Goal: Task Accomplishment & Management: Manage account settings

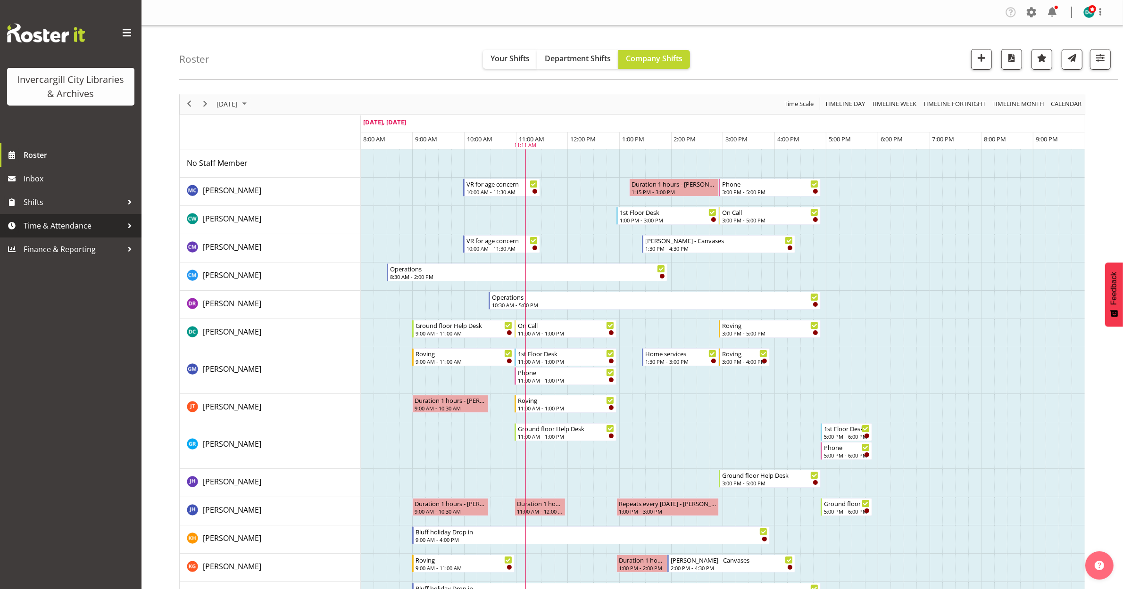
click at [127, 225] on div at bounding box center [130, 226] width 14 height 14
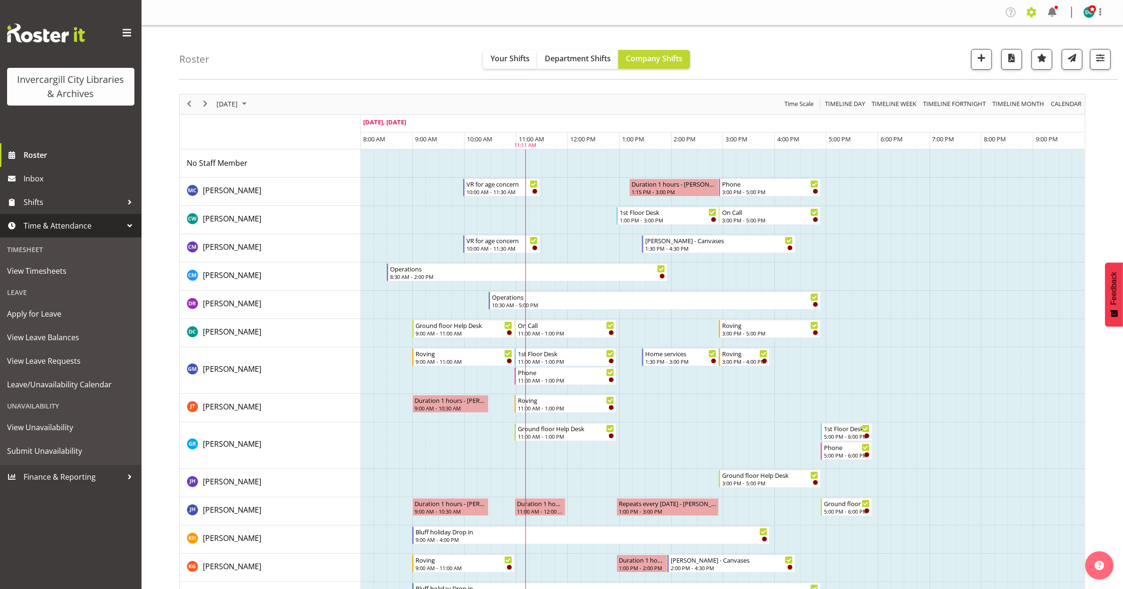
drag, startPoint x: 1040, startPoint y: 9, endPoint x: 1035, endPoint y: 11, distance: 4.9
click at [1039, 9] on div "Company Settings Roles & Skills Tasks Jobs Employees Locations & Departments Ac…" at bounding box center [1058, 13] width 110 height 16
click at [1032, 12] on span at bounding box center [1031, 12] width 15 height 15
click at [933, 37] on link "Company Settings" at bounding box center [973, 34] width 131 height 17
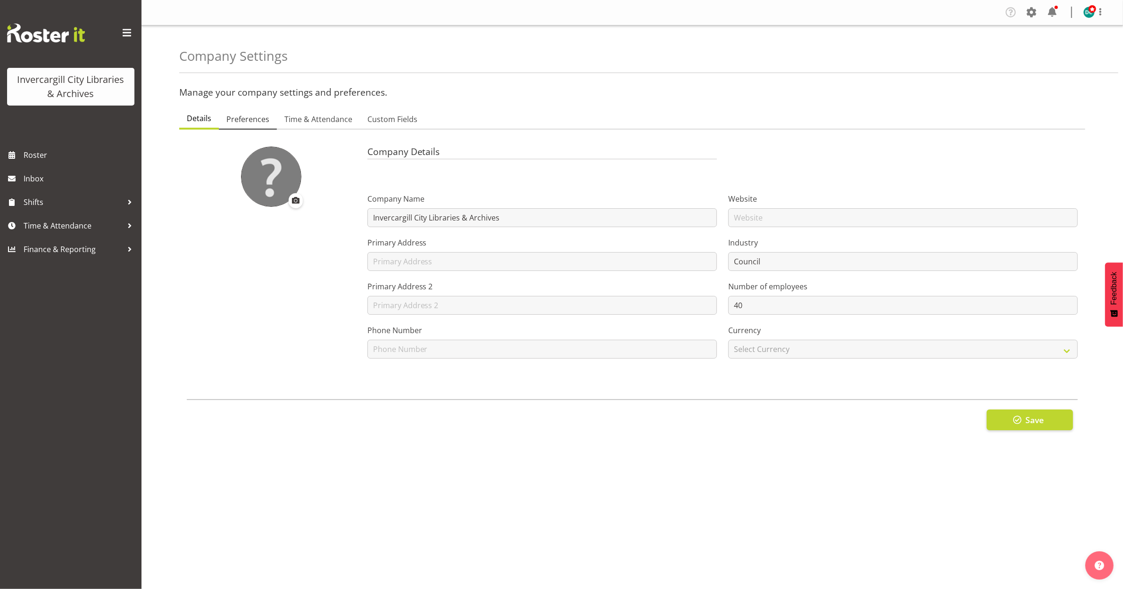
click at [265, 118] on span "Preferences" at bounding box center [247, 119] width 43 height 11
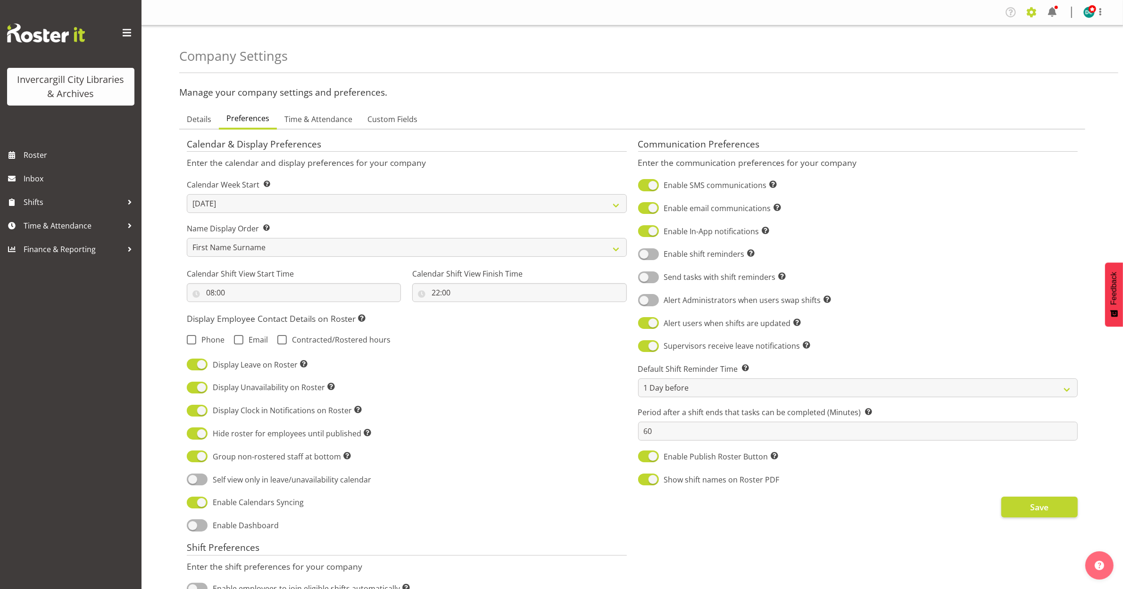
click at [1028, 13] on span at bounding box center [1031, 12] width 15 height 15
click at [958, 97] on link "Employees" at bounding box center [973, 102] width 131 height 17
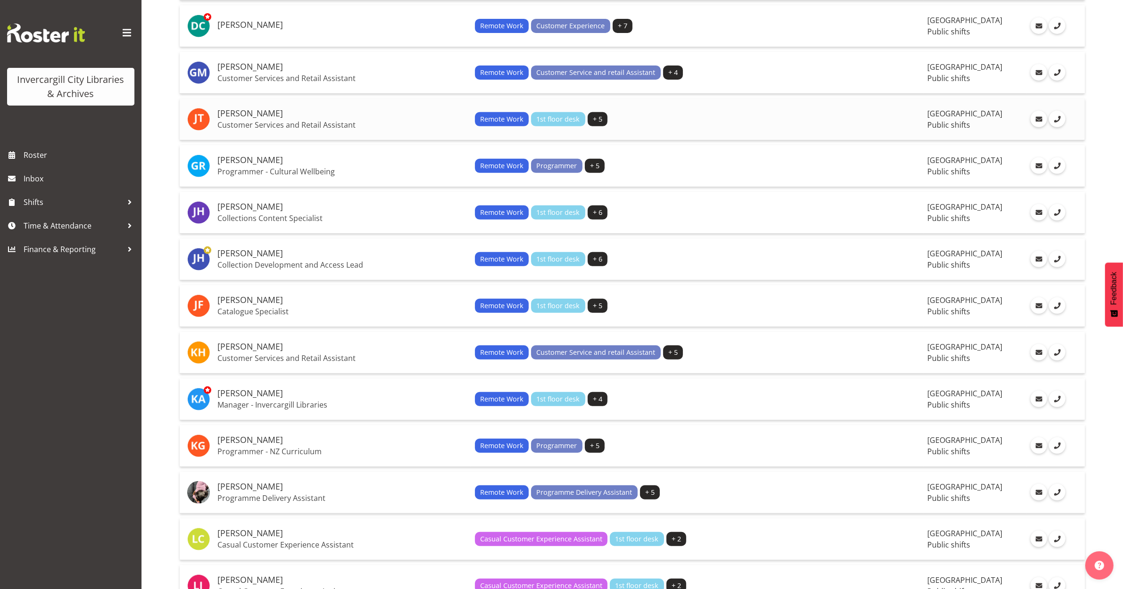
scroll to position [471, 0]
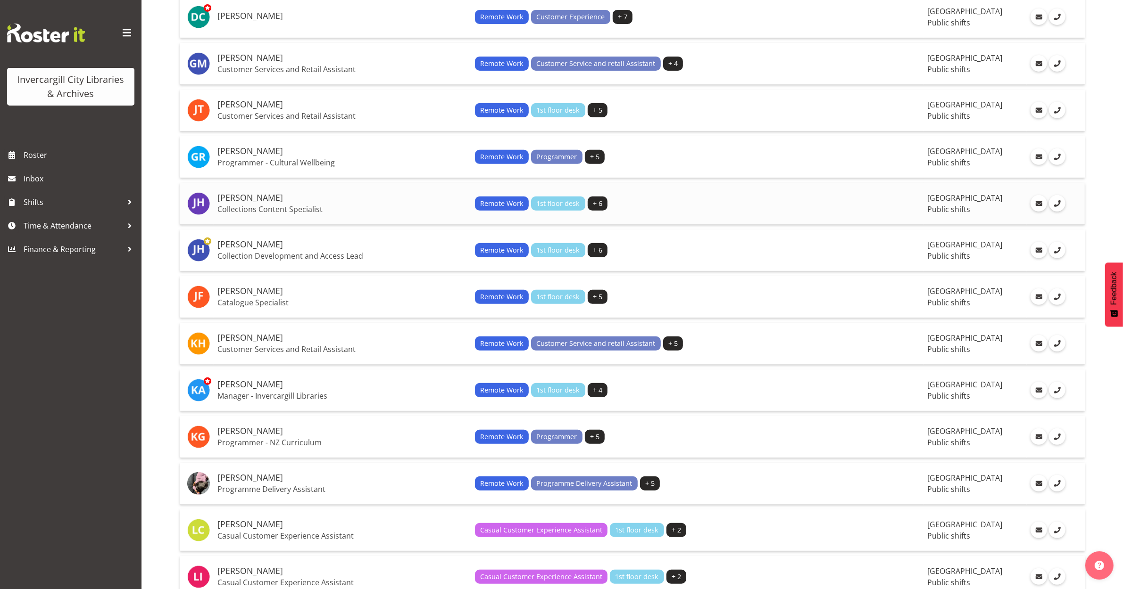
click at [251, 206] on p "Collections Content Specialist" at bounding box center [342, 209] width 250 height 9
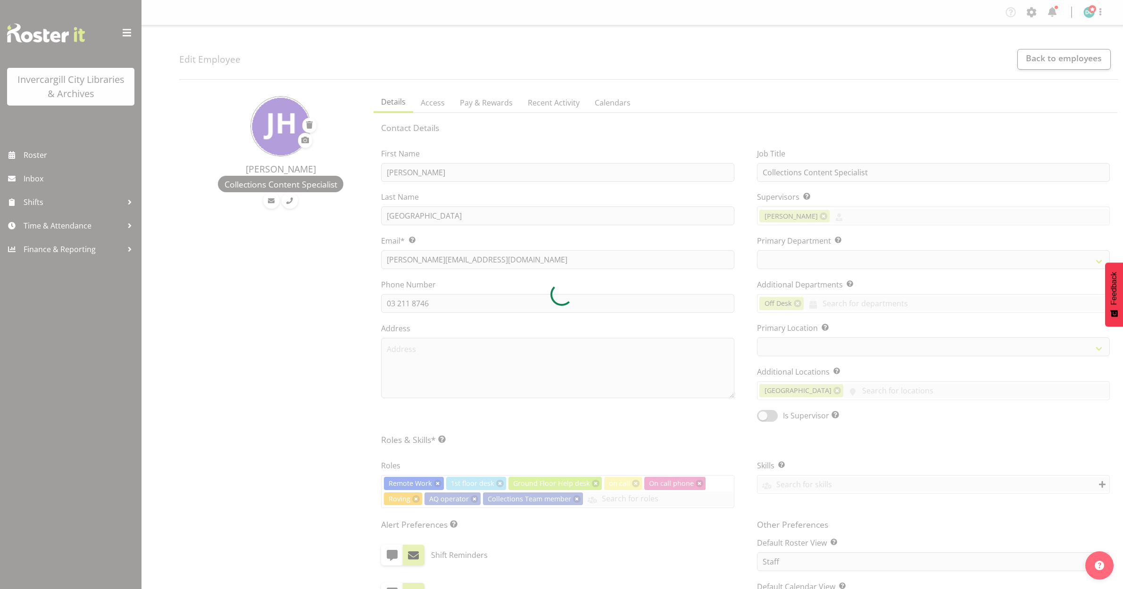
select select "TimelineDay"
select select "921"
select select "1276"
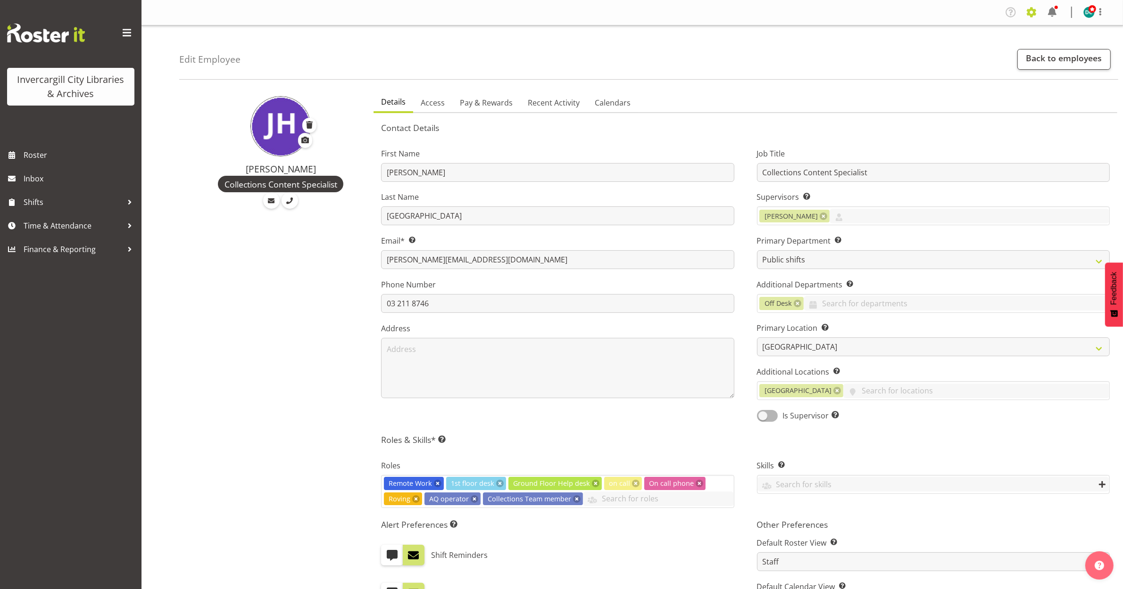
click at [1035, 9] on span at bounding box center [1031, 12] width 15 height 15
click at [939, 104] on link "Employees" at bounding box center [973, 102] width 131 height 17
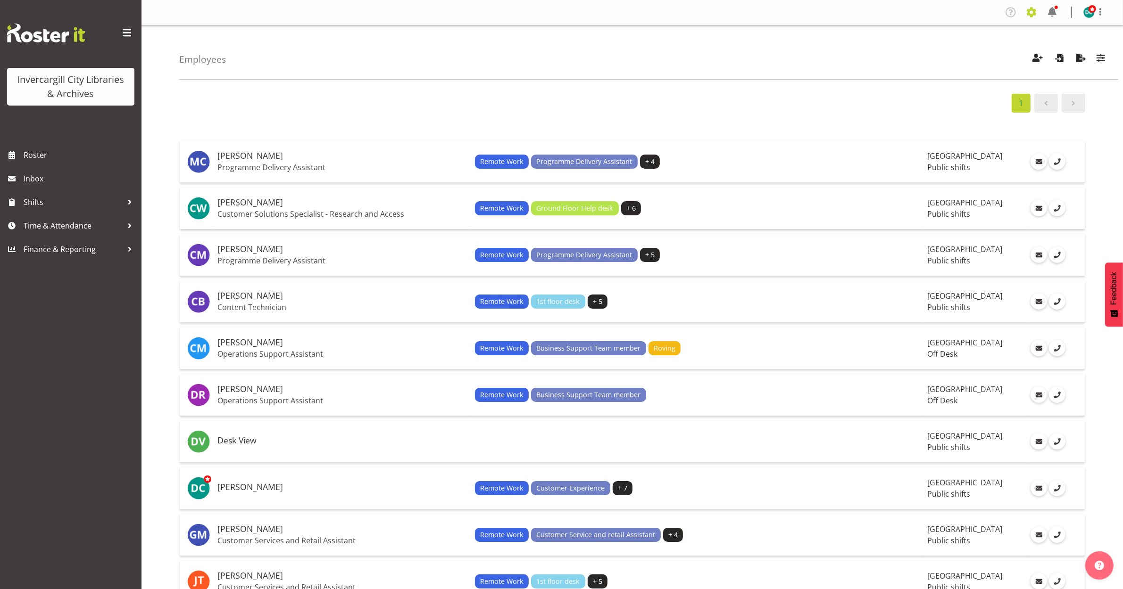
click at [1032, 12] on span at bounding box center [1031, 12] width 15 height 15
click at [941, 31] on link "Company Settings" at bounding box center [973, 34] width 131 height 17
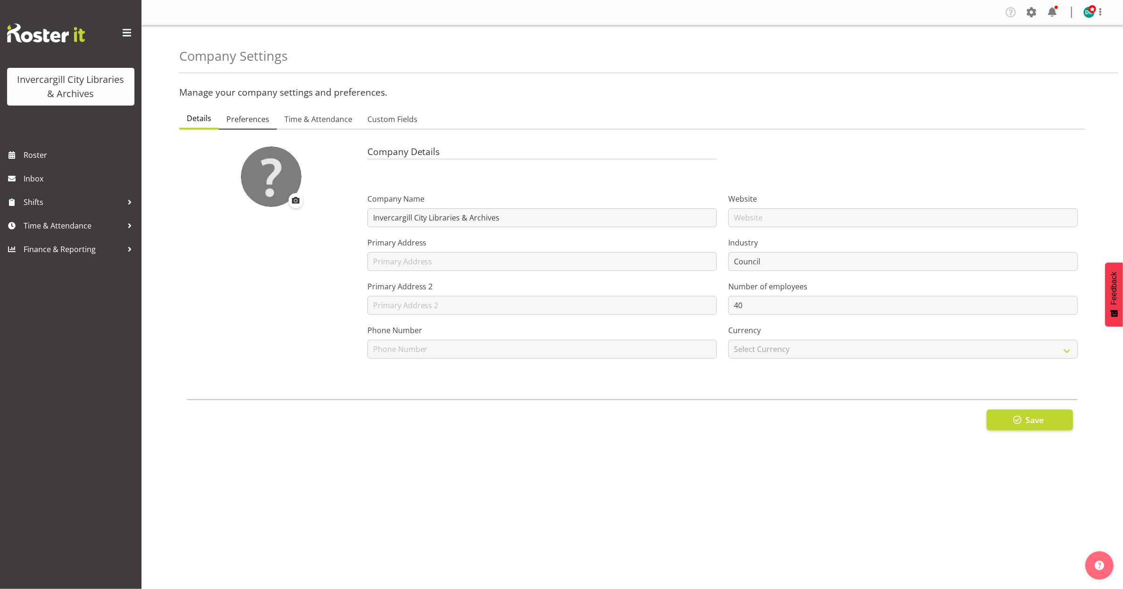
click at [235, 119] on span "Preferences" at bounding box center [247, 119] width 43 height 11
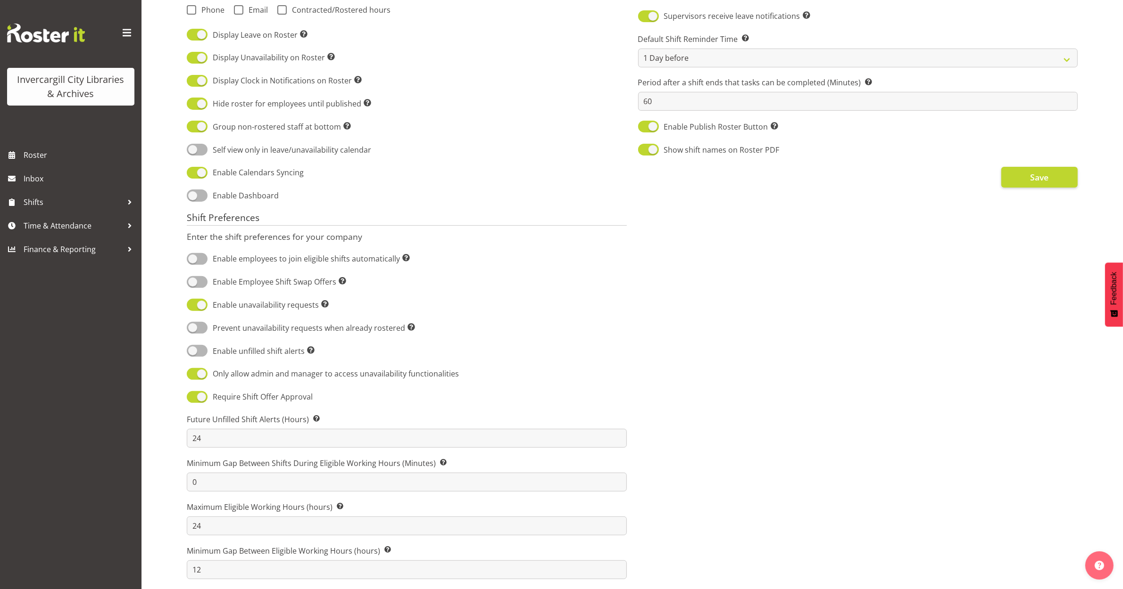
scroll to position [347, 0]
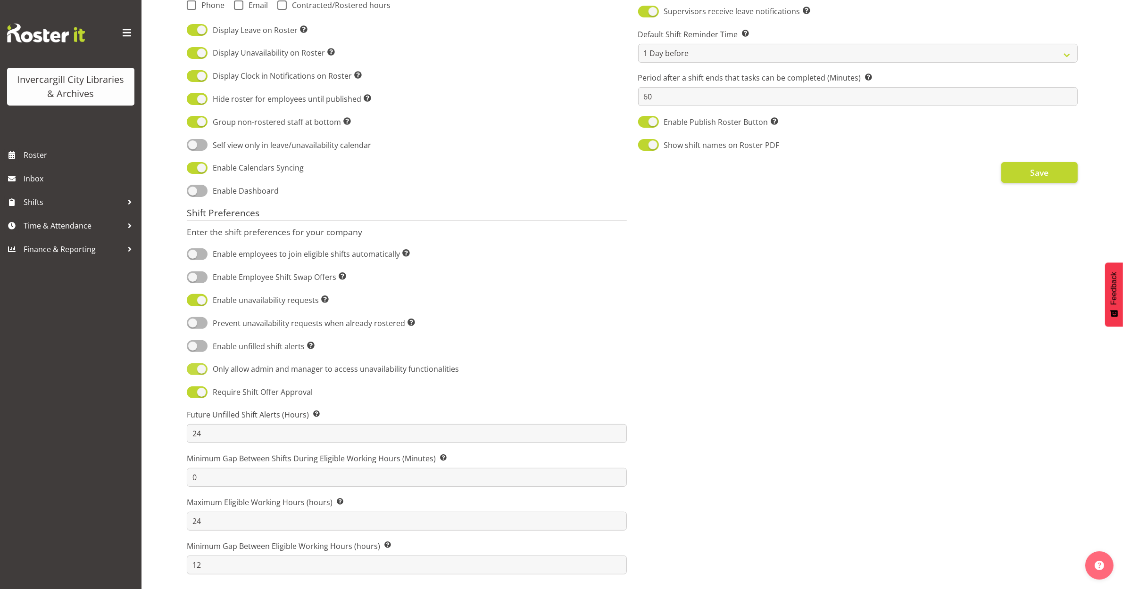
click at [206, 363] on span at bounding box center [197, 369] width 21 height 12
click at [193, 366] on input "Only allow admin and manager to access unavailability functionalities" at bounding box center [190, 369] width 6 height 6
click at [191, 363] on span at bounding box center [197, 369] width 21 height 12
click at [191, 366] on input "Only allow admin and manager to access unavailability functionalities" at bounding box center [190, 369] width 6 height 6
click at [205, 363] on span at bounding box center [197, 369] width 21 height 12
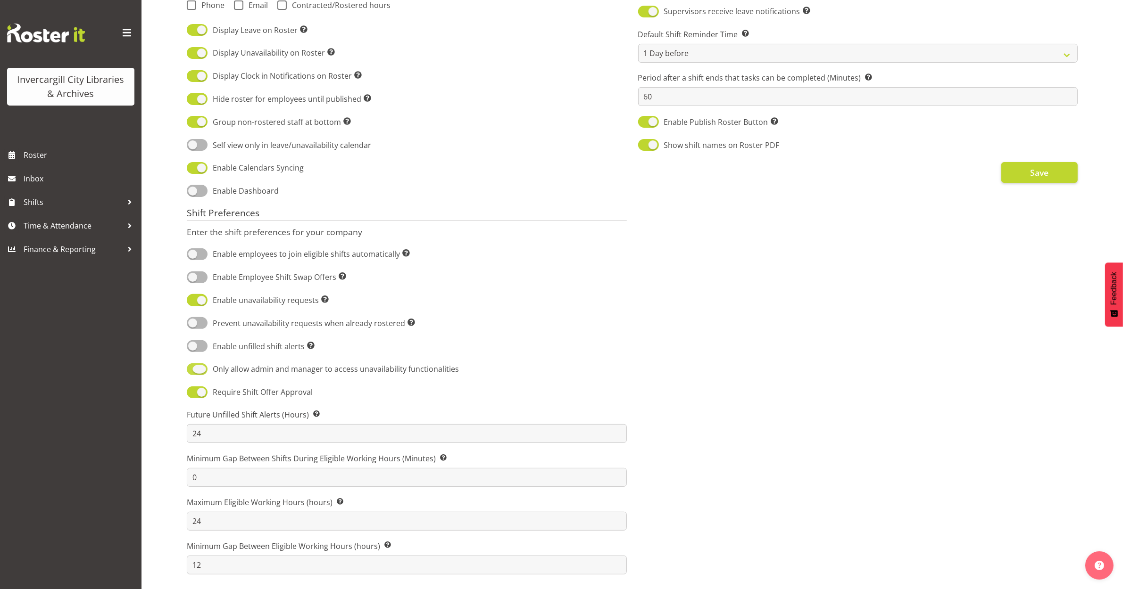
click at [193, 366] on input "Only allow admin and manager to access unavailability functionalities" at bounding box center [190, 369] width 6 height 6
checkbox input "false"
click at [1035, 168] on span "Save" at bounding box center [1039, 172] width 18 height 12
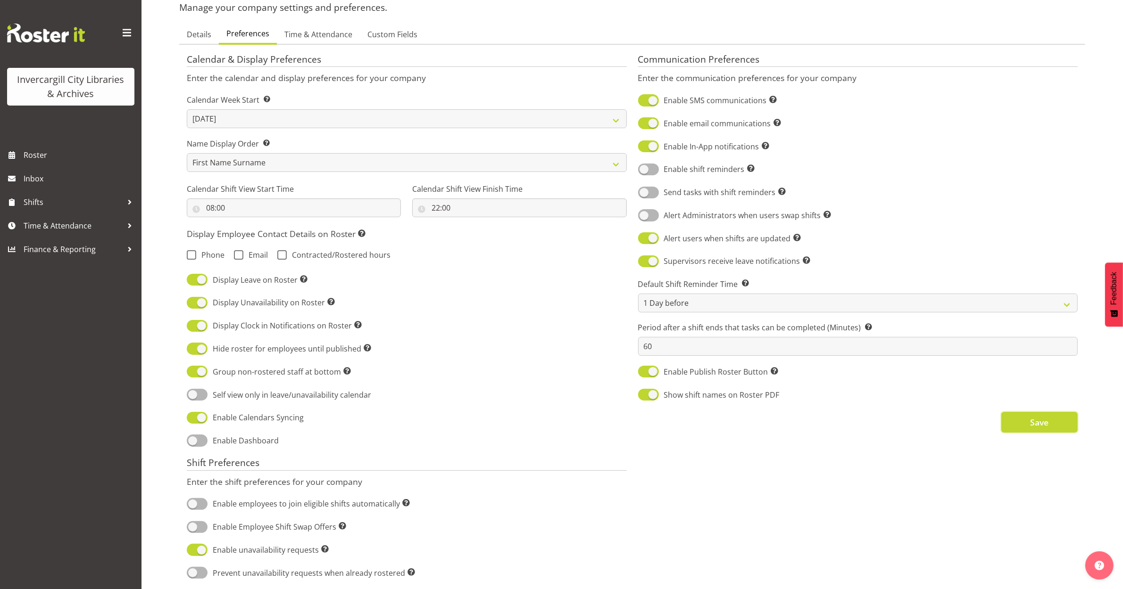
scroll to position [0, 0]
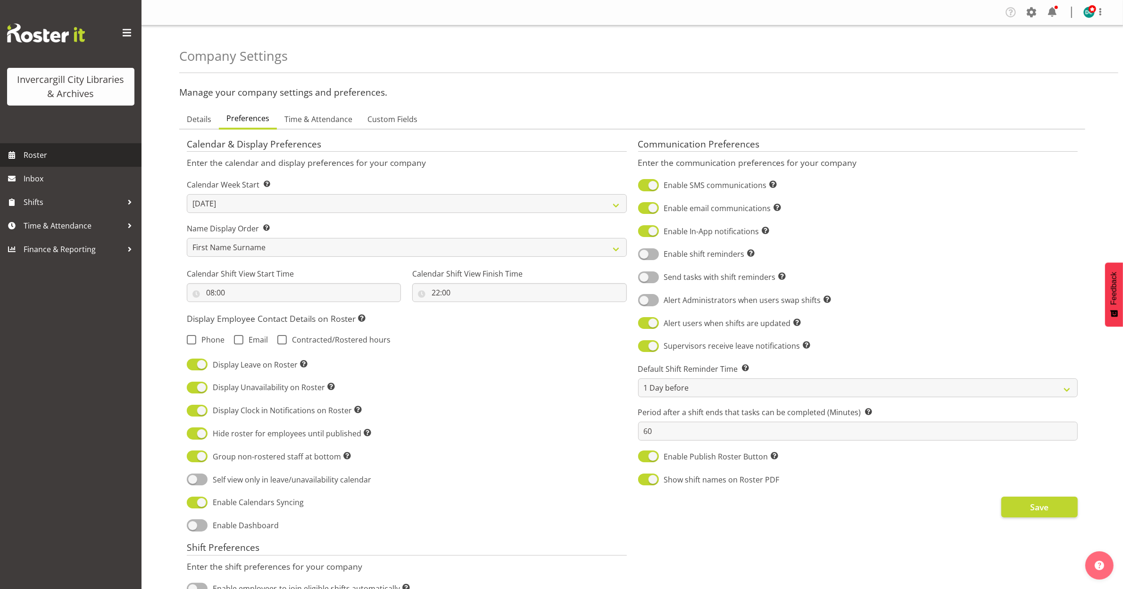
click at [24, 157] on span "Roster" at bounding box center [80, 155] width 113 height 14
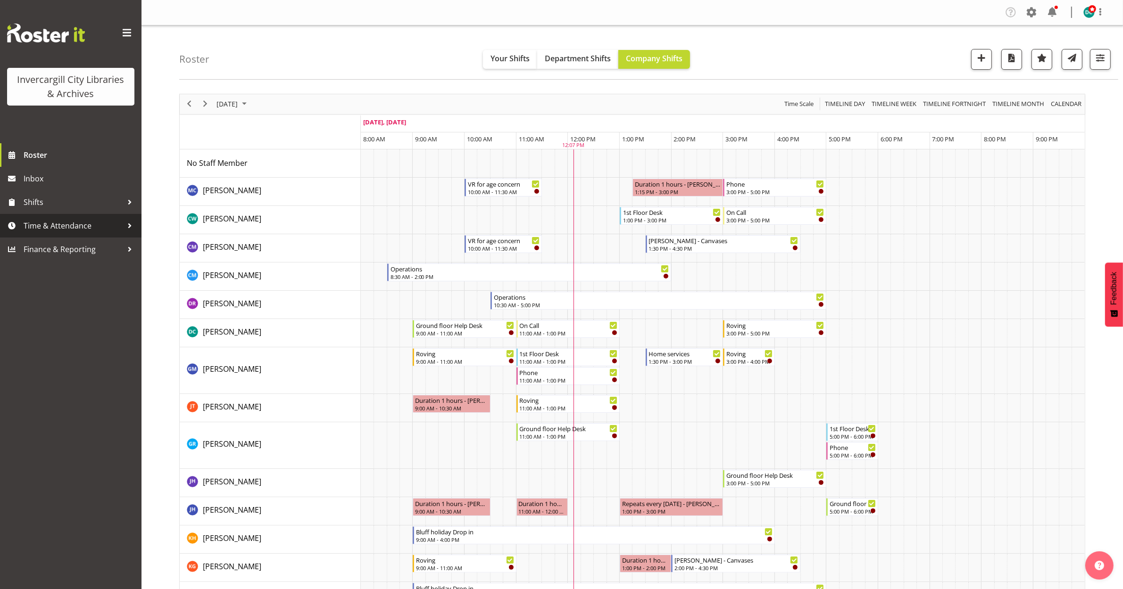
click at [77, 225] on span "Time & Attendance" at bounding box center [73, 226] width 99 height 14
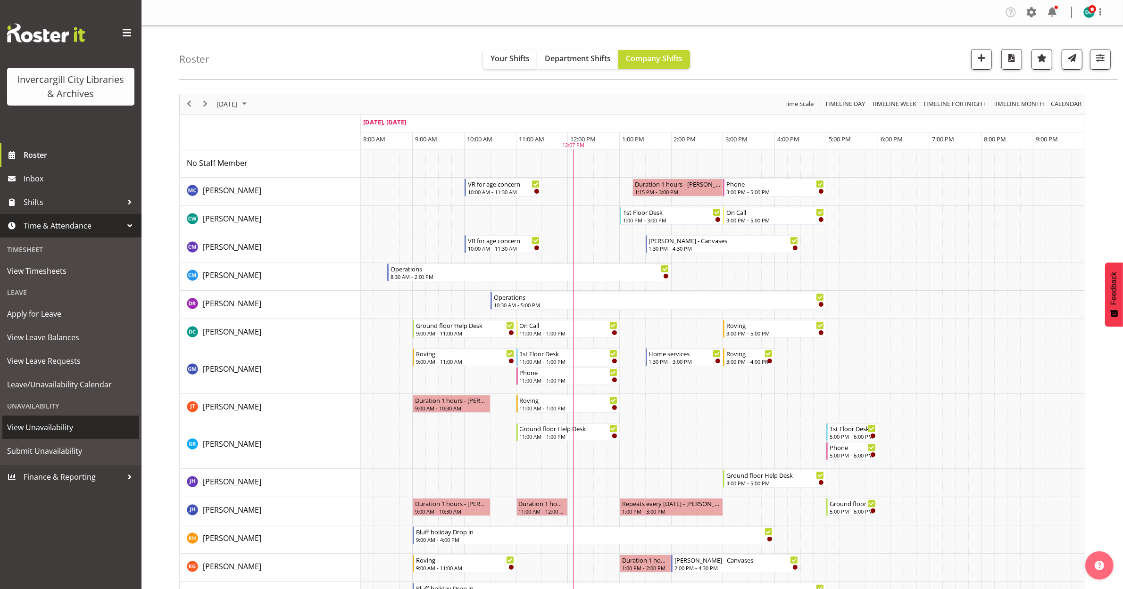
click at [53, 422] on span "View Unavailability" at bounding box center [70, 428] width 127 height 14
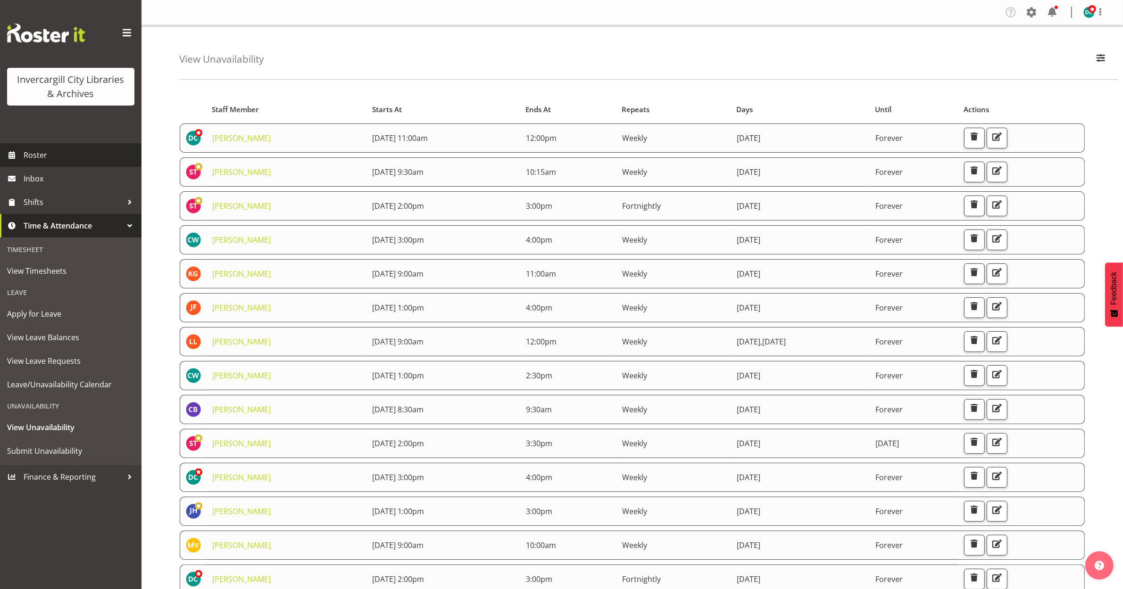
click at [43, 156] on span "Roster" at bounding box center [80, 155] width 113 height 14
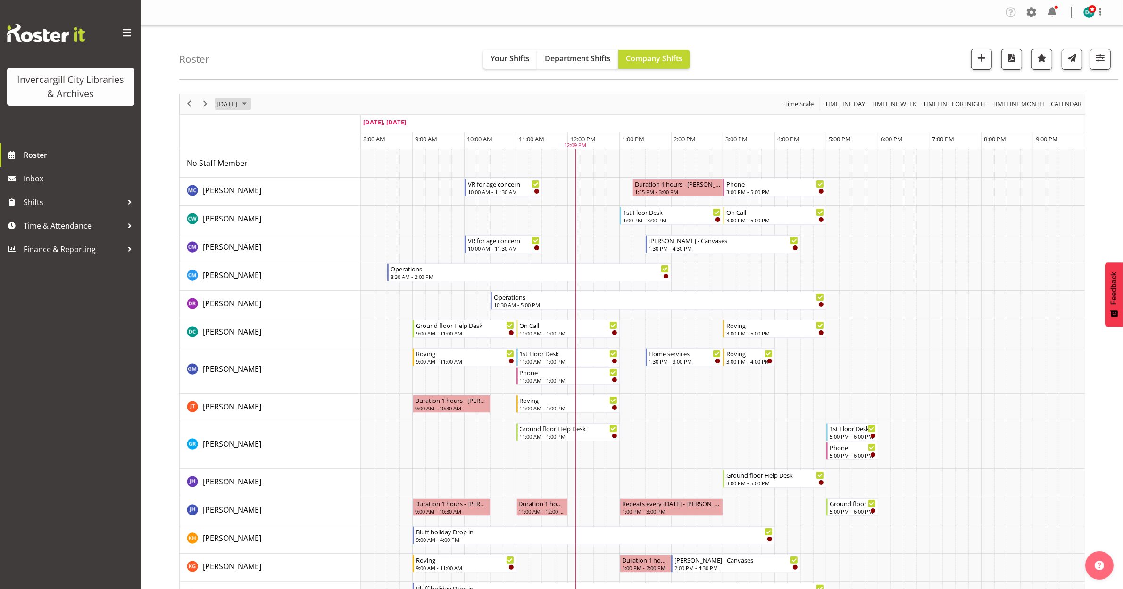
click at [239, 104] on span "September 24, 2025" at bounding box center [226, 104] width 23 height 12
click at [282, 208] on span "25" at bounding box center [287, 208] width 14 height 14
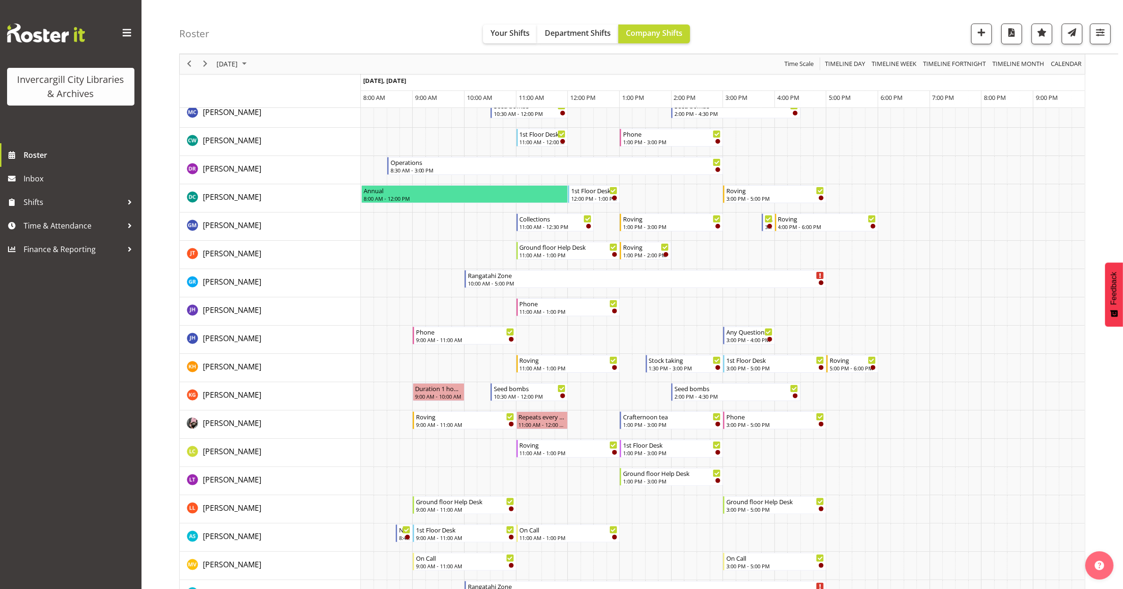
scroll to position [118, 0]
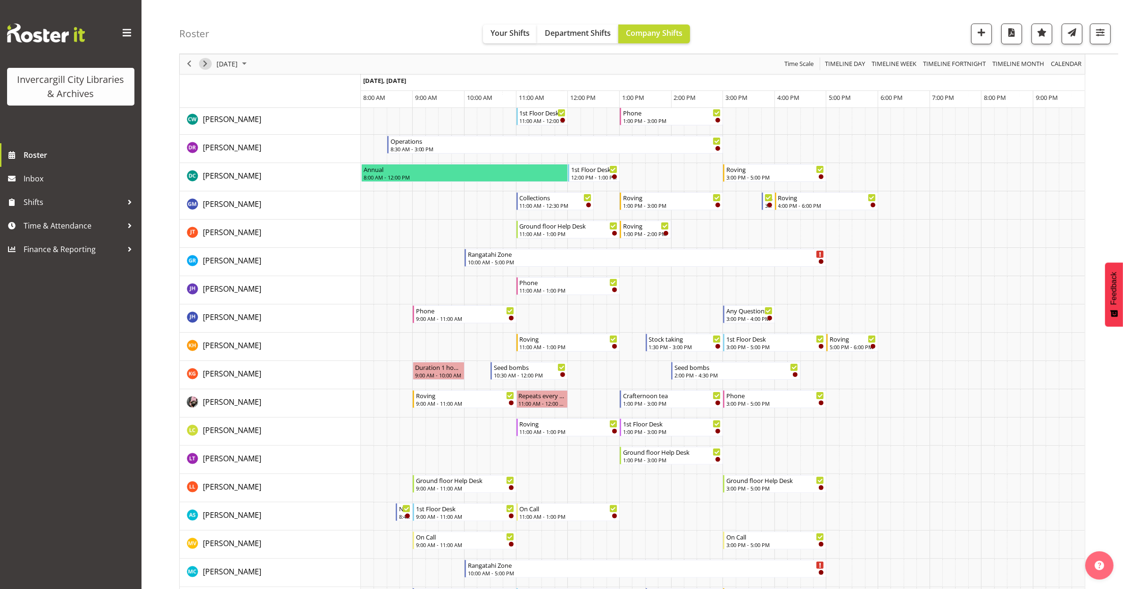
click at [202, 65] on span "Next" at bounding box center [204, 64] width 11 height 12
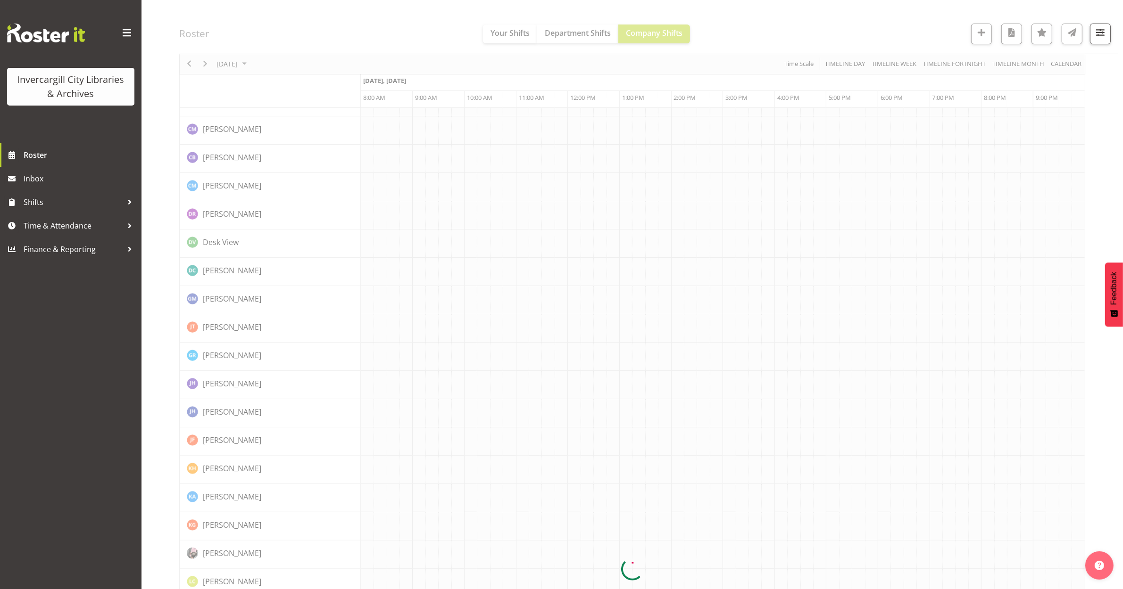
scroll to position [0, 0]
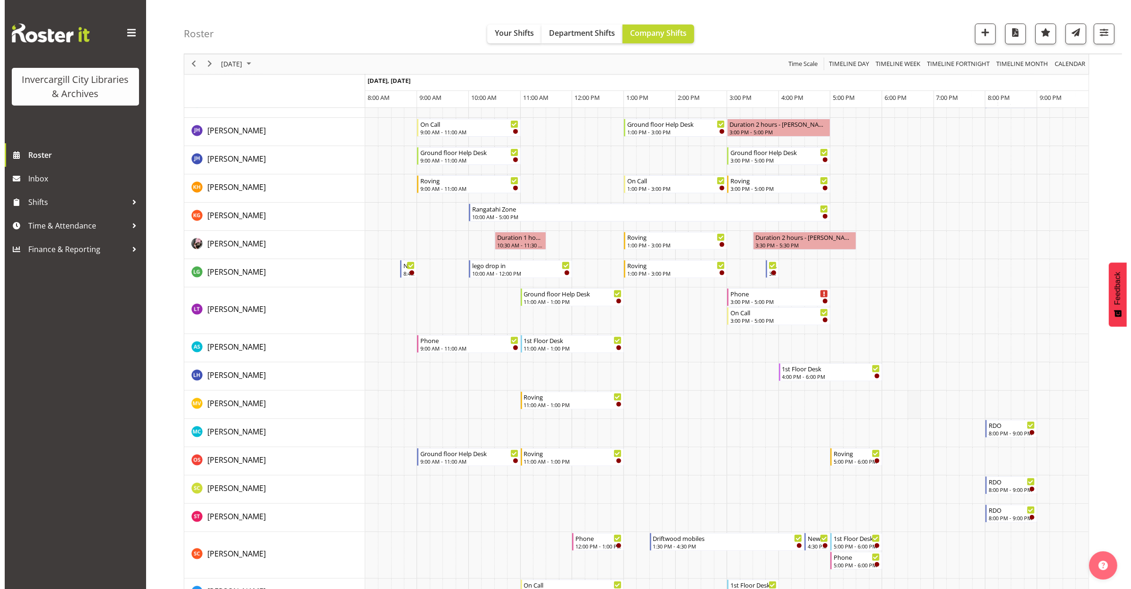
scroll to position [354, 0]
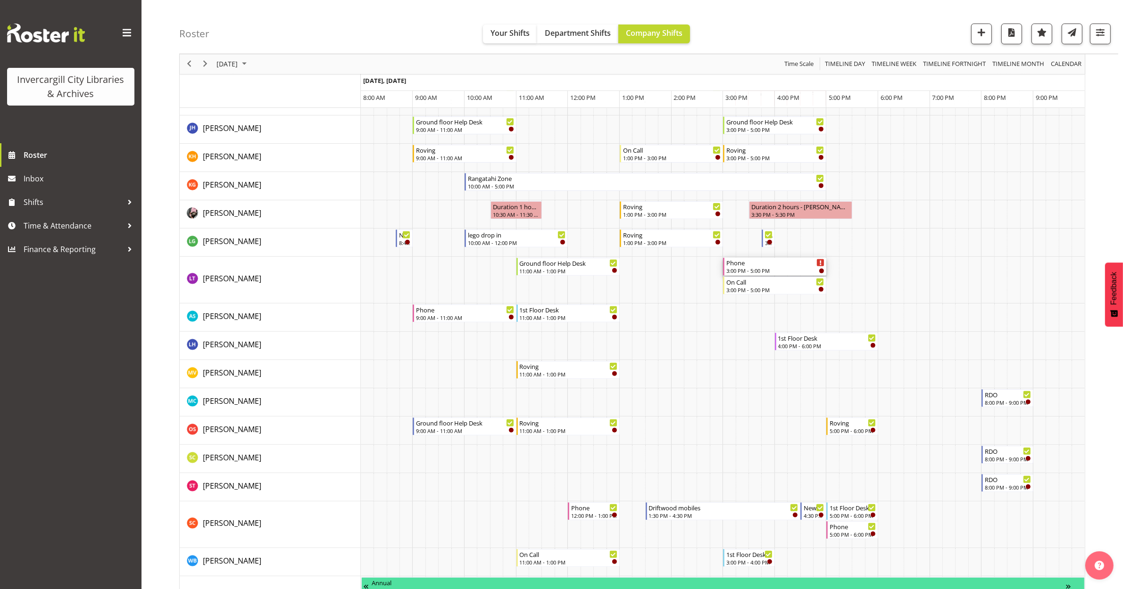
click at [760, 265] on div "Phone" at bounding box center [775, 262] width 98 height 9
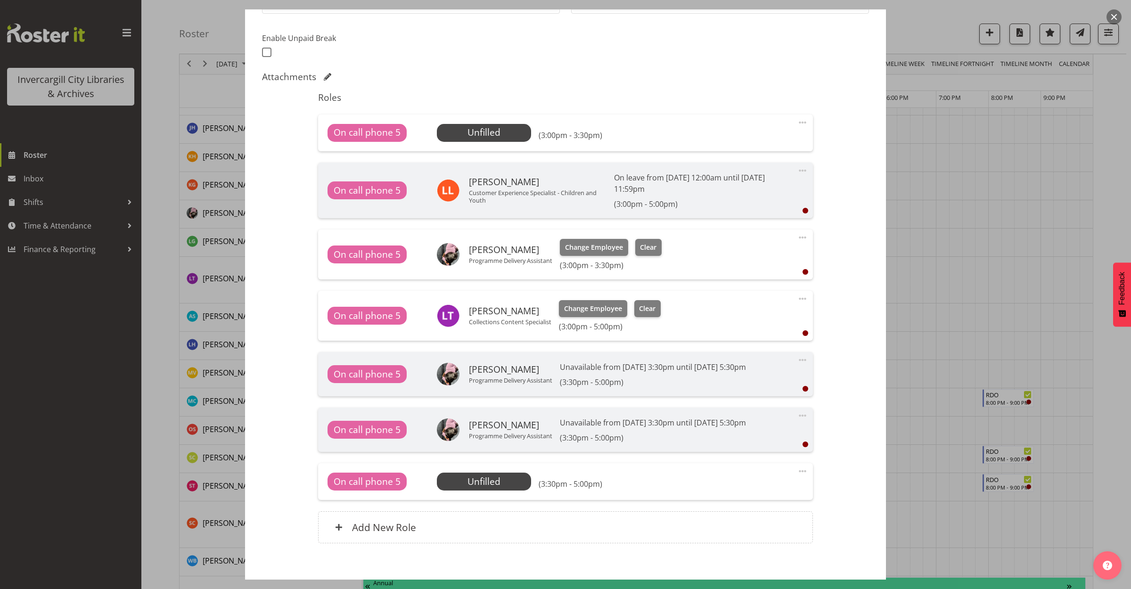
scroll to position [286, 0]
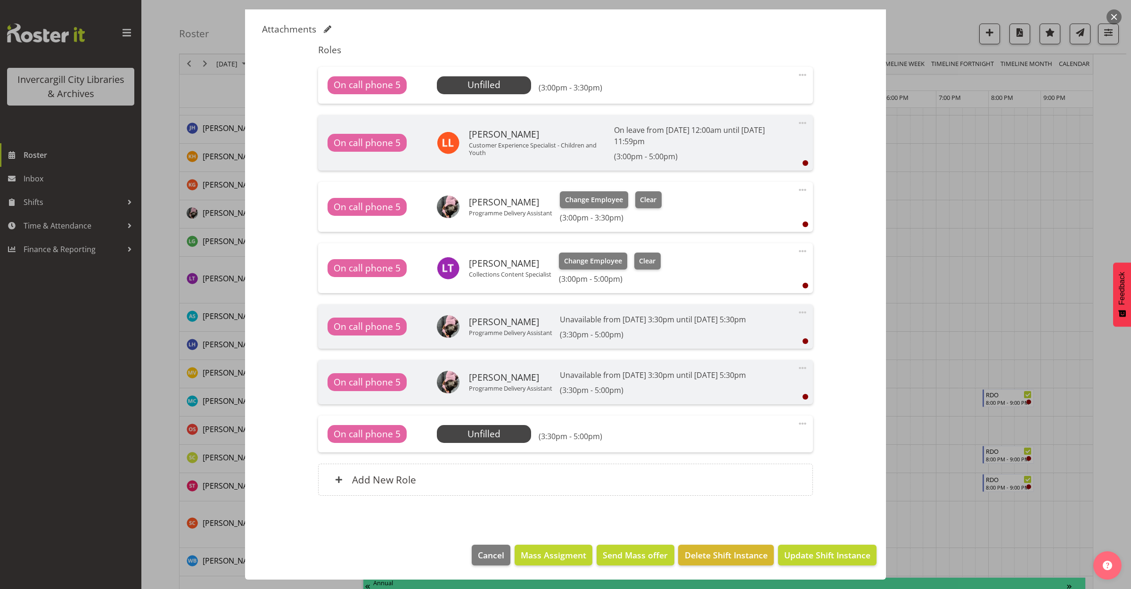
click at [797, 187] on span at bounding box center [802, 189] width 11 height 11
click at [735, 244] on link "Delete" at bounding box center [763, 244] width 91 height 17
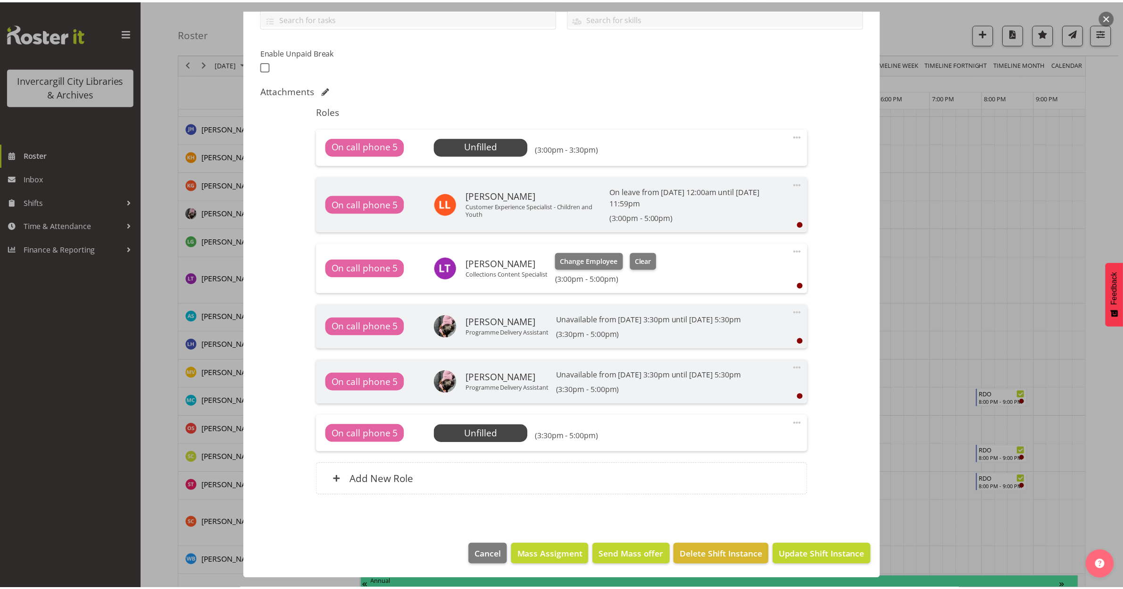
scroll to position [225, 0]
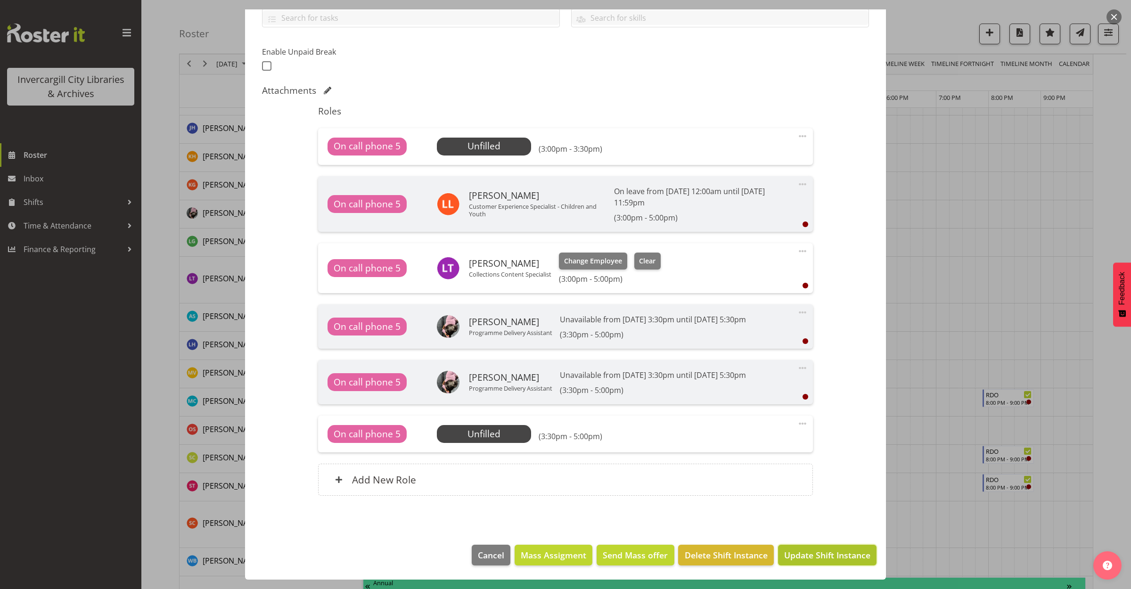
click at [788, 564] on button "Update Shift Instance" at bounding box center [827, 555] width 99 height 21
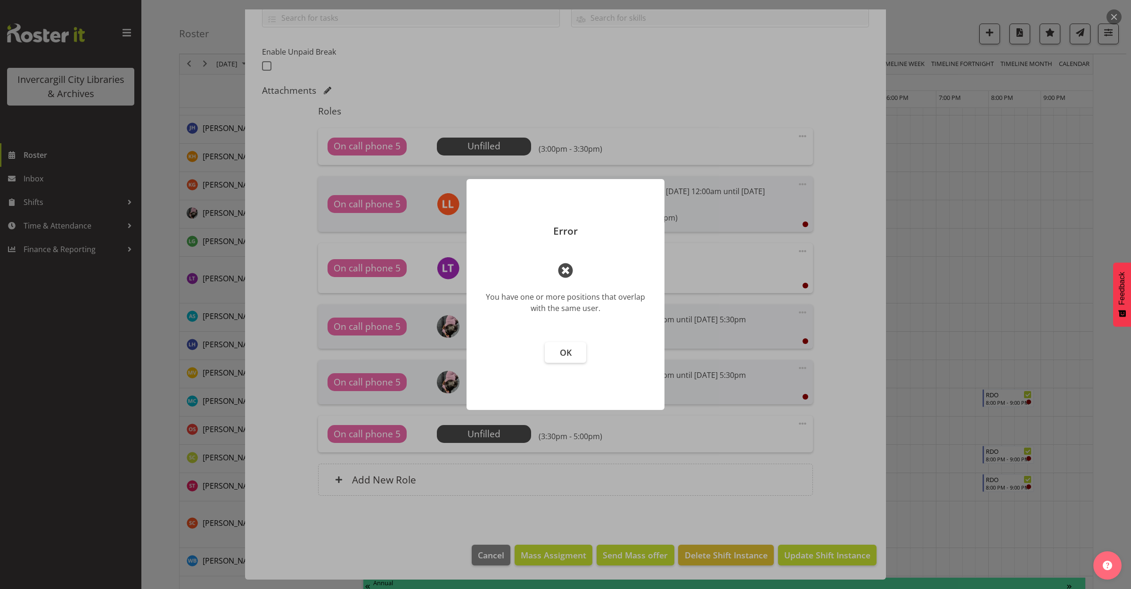
click at [559, 337] on footer "OK" at bounding box center [566, 371] width 198 height 77
click at [561, 350] on span "OK" at bounding box center [566, 352] width 12 height 11
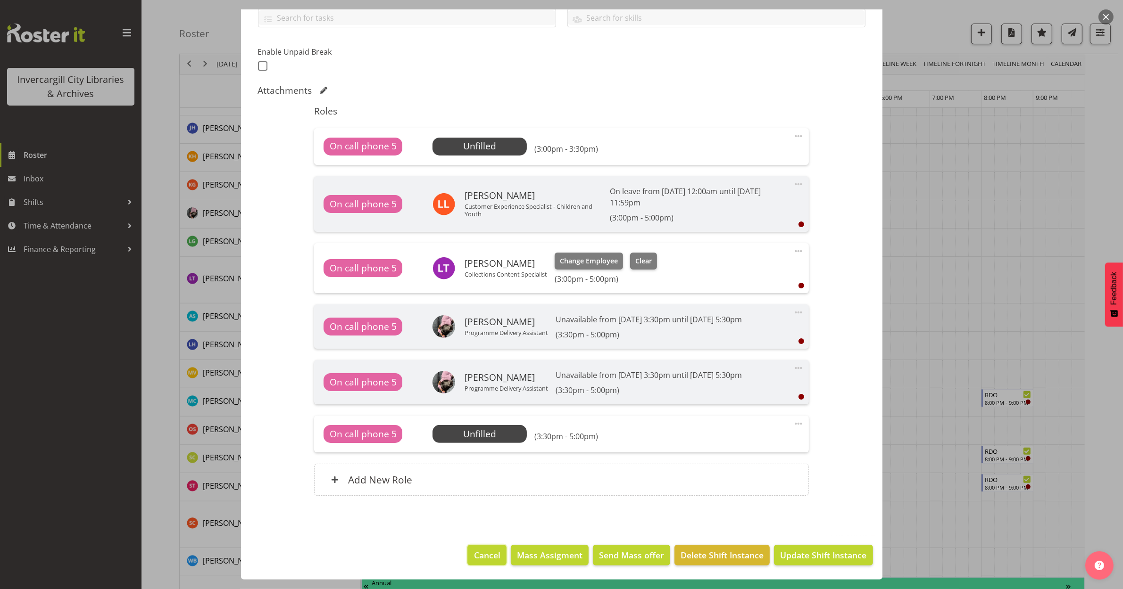
click at [474, 554] on span "Cancel" at bounding box center [487, 555] width 26 height 12
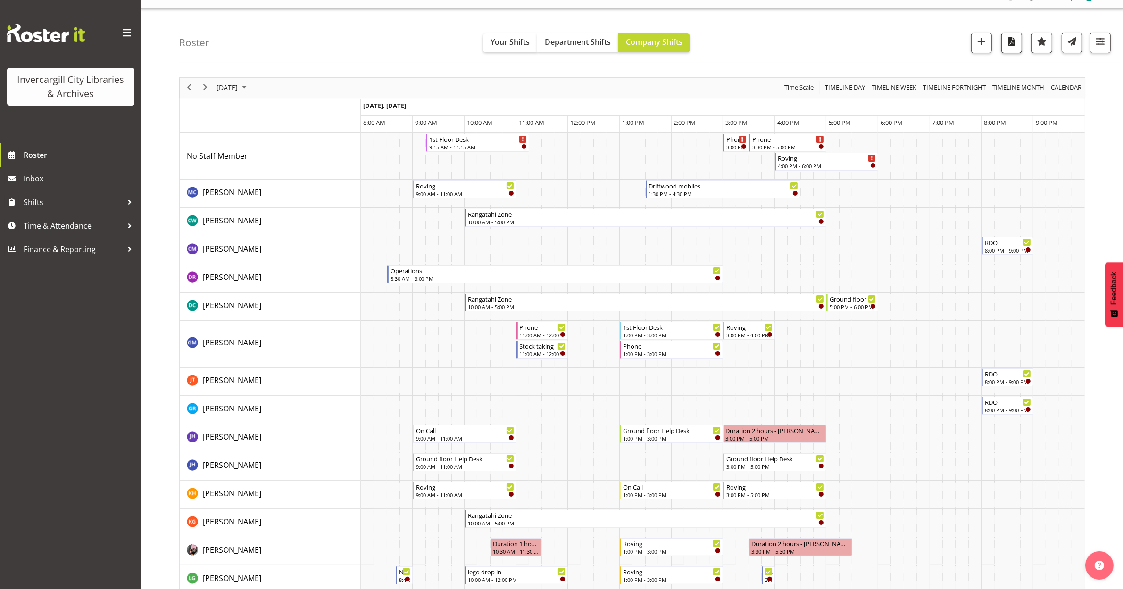
scroll to position [0, 0]
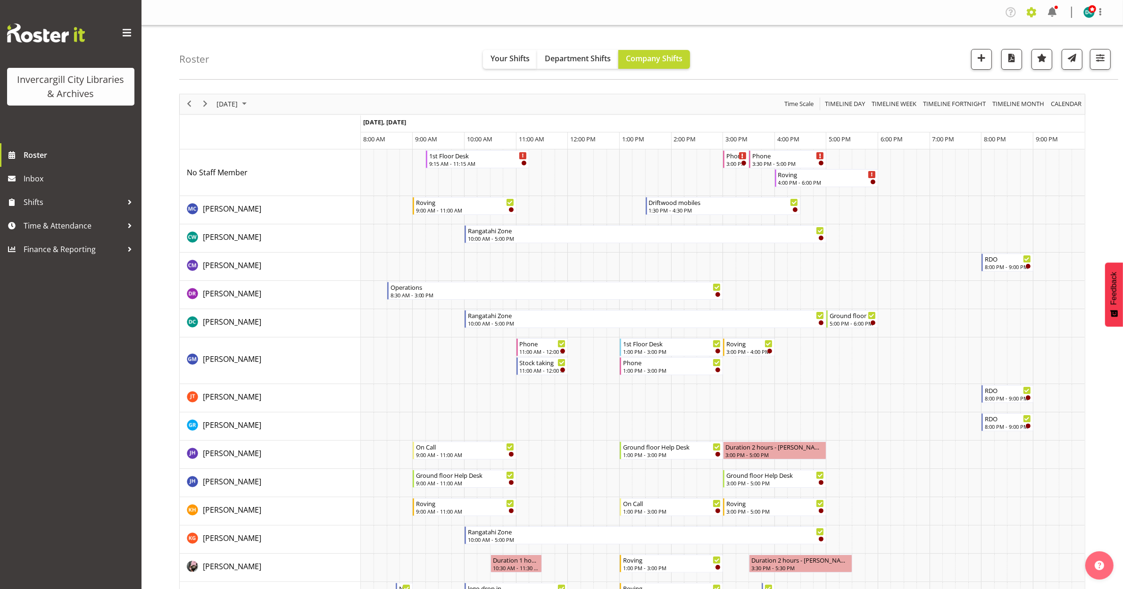
click at [1031, 14] on span at bounding box center [1031, 12] width 15 height 15
click at [948, 39] on link "Company Settings" at bounding box center [973, 34] width 131 height 17
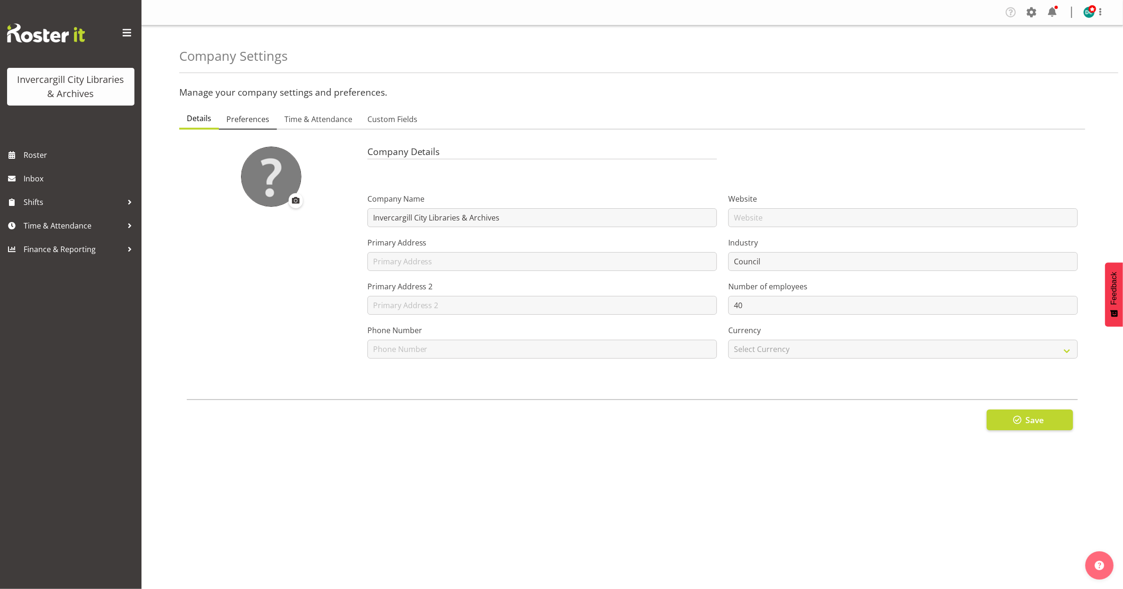
click at [246, 114] on span "Preferences" at bounding box center [247, 119] width 43 height 11
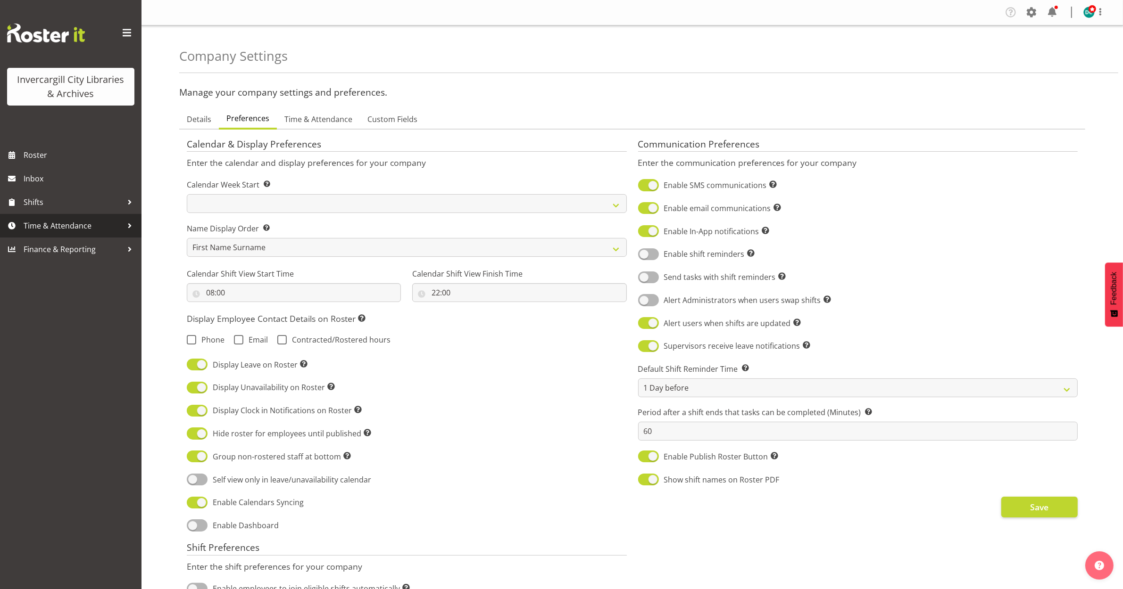
click at [98, 230] on span "Time & Attendance" at bounding box center [73, 226] width 99 height 14
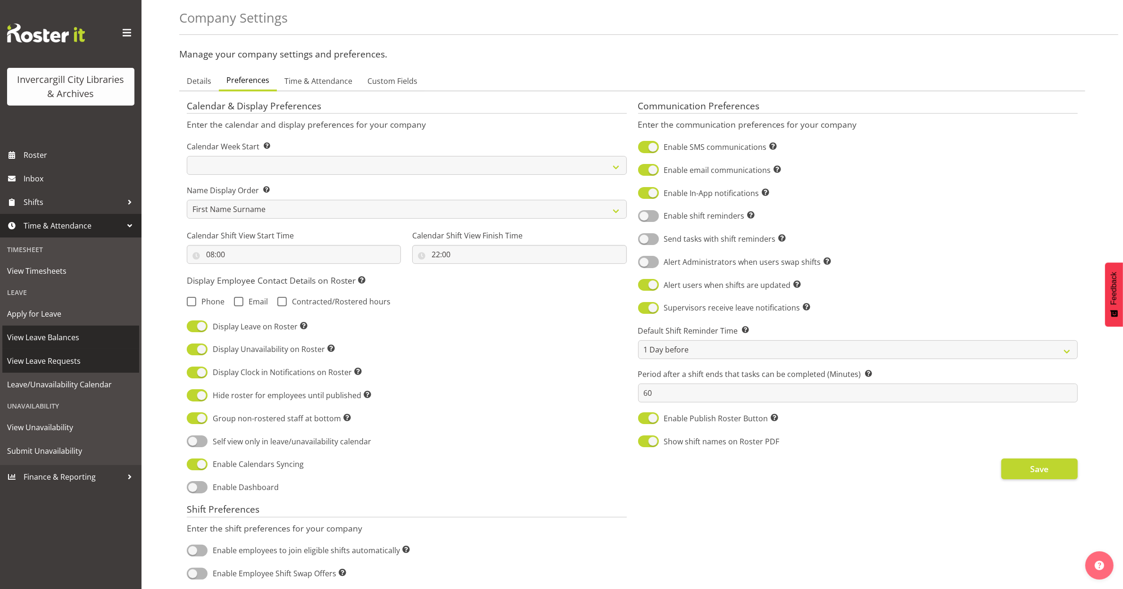
scroll to position [59, 0]
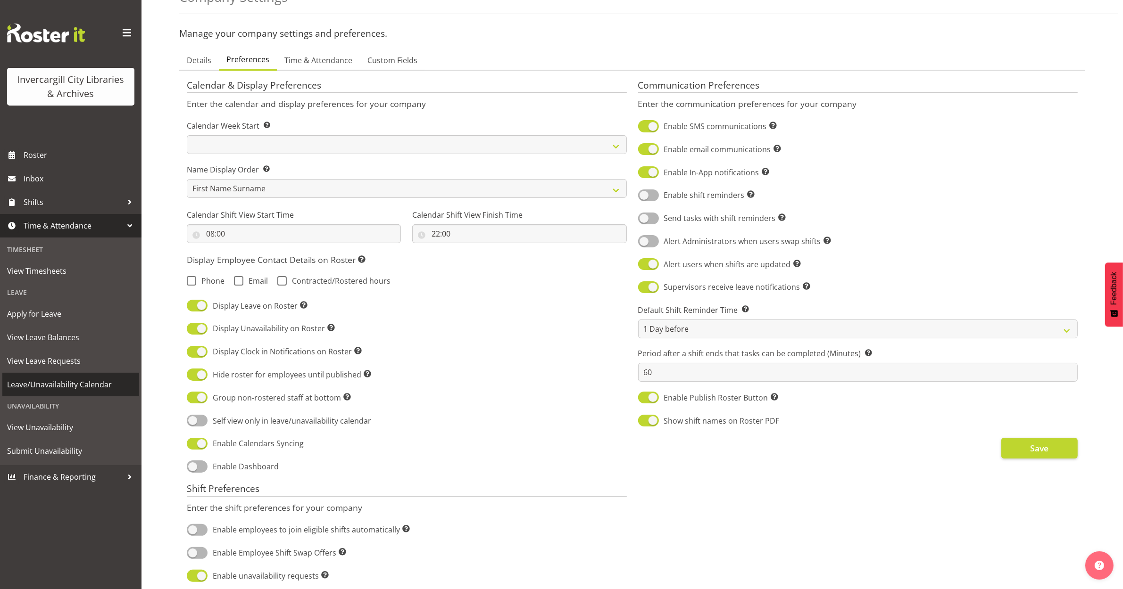
click at [56, 387] on span "Leave/Unavailability Calendar" at bounding box center [70, 385] width 127 height 14
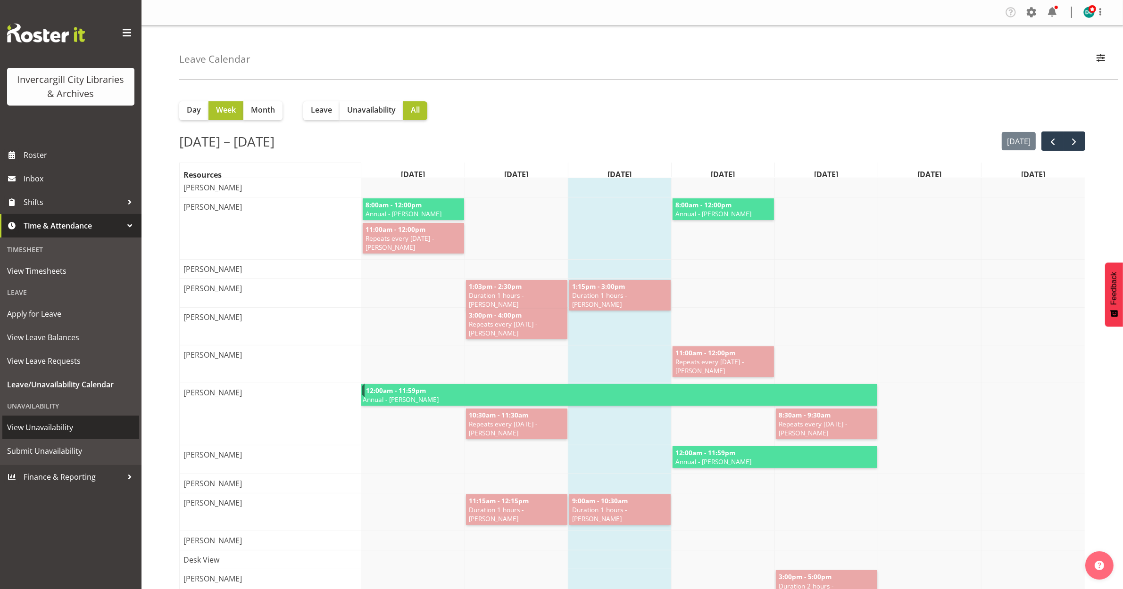
click at [32, 430] on span "View Unavailability" at bounding box center [70, 428] width 127 height 14
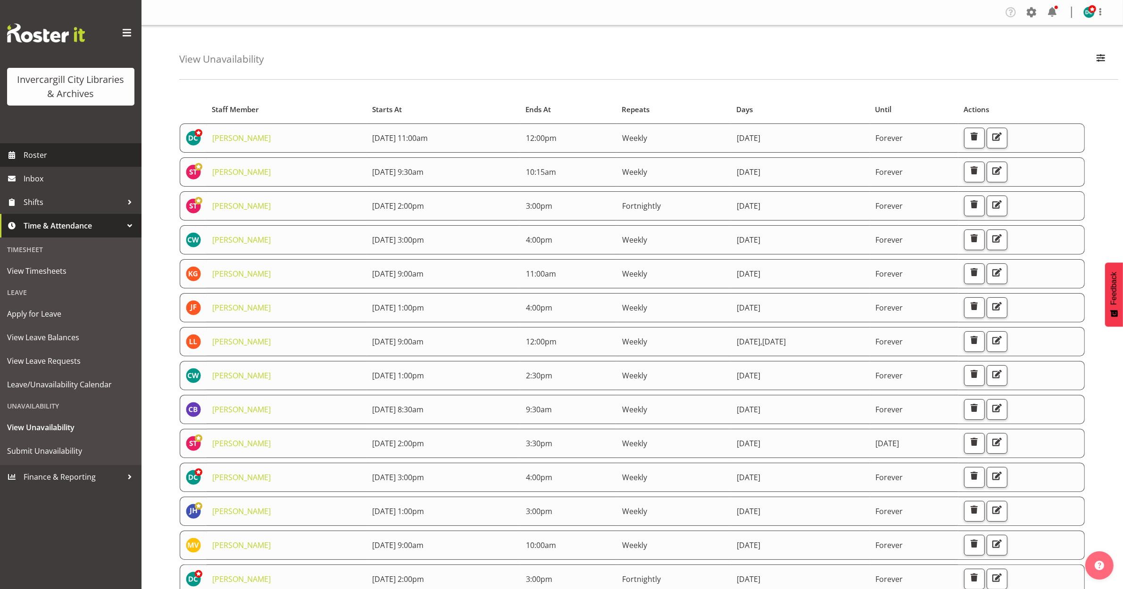
click at [42, 159] on span "Roster" at bounding box center [80, 155] width 113 height 14
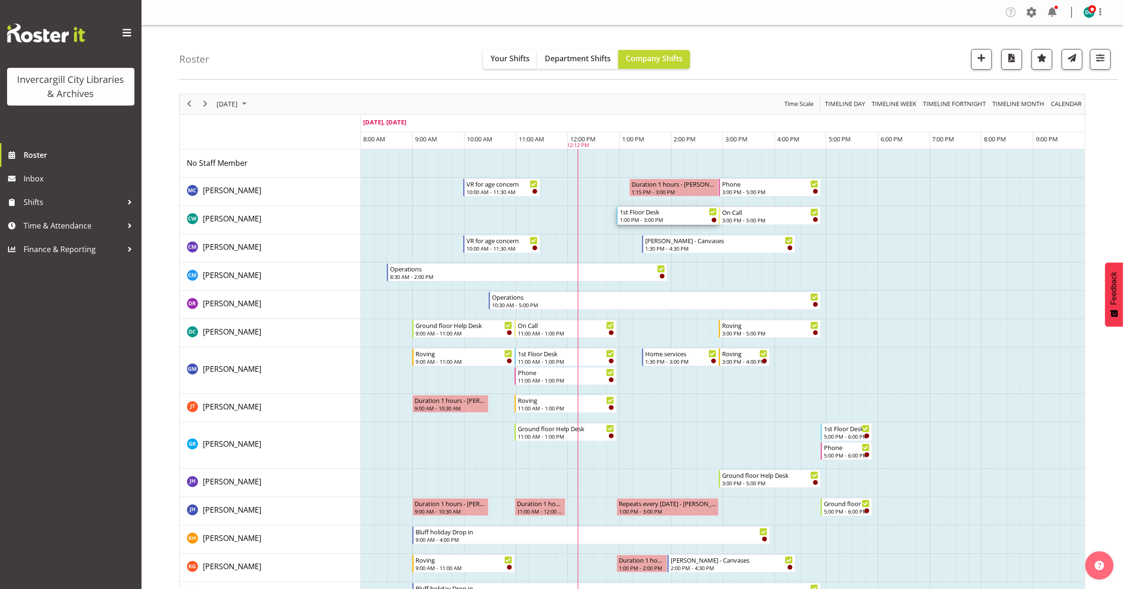
click at [674, 214] on div "1st Floor Desk" at bounding box center [667, 211] width 97 height 9
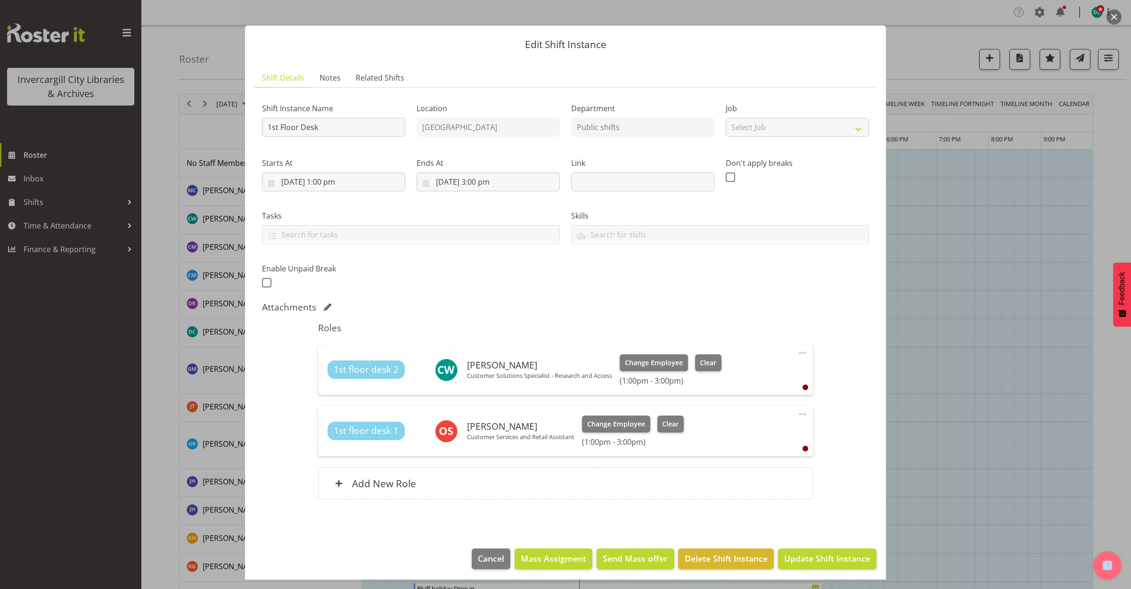
scroll to position [12, 0]
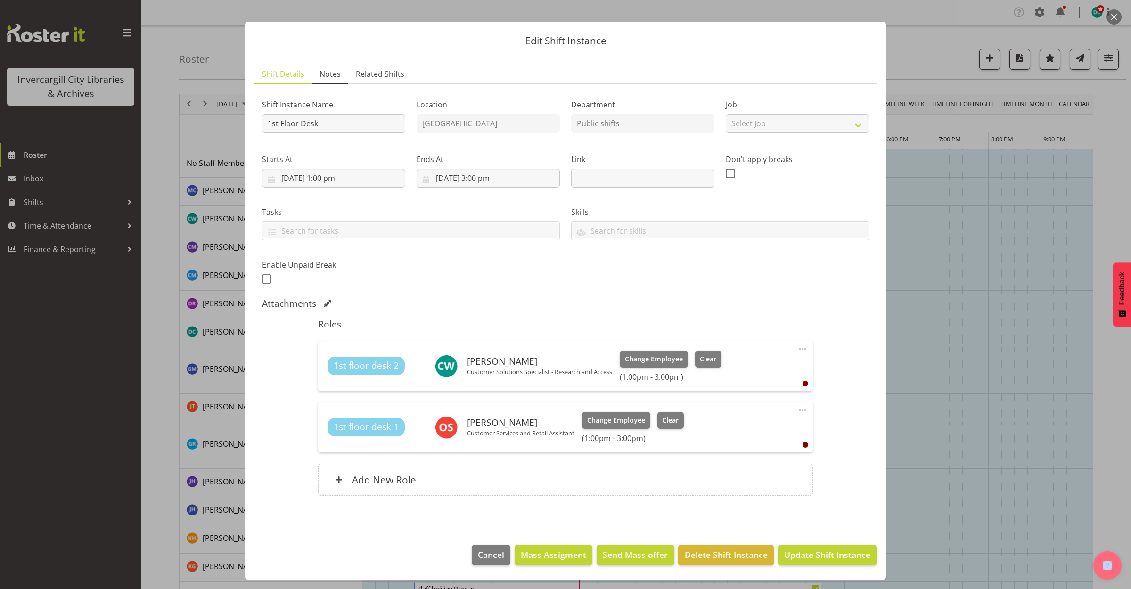
click at [332, 74] on span "Notes" at bounding box center [330, 73] width 21 height 11
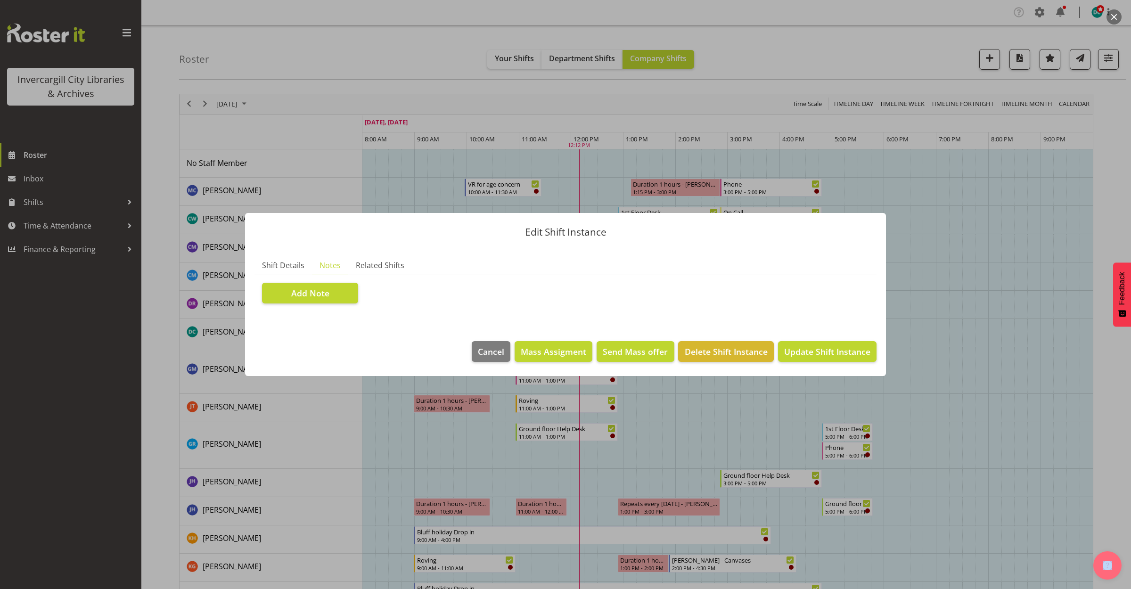
scroll to position [0, 0]
click at [364, 266] on span "Related Shifts" at bounding box center [380, 265] width 49 height 11
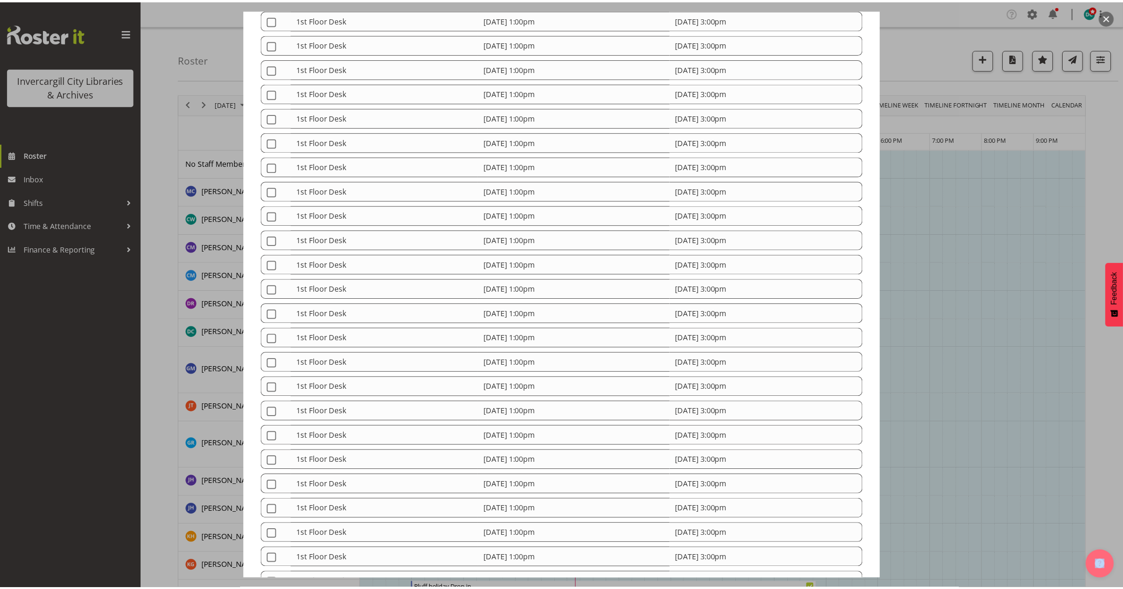
scroll to position [1517, 0]
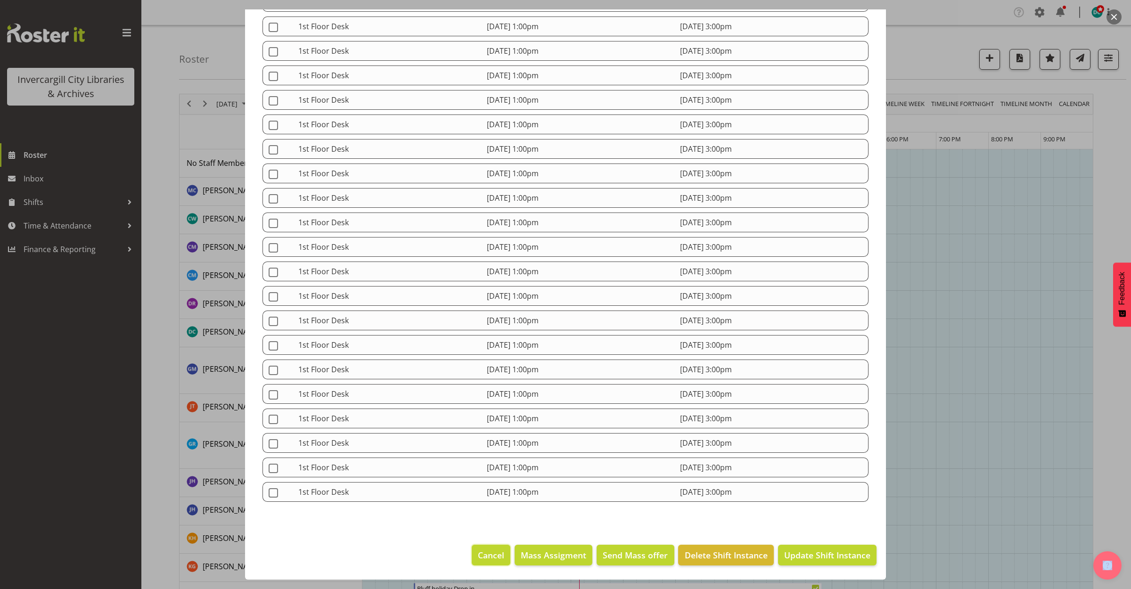
click at [478, 553] on span "Cancel" at bounding box center [491, 555] width 26 height 12
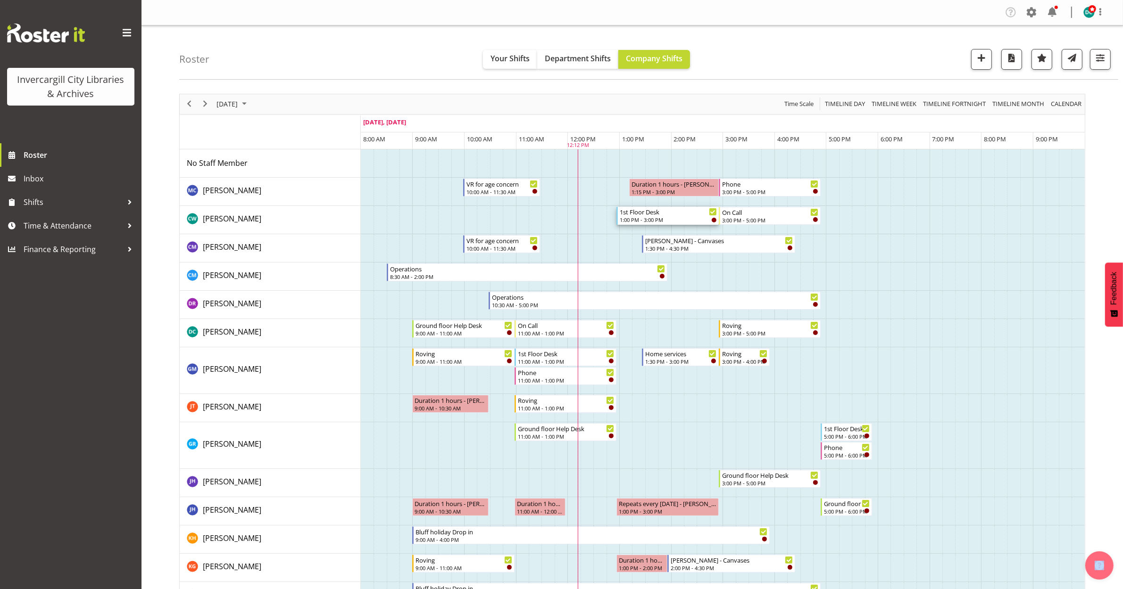
click at [669, 219] on div "1:00 PM - 3:00 PM" at bounding box center [667, 220] width 97 height 8
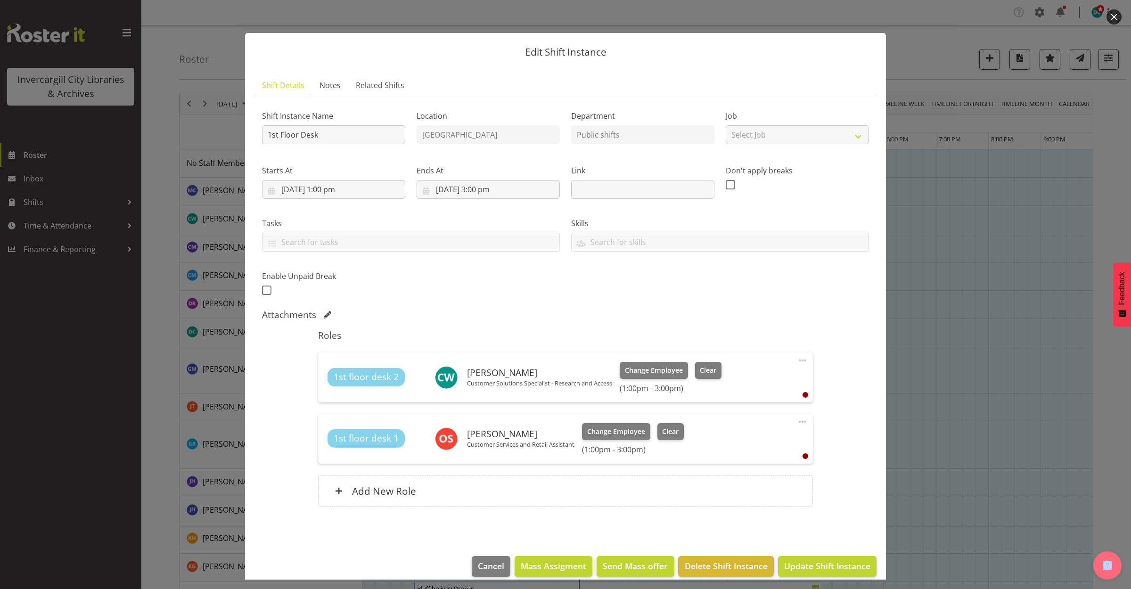
click at [1111, 14] on button "button" at bounding box center [1114, 16] width 15 height 15
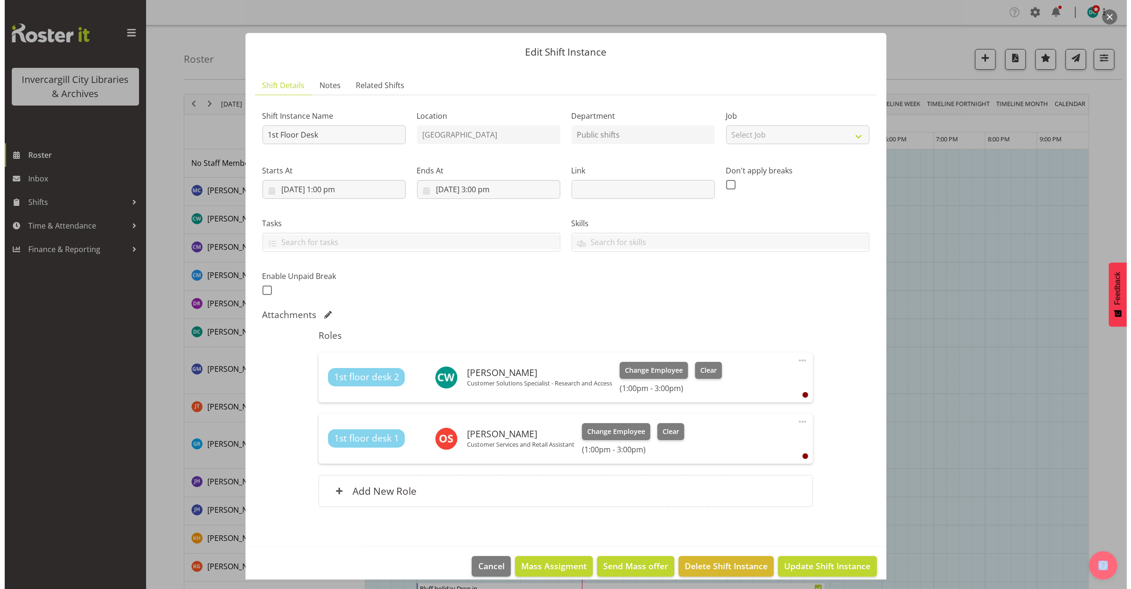
scroll to position [12, 0]
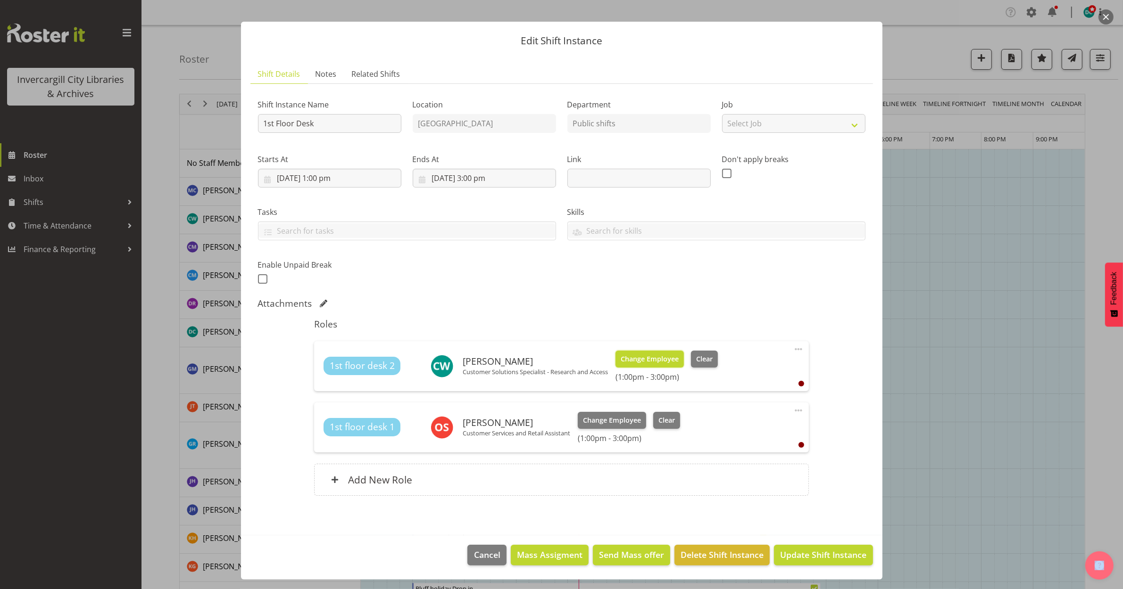
click at [643, 351] on button "Change Employee" at bounding box center [649, 359] width 68 height 17
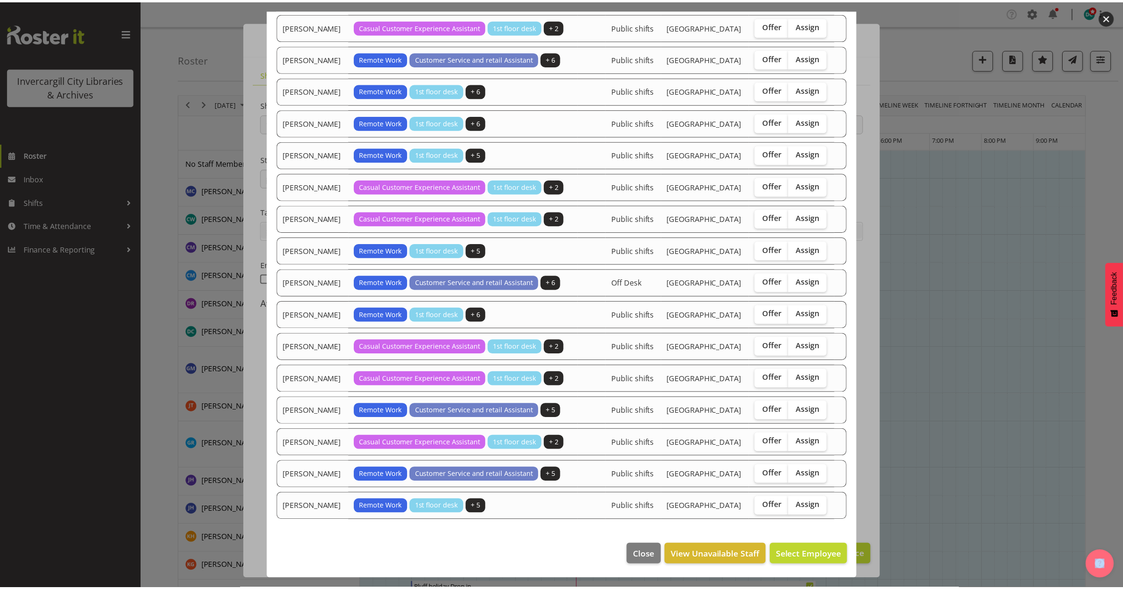
scroll to position [481, 0]
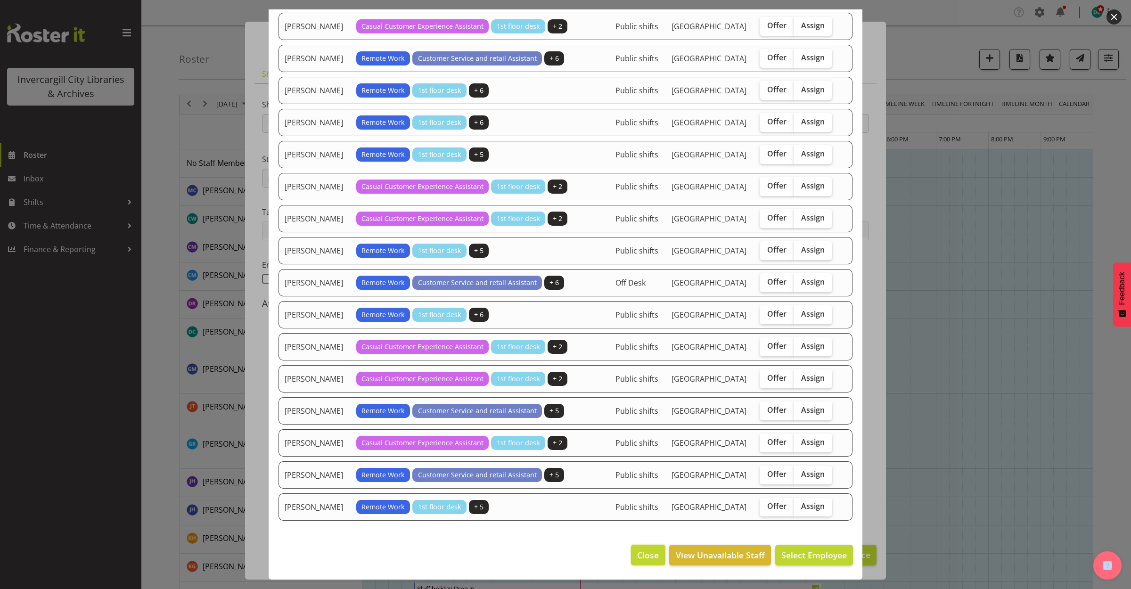
click at [631, 556] on button "Close" at bounding box center [648, 555] width 34 height 21
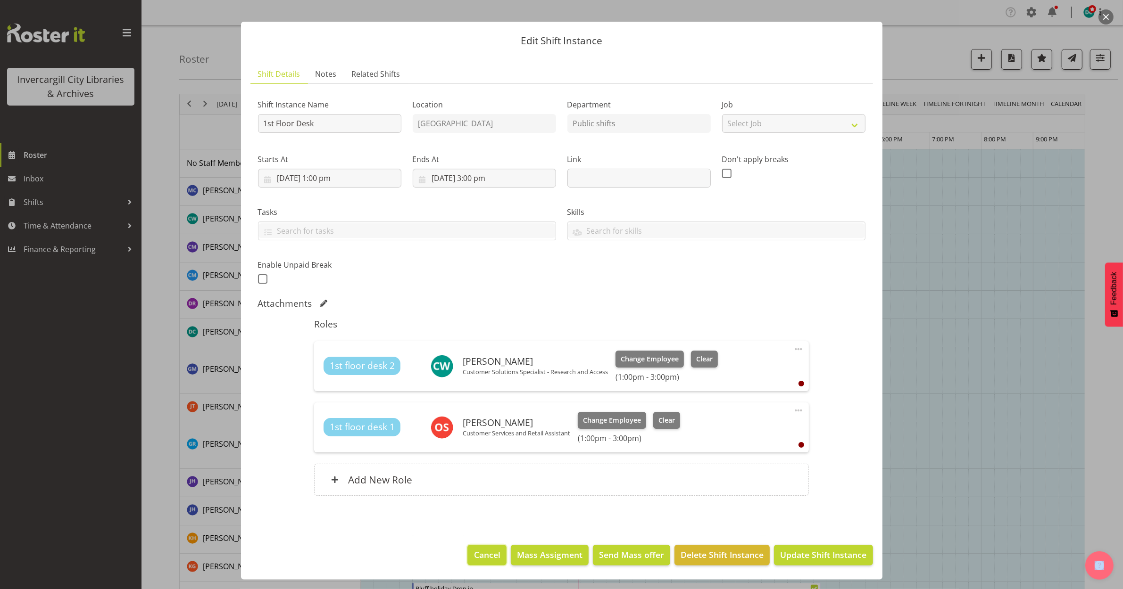
click at [474, 555] on span "Cancel" at bounding box center [487, 555] width 26 height 12
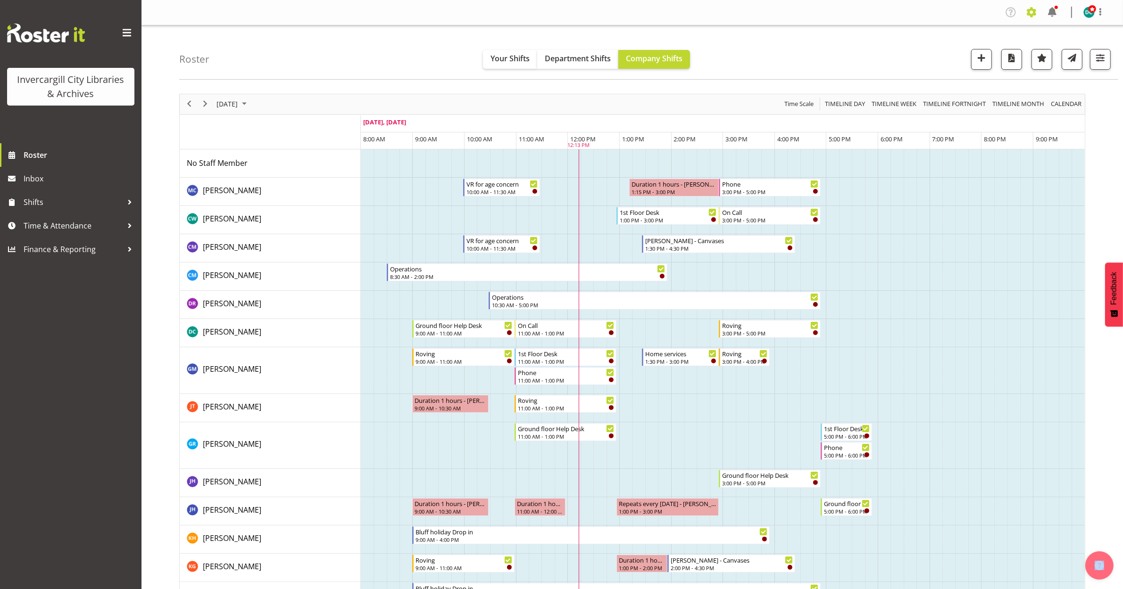
click at [1031, 8] on span at bounding box center [1031, 12] width 15 height 15
click at [947, 102] on link "Employees" at bounding box center [973, 102] width 131 height 17
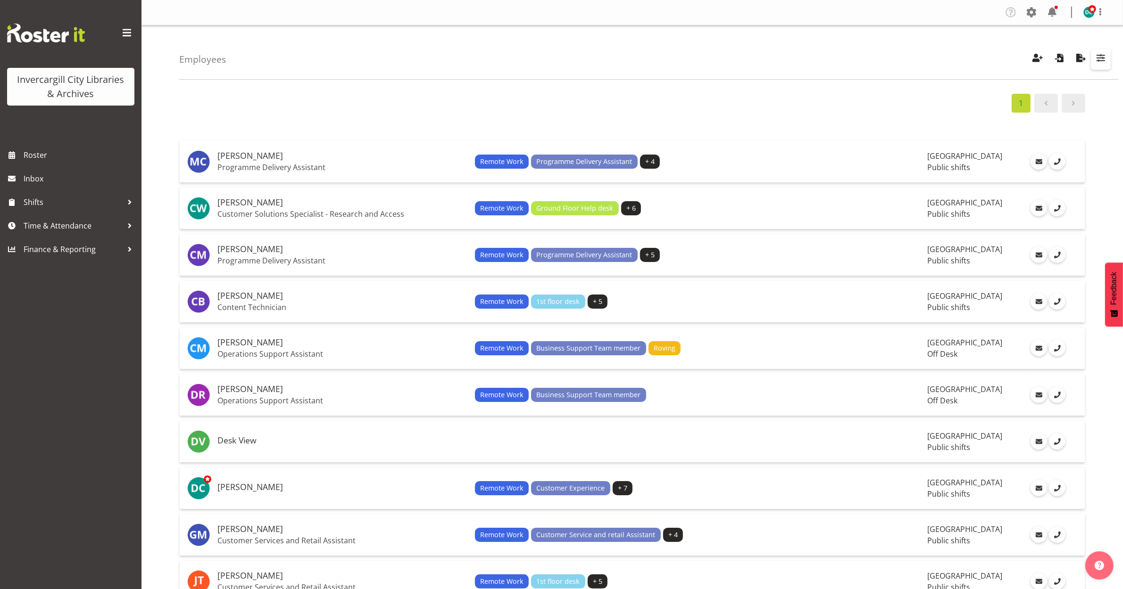
click at [1098, 57] on span "button" at bounding box center [1100, 58] width 12 height 12
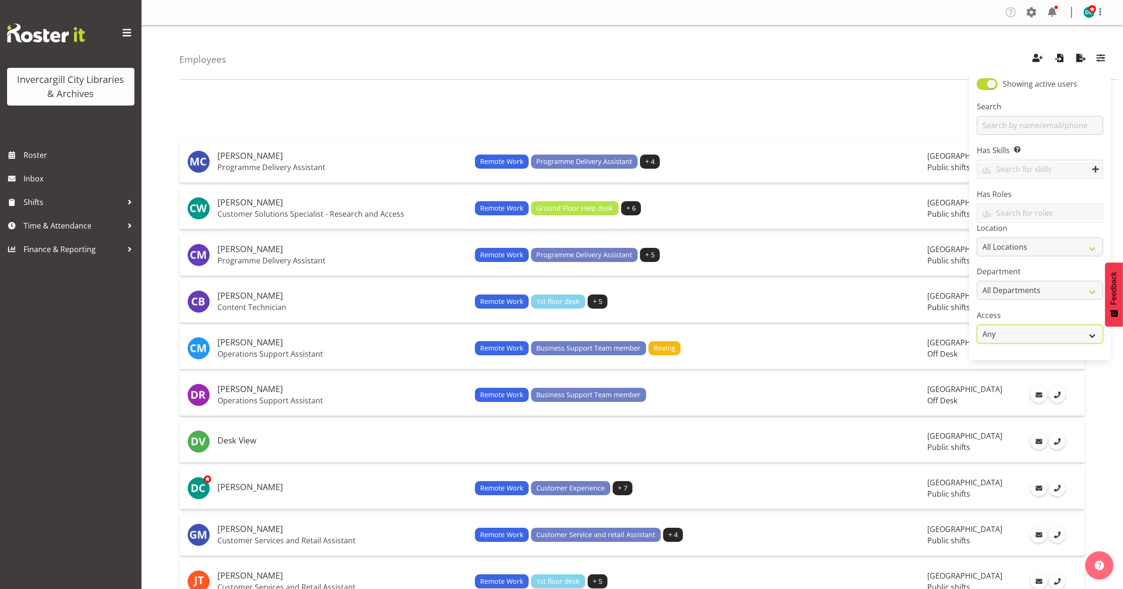
click at [1047, 333] on select "Any Admin Manager Employee" at bounding box center [1039, 334] width 126 height 19
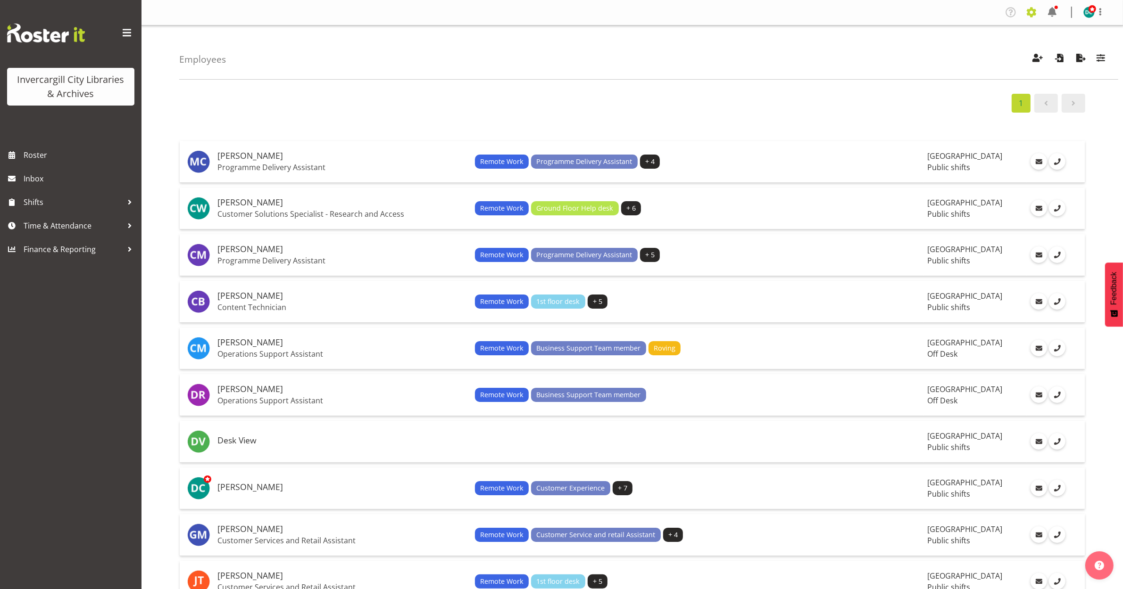
click at [1030, 13] on span at bounding box center [1031, 12] width 15 height 15
click at [989, 29] on link "Company Settings" at bounding box center [973, 34] width 131 height 17
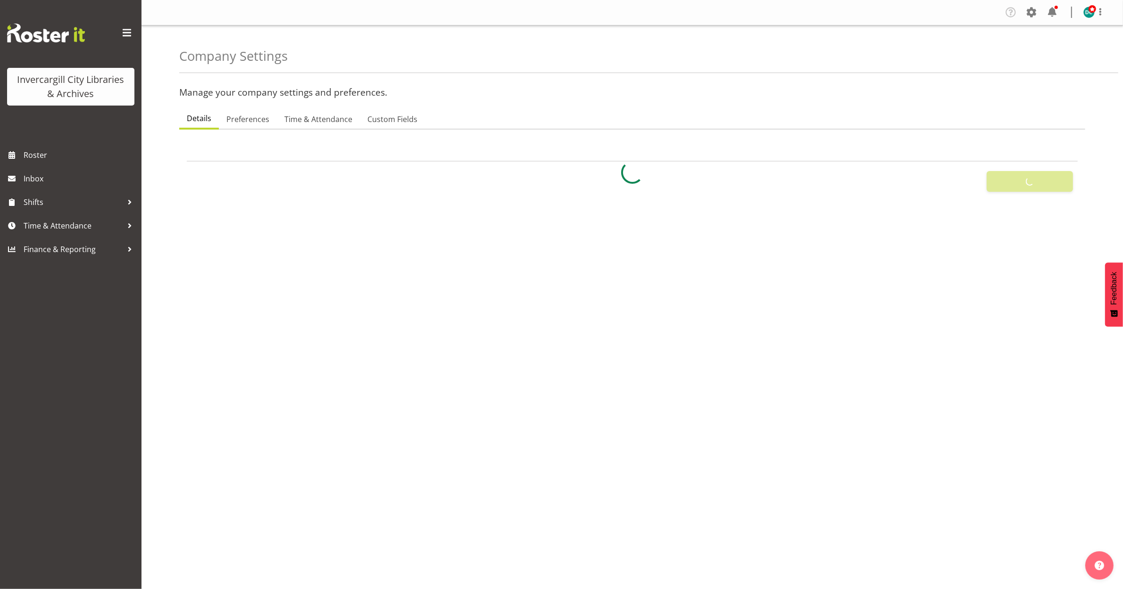
select select
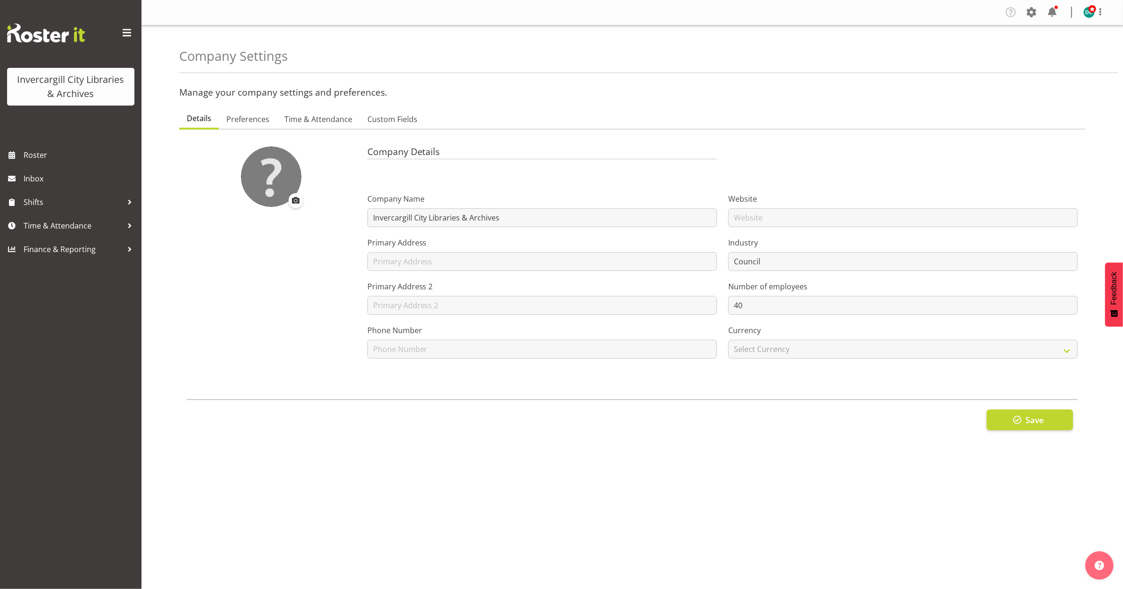
select select "tech-one"
type input "8"
checkbox input "true"
type input "15"
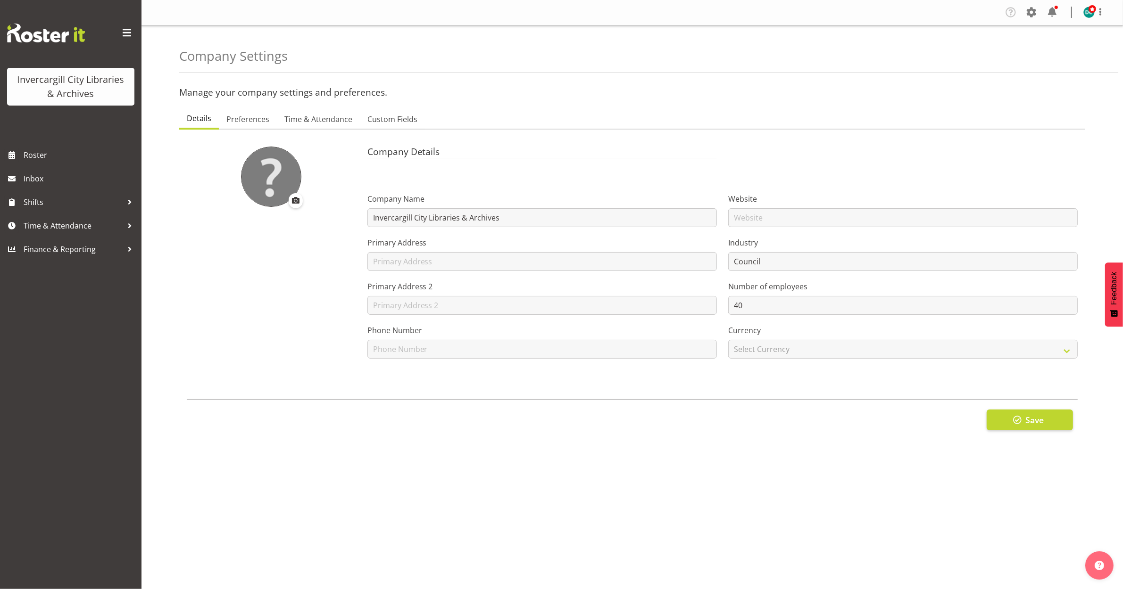
select select "0"
checkbox input "true"
click at [299, 121] on span "Time & Attendance" at bounding box center [318, 119] width 68 height 11
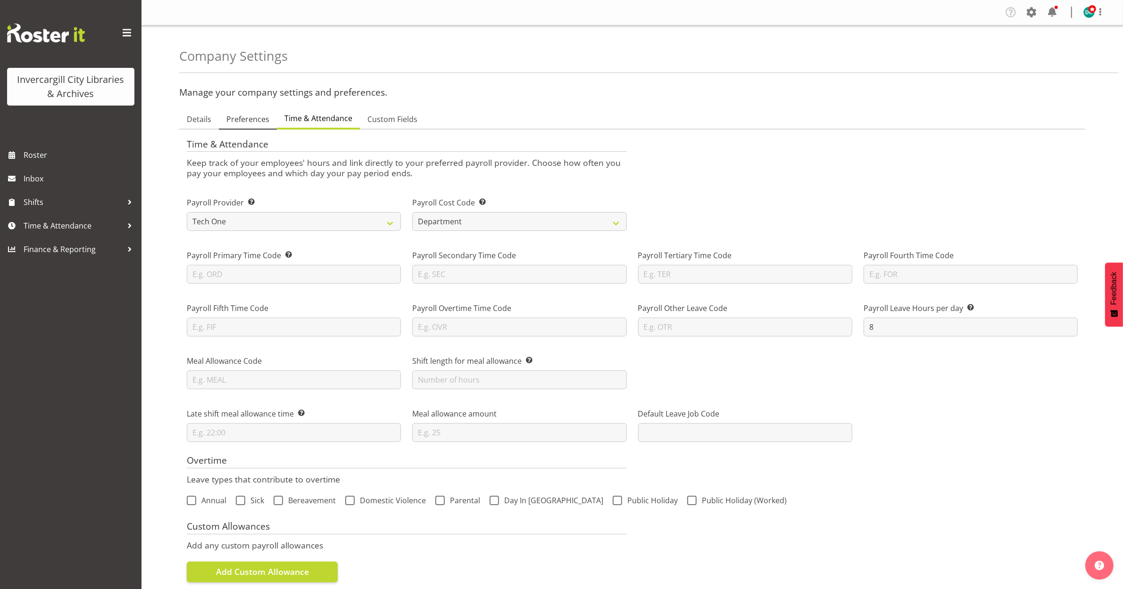
click at [241, 118] on span "Preferences" at bounding box center [247, 119] width 43 height 11
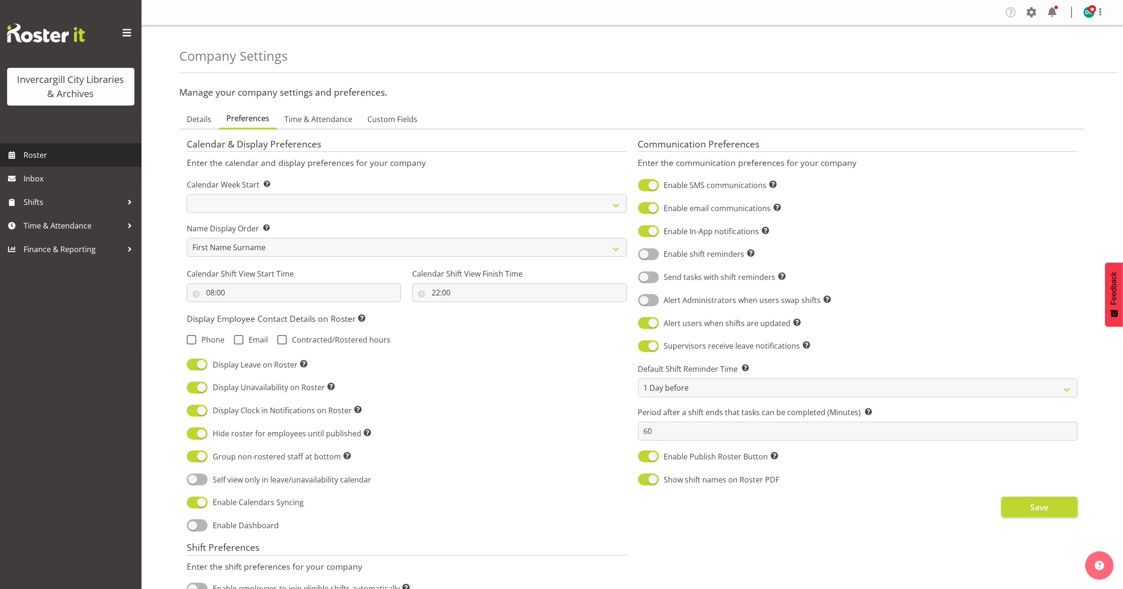
click at [38, 152] on span "Roster" at bounding box center [80, 155] width 113 height 14
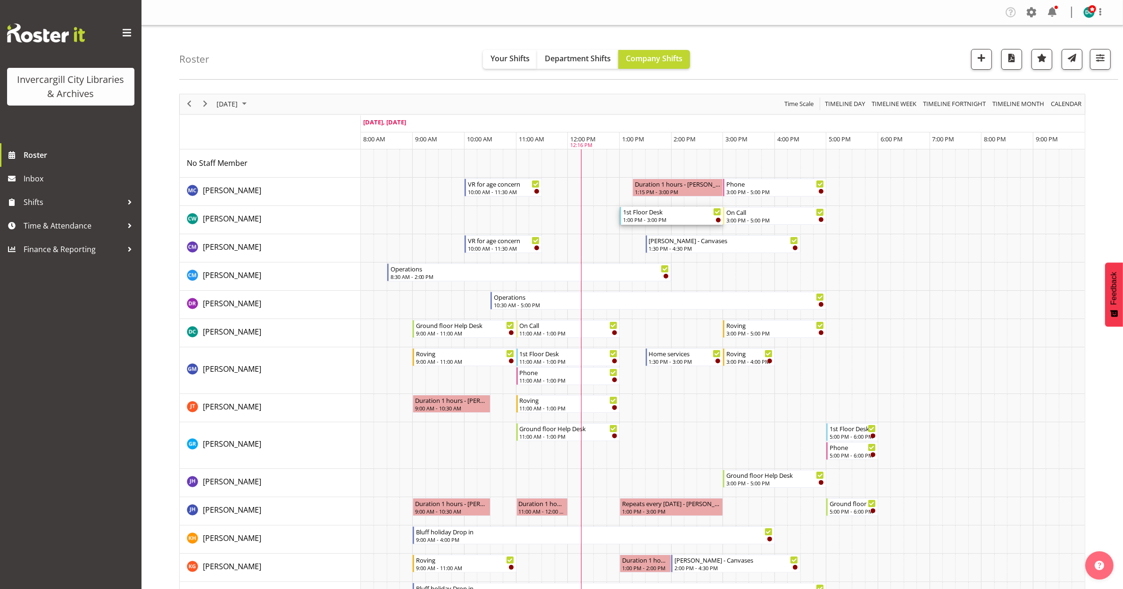
click at [656, 220] on div "1:00 PM - 3:00 PM" at bounding box center [672, 220] width 98 height 8
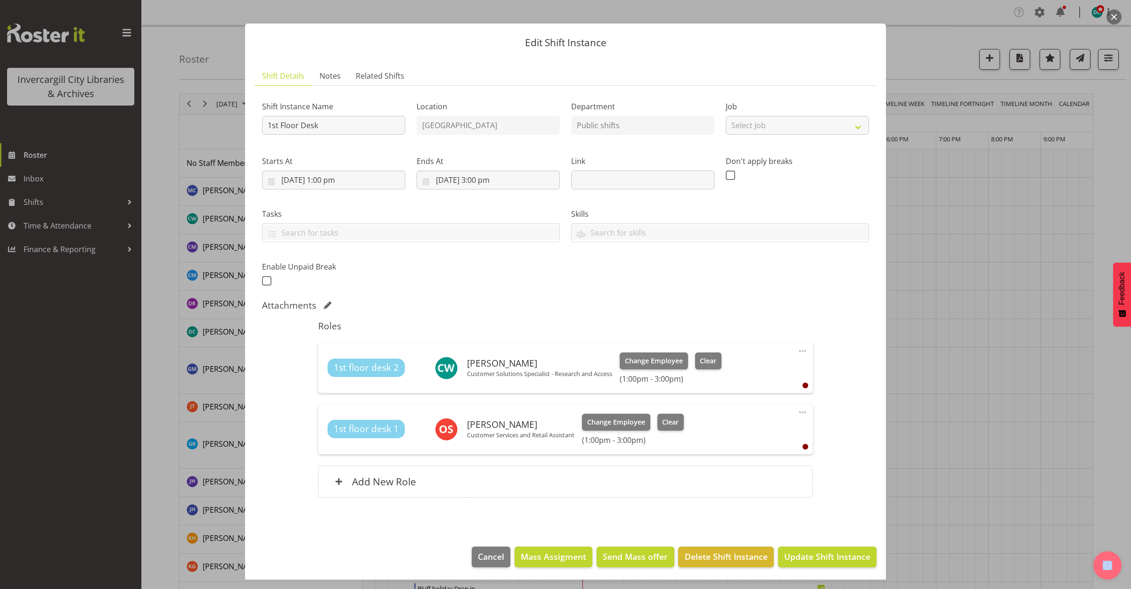
scroll to position [12, 0]
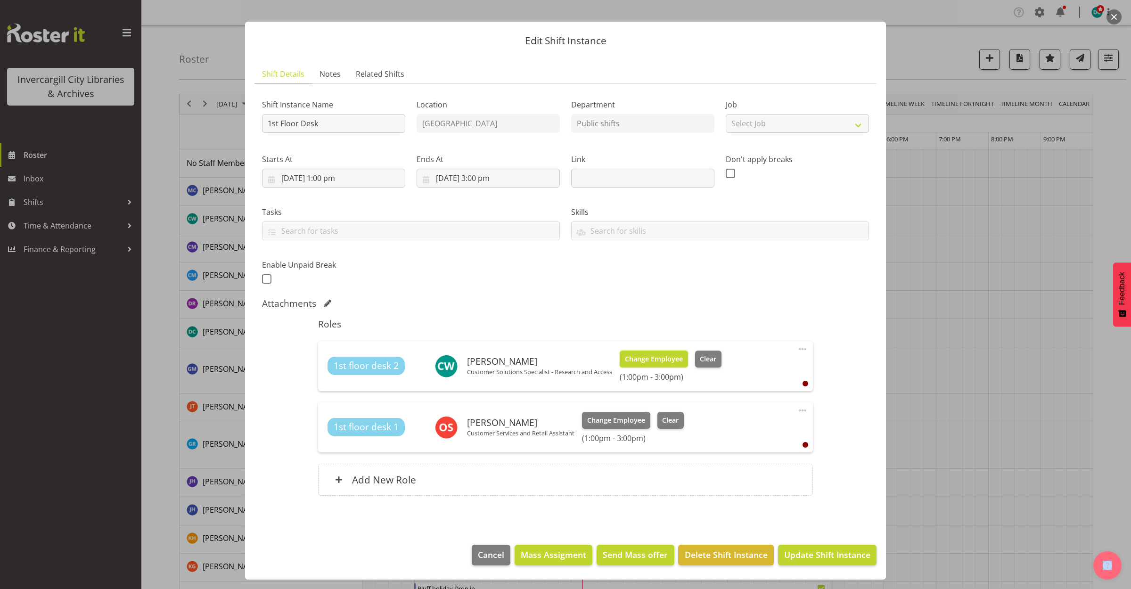
click at [658, 358] on span "Change Employee" at bounding box center [654, 359] width 58 height 10
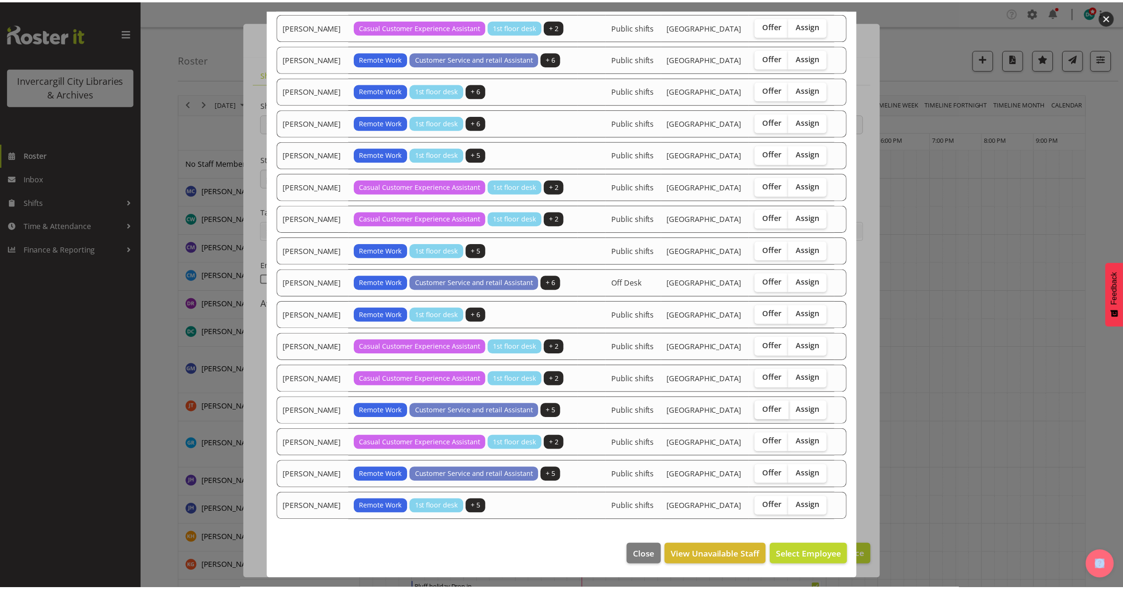
scroll to position [481, 0]
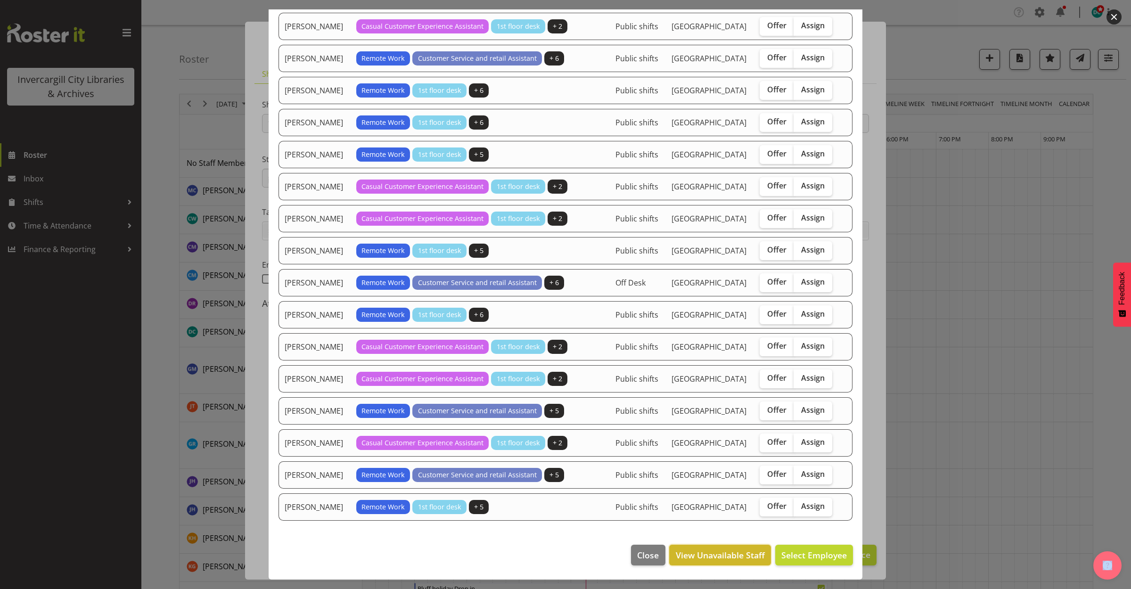
click at [738, 557] on span "View Unavailable Staff" at bounding box center [720, 555] width 89 height 12
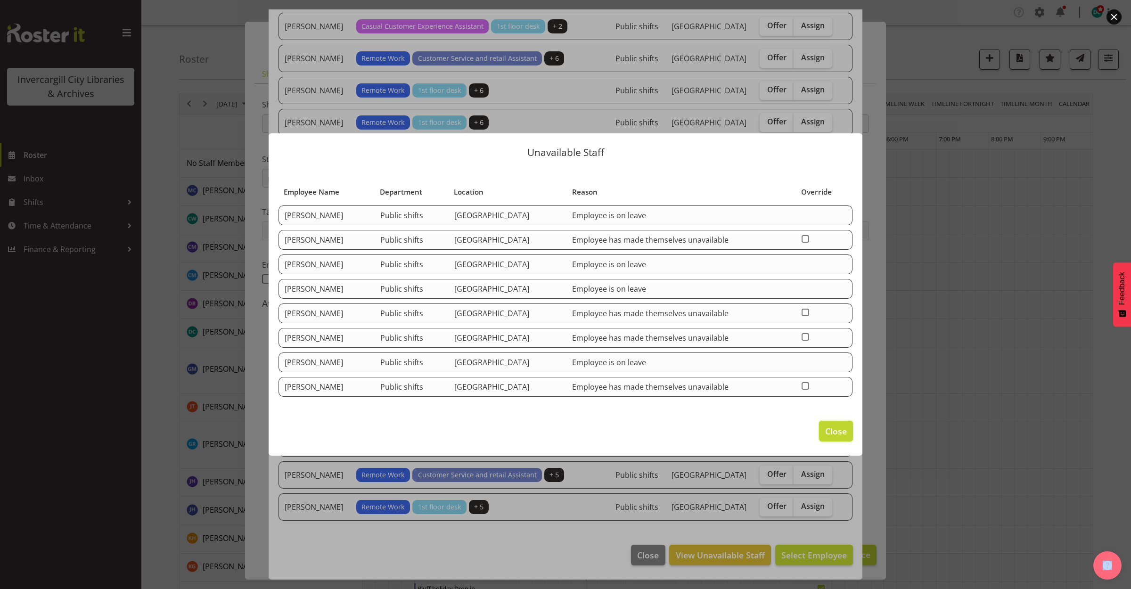
click at [835, 436] on span "Close" at bounding box center [837, 431] width 22 height 12
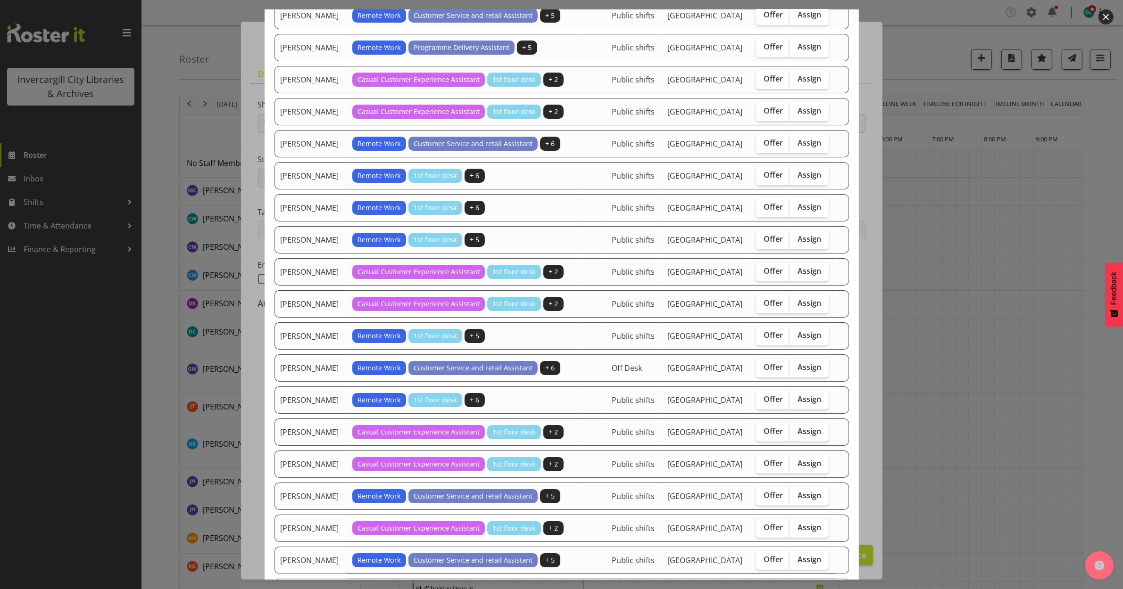
scroll to position [186, 0]
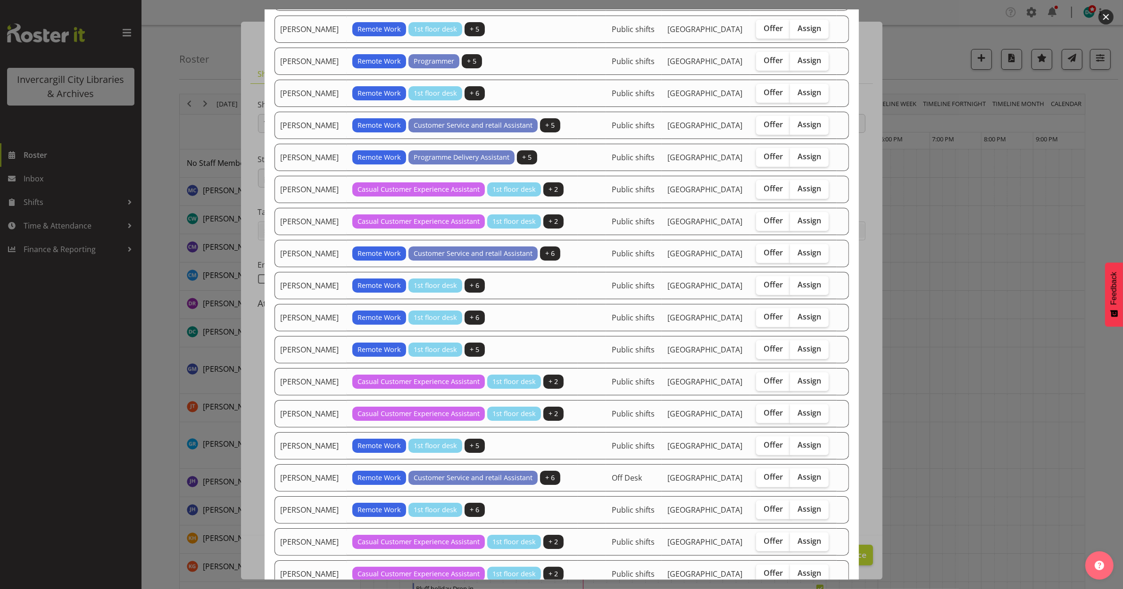
click at [916, 36] on div at bounding box center [561, 294] width 1123 height 589
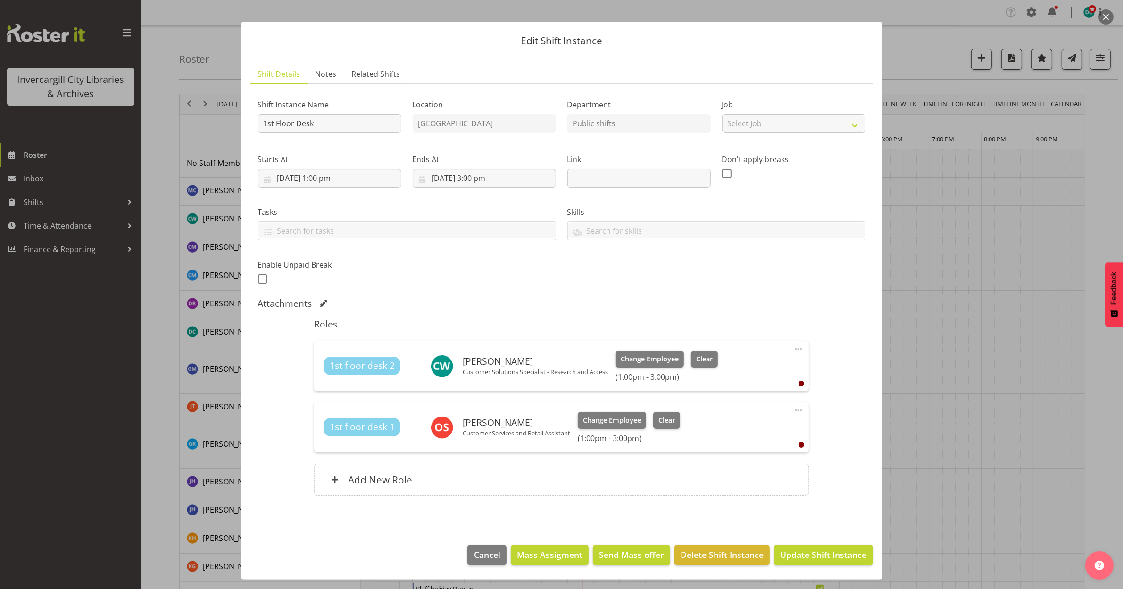
click at [1105, 12] on button "button" at bounding box center [1105, 16] width 15 height 15
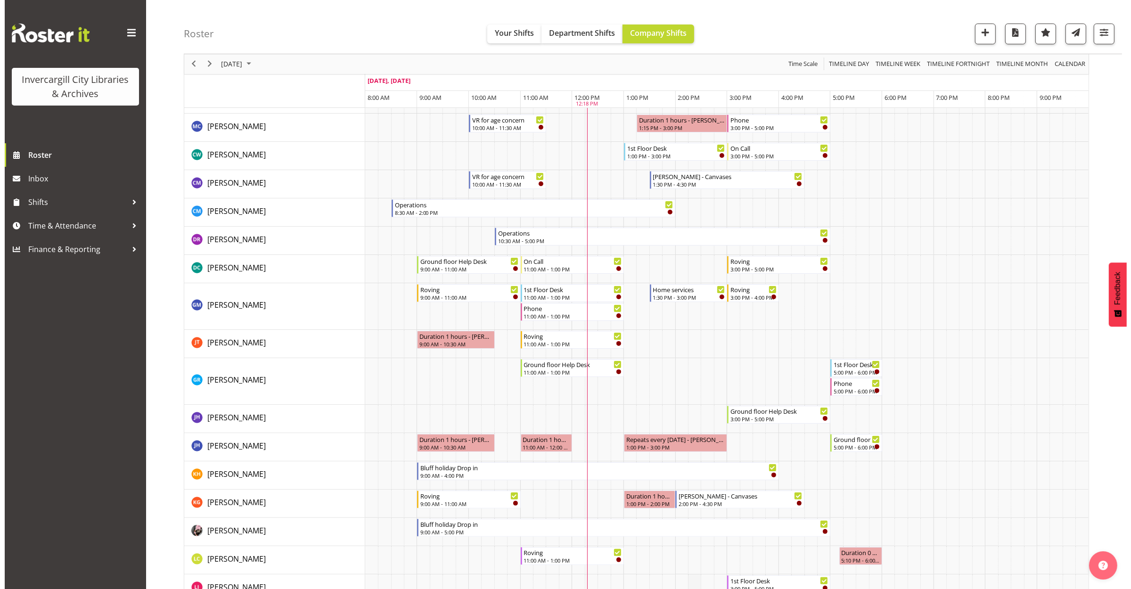
scroll to position [118, 0]
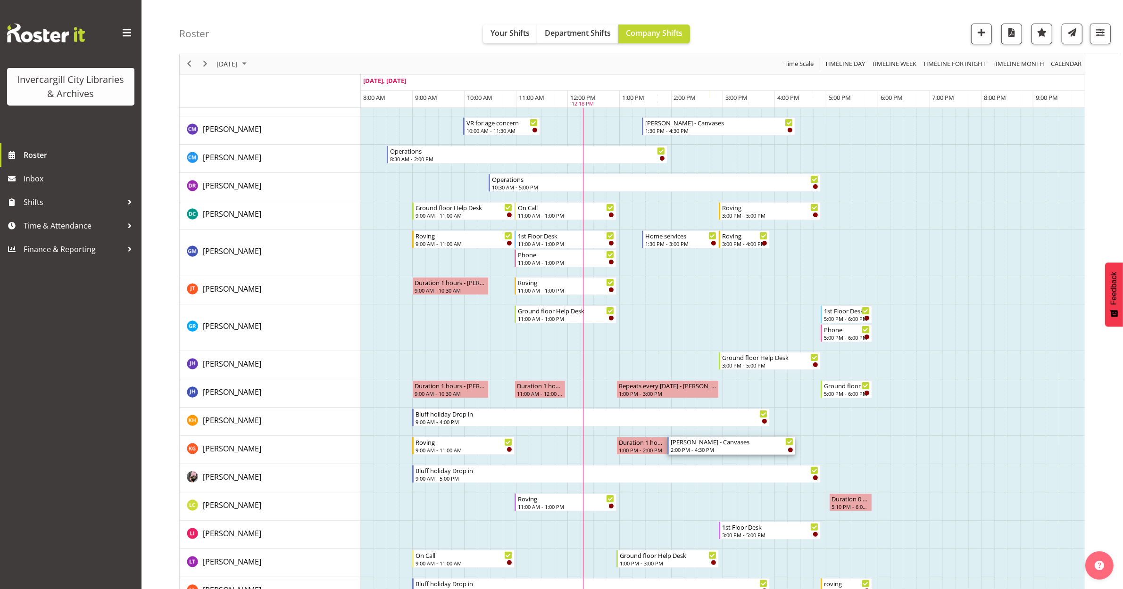
click at [698, 443] on div "Arty Arvo - Canvases" at bounding box center [731, 441] width 123 height 9
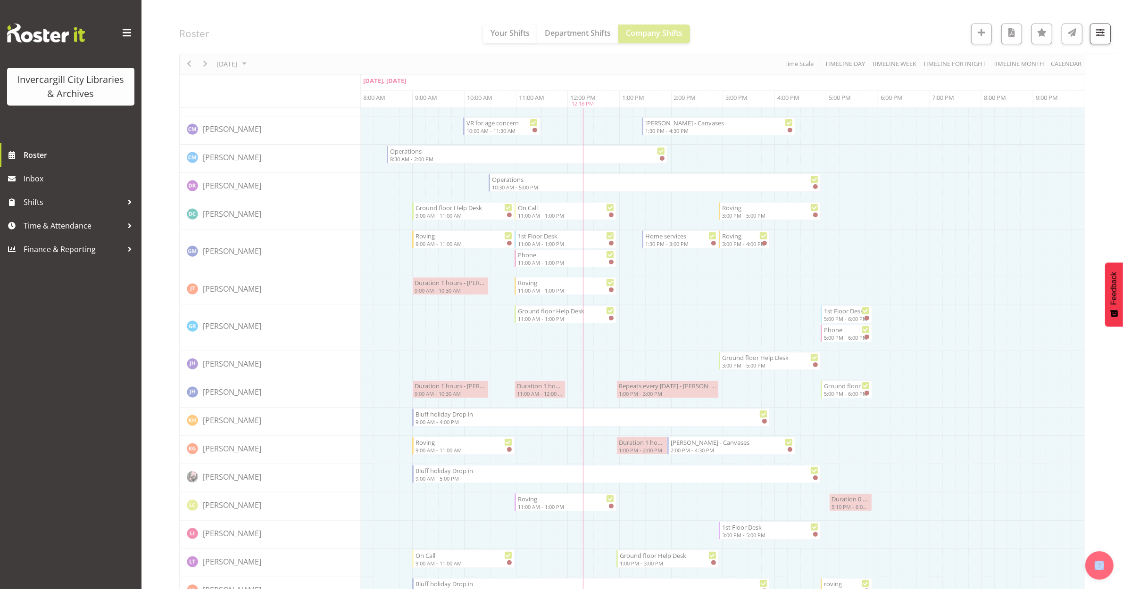
click at [698, 443] on div at bounding box center [632, 597] width 906 height 1243
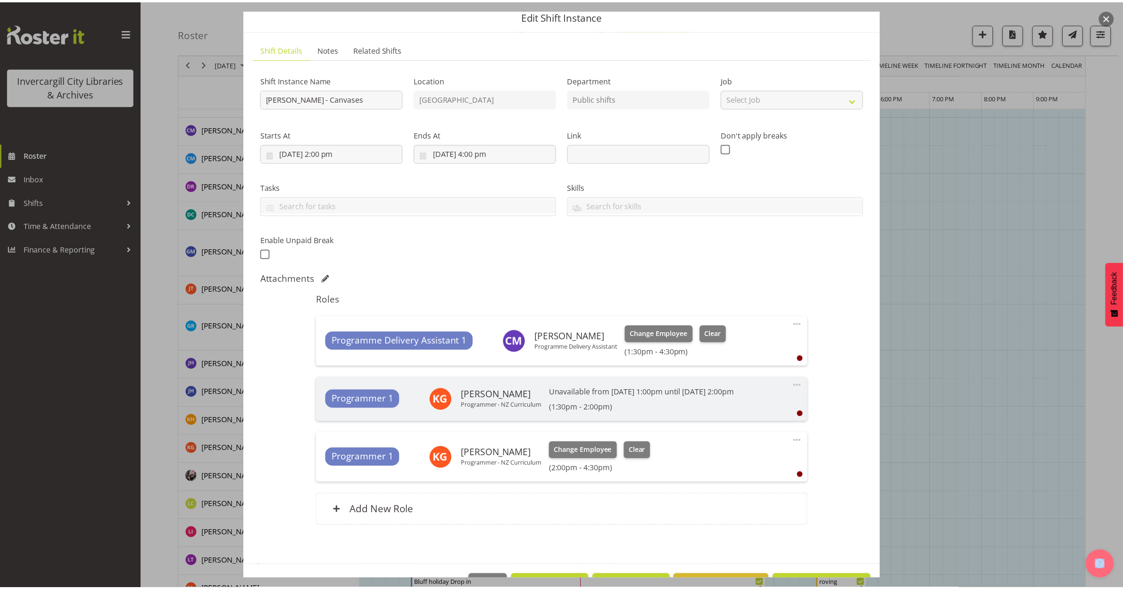
scroll to position [67, 0]
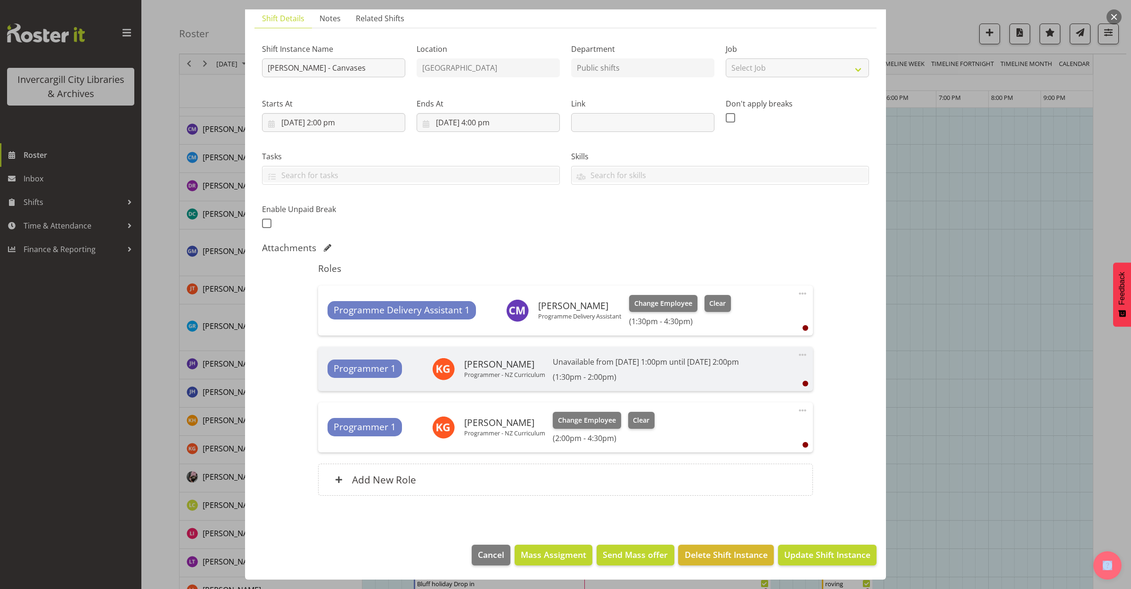
click at [1117, 10] on button "button" at bounding box center [1114, 16] width 15 height 15
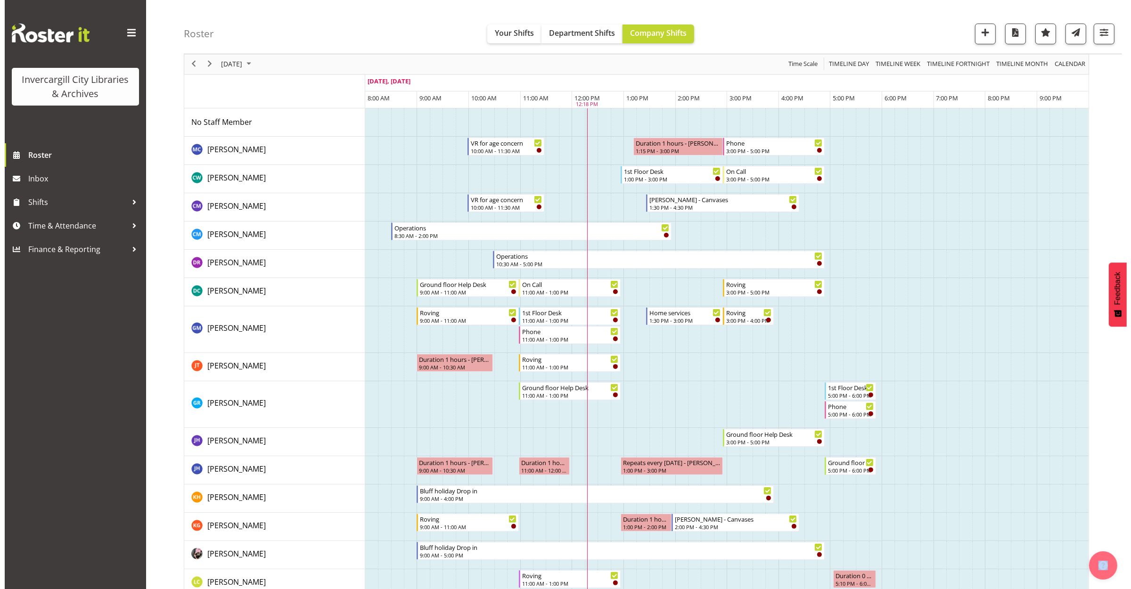
scroll to position [0, 0]
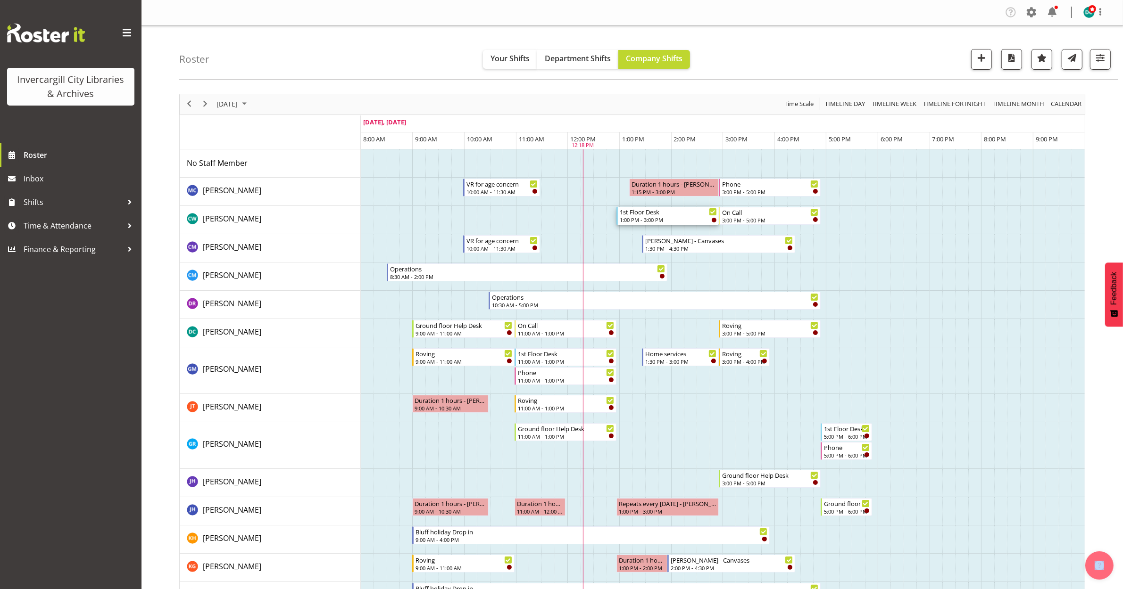
click at [664, 215] on div "1st Floor Desk" at bounding box center [667, 211] width 97 height 9
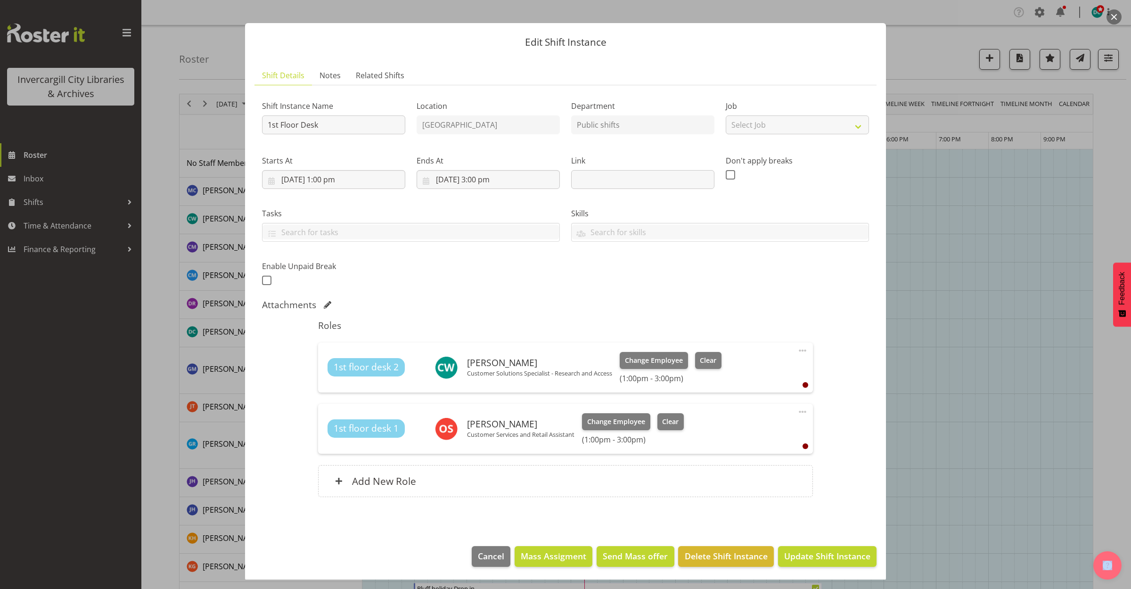
scroll to position [12, 0]
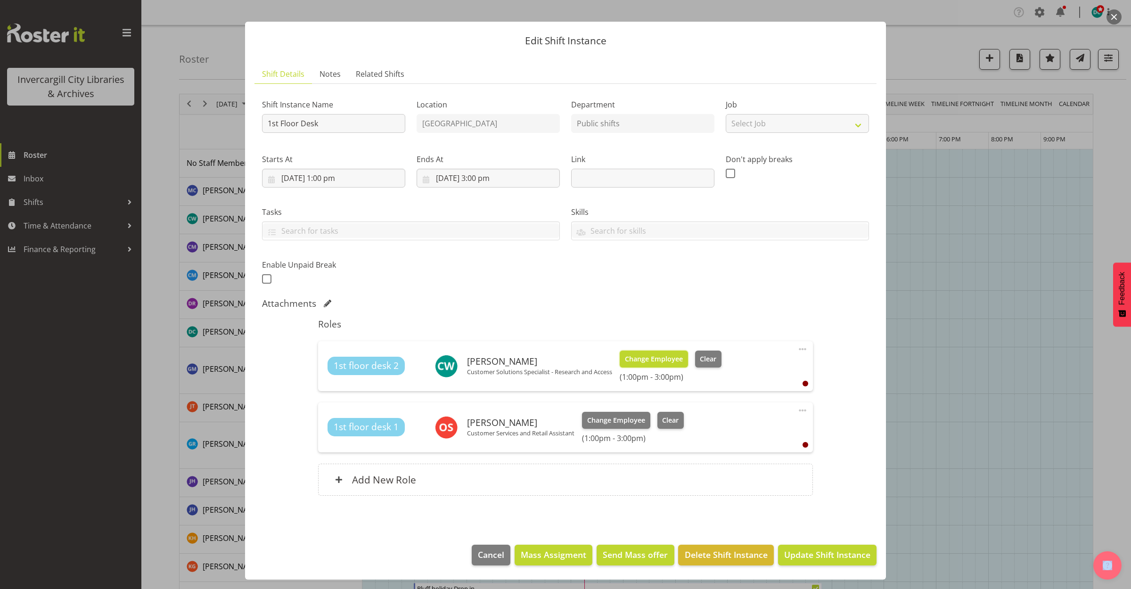
click at [646, 357] on span "Change Employee" at bounding box center [654, 359] width 58 height 10
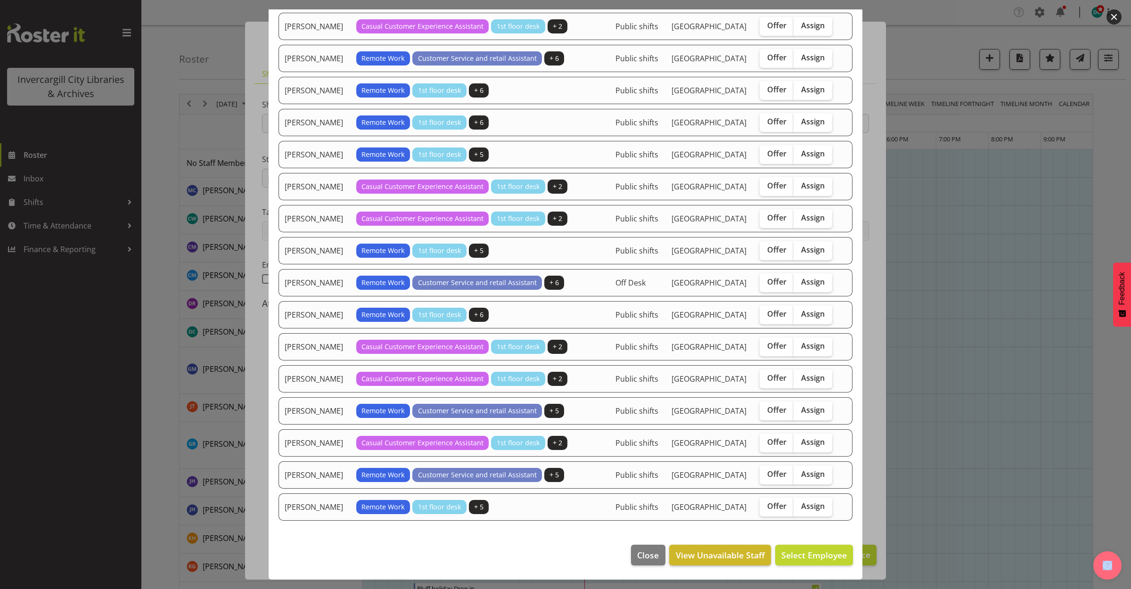
scroll to position [481, 0]
click at [718, 546] on button "View Unavailable Staff" at bounding box center [719, 555] width 101 height 21
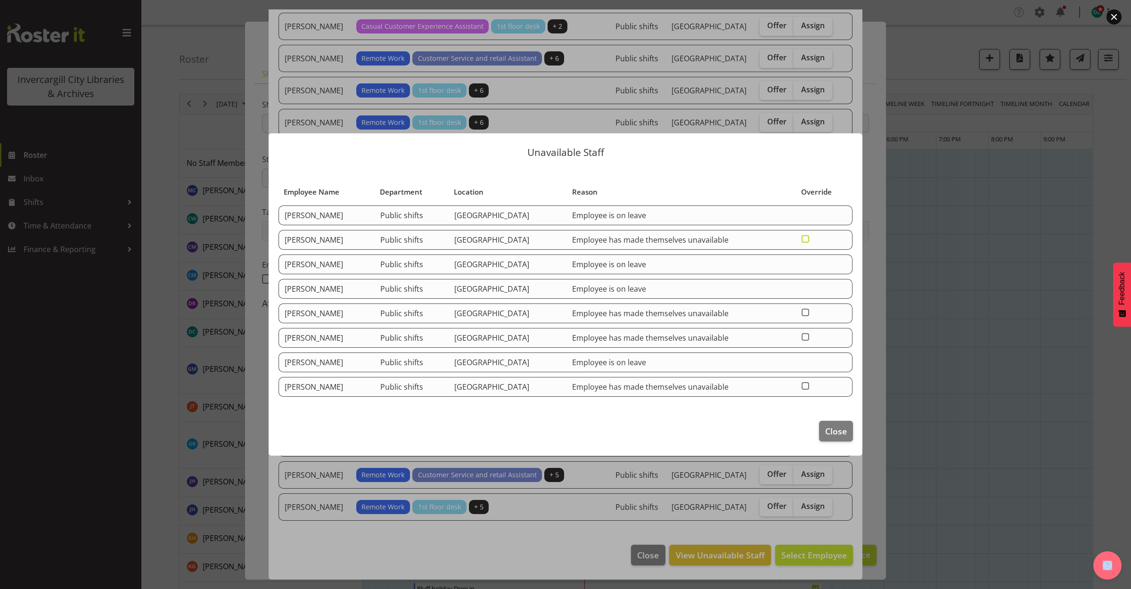
click at [809, 237] on span at bounding box center [806, 239] width 8 height 8
click at [808, 237] on input "checkbox" at bounding box center [805, 239] width 6 height 6
checkbox input "true"
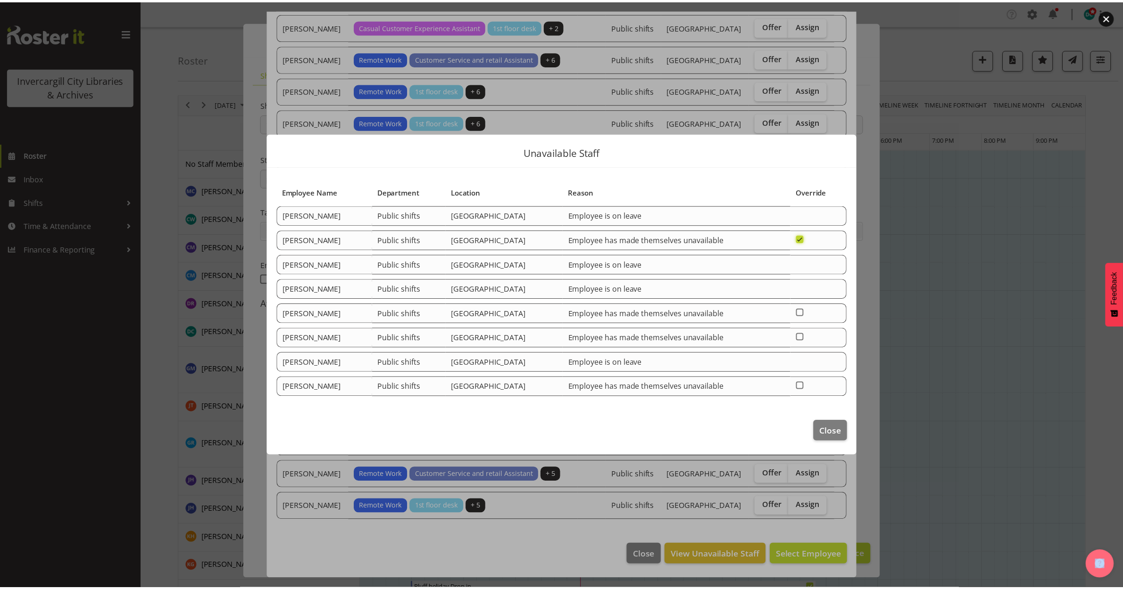
scroll to position [0, 0]
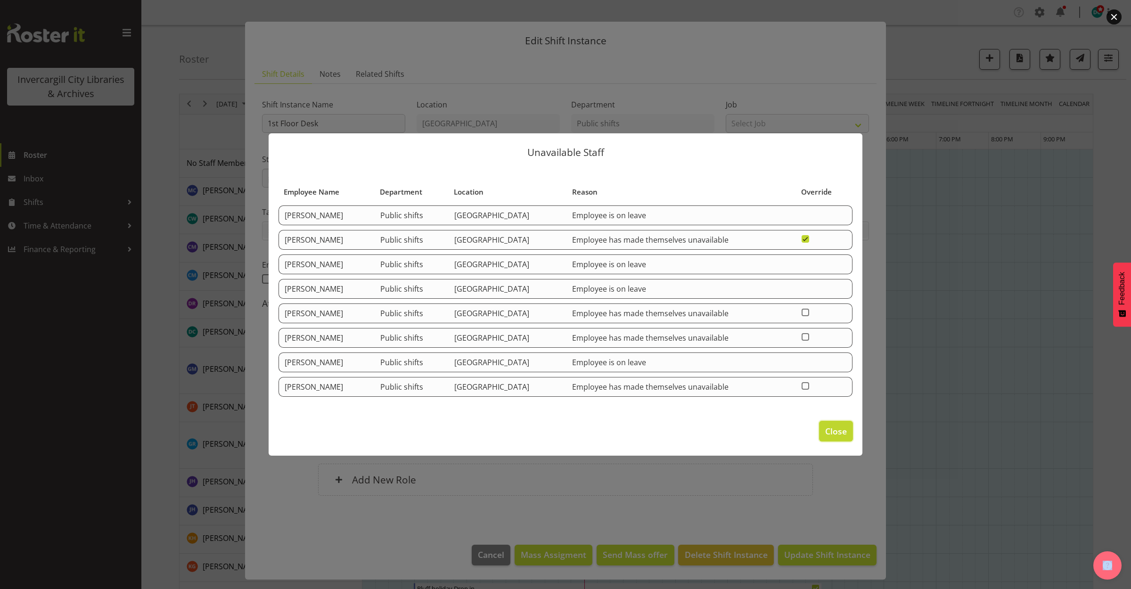
click at [833, 431] on span "Close" at bounding box center [837, 431] width 22 height 12
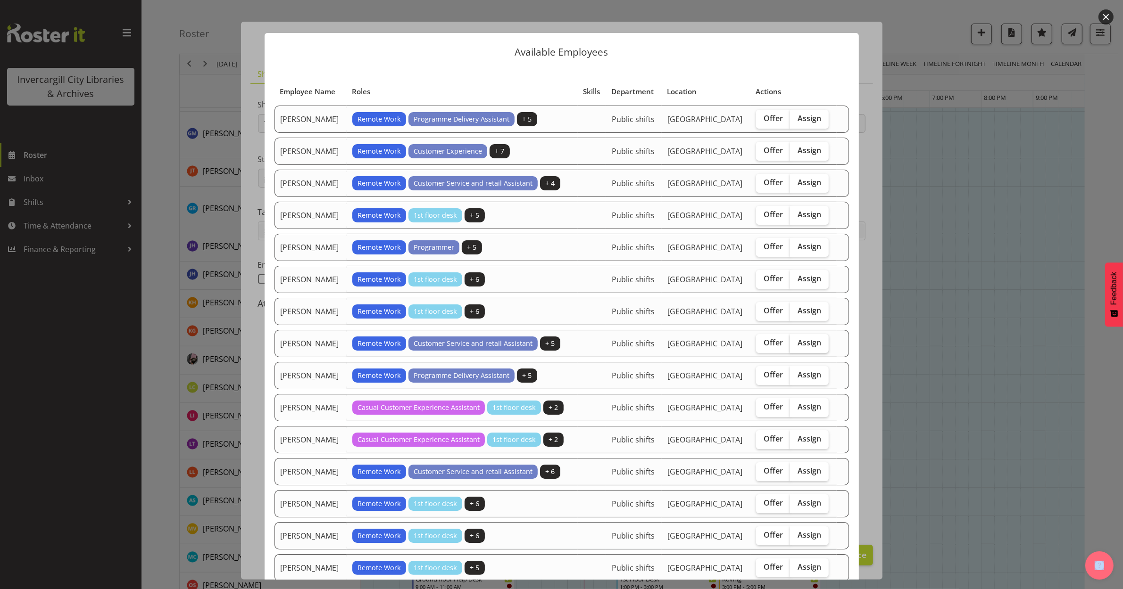
click at [797, 347] on span "Assign" at bounding box center [809, 342] width 24 height 9
click at [796, 346] on input "Assign" at bounding box center [793, 343] width 6 height 6
checkbox input "true"
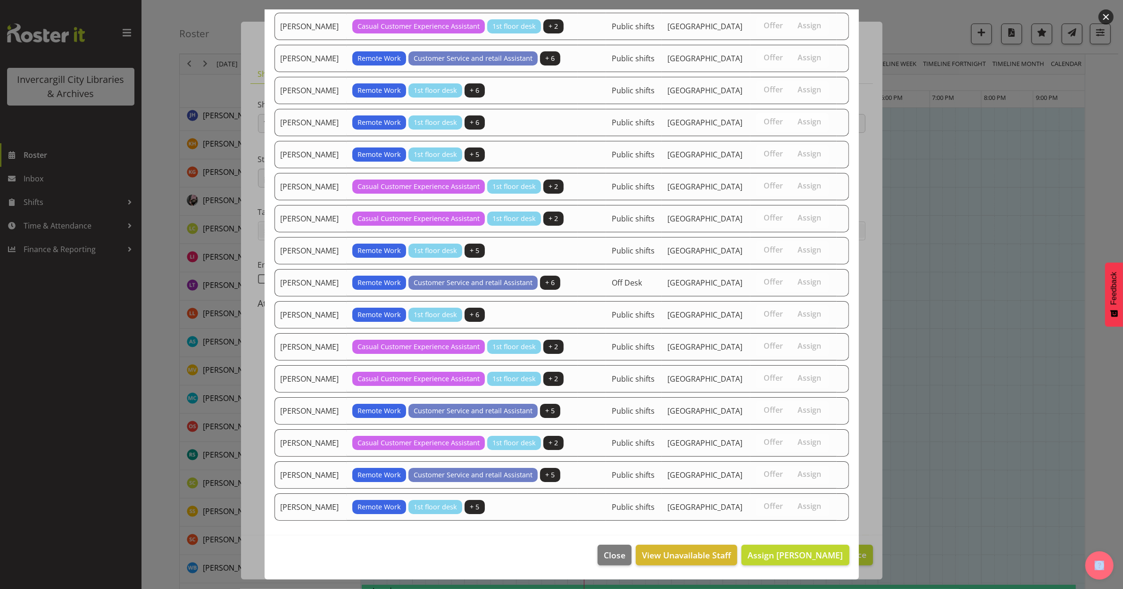
scroll to position [530, 0]
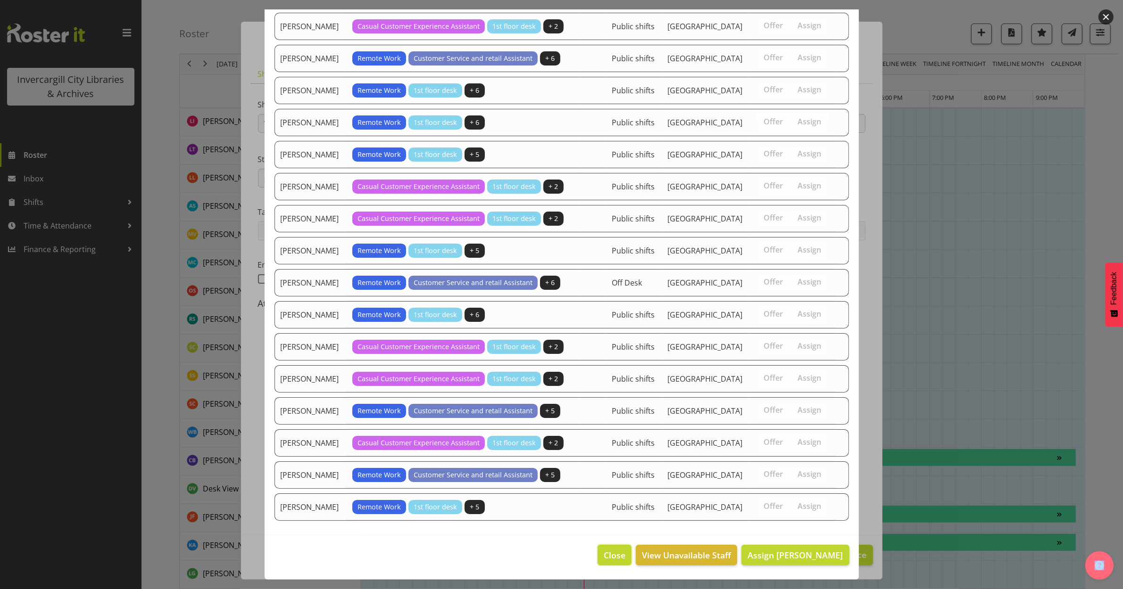
click at [625, 555] on span "Close" at bounding box center [614, 555] width 22 height 12
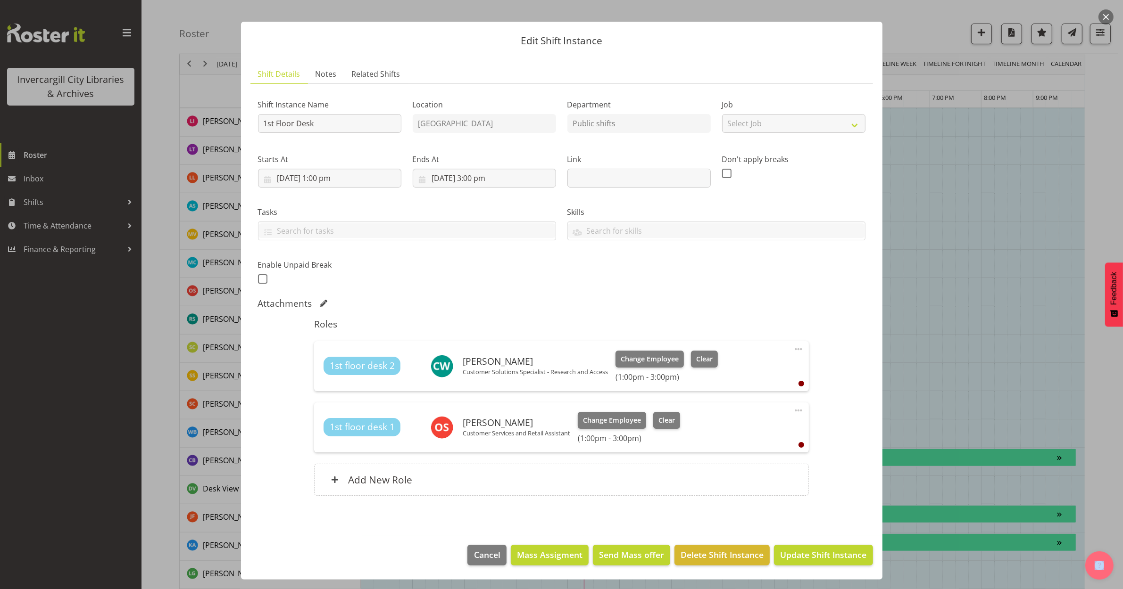
click at [1104, 15] on button "button" at bounding box center [1105, 16] width 15 height 15
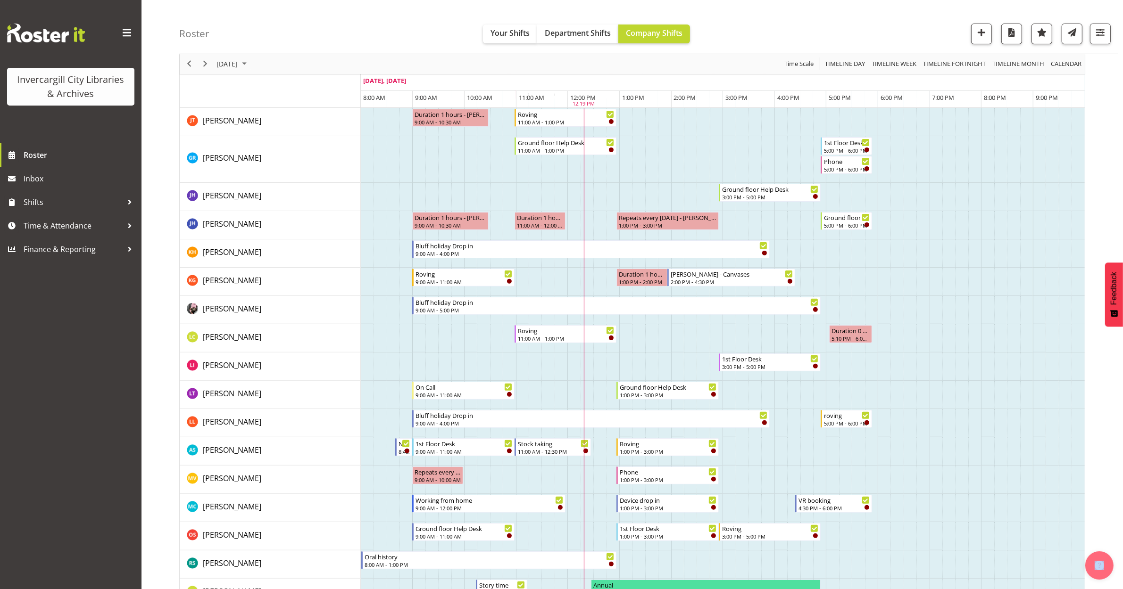
scroll to position [236, 0]
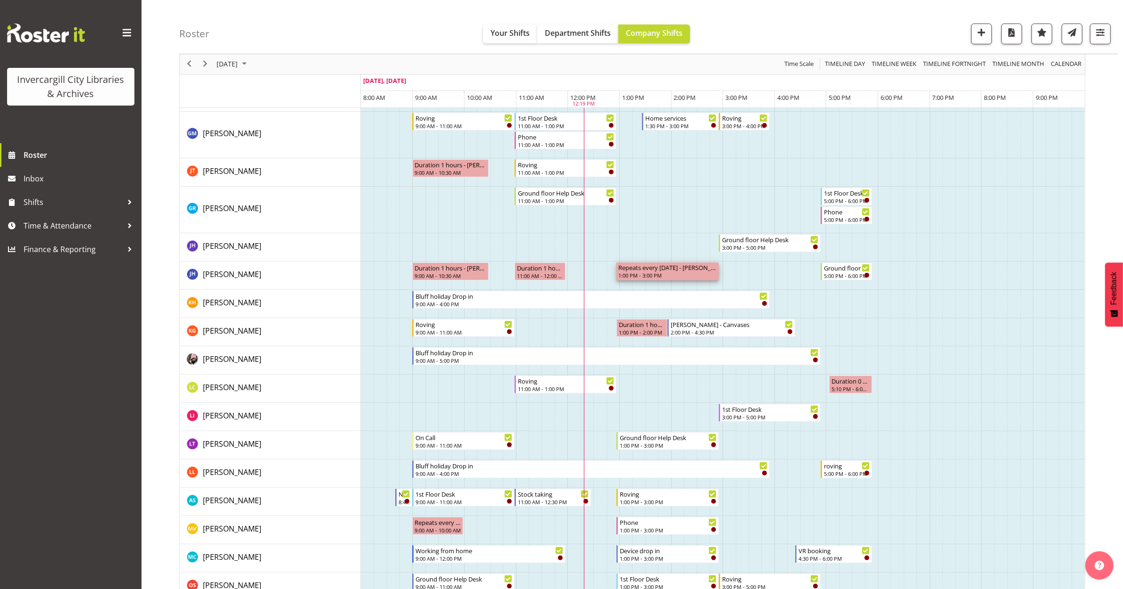
click at [663, 274] on div "1:00 PM - 3:00 PM" at bounding box center [667, 276] width 99 height 8
click at [663, 275] on div "1:00 PM - 3:00 PM" at bounding box center [667, 276] width 99 height 8
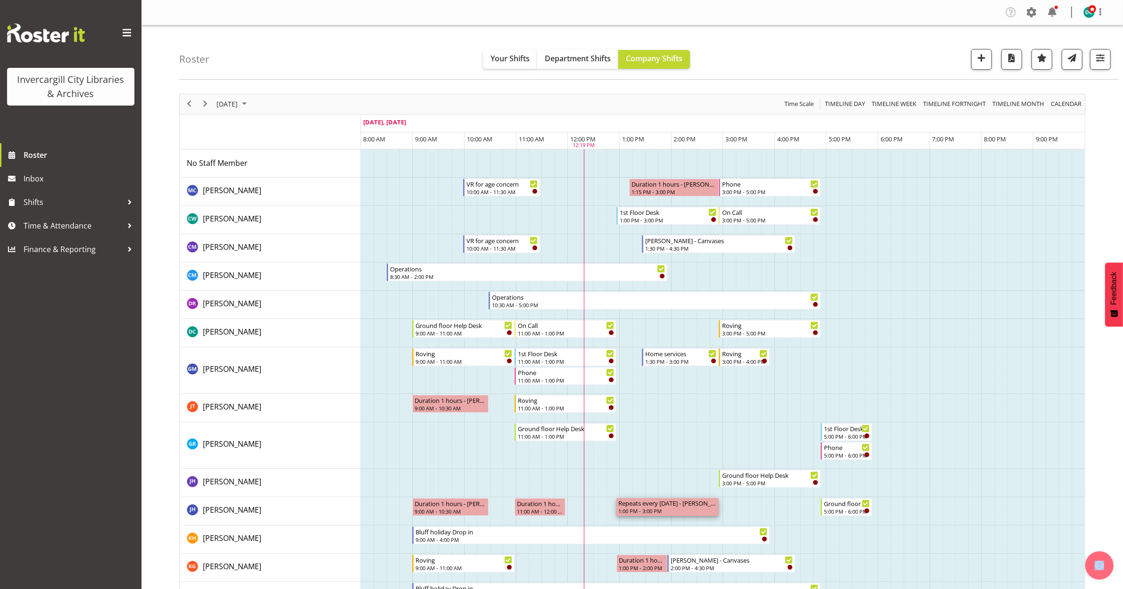
scroll to position [59, 0]
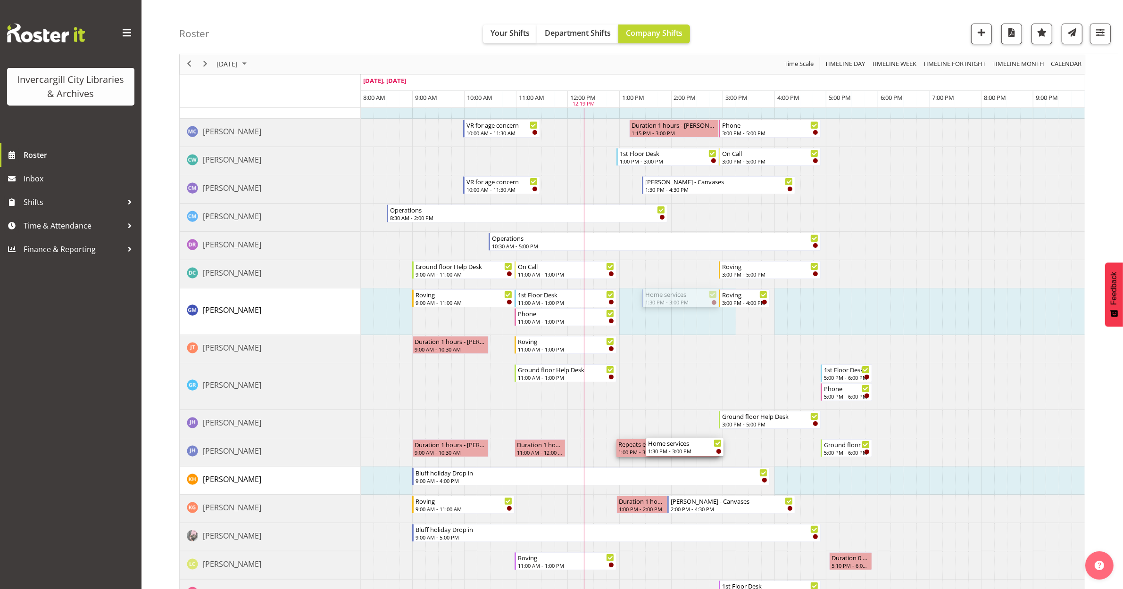
drag, startPoint x: 665, startPoint y: 300, endPoint x: 718, endPoint y: 457, distance: 165.5
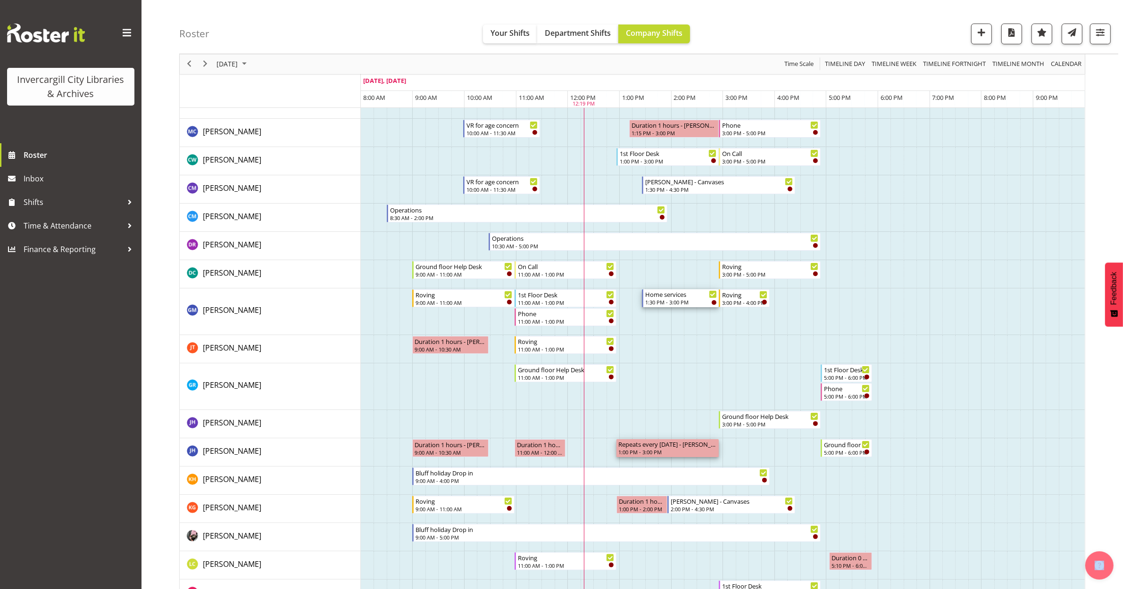
click at [677, 298] on div "Home services" at bounding box center [680, 293] width 71 height 9
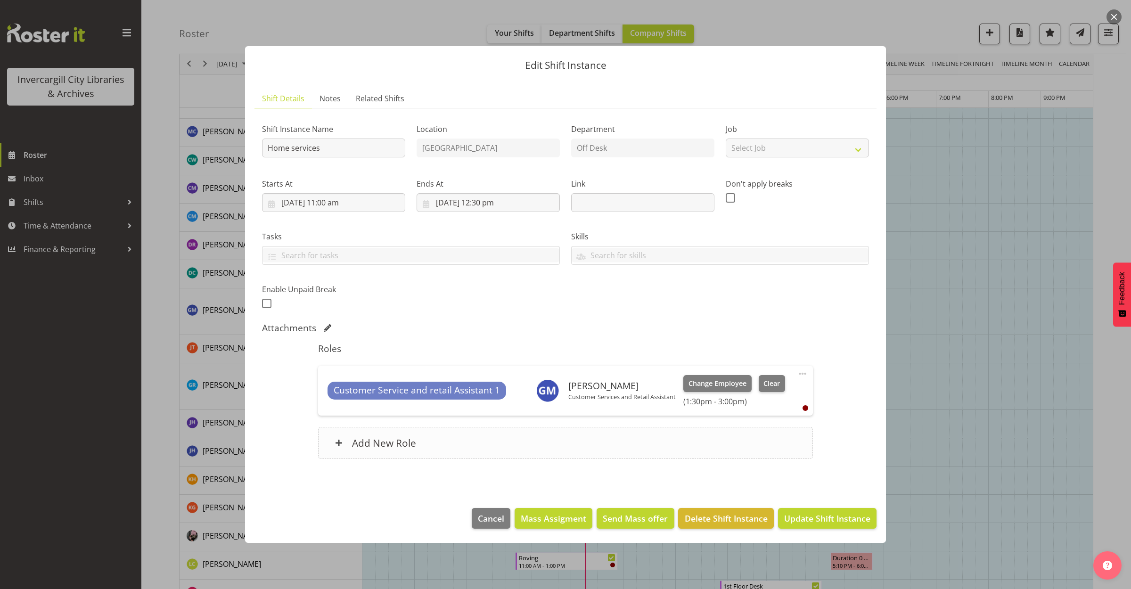
click at [468, 451] on div "Add New Role" at bounding box center [565, 443] width 495 height 32
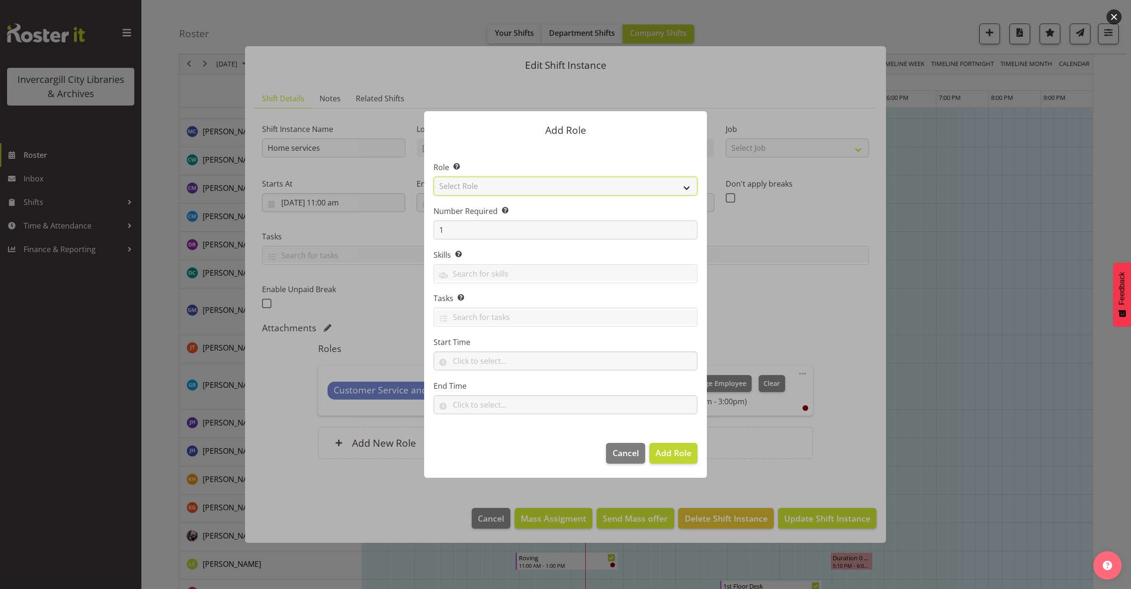
click at [505, 189] on select "Select Role 1st floor desk AQ operator Business Support Team member Casual Cust…" at bounding box center [566, 186] width 264 height 19
select select "1524"
click at [434, 177] on select "Select Role 1st floor desk AQ operator Business Support Team member Casual Cust…" at bounding box center [566, 186] width 264 height 19
click at [672, 448] on button "Add Role" at bounding box center [674, 453] width 48 height 21
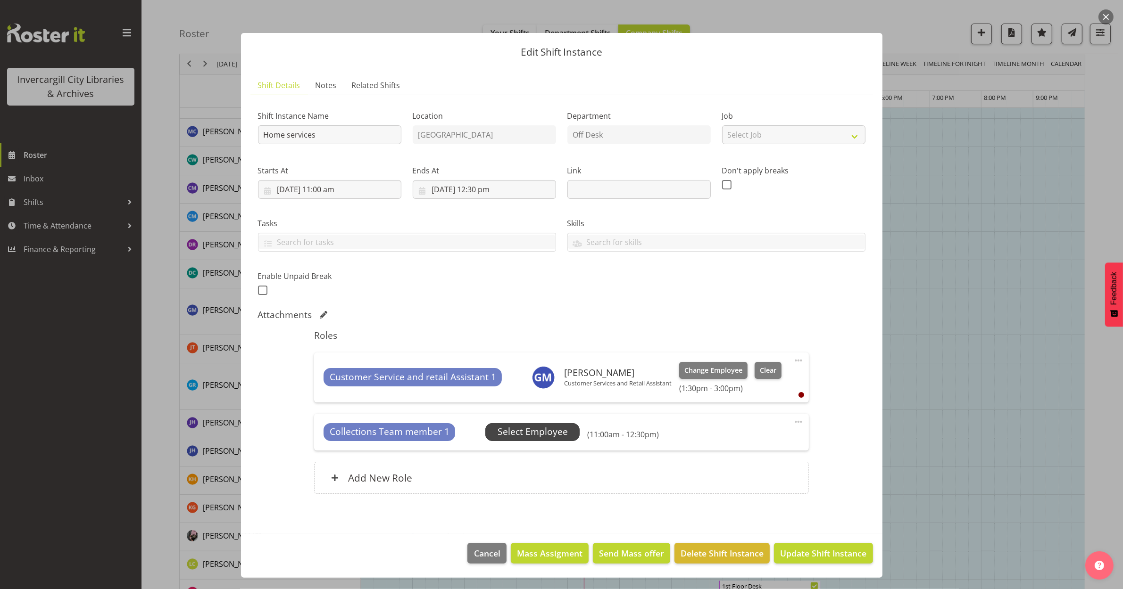
click at [542, 435] on span "Select Employee" at bounding box center [532, 432] width 70 height 14
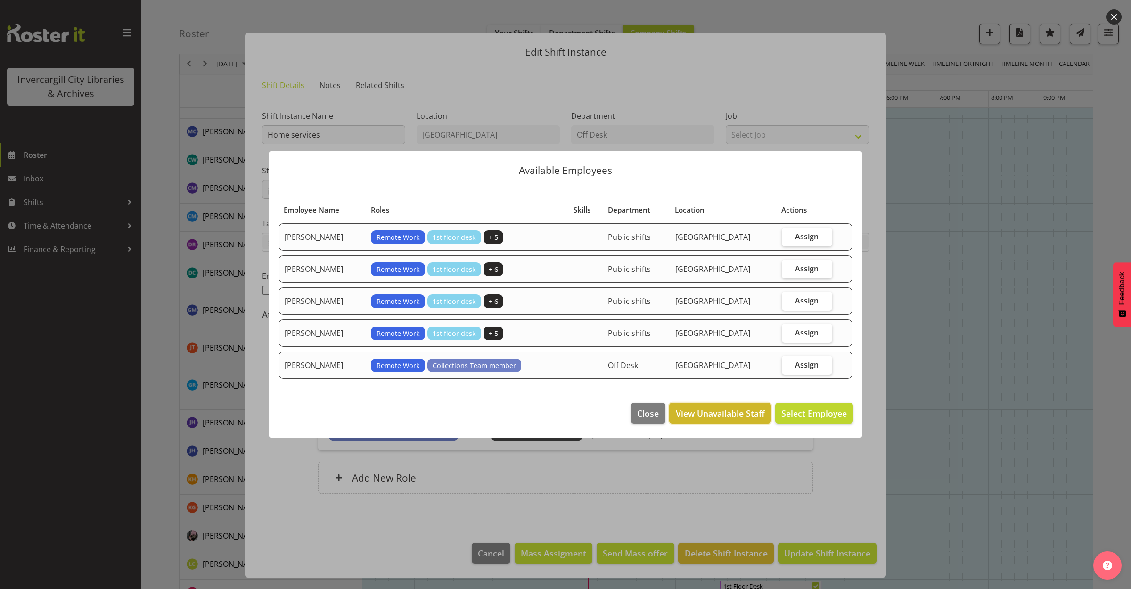
click at [710, 418] on span "View Unavailable Staff" at bounding box center [720, 413] width 89 height 12
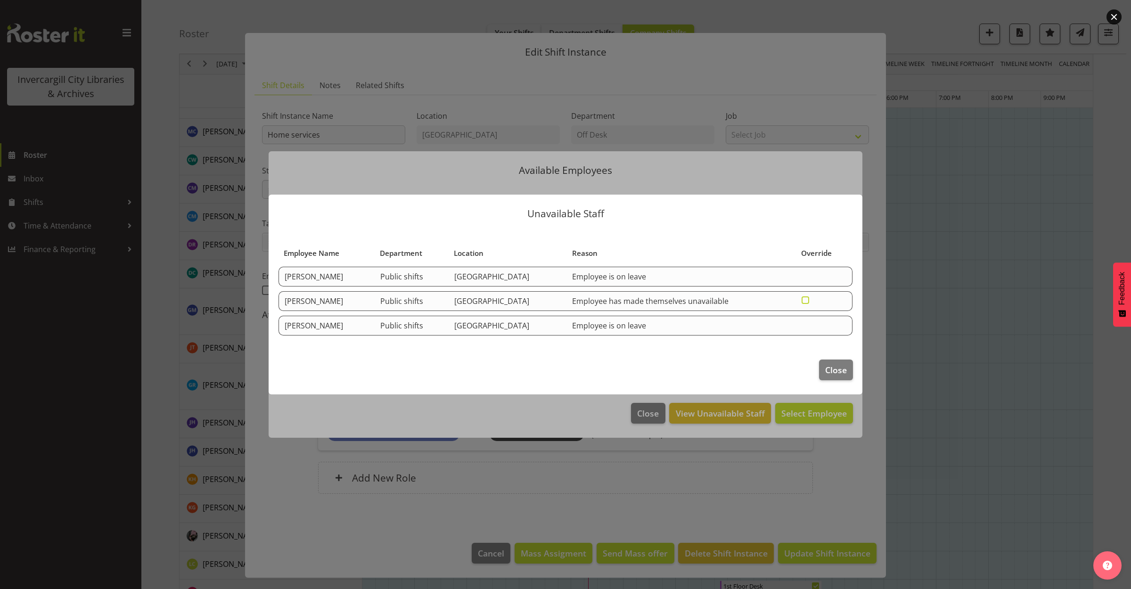
click at [803, 298] on span at bounding box center [806, 301] width 8 height 8
click at [803, 298] on input "checkbox" at bounding box center [805, 300] width 6 height 6
checkbox input "true"
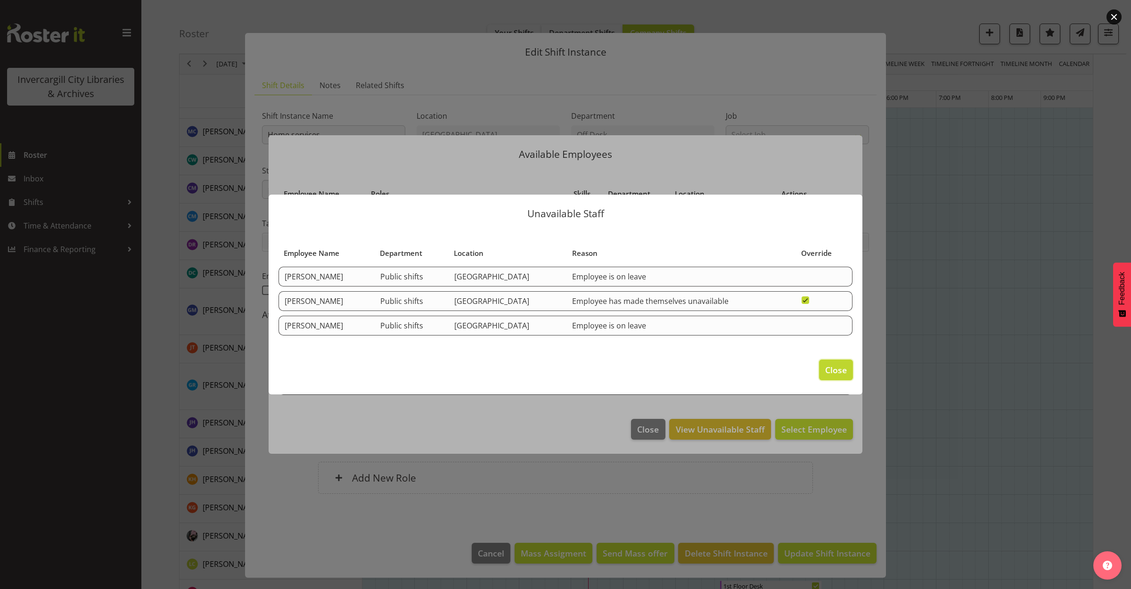
click at [837, 377] on button "Close" at bounding box center [836, 370] width 34 height 21
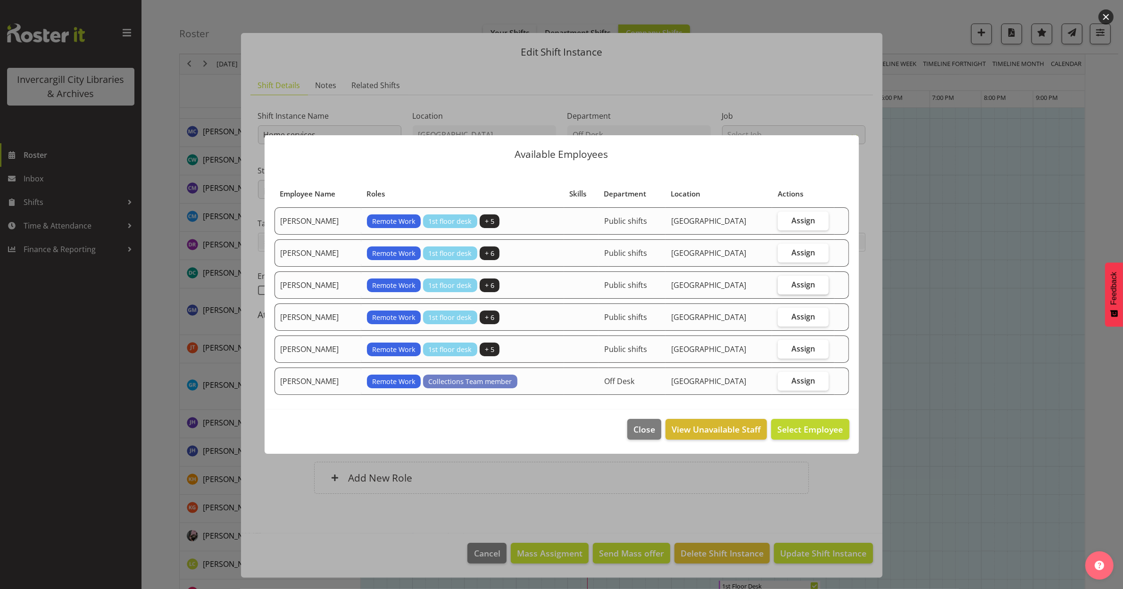
click at [807, 284] on span "Assign" at bounding box center [803, 284] width 24 height 9
click at [784, 284] on input "Assign" at bounding box center [780, 284] width 6 height 6
checkbox input "true"
click at [784, 427] on span "Assign Jillian Hunter" at bounding box center [794, 429] width 95 height 11
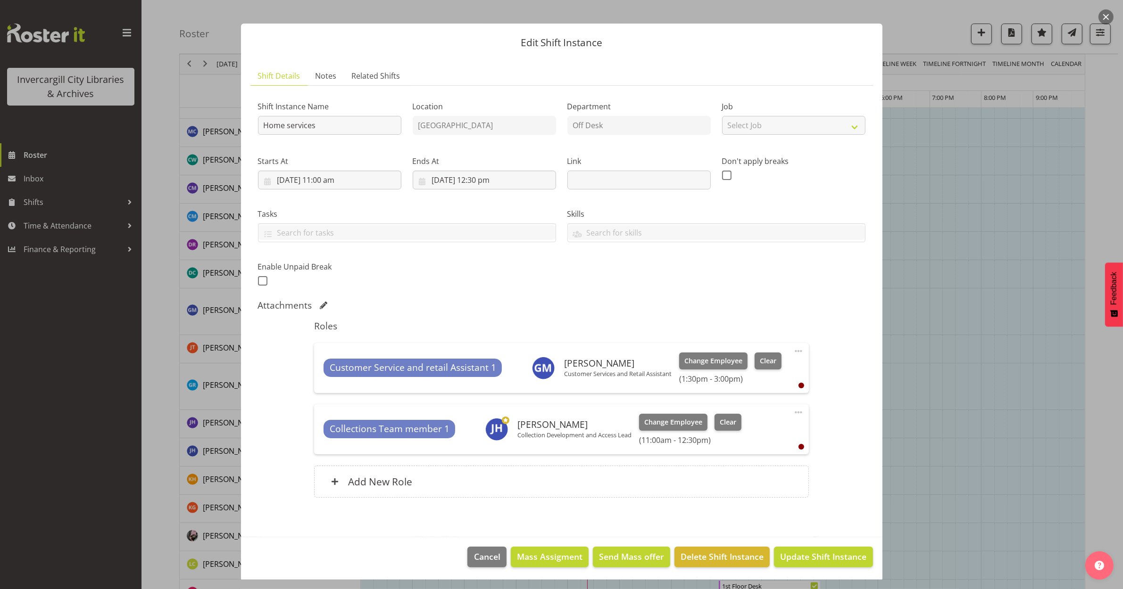
scroll to position [12, 0]
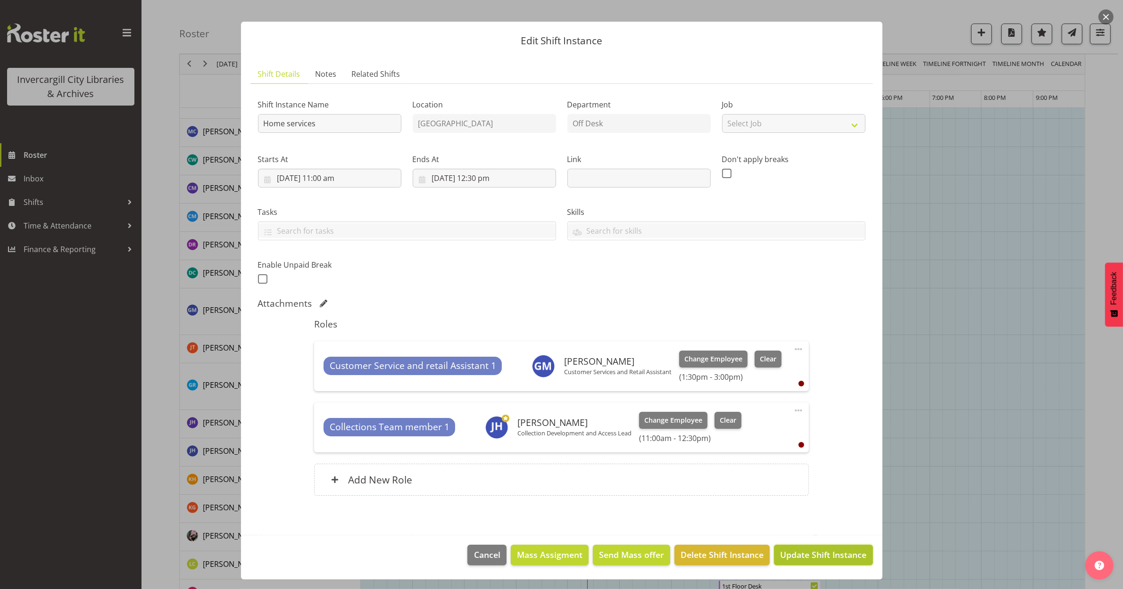
click at [815, 554] on span "Update Shift Instance" at bounding box center [823, 555] width 86 height 12
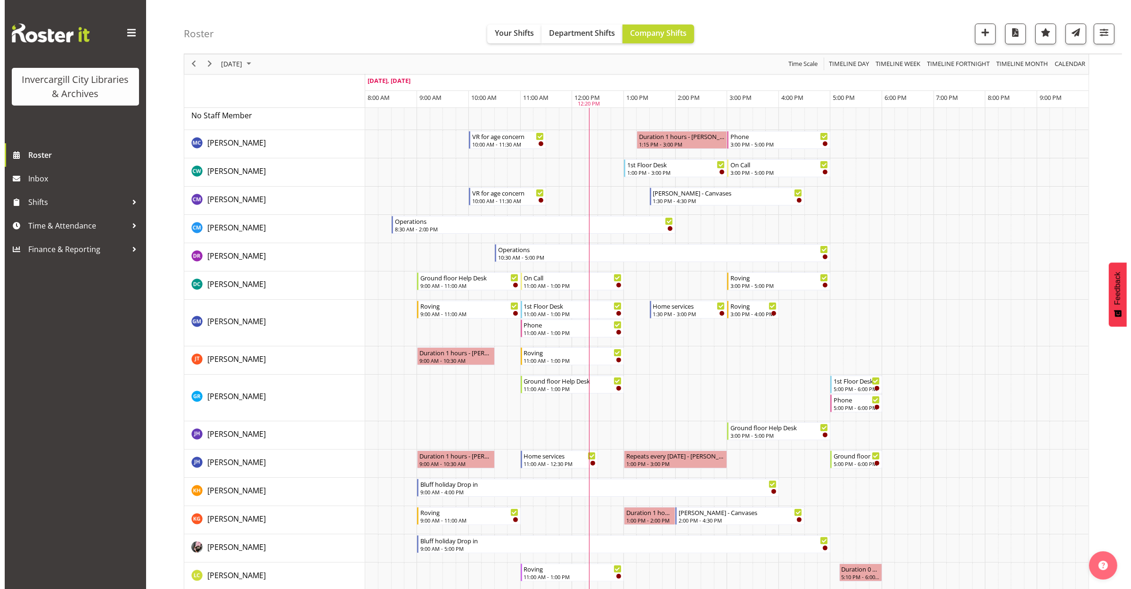
scroll to position [118, 0]
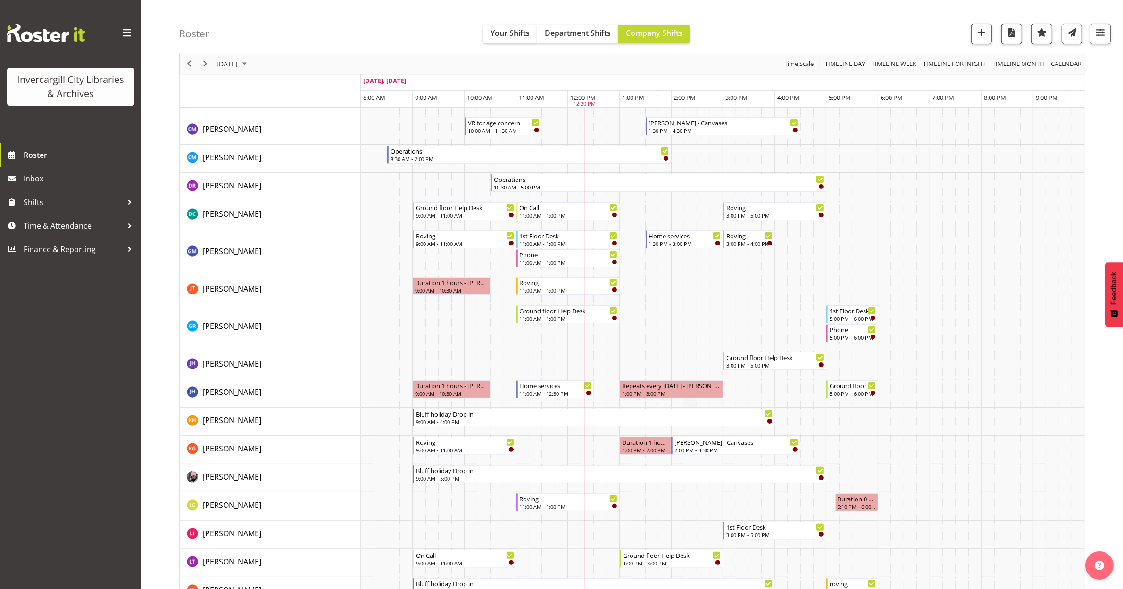
click at [690, 402] on td "Timeline Day of September 24, 2025" at bounding box center [690, 394] width 13 height 28
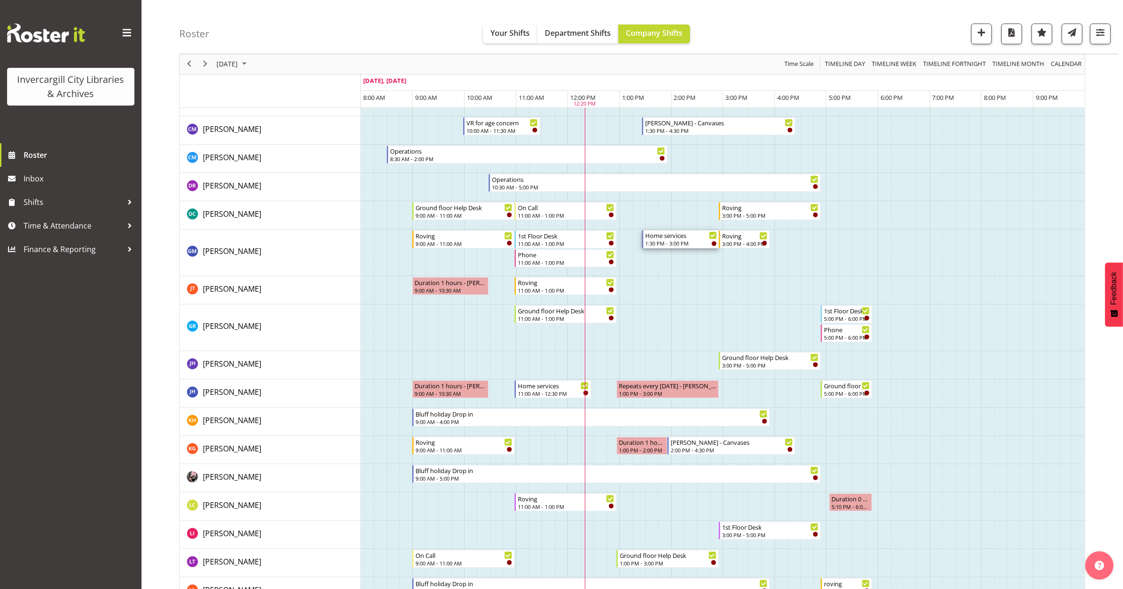
click at [670, 239] on div "Home services" at bounding box center [680, 235] width 71 height 9
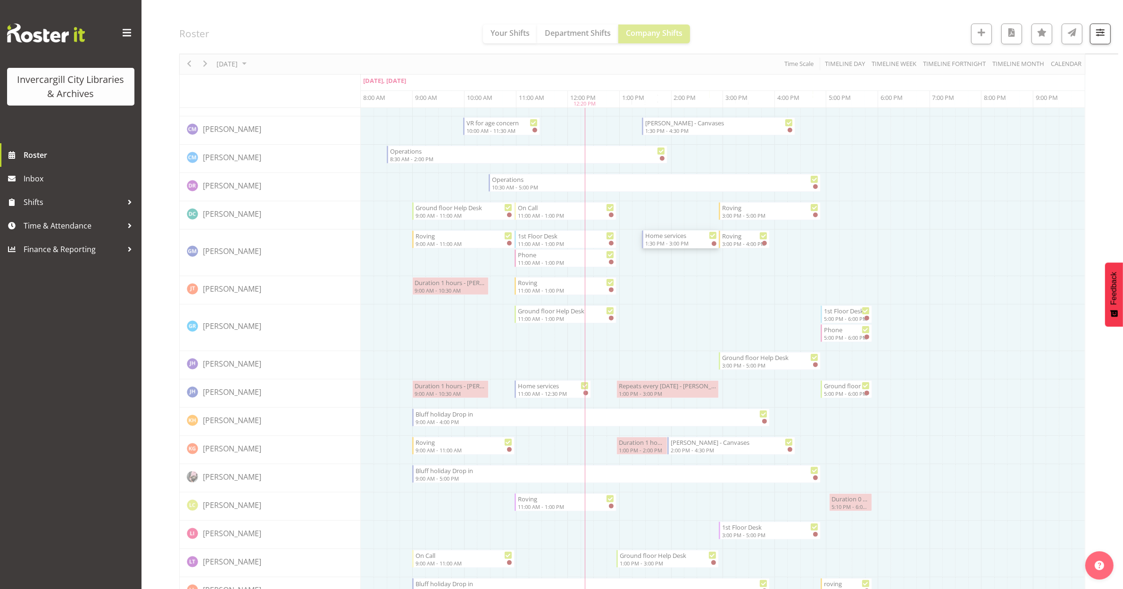
click at [670, 241] on div at bounding box center [632, 597] width 906 height 1243
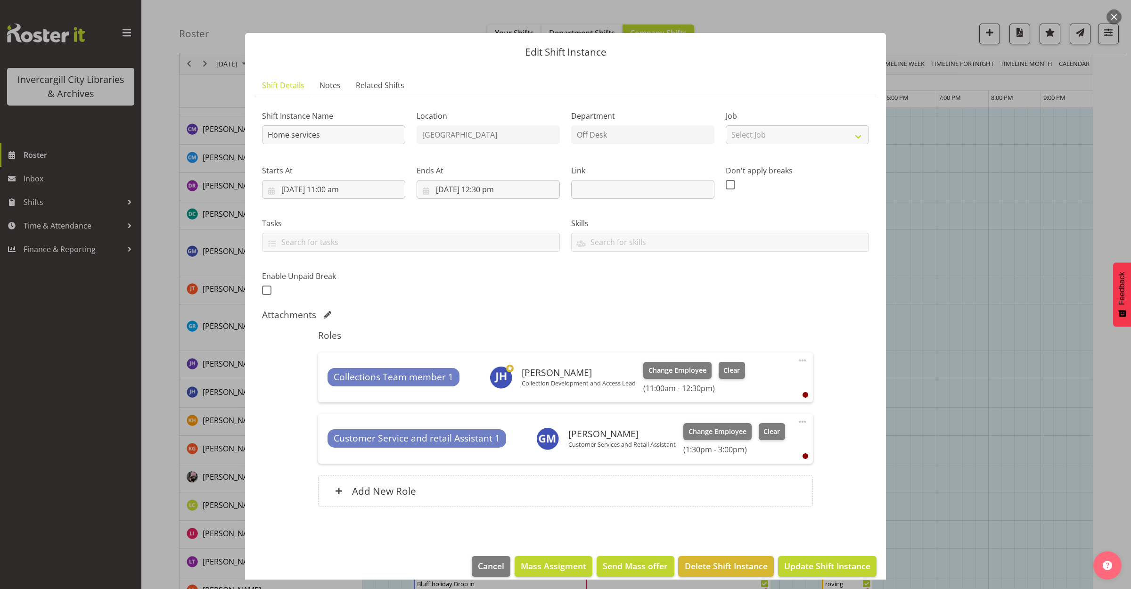
drag, startPoint x: 922, startPoint y: 19, endPoint x: 971, endPoint y: 6, distance: 51.4
click at [922, 20] on div at bounding box center [565, 294] width 1131 height 589
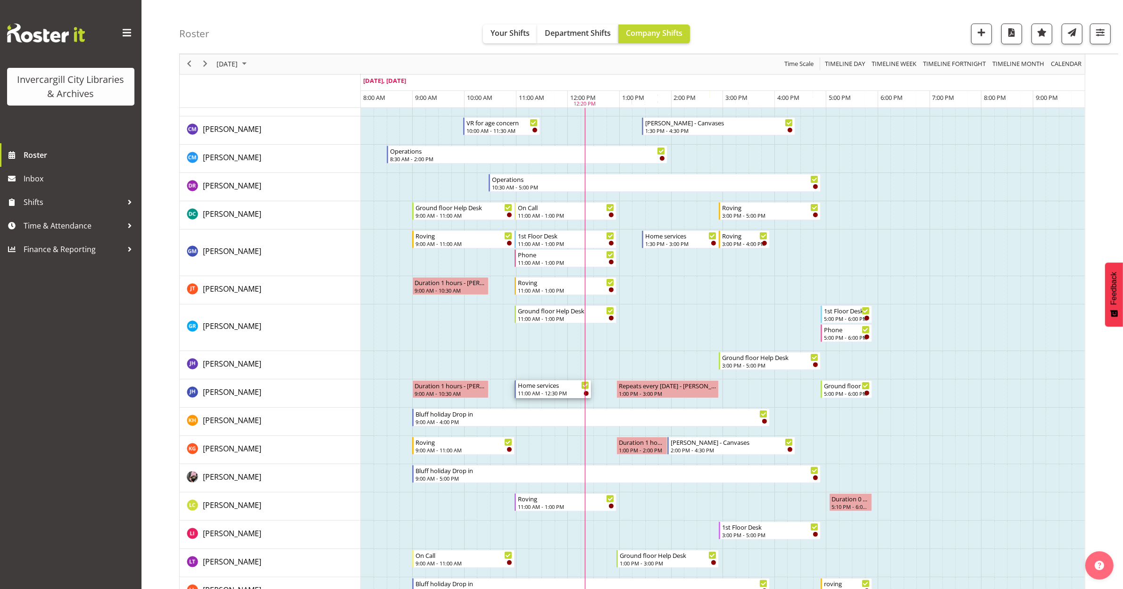
click at [557, 394] on div "11:00 AM - 12:30 PM" at bounding box center [553, 393] width 71 height 8
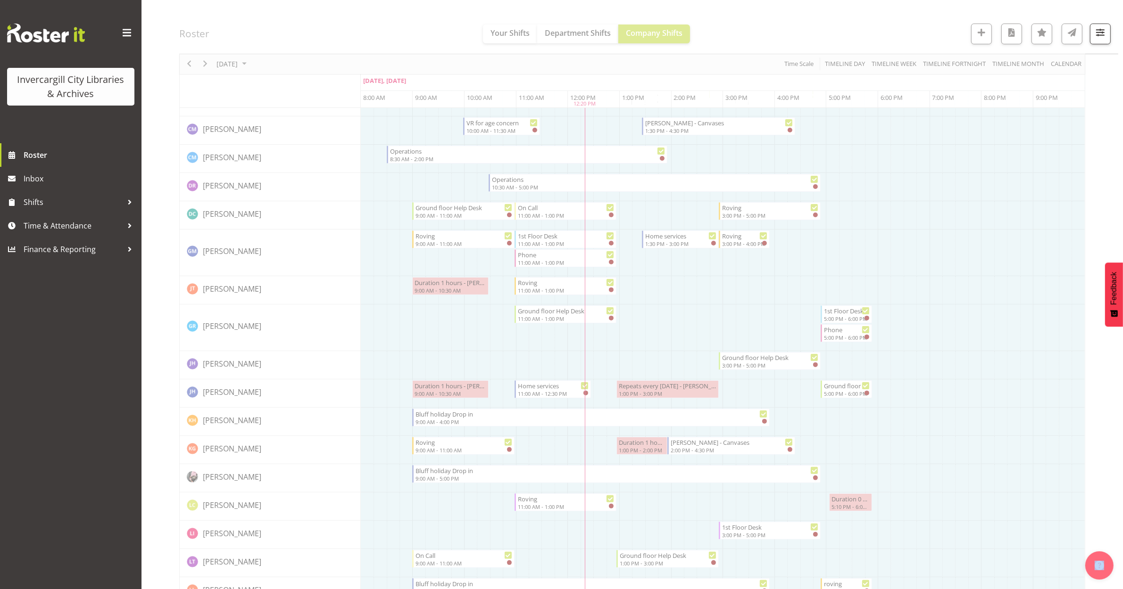
click at [557, 394] on div at bounding box center [632, 597] width 906 height 1243
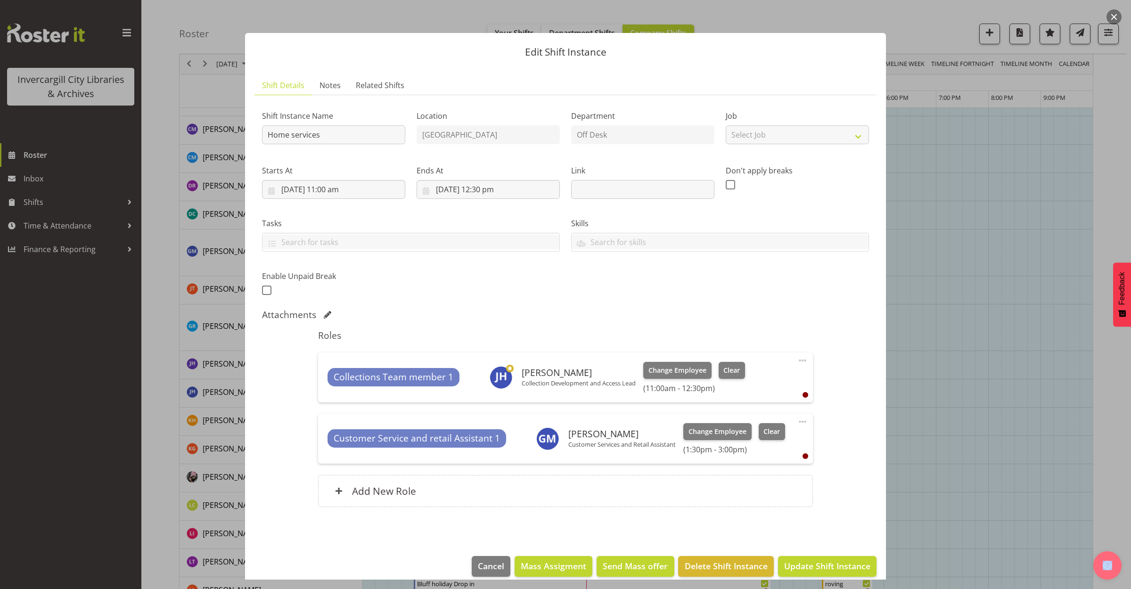
click at [797, 360] on span at bounding box center [802, 360] width 11 height 11
click at [734, 416] on link "Delete" at bounding box center [763, 415] width 91 height 17
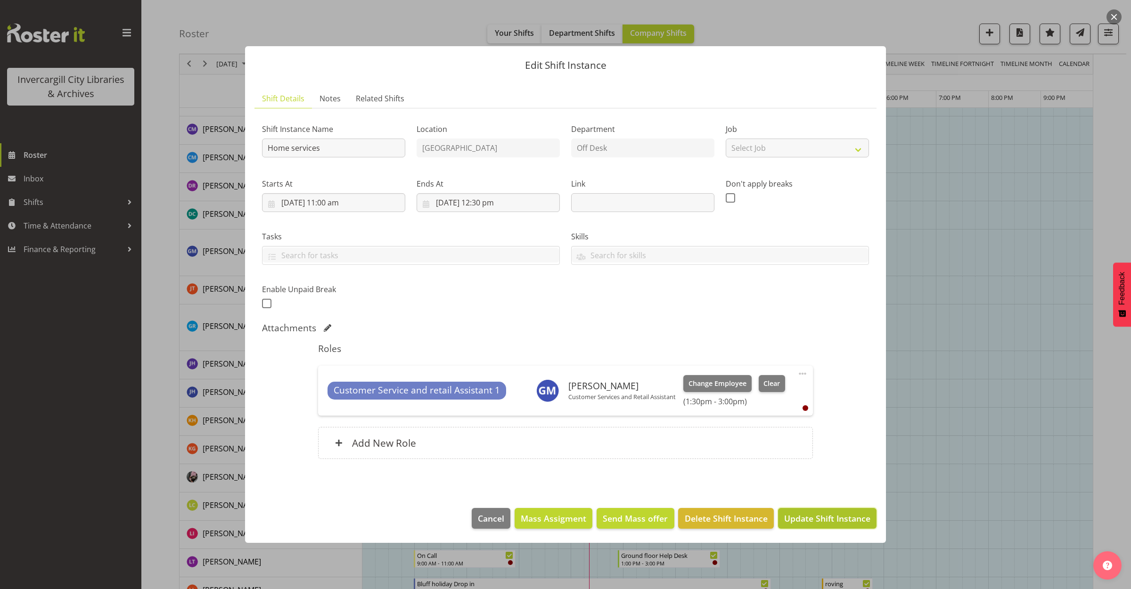
click at [814, 524] on span "Update Shift Instance" at bounding box center [827, 518] width 86 height 12
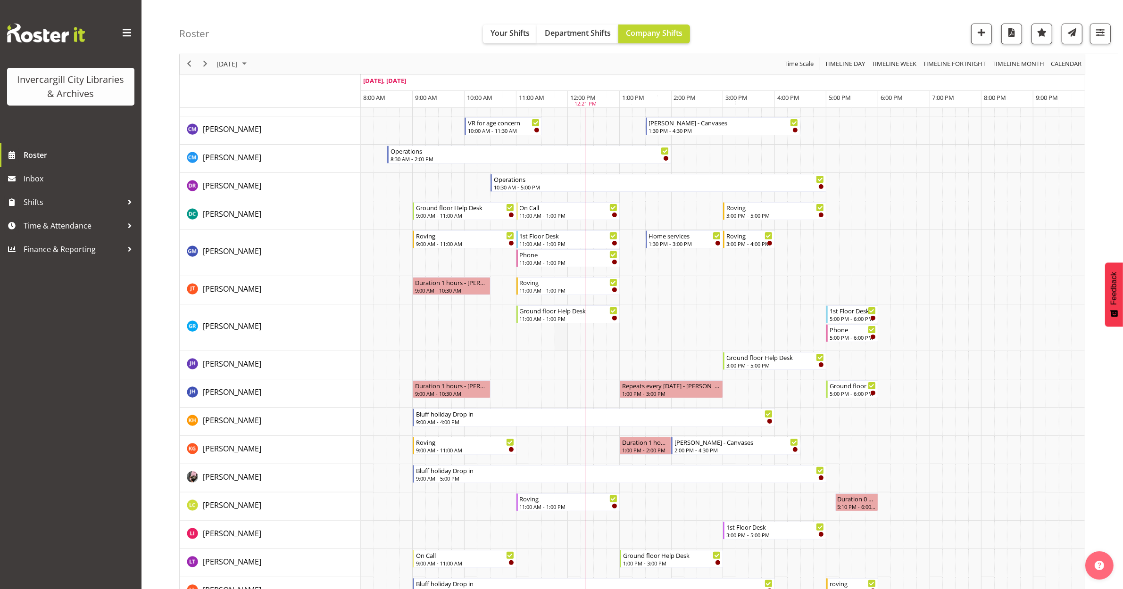
click at [561, 318] on td "Timeline Day of September 24, 2025" at bounding box center [560, 328] width 13 height 47
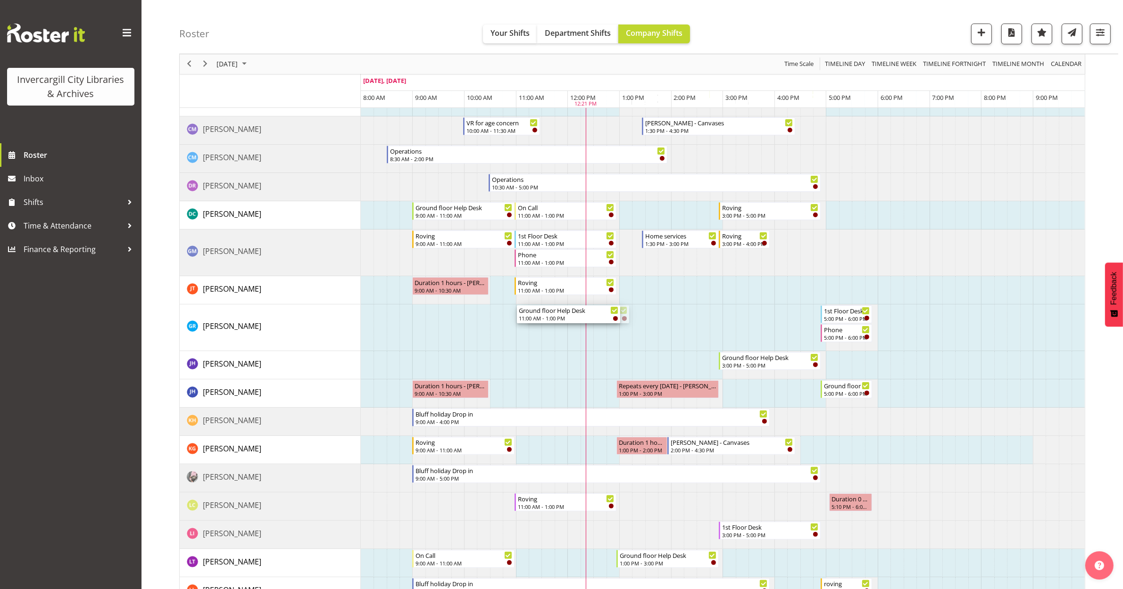
drag, startPoint x: 559, startPoint y: 314, endPoint x: 528, endPoint y: 312, distance: 31.2
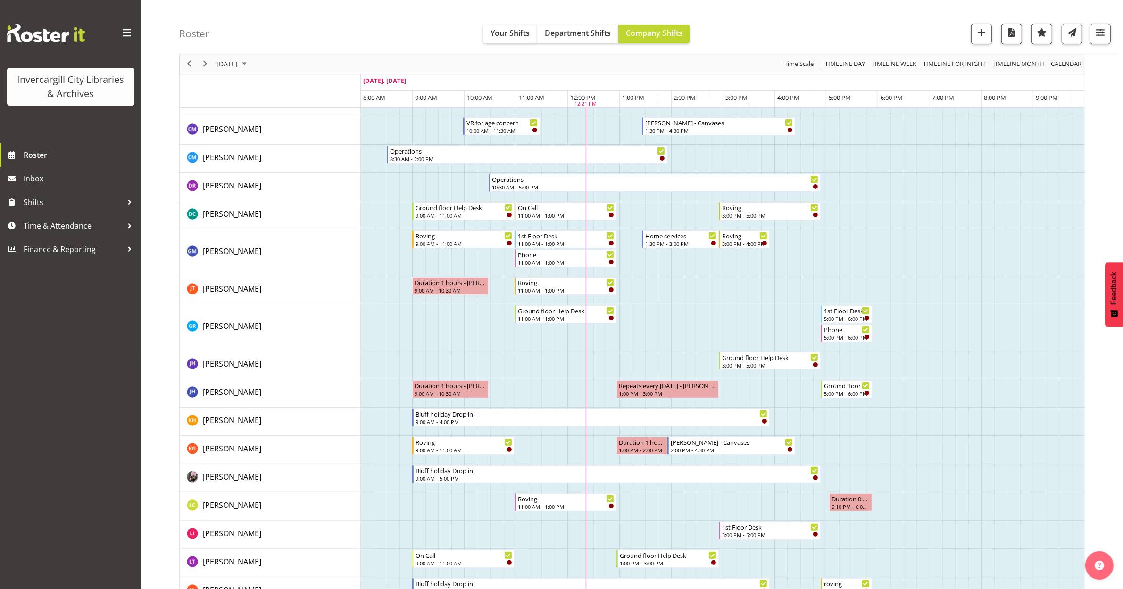
click at [539, 316] on td "Timeline Day of September 24, 2025" at bounding box center [534, 328] width 13 height 47
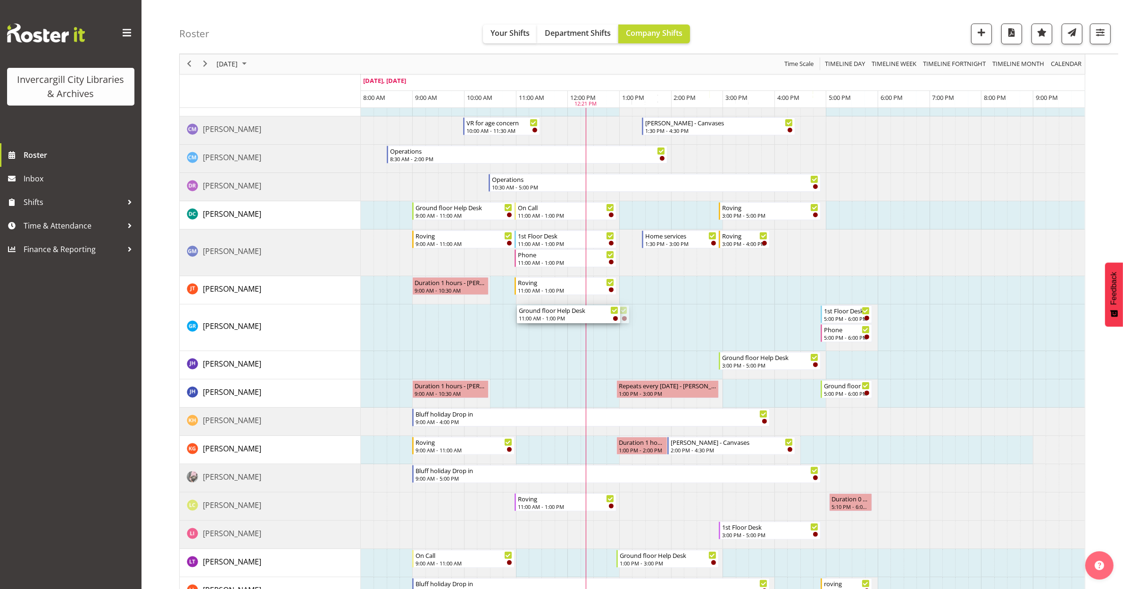
drag, startPoint x: 538, startPoint y: 314, endPoint x: 521, endPoint y: 312, distance: 17.6
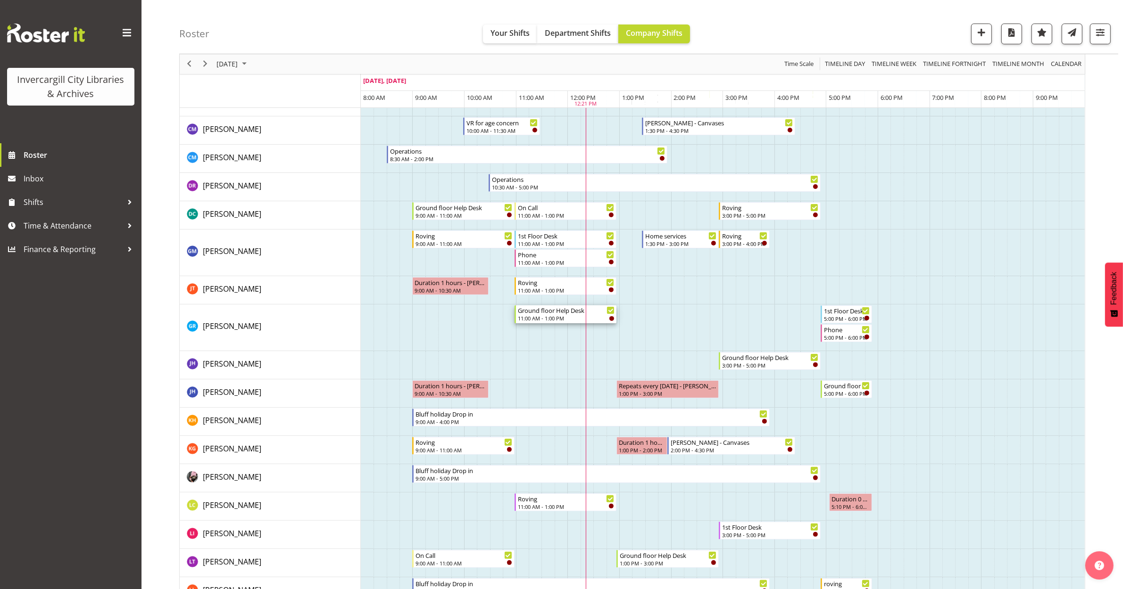
click at [555, 314] on div "Ground floor Help Desk" at bounding box center [566, 309] width 97 height 9
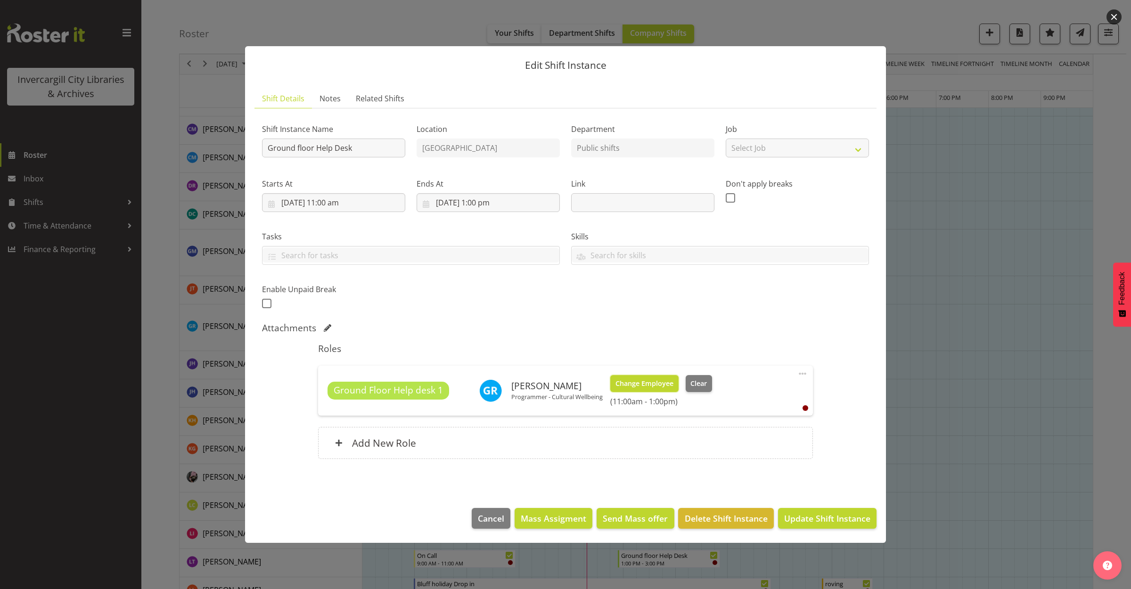
click at [644, 387] on span "Change Employee" at bounding box center [645, 384] width 58 height 10
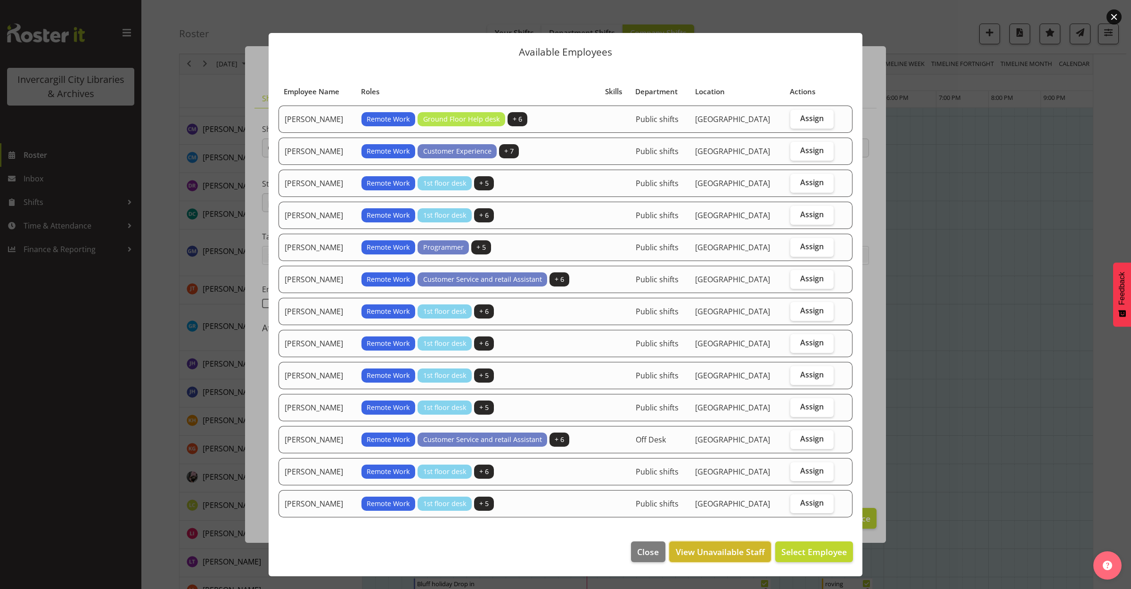
click at [734, 558] on span "View Unavailable Staff" at bounding box center [720, 552] width 89 height 12
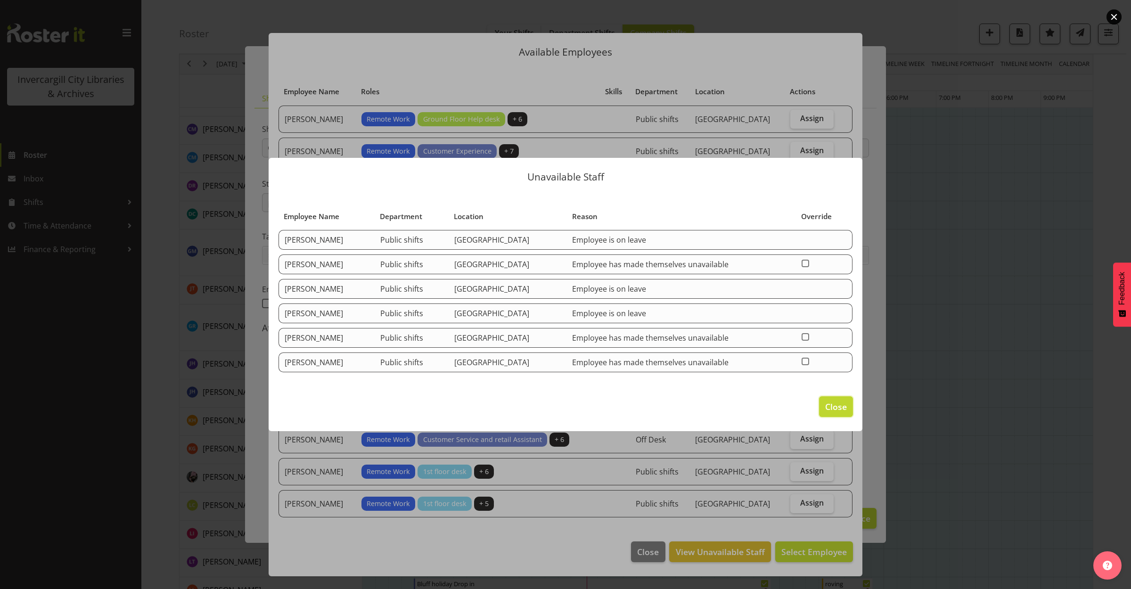
click at [833, 410] on span "Close" at bounding box center [837, 407] width 22 height 12
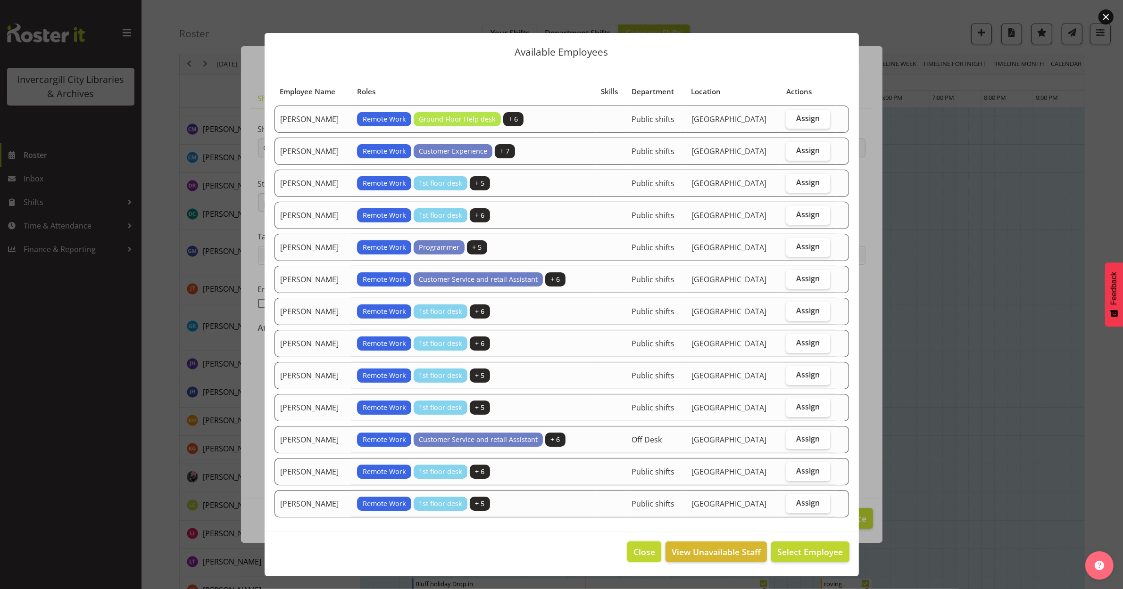
click at [641, 557] on span "Close" at bounding box center [644, 552] width 22 height 12
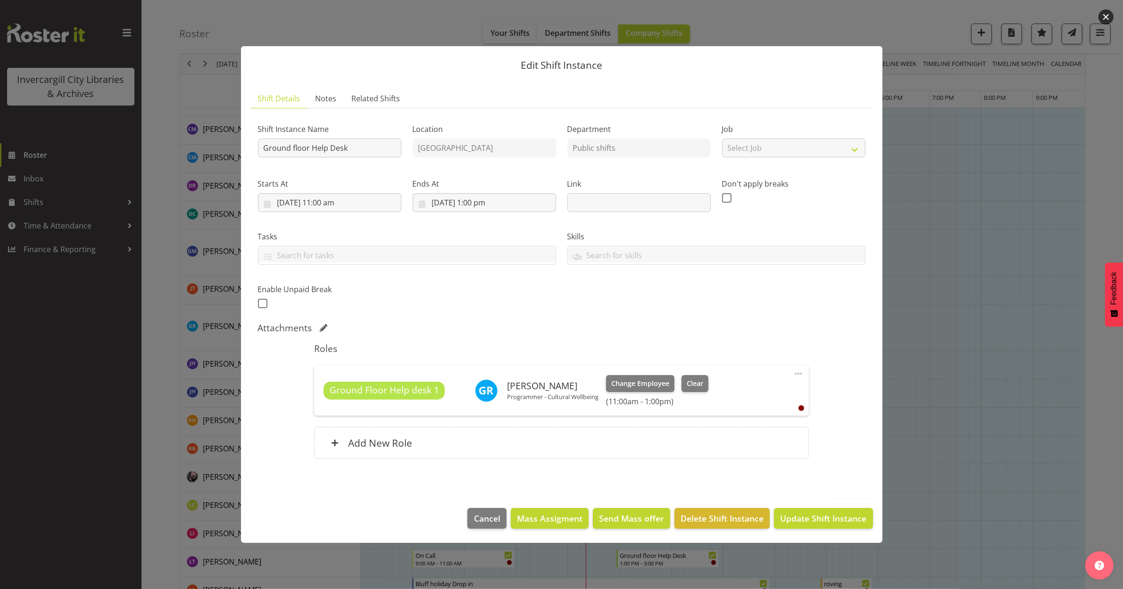
click at [1101, 15] on button "button" at bounding box center [1105, 16] width 15 height 15
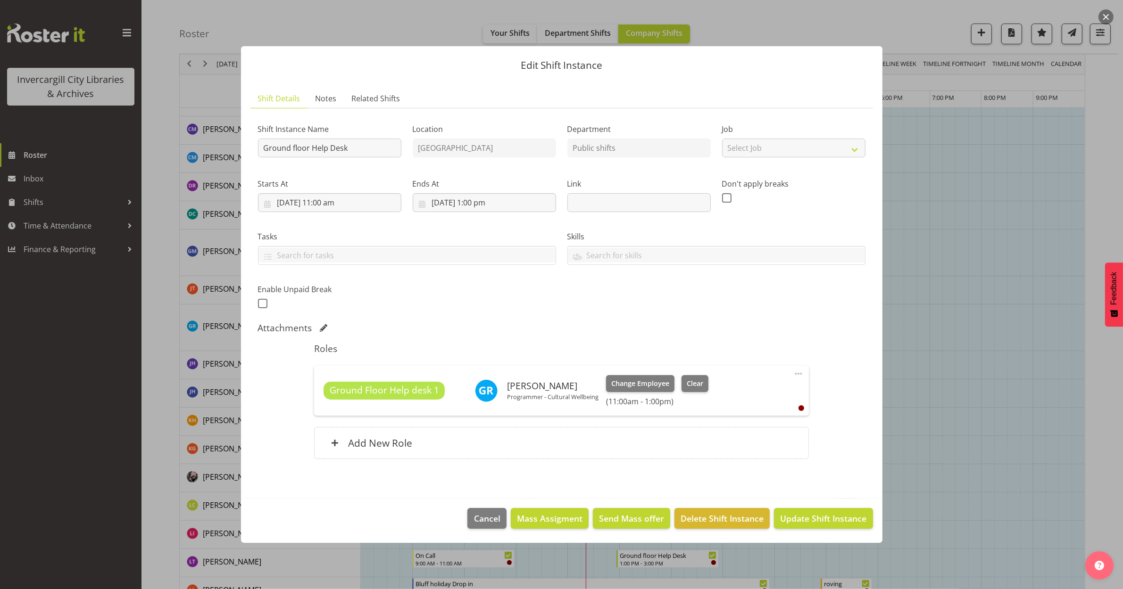
click at [1109, 12] on button "button" at bounding box center [1105, 16] width 15 height 15
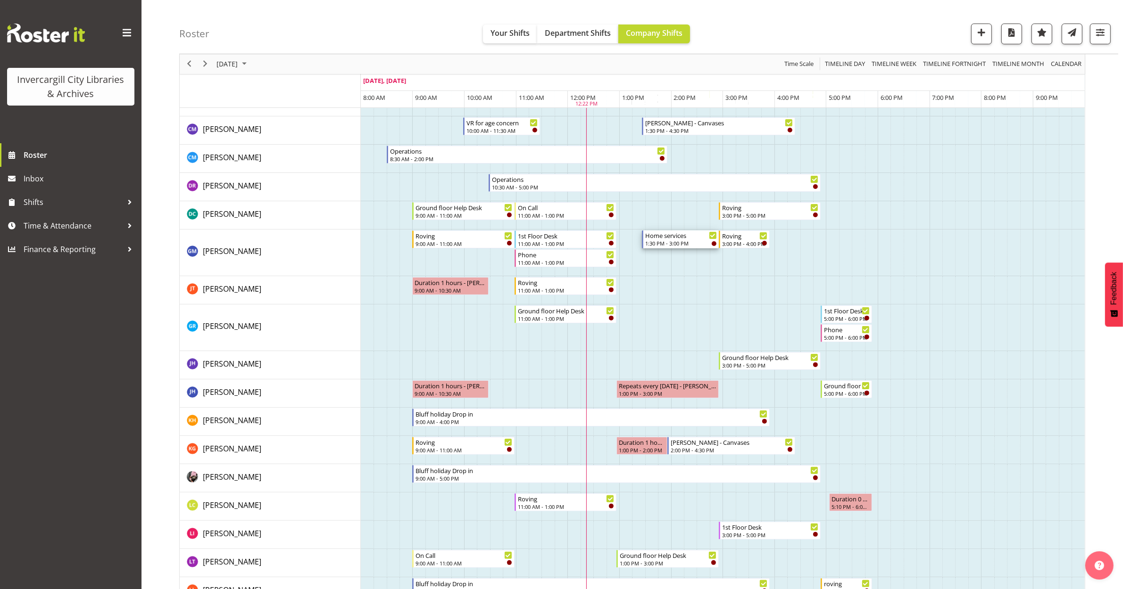
click at [664, 237] on div "Home services" at bounding box center [680, 235] width 71 height 9
click at [0, 0] on div at bounding box center [0, 0] width 0 height 0
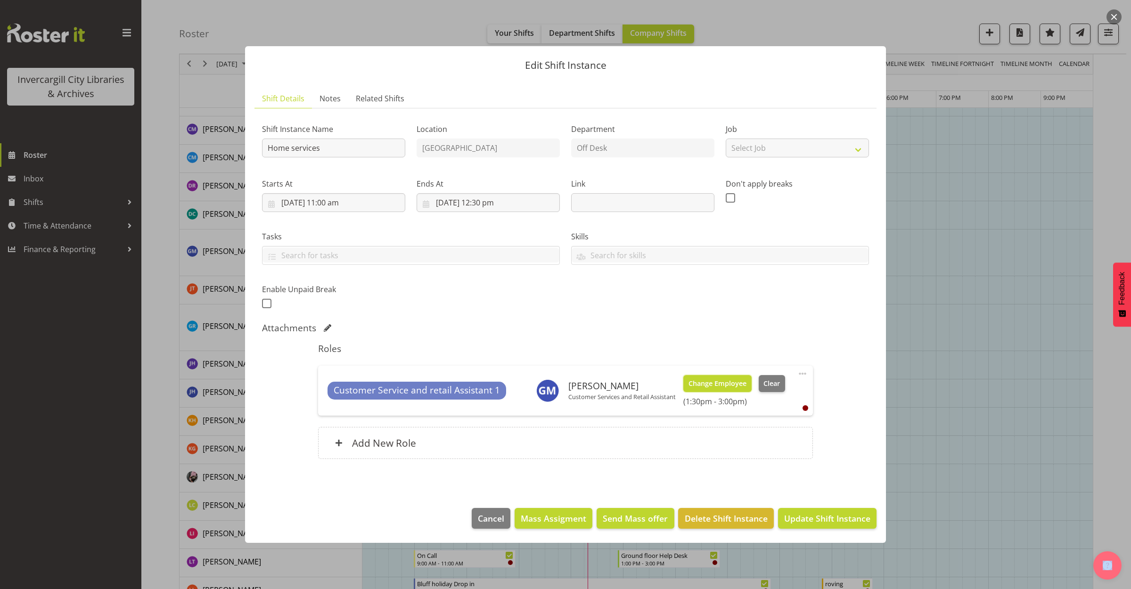
click at [691, 378] on button "Change Employee" at bounding box center [718, 383] width 68 height 17
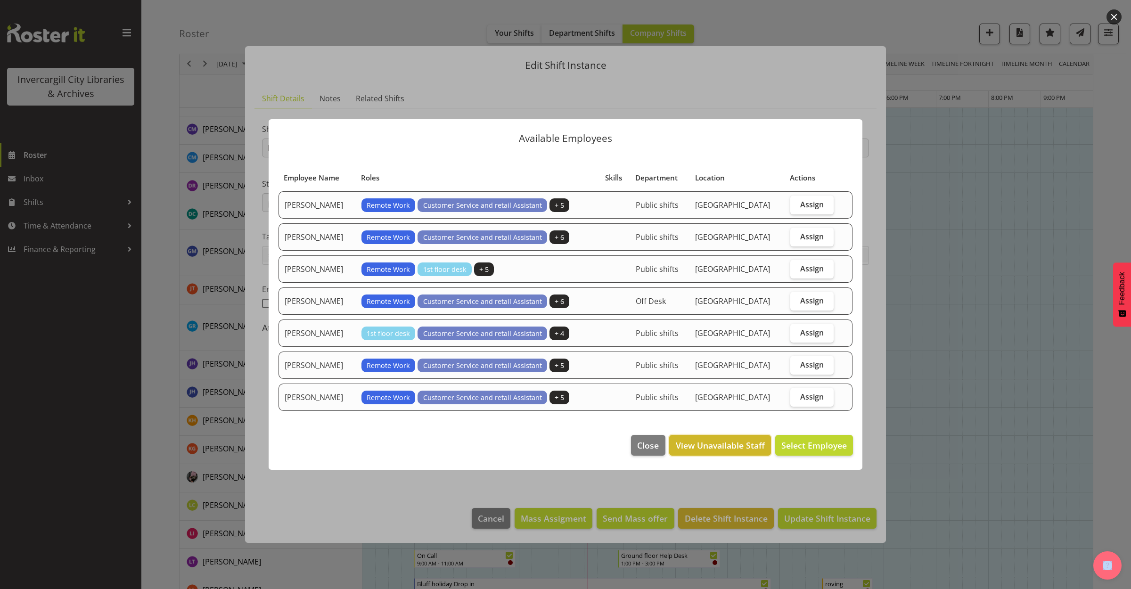
click at [705, 444] on span "View Unavailable Staff" at bounding box center [720, 445] width 89 height 12
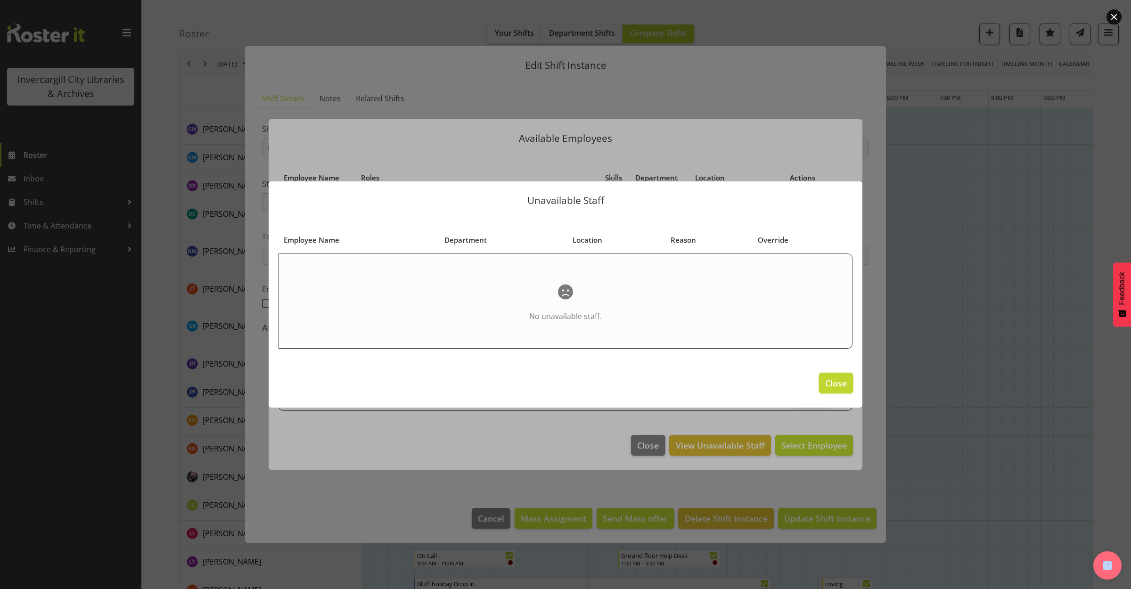
click at [830, 388] on span "Close" at bounding box center [837, 383] width 22 height 12
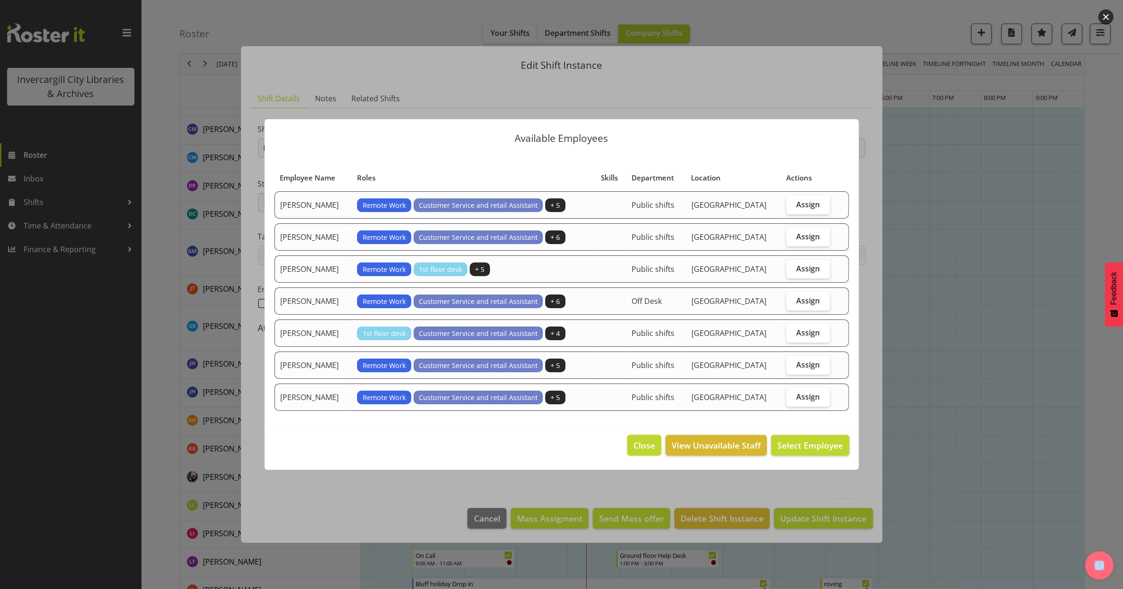
click at [642, 441] on span "Close" at bounding box center [644, 445] width 22 height 12
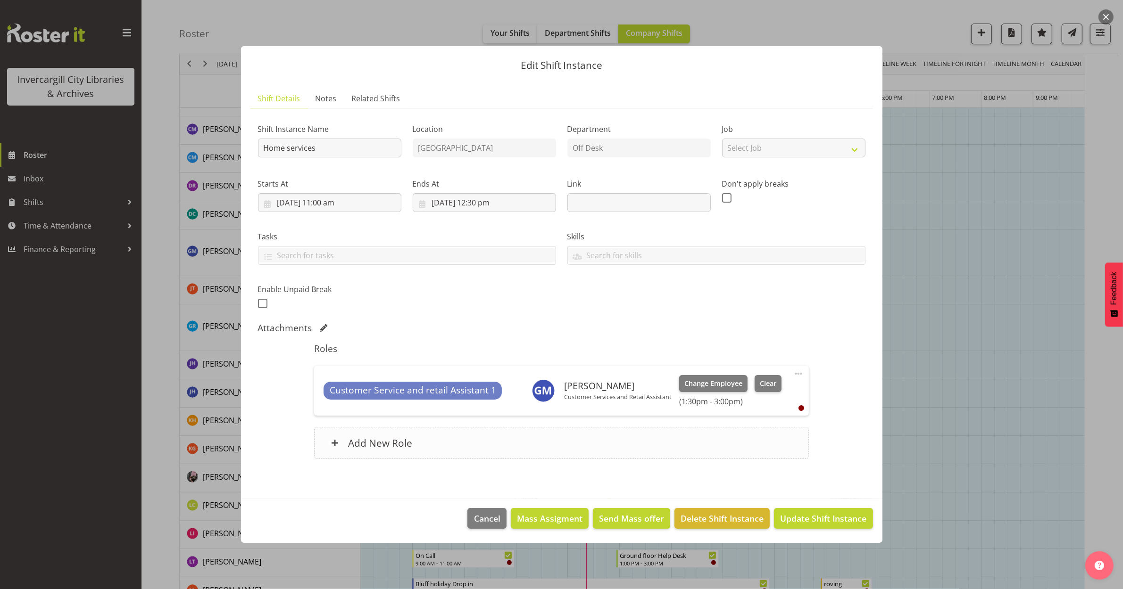
click at [532, 444] on div "Add New Role" at bounding box center [561, 443] width 495 height 32
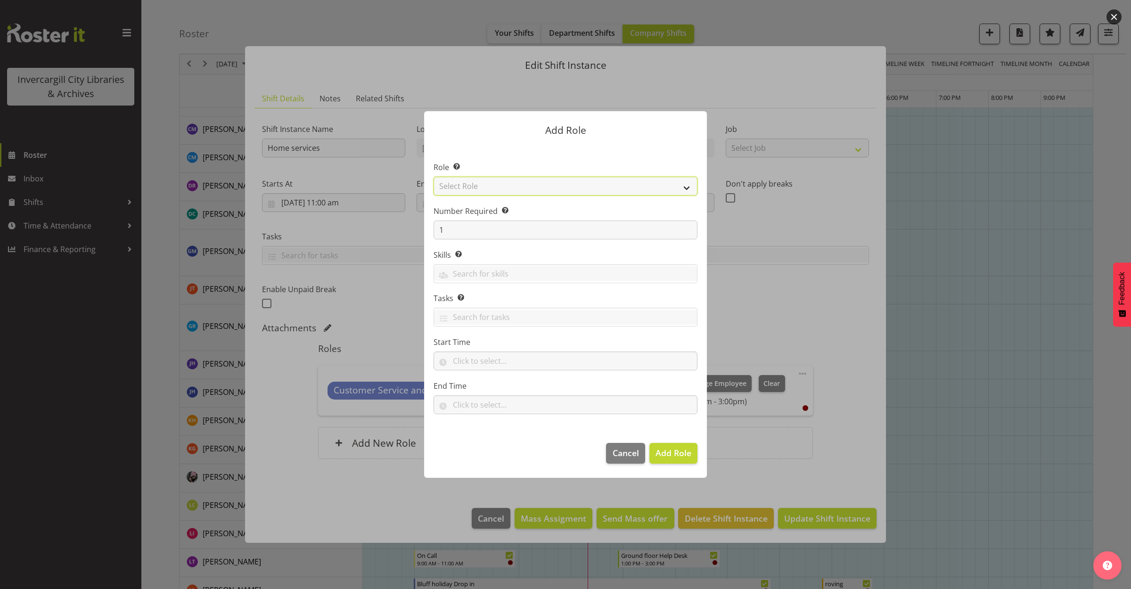
click at [582, 191] on select "Select Role 1st floor desk AQ operator Business Support Team member Casual Cust…" at bounding box center [566, 186] width 264 height 19
click at [434, 177] on select "Select Role 1st floor desk AQ operator Business Support Team member Casual Cust…" at bounding box center [566, 186] width 264 height 19
click at [508, 185] on select "1st floor desk AQ operator Business Support Team member Casual Customer Experie…" at bounding box center [566, 186] width 264 height 19
select select "1524"
click at [434, 177] on select "1st floor desk AQ operator Business Support Team member Casual Customer Experie…" at bounding box center [566, 186] width 264 height 19
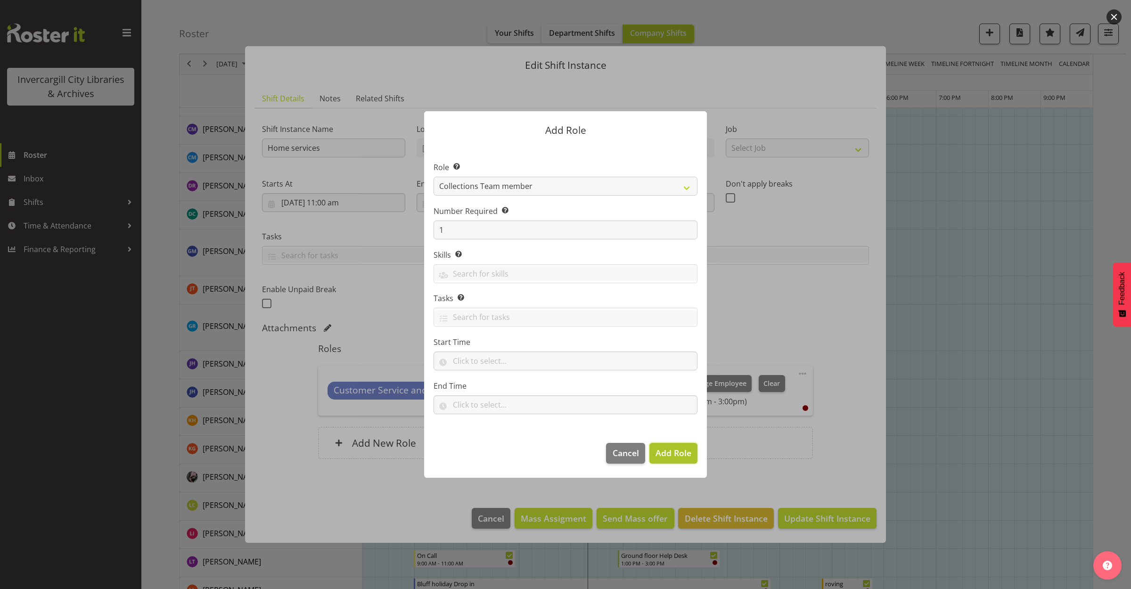
click at [665, 445] on button "Add Role" at bounding box center [674, 453] width 48 height 21
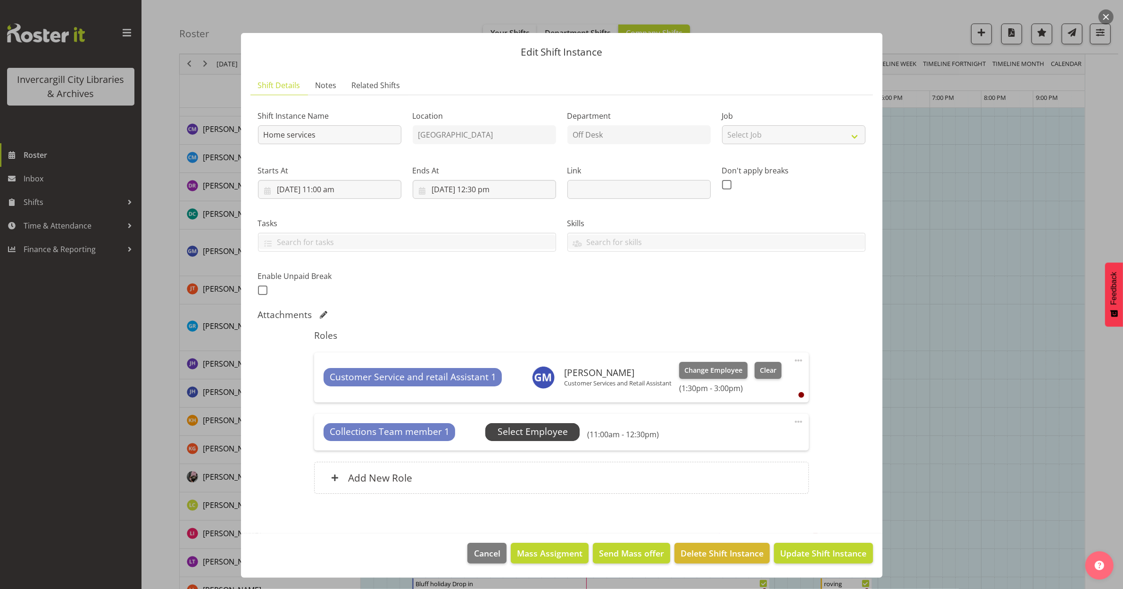
click at [556, 428] on span "Select Employee" at bounding box center [532, 432] width 70 height 14
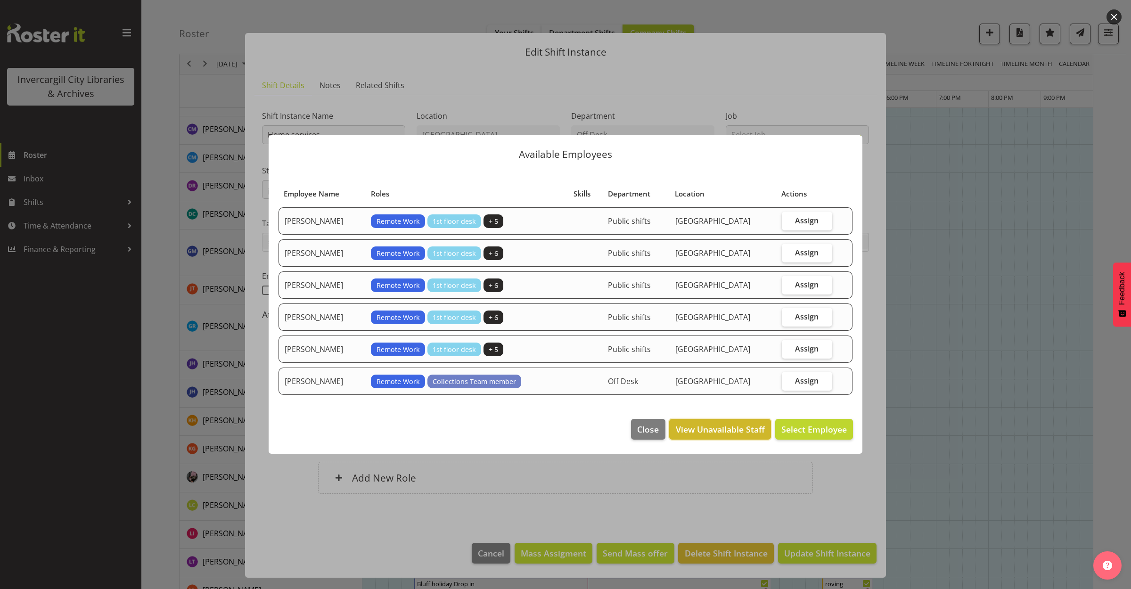
click at [718, 428] on span "View Unavailable Staff" at bounding box center [720, 429] width 89 height 12
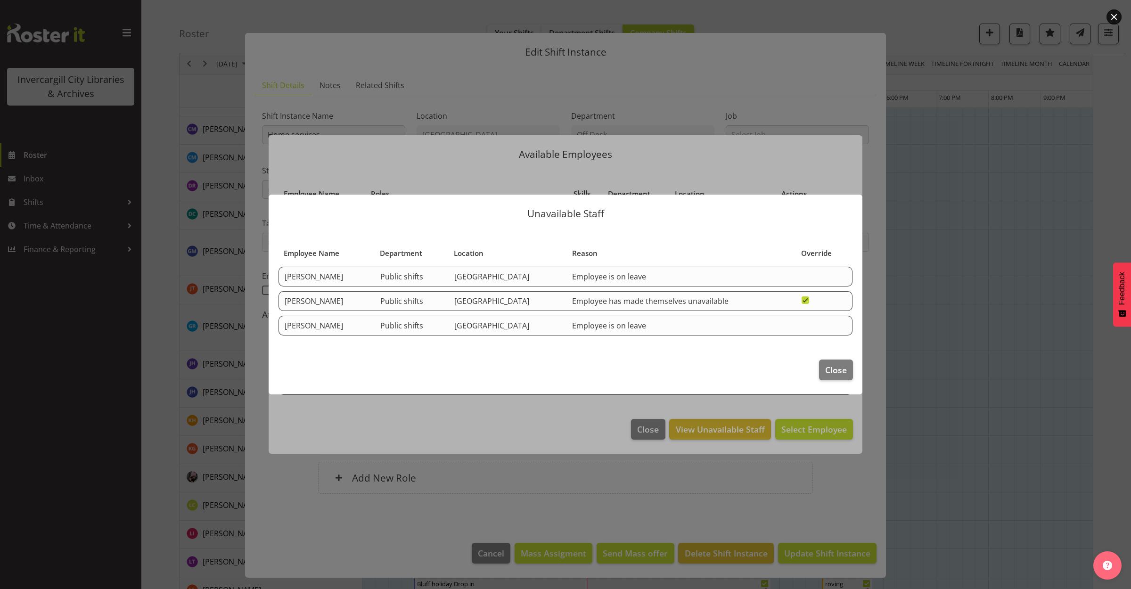
click at [802, 297] on span at bounding box center [806, 301] width 8 height 8
click at [802, 297] on input "checkbox" at bounding box center [805, 300] width 6 height 6
checkbox input "false"
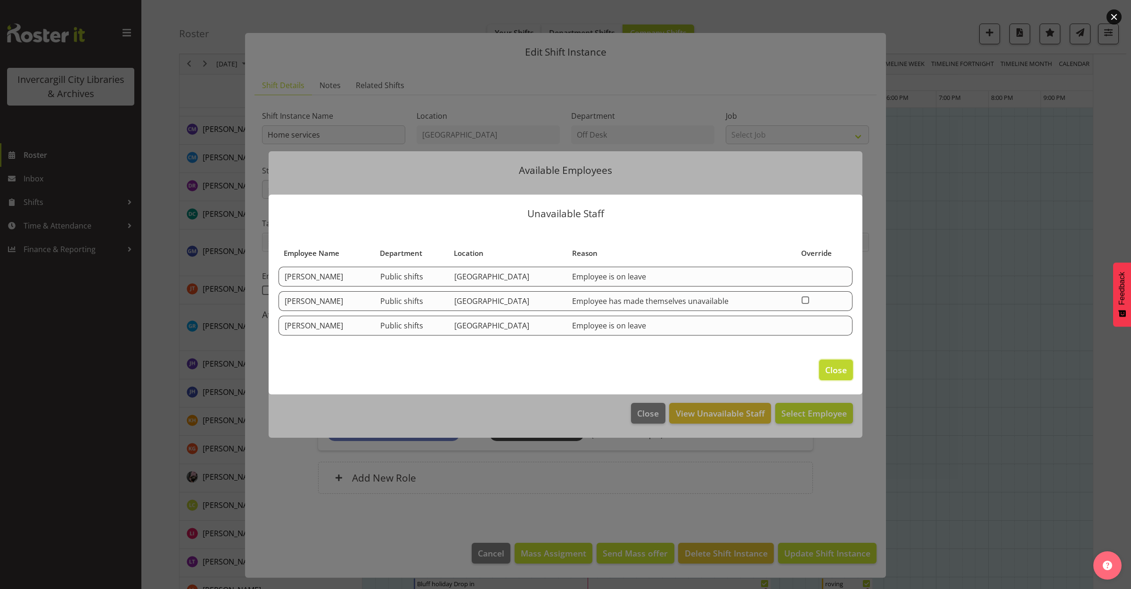
click at [831, 368] on span "Close" at bounding box center [837, 370] width 22 height 12
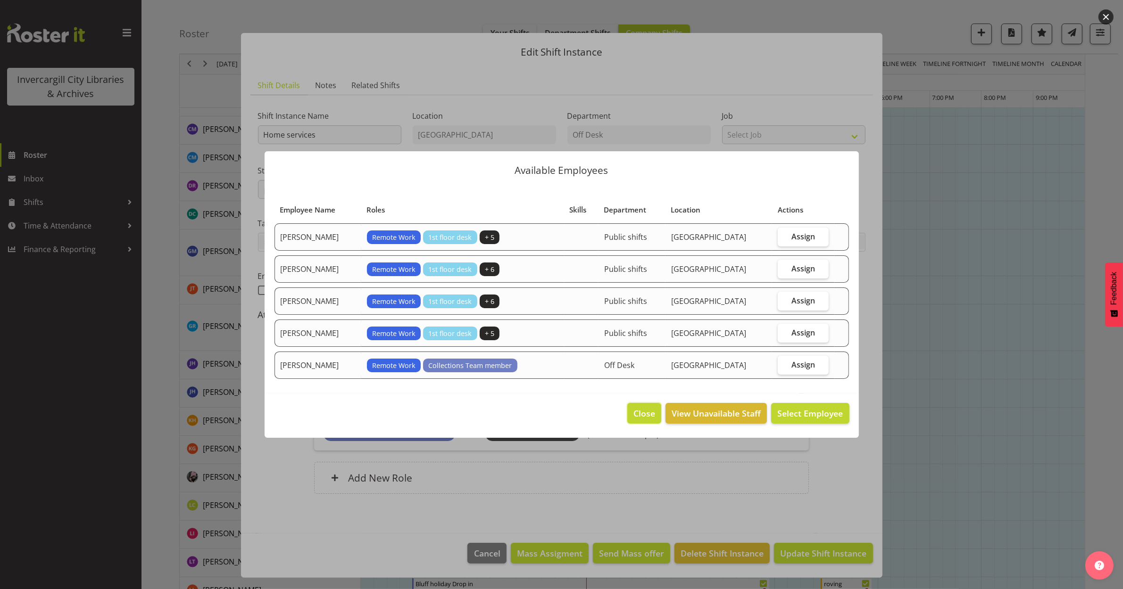
click at [650, 415] on span "Close" at bounding box center [644, 413] width 22 height 12
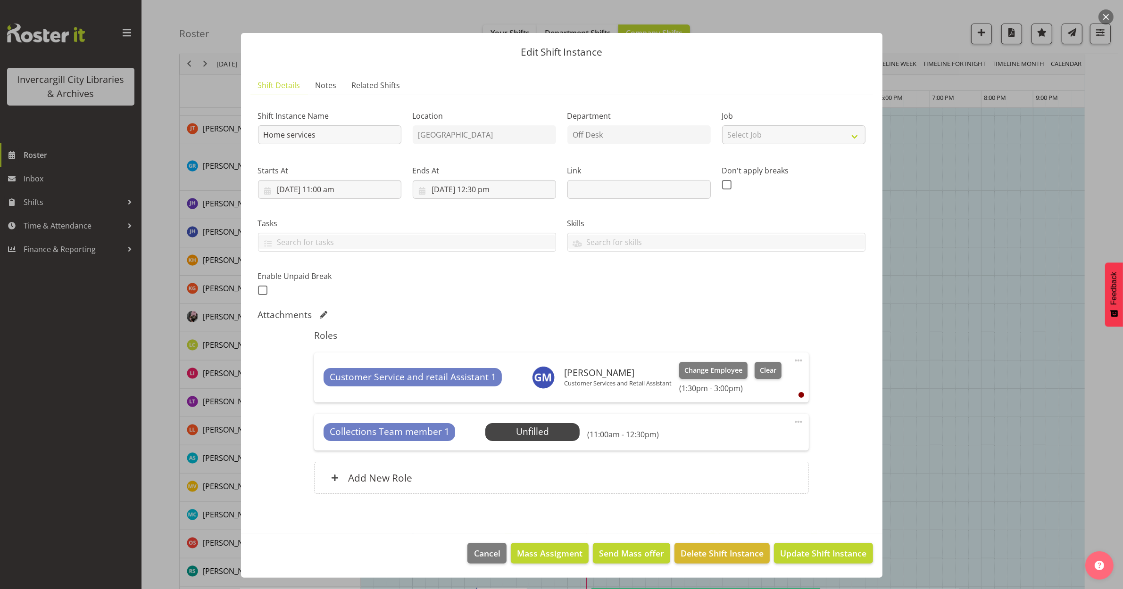
scroll to position [295, 0]
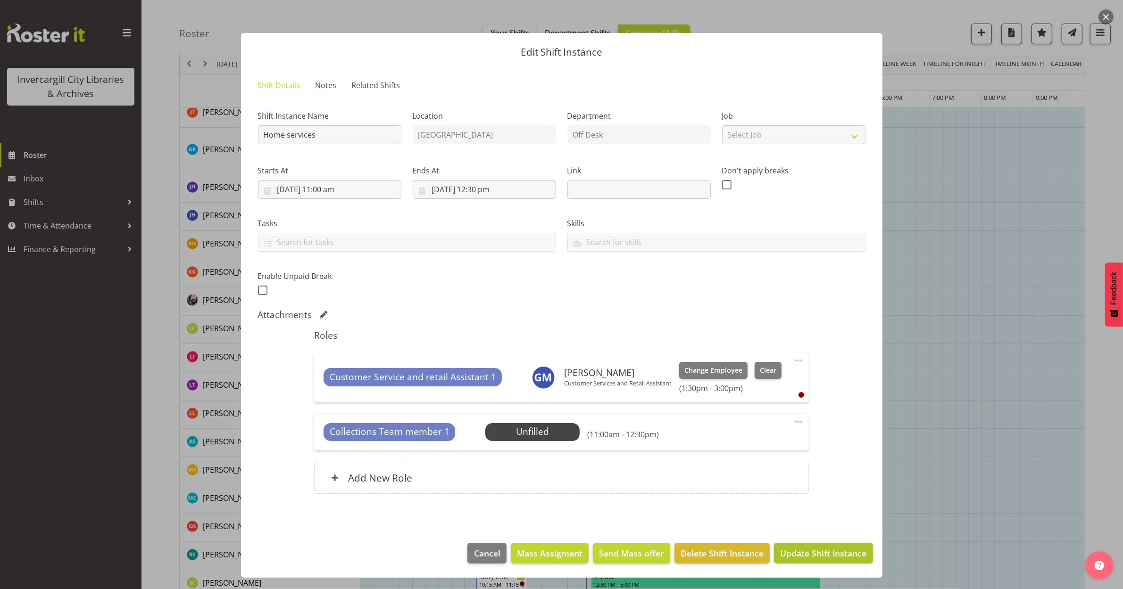
click at [819, 554] on span "Update Shift Instance" at bounding box center [823, 553] width 86 height 12
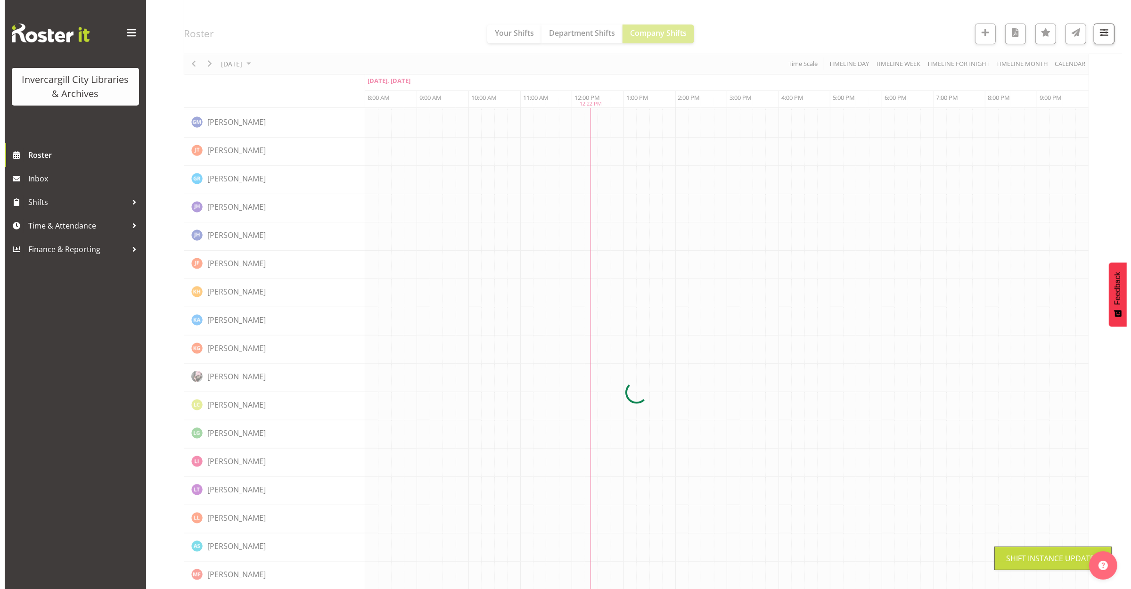
scroll to position [0, 0]
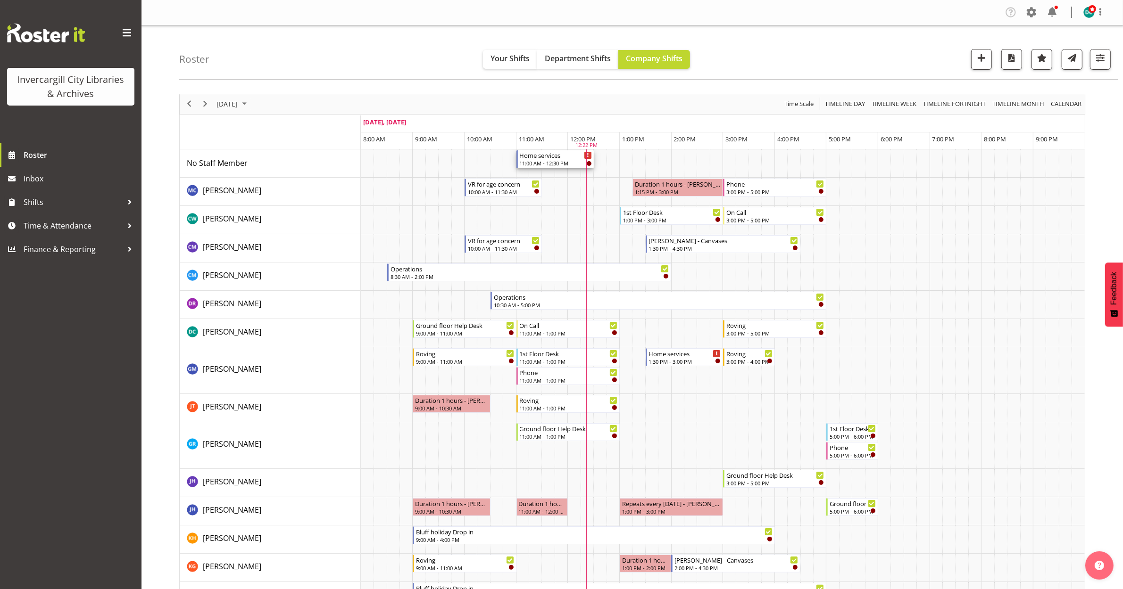
click at [545, 164] on div "11:00 AM - 12:30 PM" at bounding box center [556, 163] width 72 height 8
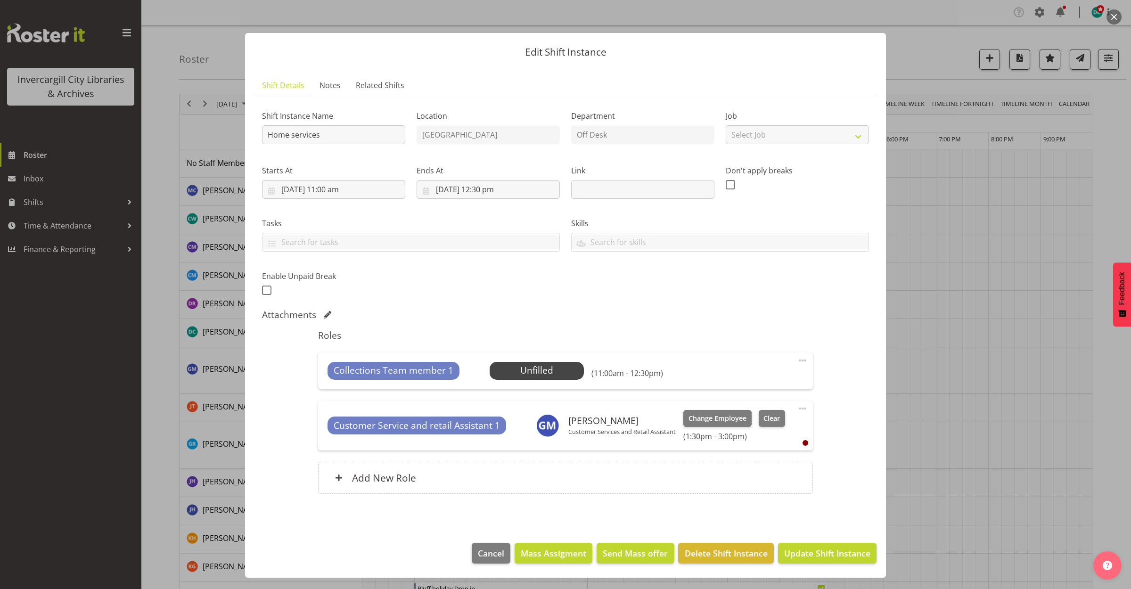
click at [801, 360] on span at bounding box center [802, 360] width 11 height 11
click at [727, 420] on link "Delete" at bounding box center [763, 415] width 91 height 17
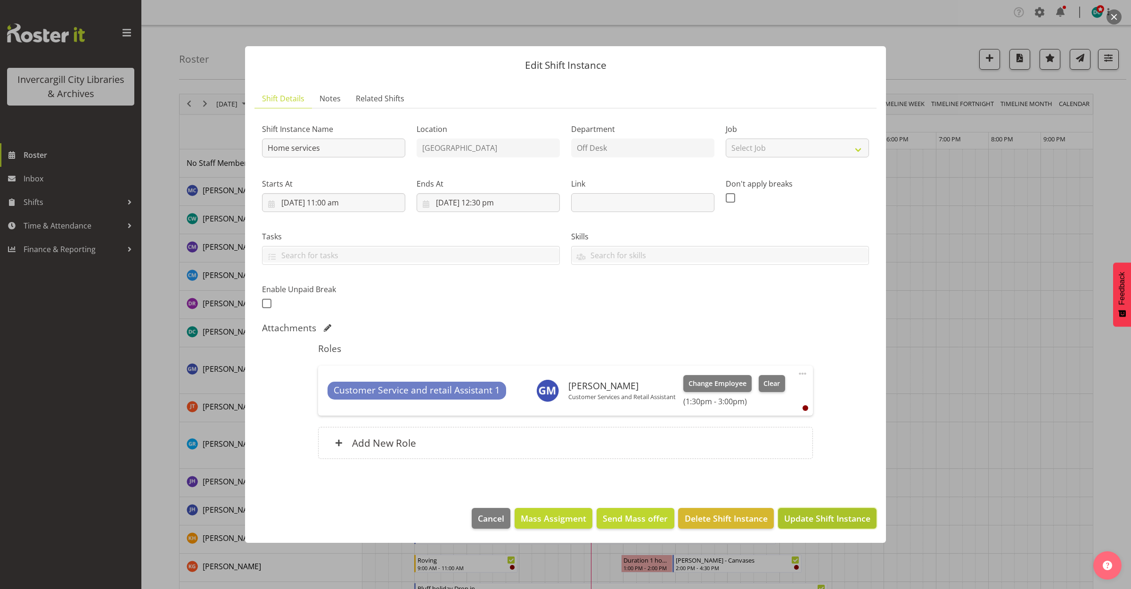
click at [793, 514] on span "Update Shift Instance" at bounding box center [827, 518] width 86 height 12
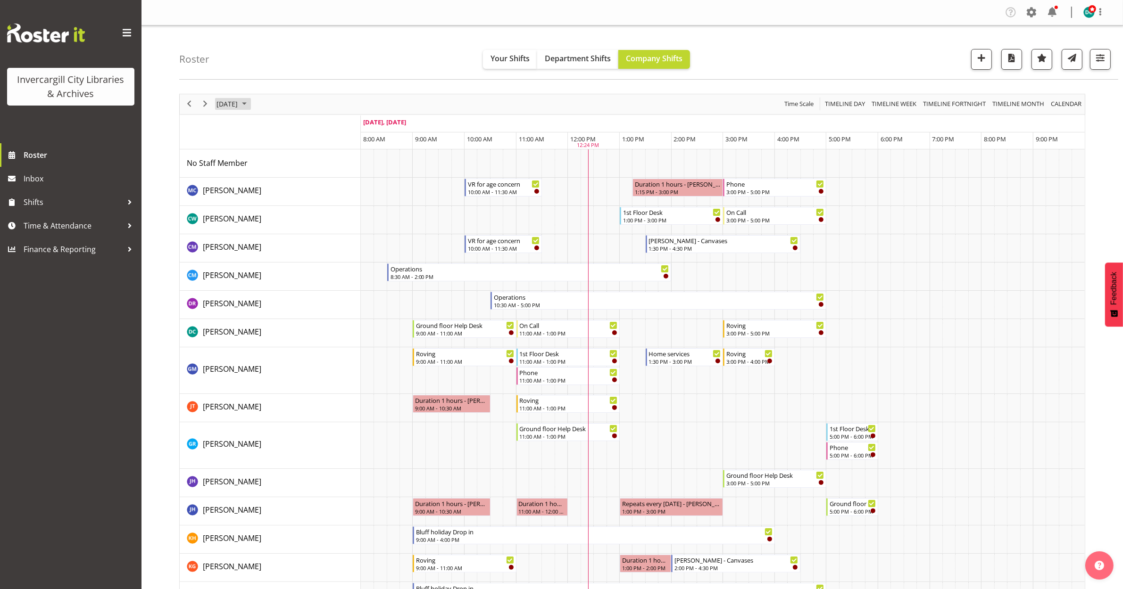
drag, startPoint x: 223, startPoint y: 102, endPoint x: 264, endPoint y: 114, distance: 42.5
click at [223, 102] on span "[DATE]" at bounding box center [226, 104] width 23 height 12
click at [229, 224] on span "28" at bounding box center [226, 224] width 14 height 14
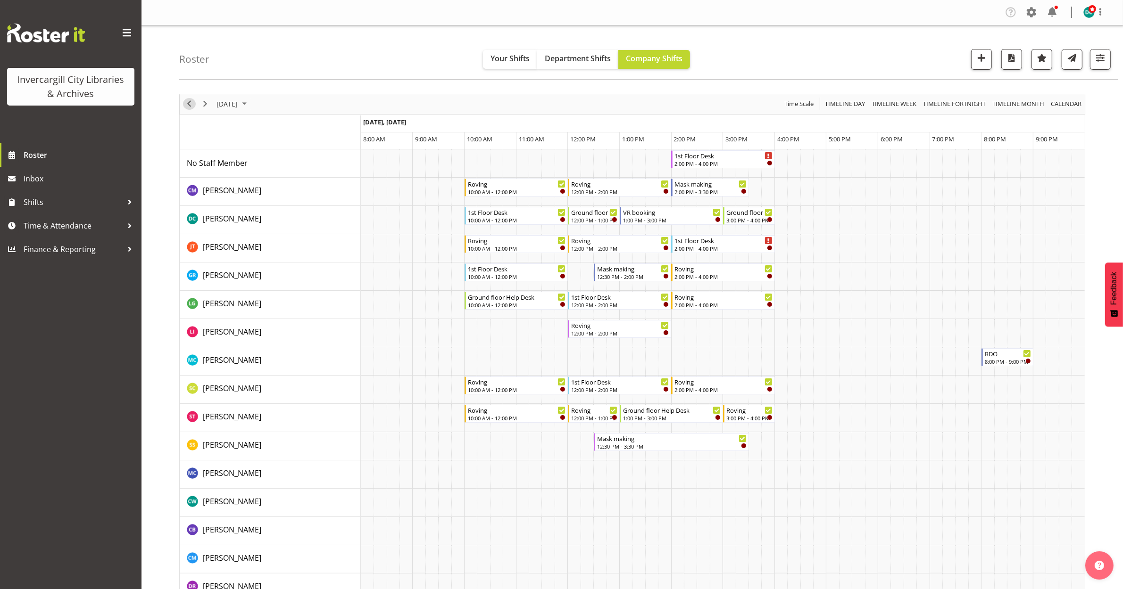
click at [185, 106] on span "Previous" at bounding box center [188, 104] width 11 height 12
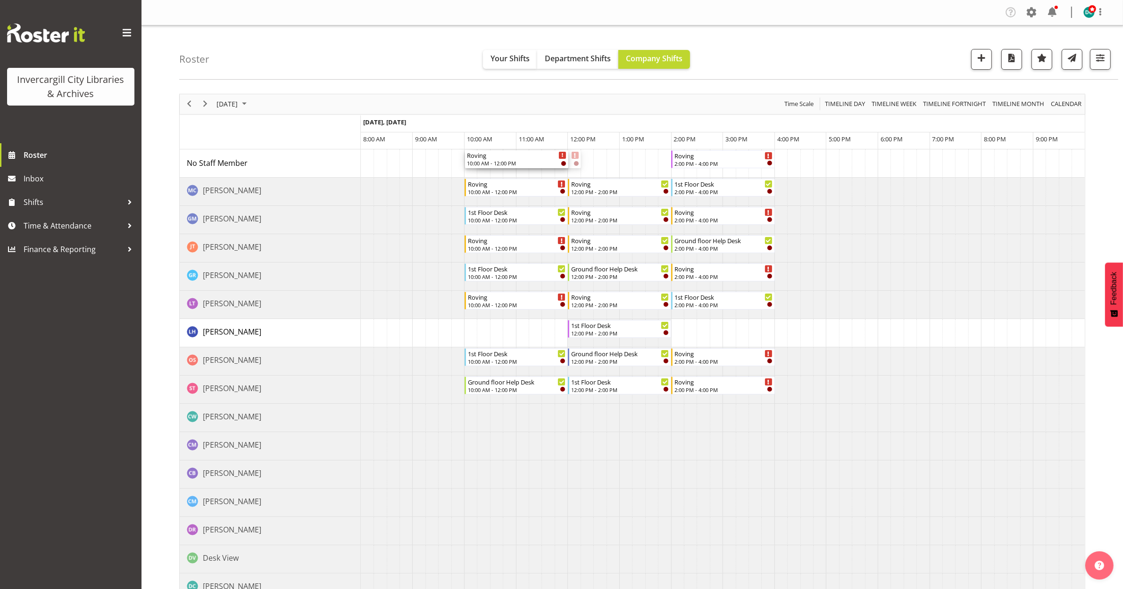
drag, startPoint x: 507, startPoint y: 162, endPoint x: 475, endPoint y: 165, distance: 32.3
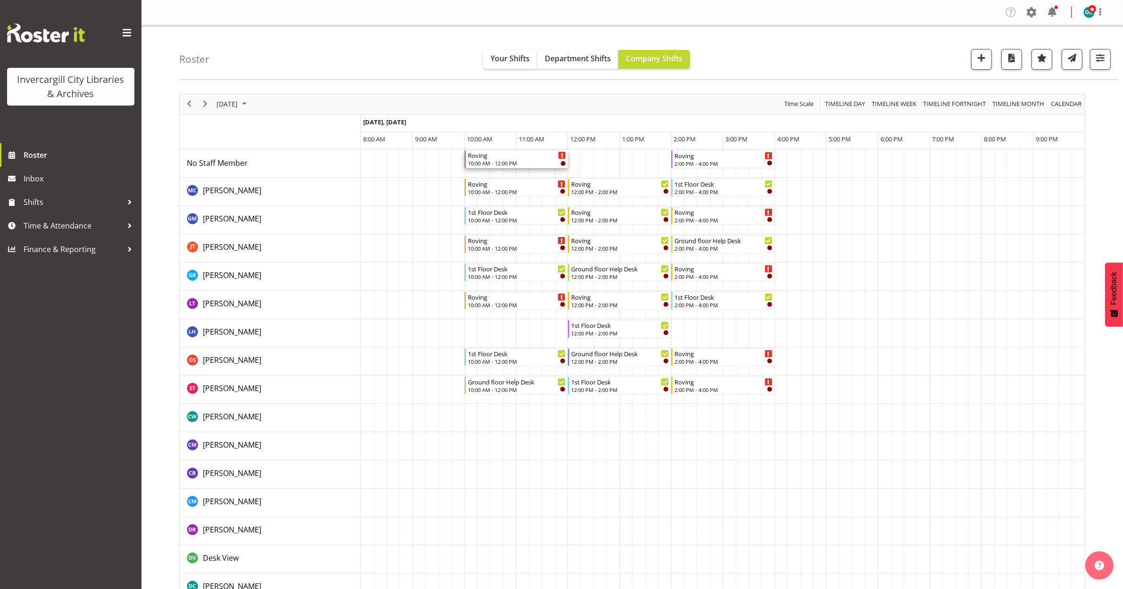
click at [515, 159] on div "10:00 AM - 12:00 PM" at bounding box center [517, 163] width 98 height 8
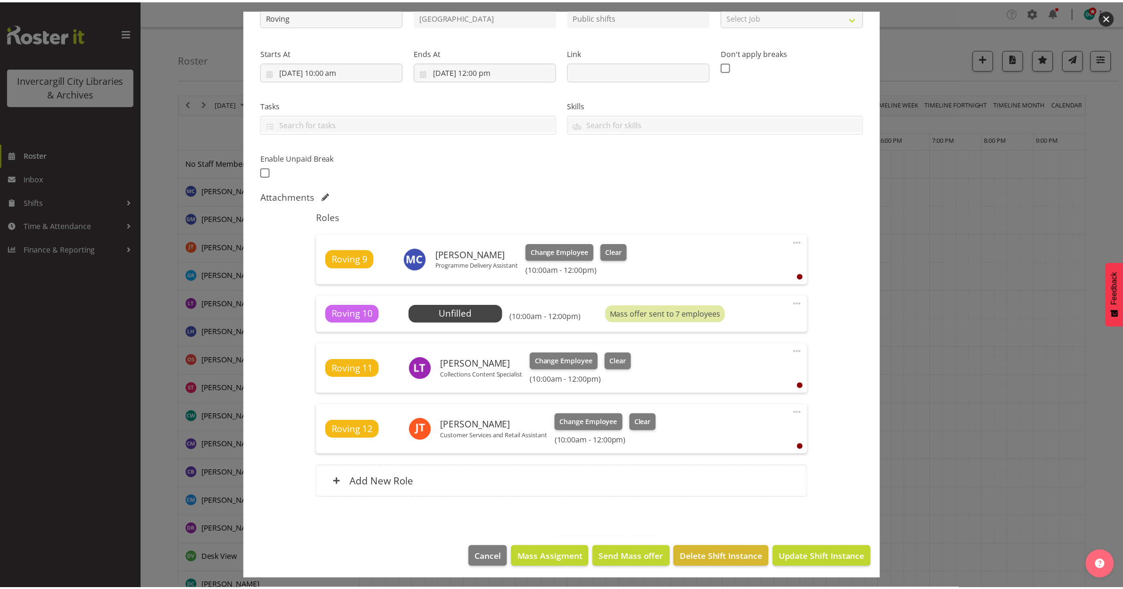
scroll to position [121, 0]
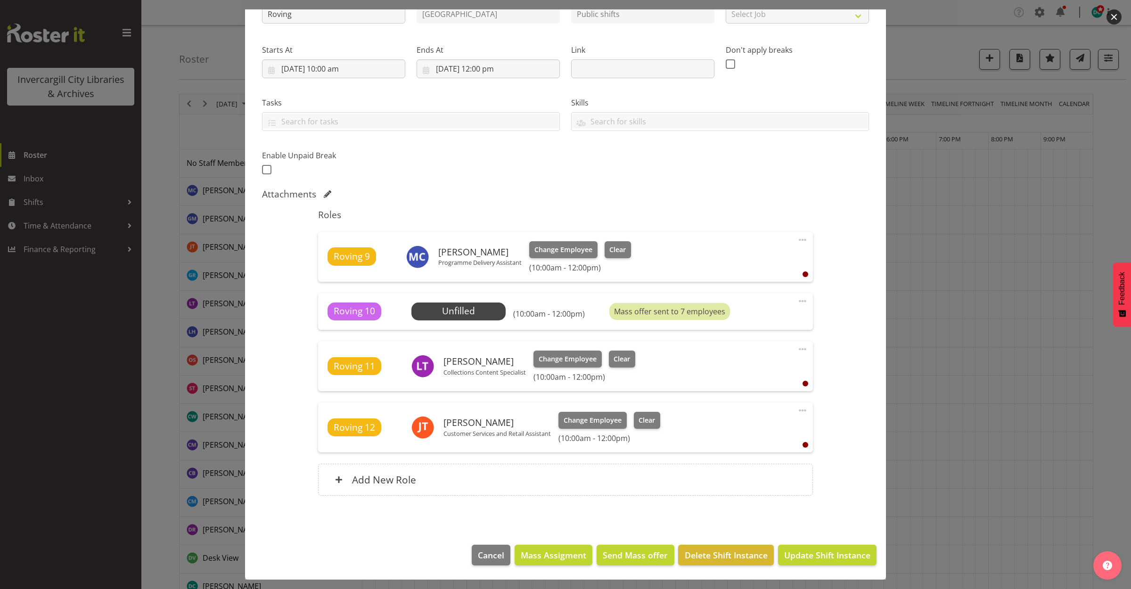
click at [1112, 16] on button "button" at bounding box center [1114, 16] width 15 height 15
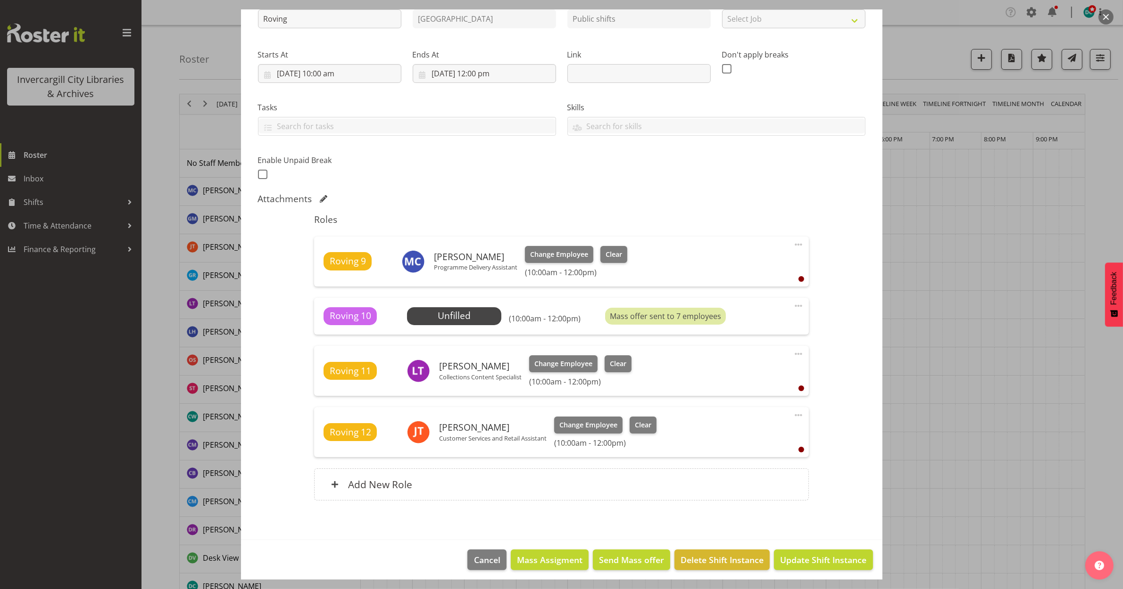
scroll to position [118, 0]
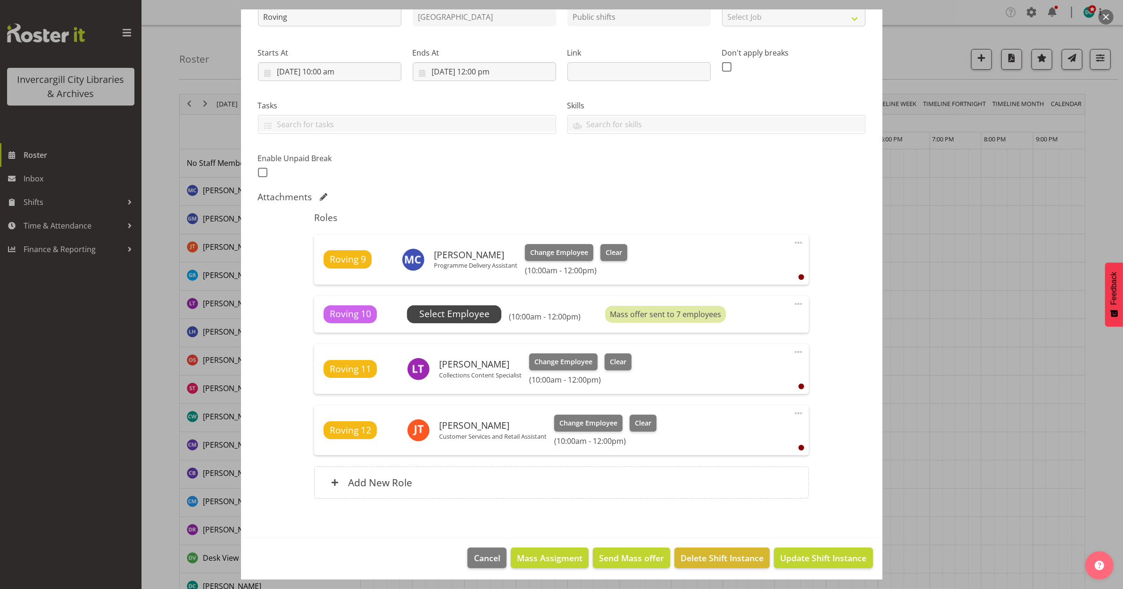
click at [461, 317] on span "Select Employee" at bounding box center [454, 314] width 70 height 14
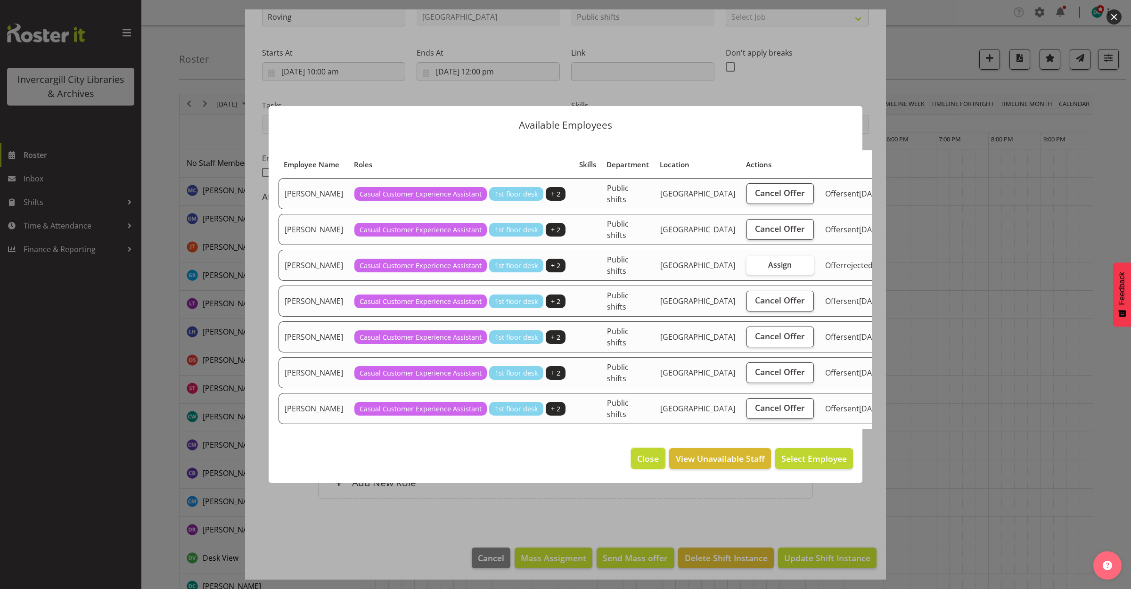
click at [641, 460] on span "Close" at bounding box center [648, 459] width 22 height 12
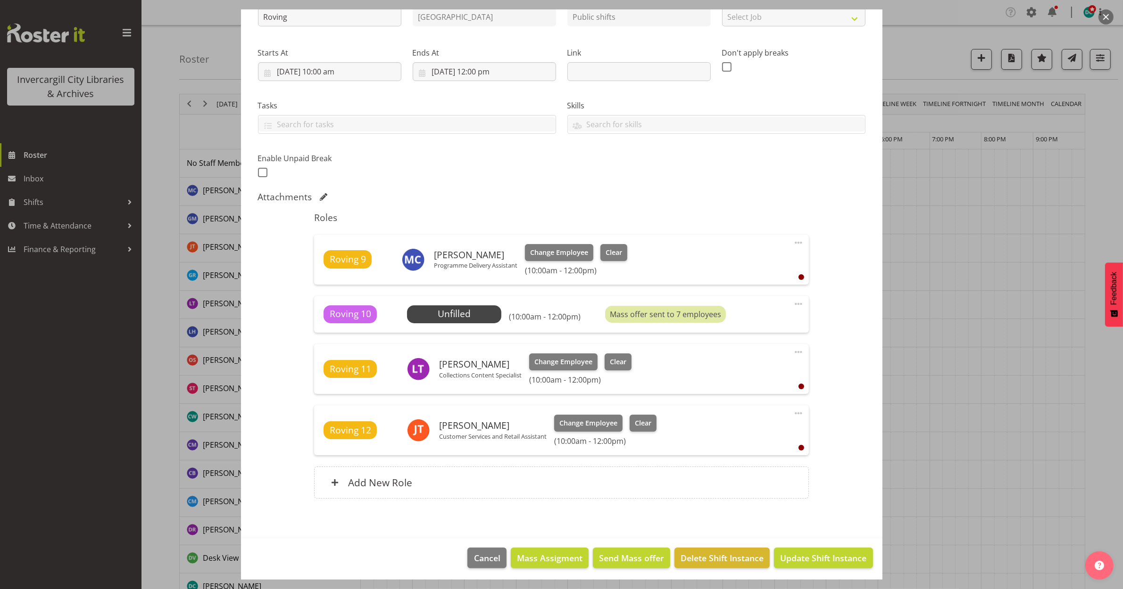
click at [1106, 17] on button "button" at bounding box center [1105, 16] width 15 height 15
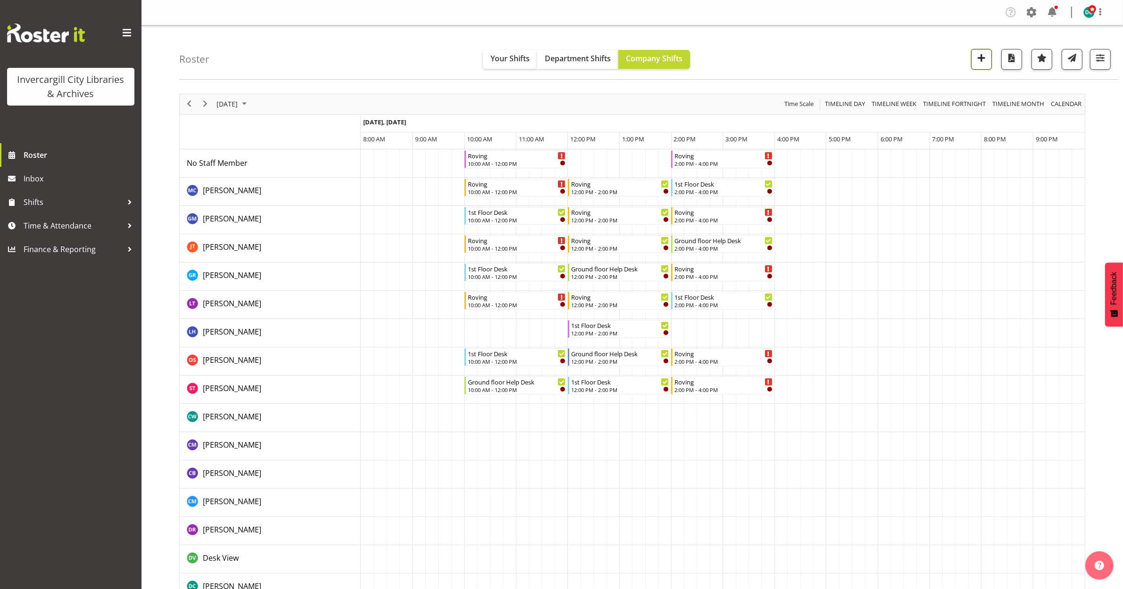
click at [983, 54] on span "button" at bounding box center [981, 58] width 12 height 12
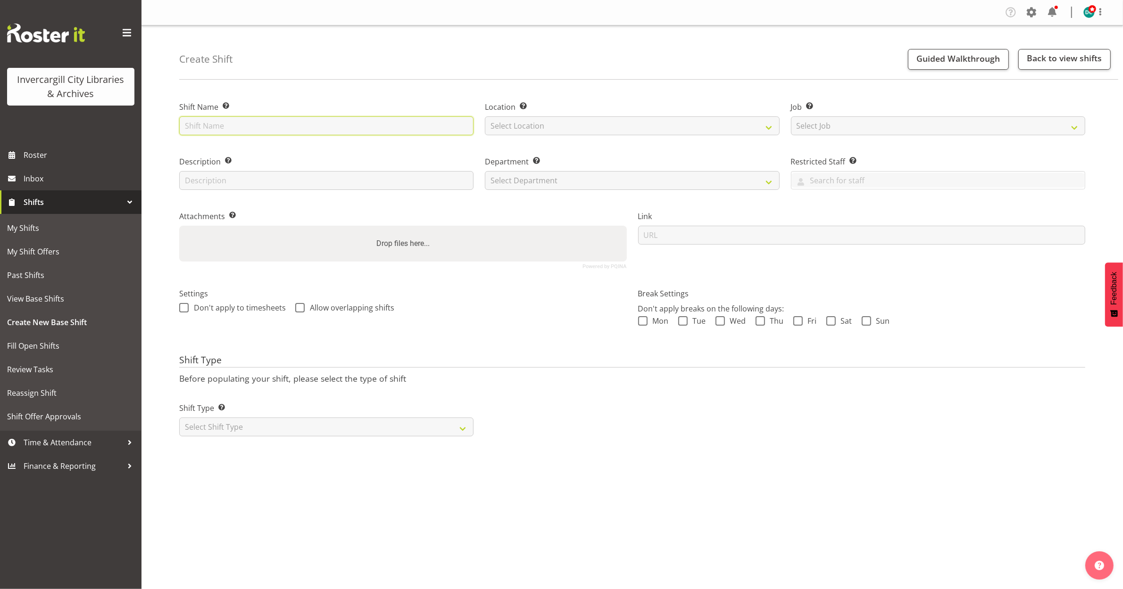
click at [266, 125] on input "text" at bounding box center [326, 125] width 294 height 19
type input "VR booking"
click at [507, 128] on select "Select Location [GEOGRAPHIC_DATA] [GEOGRAPHIC_DATA]" at bounding box center [632, 125] width 294 height 19
select select "1276"
click at [485, 116] on select "Select Location [GEOGRAPHIC_DATA] [GEOGRAPHIC_DATA]" at bounding box center [632, 125] width 294 height 19
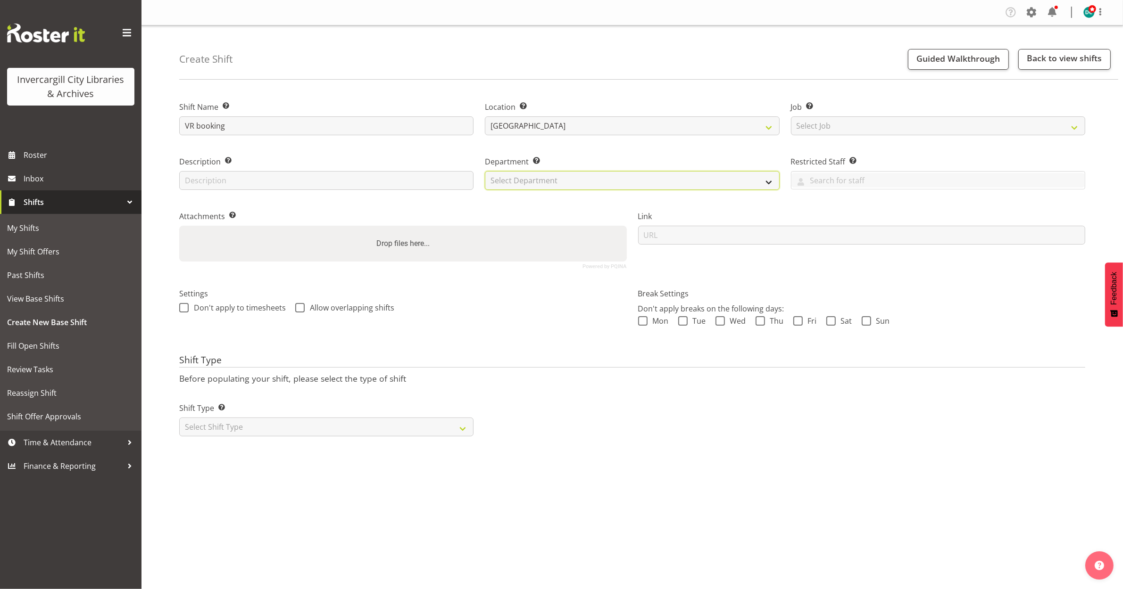
click at [527, 173] on select "Select Department Off Desk Public shifts" at bounding box center [632, 180] width 294 height 19
select select "921"
click at [485, 171] on select "Select Department Off Desk Public shifts" at bounding box center [632, 180] width 294 height 19
click at [181, 308] on span at bounding box center [183, 307] width 9 height 9
click at [181, 308] on input "Don't apply to timesheets" at bounding box center [182, 308] width 6 height 6
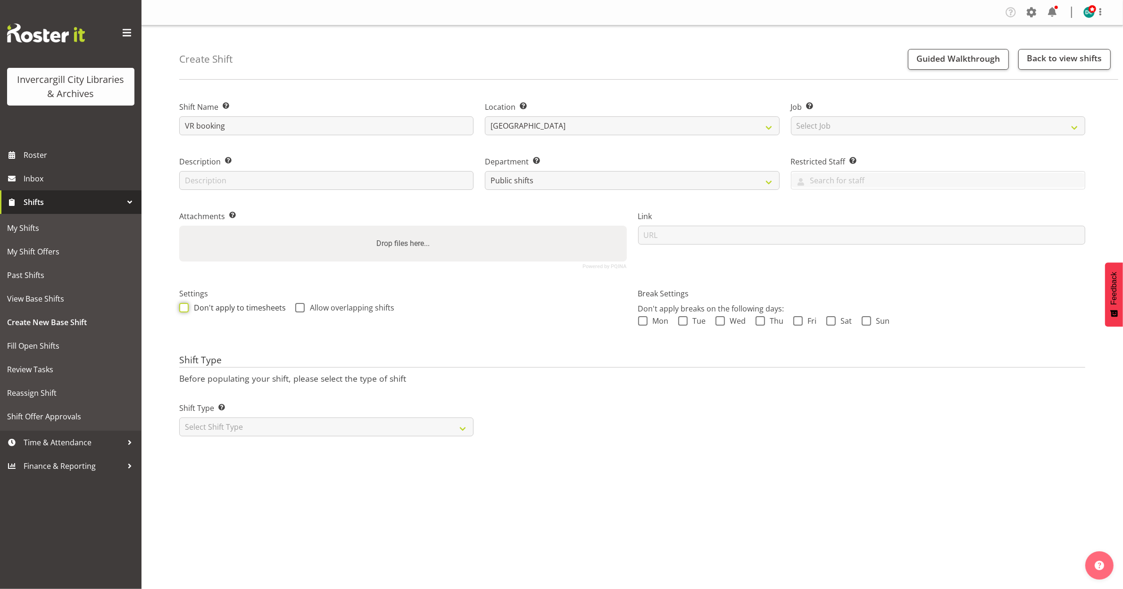
checkbox input "true"
click at [297, 309] on span at bounding box center [299, 307] width 9 height 9
click at [297, 309] on input "Allow overlapping shifts" at bounding box center [298, 308] width 6 height 6
checkbox input "true"
click at [316, 424] on select "Select Shift Type One Off Shift Recurring Shift Rotating Shift" at bounding box center [326, 427] width 294 height 19
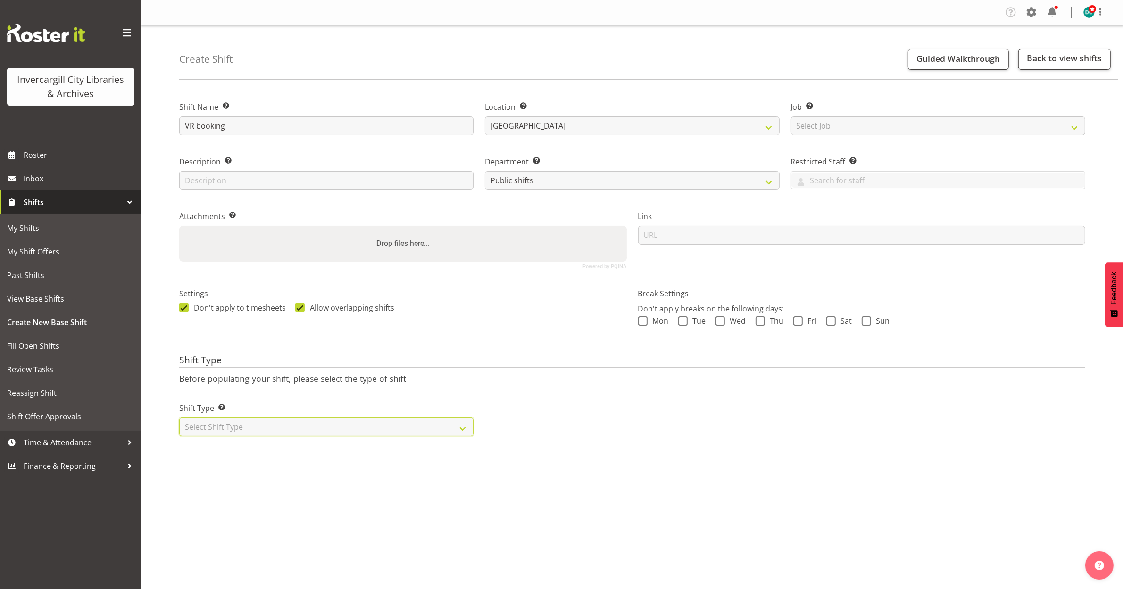
select select "one_off"
click at [179, 418] on select "Select Shift Type One Off Shift Recurring Shift Rotating Shift" at bounding box center [326, 427] width 294 height 19
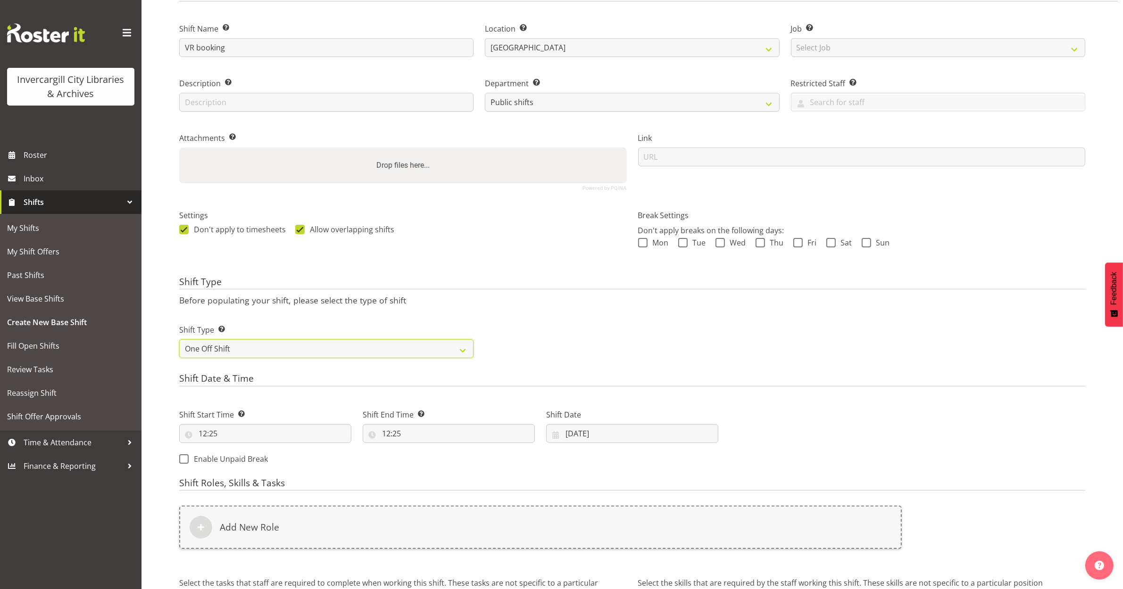
scroll to position [177, 0]
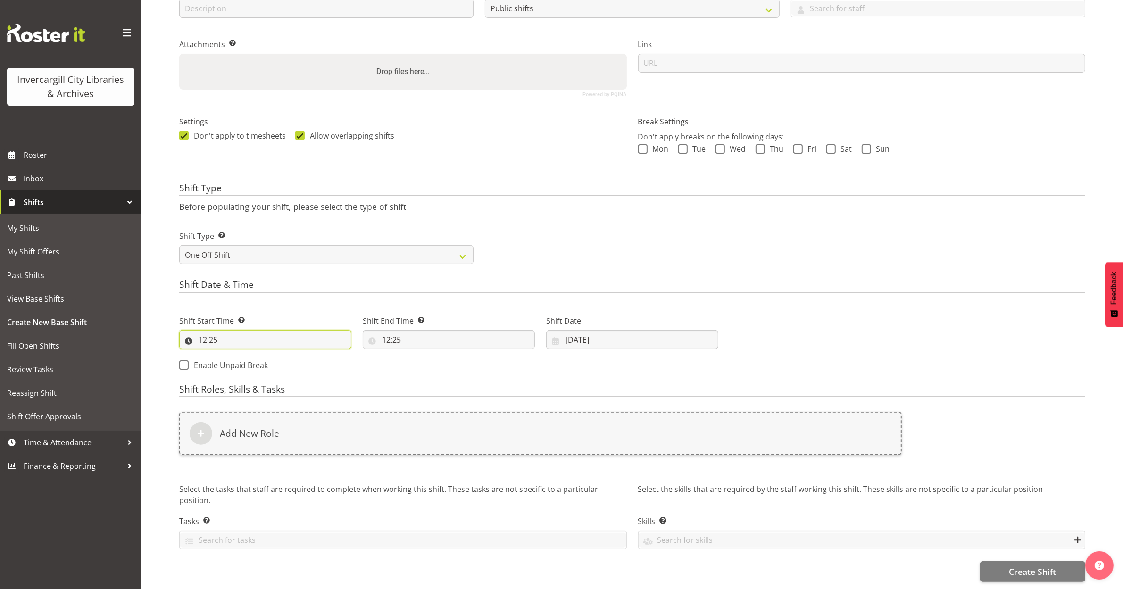
click at [223, 333] on input "12:25" at bounding box center [265, 339] width 172 height 19
click at [242, 359] on select "00 01 02 03 04 05 06 07 08 09 10 11 12 13 14 15 16 17 18 19 20 21 22 23" at bounding box center [243, 364] width 21 height 19
select select "13"
type input "13:25"
click at [269, 360] on select "00 01 02 03 04 05 06 07 08 09 10 11 12 13 14 15 16 17 18 19 20 21 22 23 24 25 2…" at bounding box center [267, 364] width 21 height 19
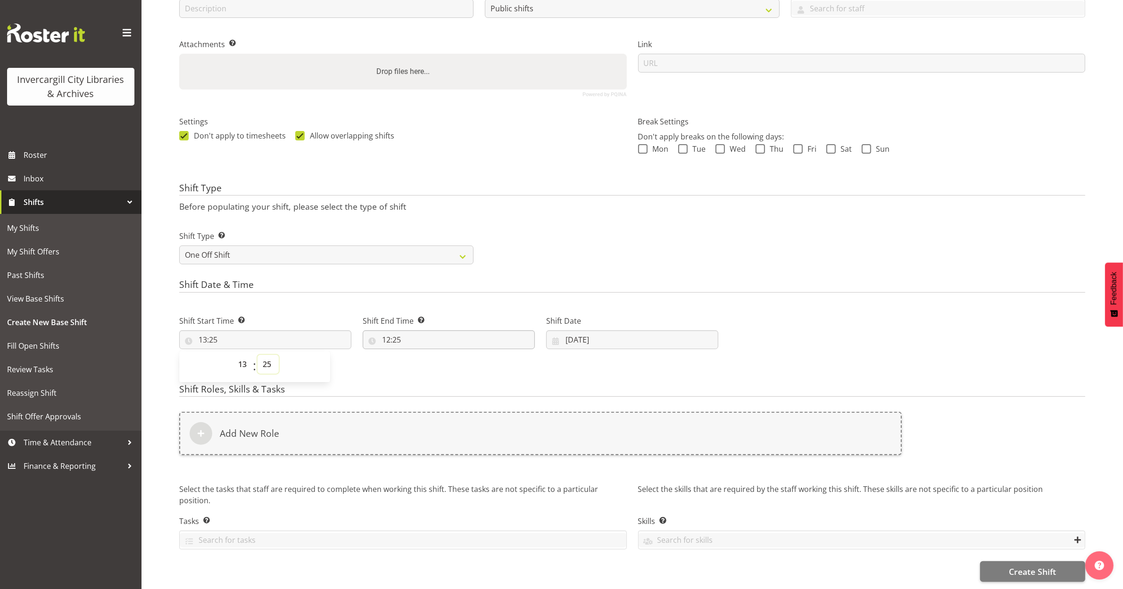
select select "0"
type input "13:00"
click at [388, 337] on input "12:25" at bounding box center [449, 339] width 172 height 19
click at [423, 357] on select "00 01 02 03 04 05 06 07 08 09 10 11 12 13 14 15 16 17 18 19 20 21 22 23" at bounding box center [426, 364] width 21 height 19
select select "15"
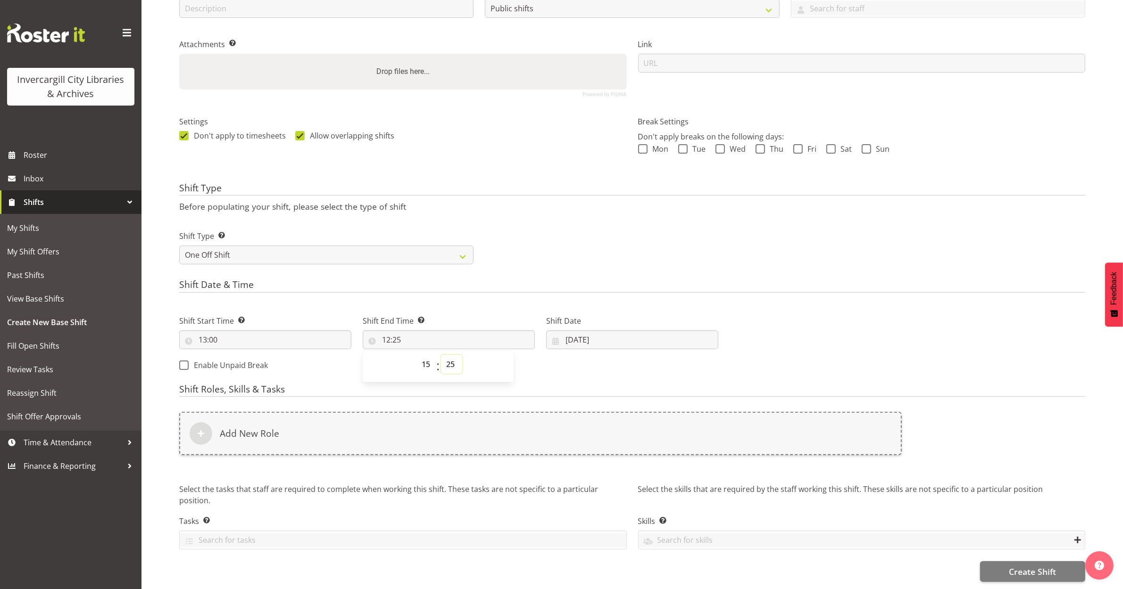
type input "15:25"
click at [451, 363] on select "00 01 02 03 04 05 06 07 08 09 10 11 12 13 14 15 16 17 18 19 20 21 22 23 24 25 2…" at bounding box center [451, 364] width 21 height 19
select select "0"
type input "15:00"
click at [598, 374] on form "Shift Name Enter a name for the shift (e.g. Day Shift). VR booking Location Ent…" at bounding box center [632, 249] width 906 height 666
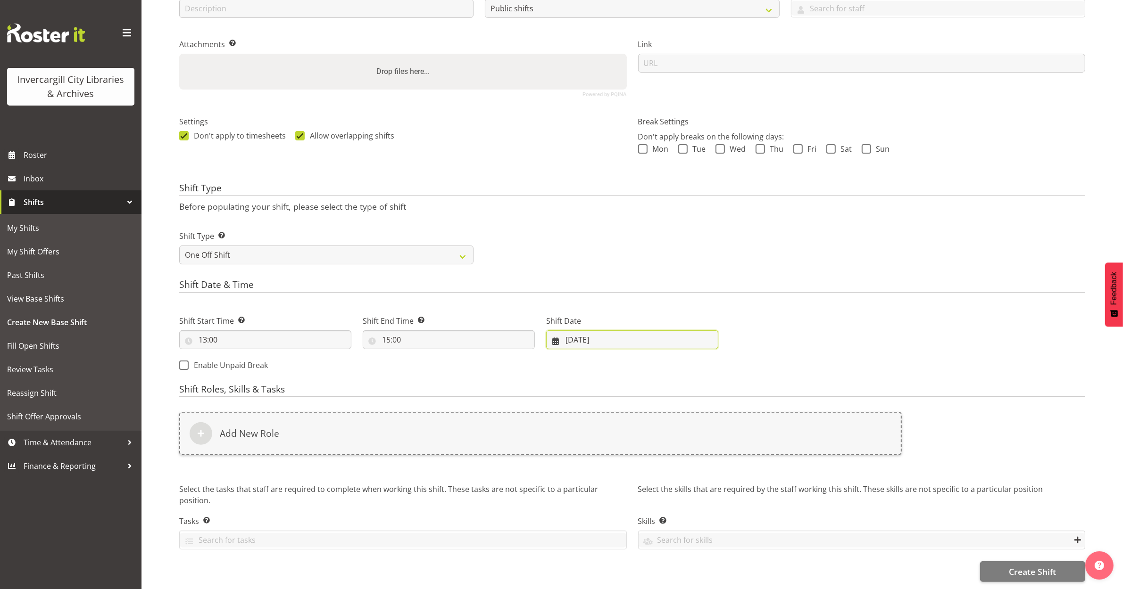
drag, startPoint x: 598, startPoint y: 374, endPoint x: 580, endPoint y: 328, distance: 49.1
click at [580, 330] on input "[DATE]" at bounding box center [632, 339] width 172 height 19
click at [686, 465] on span "27" at bounding box center [689, 469] width 8 height 9
type input "[DATE]"
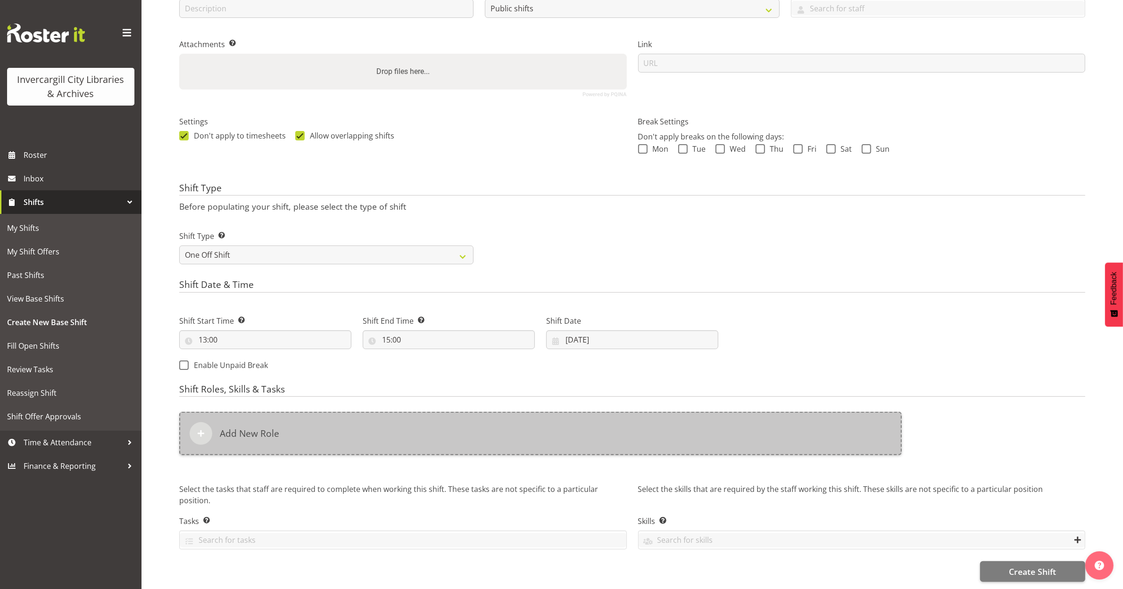
click at [248, 438] on div "Add New Role" at bounding box center [540, 433] width 722 height 43
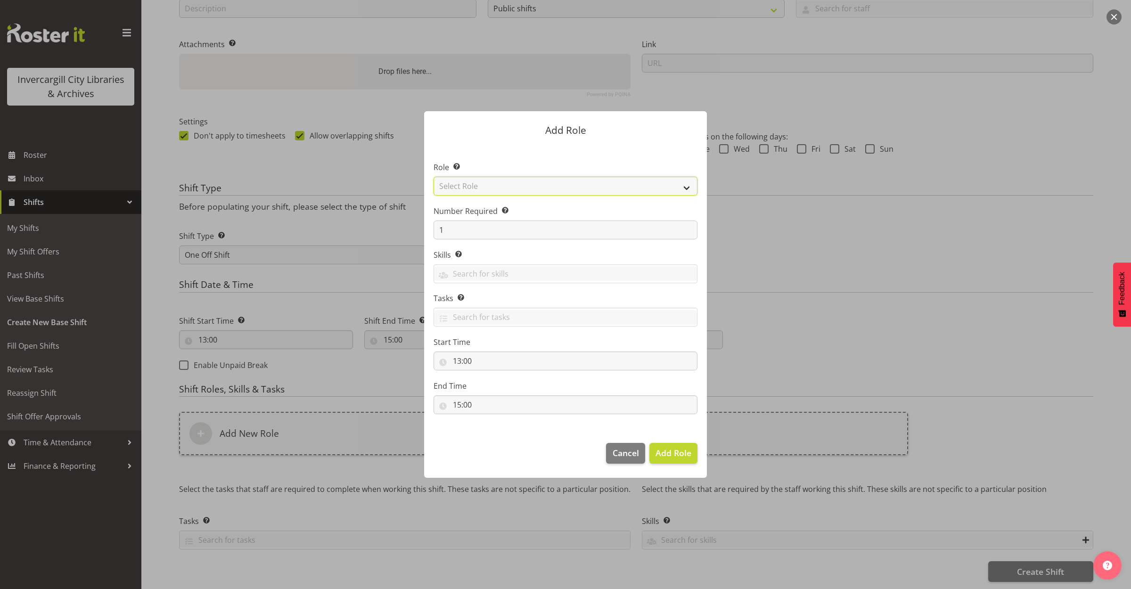
click at [533, 189] on select "Select Role 1st floor desk AQ operator Business Support Team member Casual Cust…" at bounding box center [566, 186] width 264 height 19
select select "1553"
click at [434, 177] on select "Select Role 1st floor desk AQ operator Business Support Team member Casual Cust…" at bounding box center [566, 186] width 264 height 19
click at [670, 454] on span "Add Role" at bounding box center [674, 452] width 36 height 11
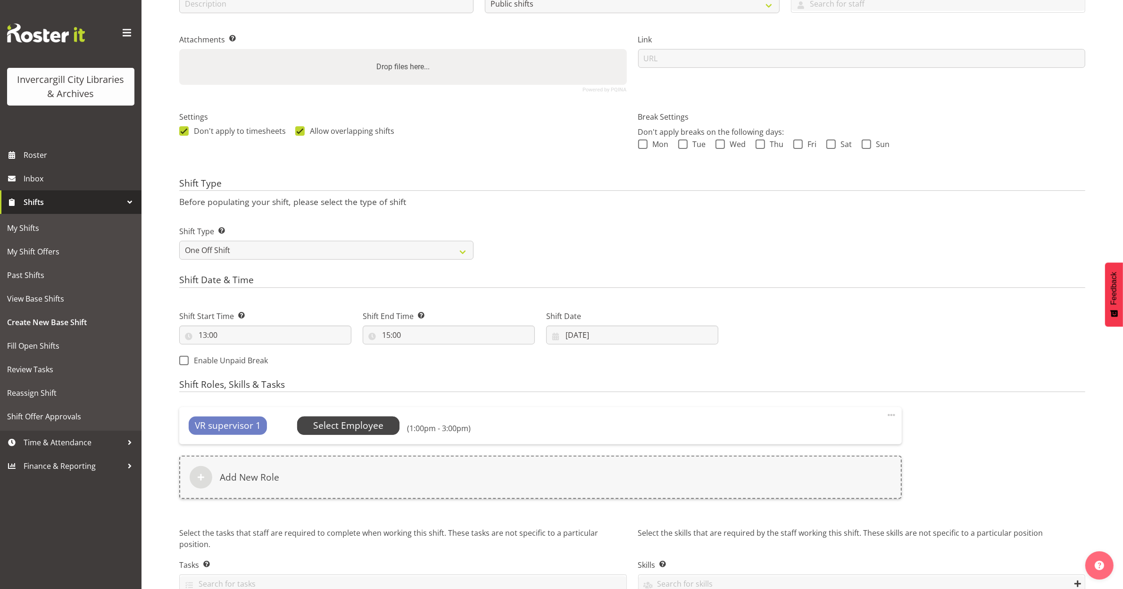
click at [343, 421] on span "Select Employee" at bounding box center [348, 426] width 70 height 14
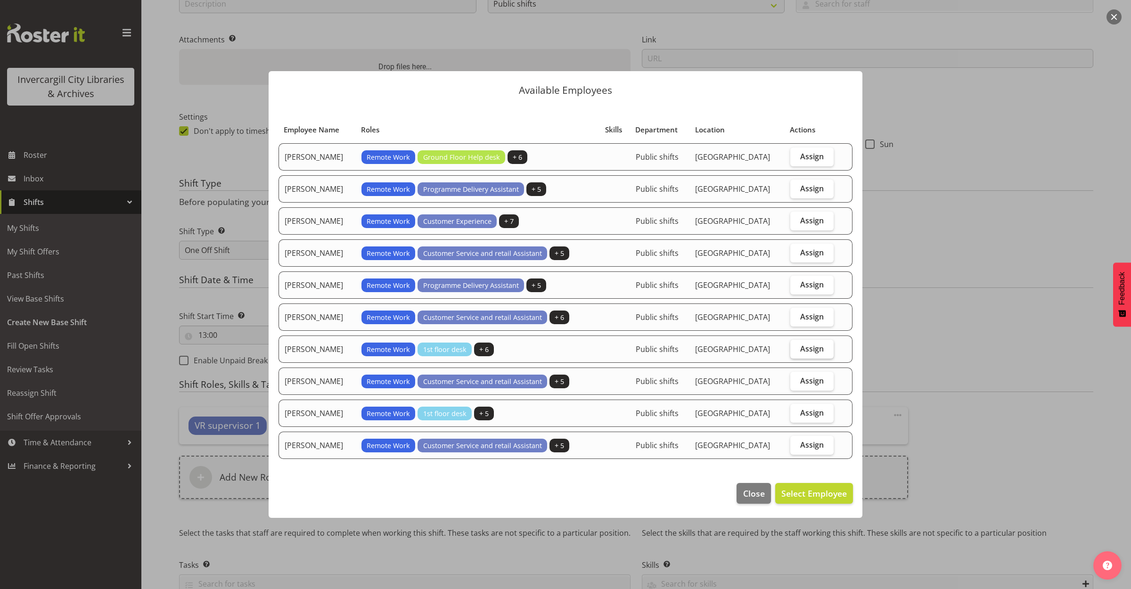
click at [808, 353] on span "Assign" at bounding box center [813, 348] width 24 height 9
click at [797, 352] on input "Assign" at bounding box center [794, 349] width 6 height 6
checkbox input "true"
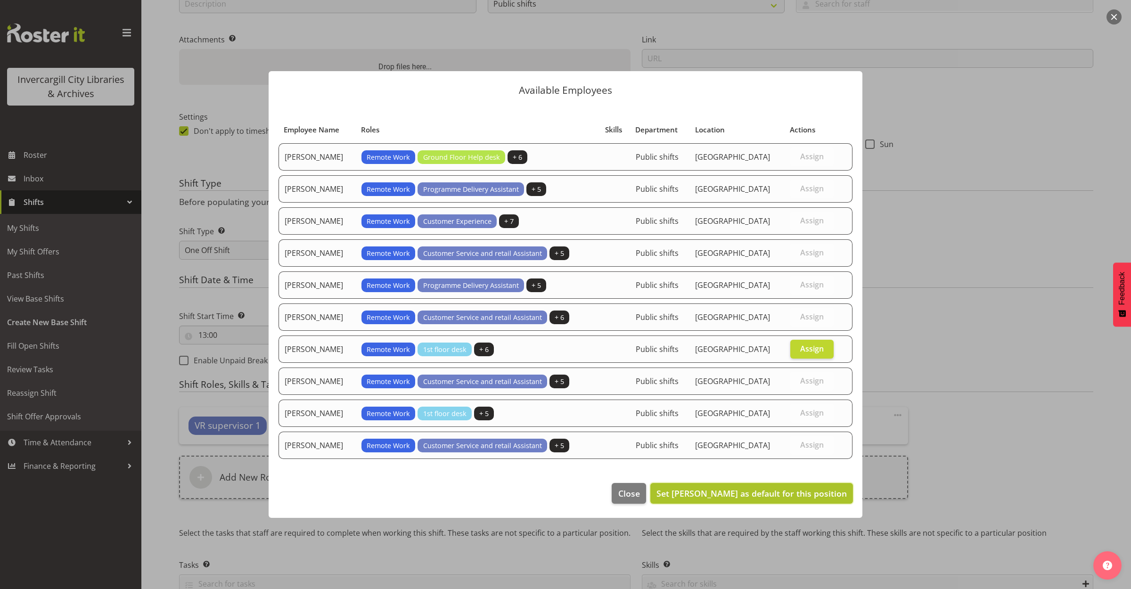
click at [802, 496] on span "Set [PERSON_NAME] as default for this position" at bounding box center [752, 493] width 190 height 11
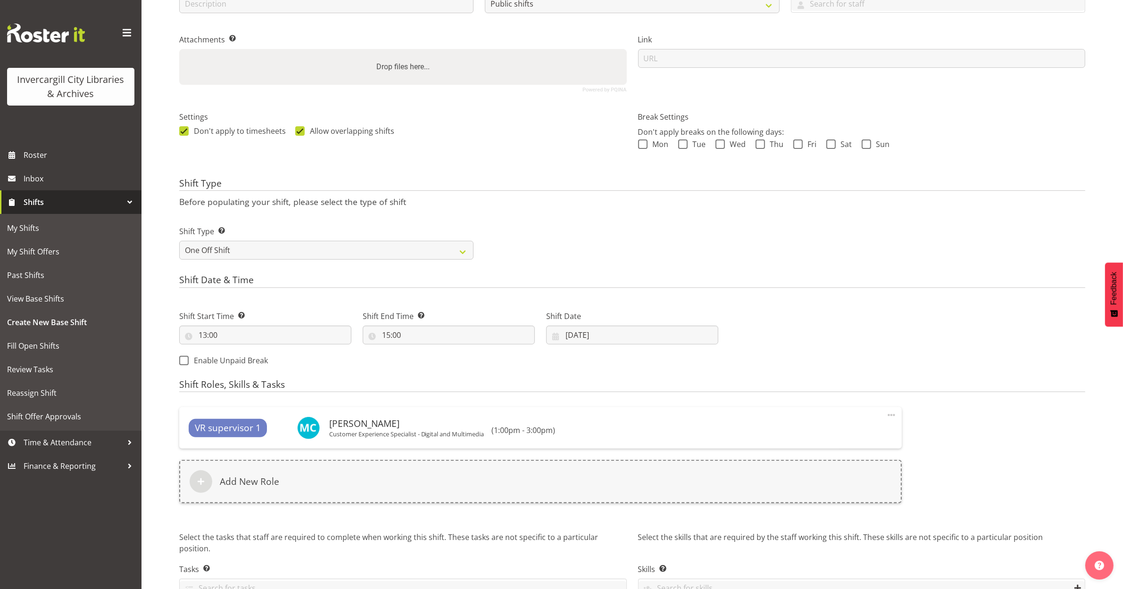
scroll to position [234, 0]
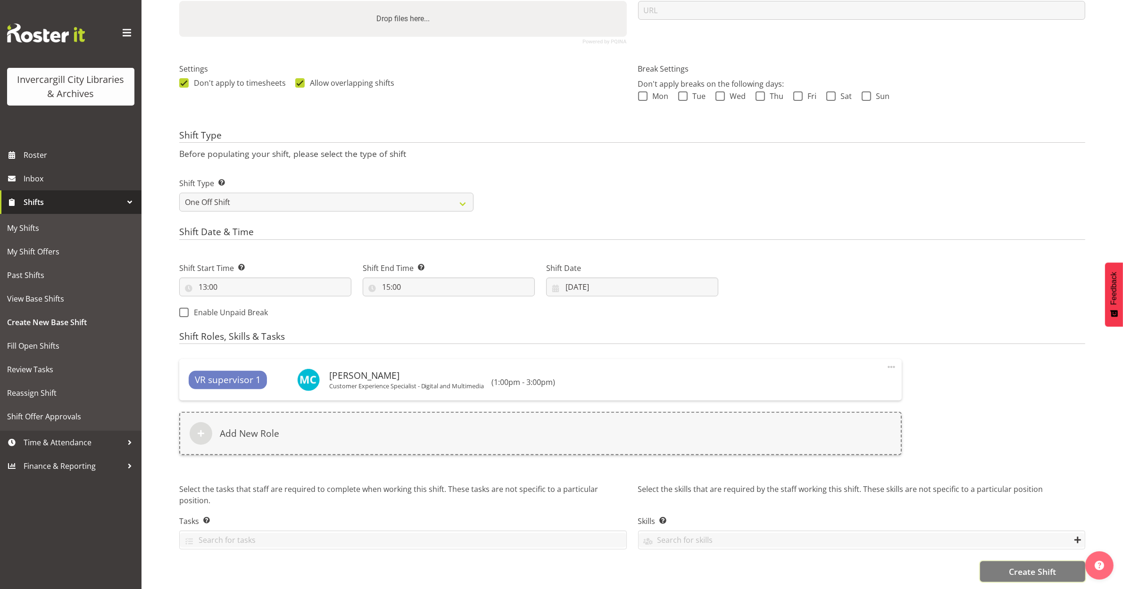
click at [1024, 566] on span "Create Shift" at bounding box center [1031, 572] width 47 height 12
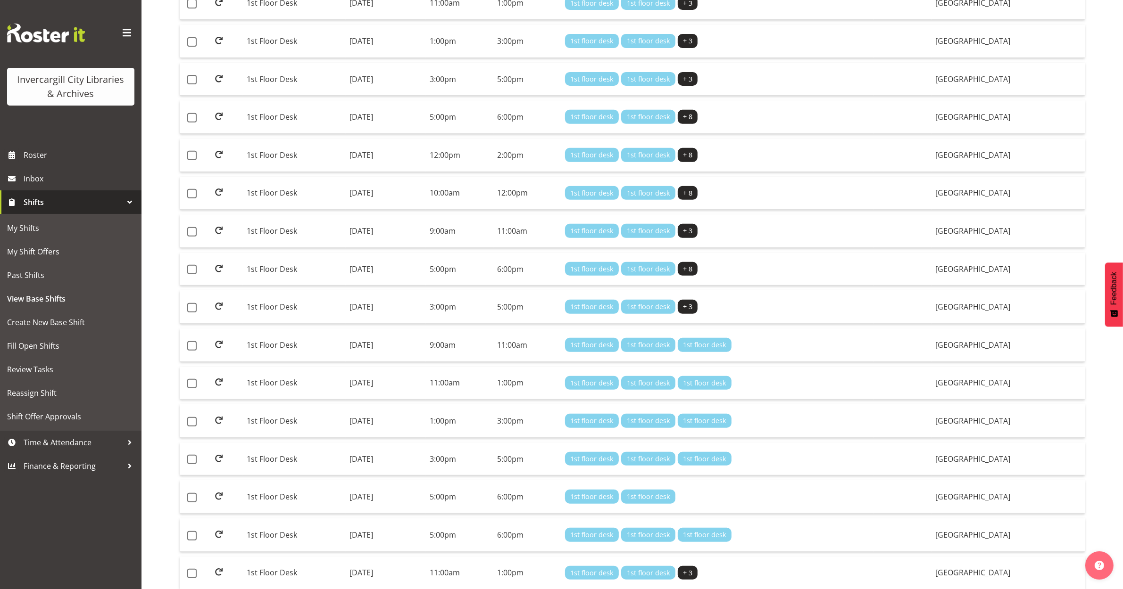
scroll to position [348, 0]
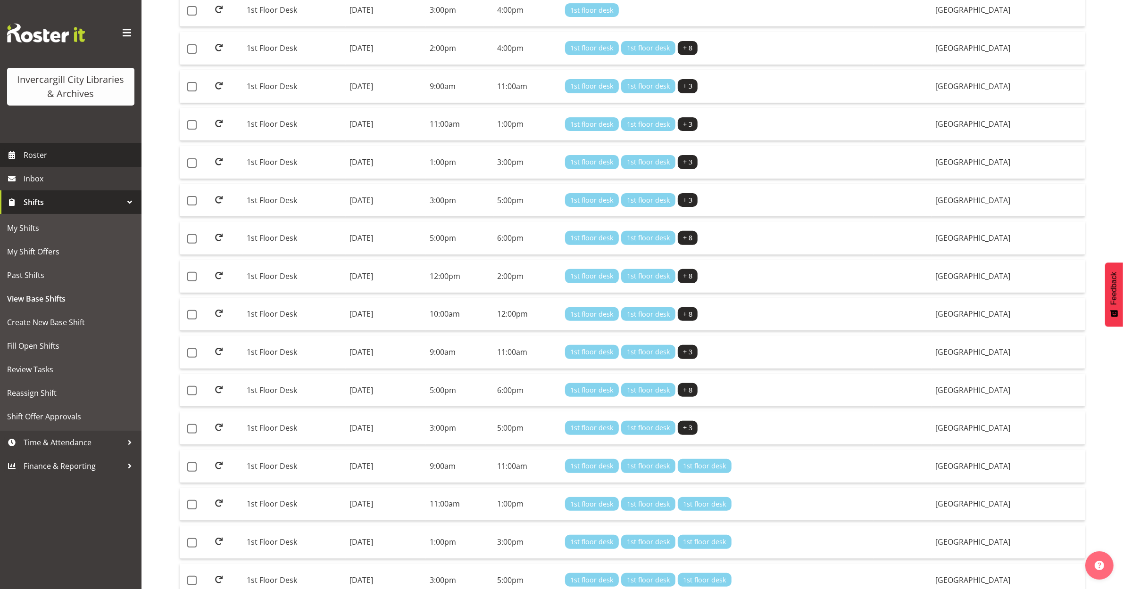
click at [39, 158] on span "Roster" at bounding box center [80, 155] width 113 height 14
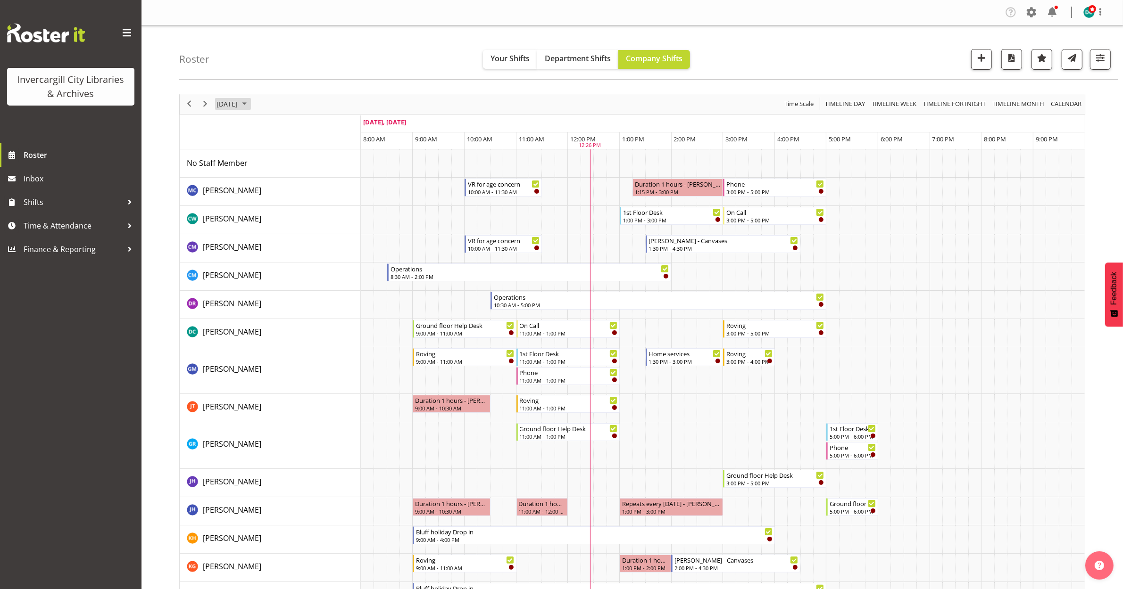
click at [239, 105] on span "September 24, 2025" at bounding box center [226, 104] width 23 height 12
click at [314, 209] on span "27" at bounding box center [317, 208] width 14 height 14
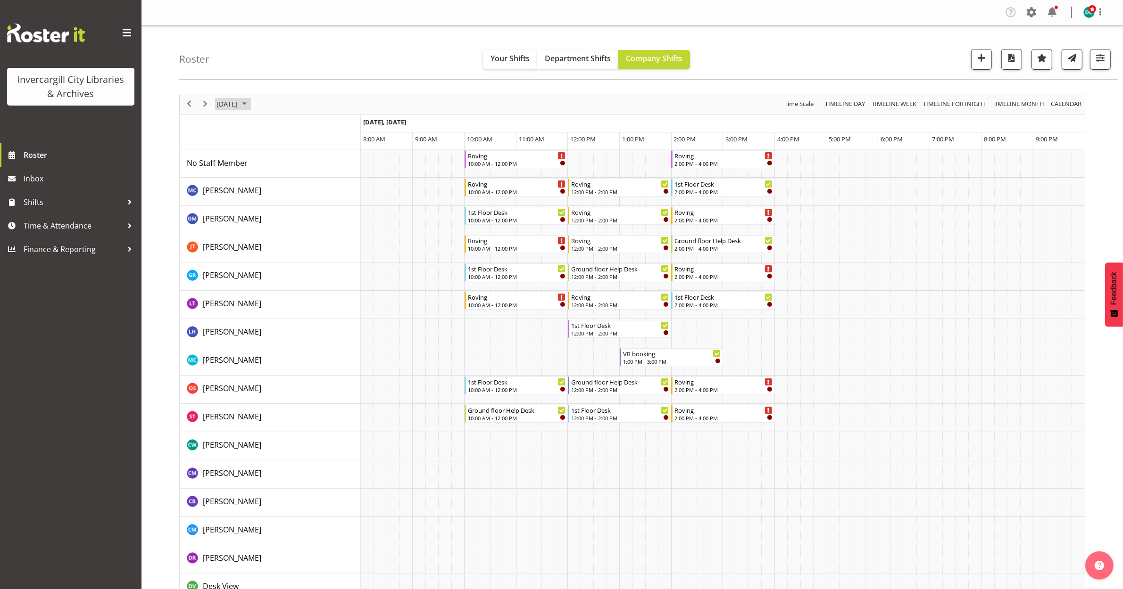
click at [226, 105] on span "September 27, 2025" at bounding box center [226, 104] width 23 height 12
drag, startPoint x: 227, startPoint y: 229, endPoint x: 221, endPoint y: 225, distance: 7.5
click at [222, 227] on span "28" at bounding box center [226, 224] width 14 height 14
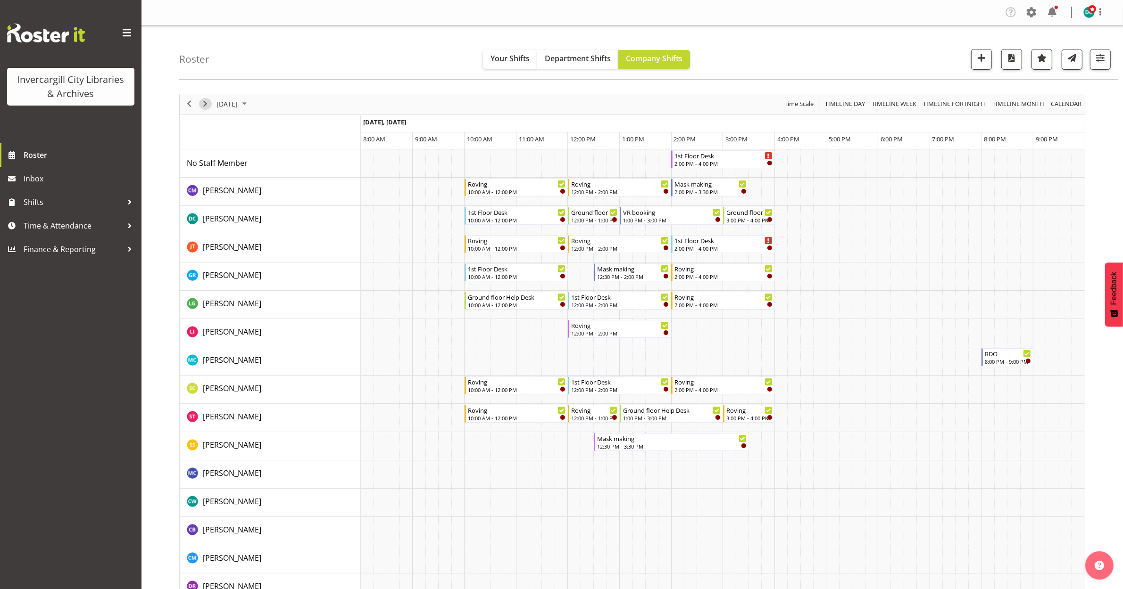
click at [203, 107] on span "Next" at bounding box center [204, 104] width 11 height 12
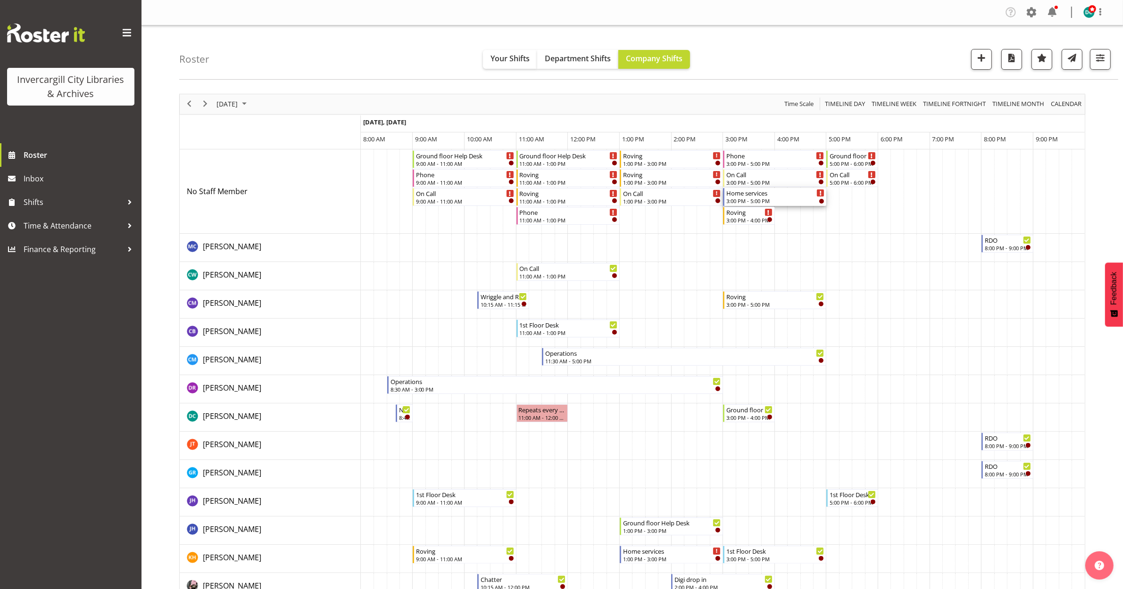
click at [749, 203] on div "3:00 PM - 5:00 PM" at bounding box center [775, 201] width 98 height 8
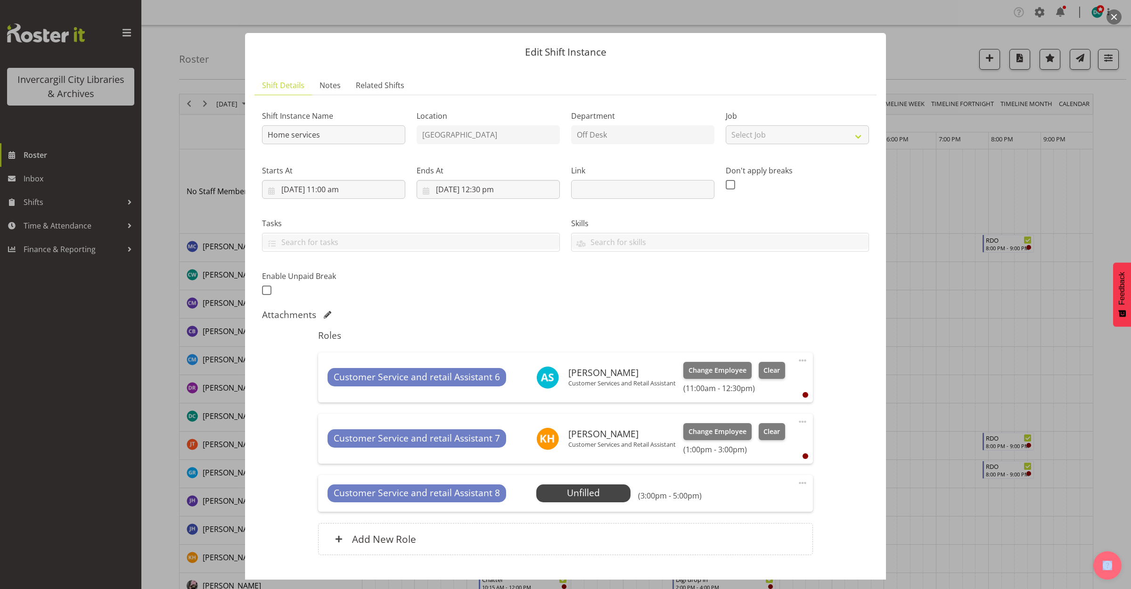
click at [797, 481] on span at bounding box center [802, 483] width 11 height 11
click at [753, 536] on link "Delete" at bounding box center [763, 537] width 91 height 17
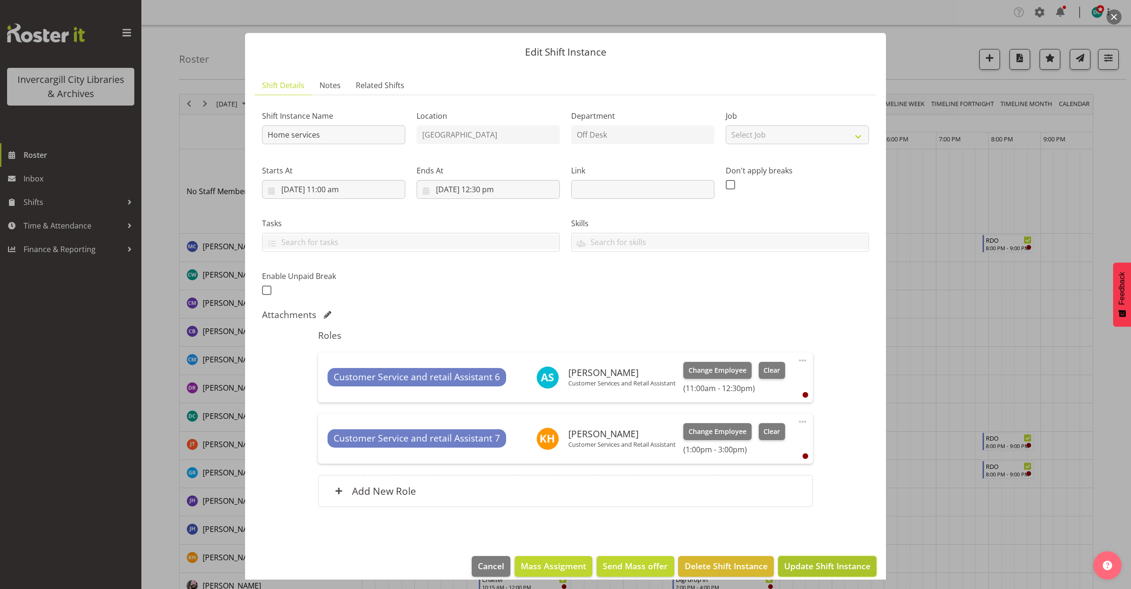
click at [800, 560] on span "Update Shift Instance" at bounding box center [827, 566] width 86 height 12
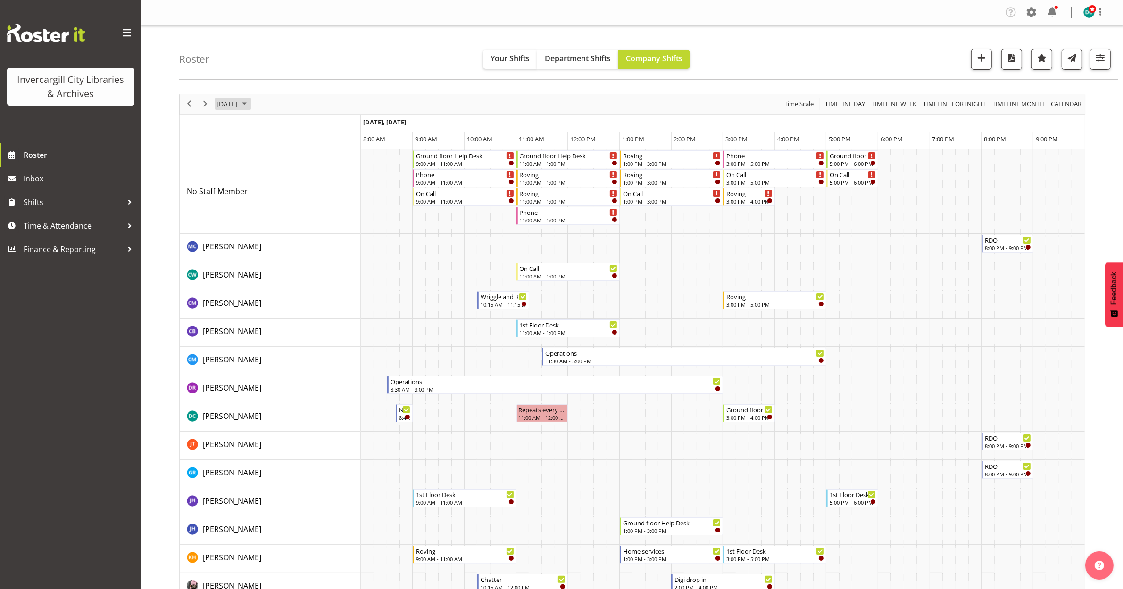
click at [232, 101] on span "September 29, 2025" at bounding box center [226, 104] width 23 height 12
click at [289, 208] on span "25" at bounding box center [287, 208] width 14 height 14
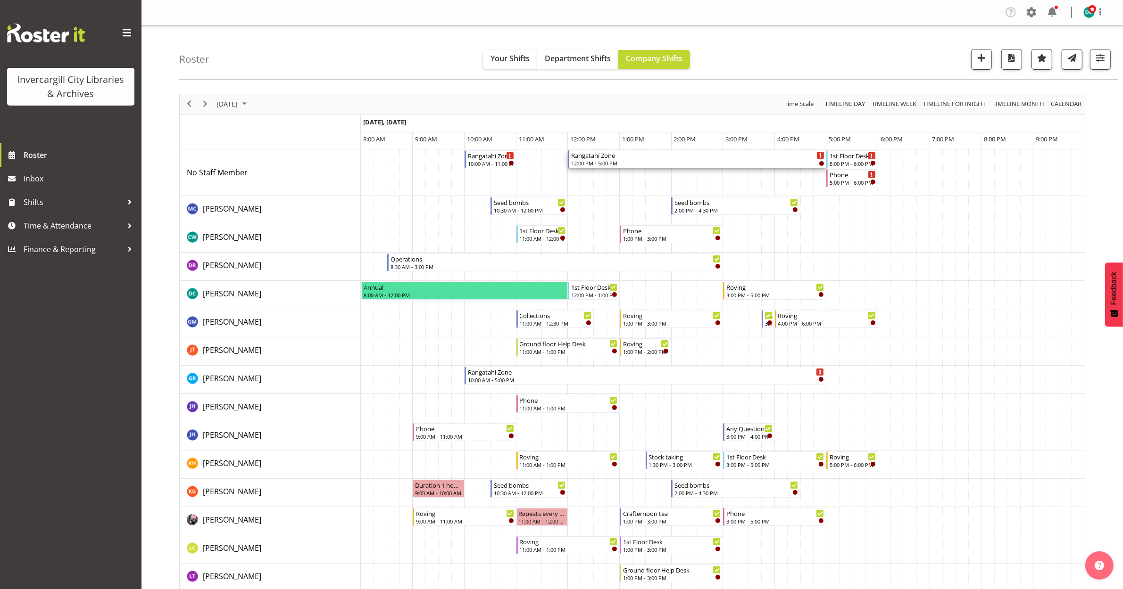
click at [658, 157] on div "Rangatahi Zone" at bounding box center [697, 154] width 253 height 9
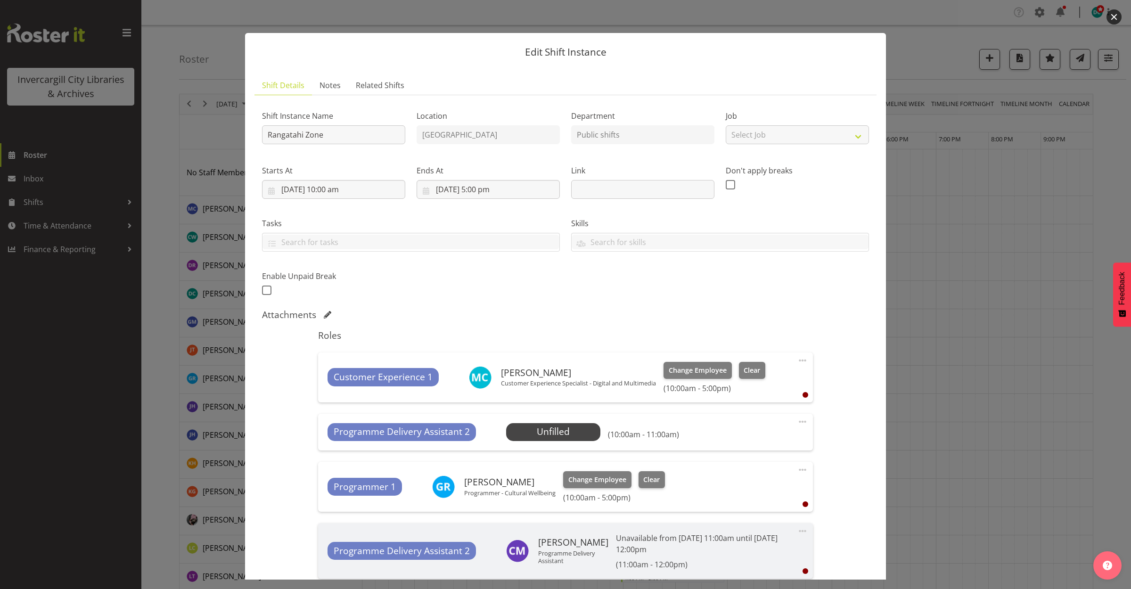
click at [1109, 13] on button "button" at bounding box center [1114, 16] width 15 height 15
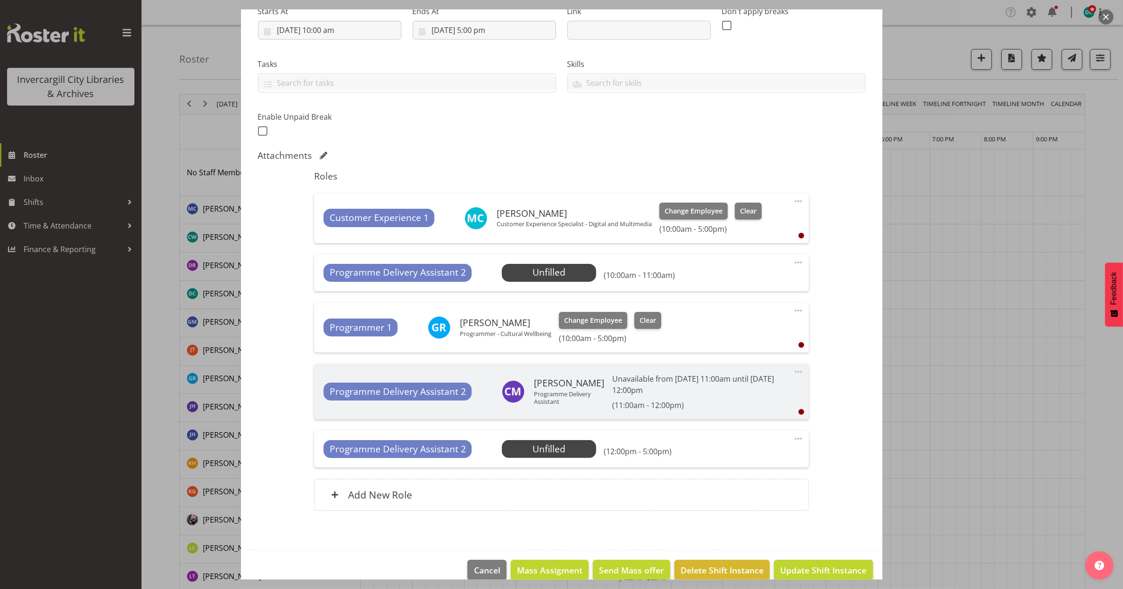
scroll to position [175, 0]
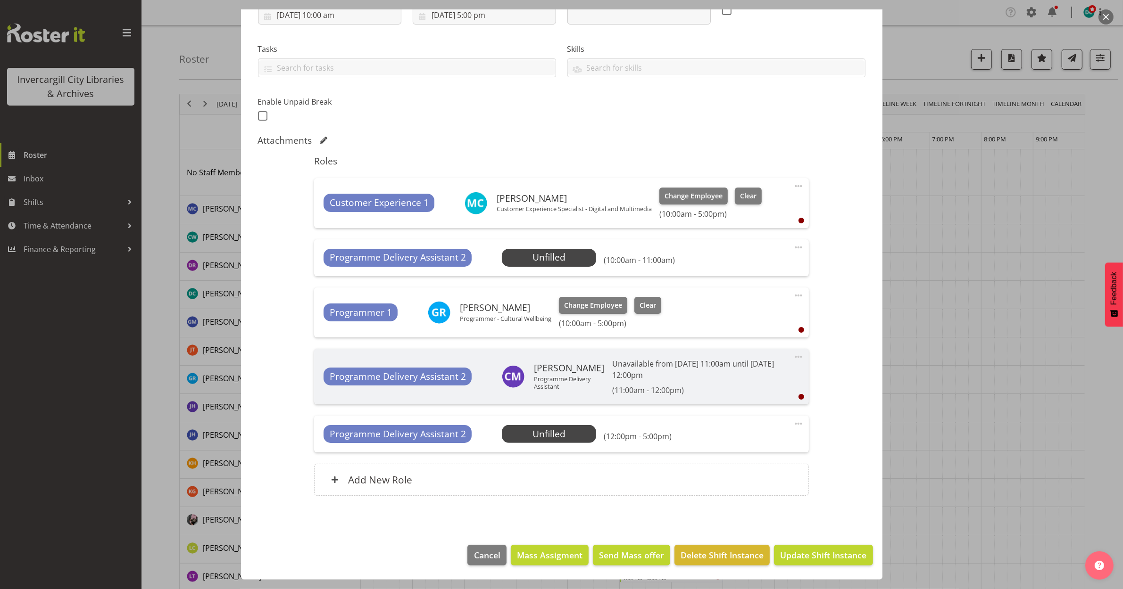
click at [1108, 19] on button "button" at bounding box center [1105, 16] width 15 height 15
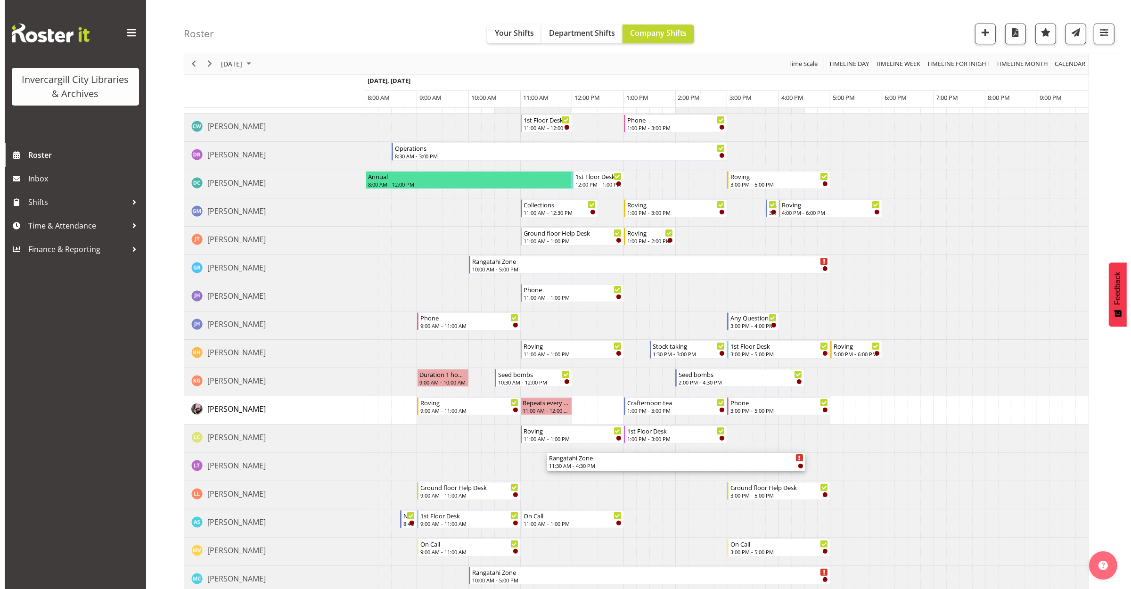
scroll to position [0, 0]
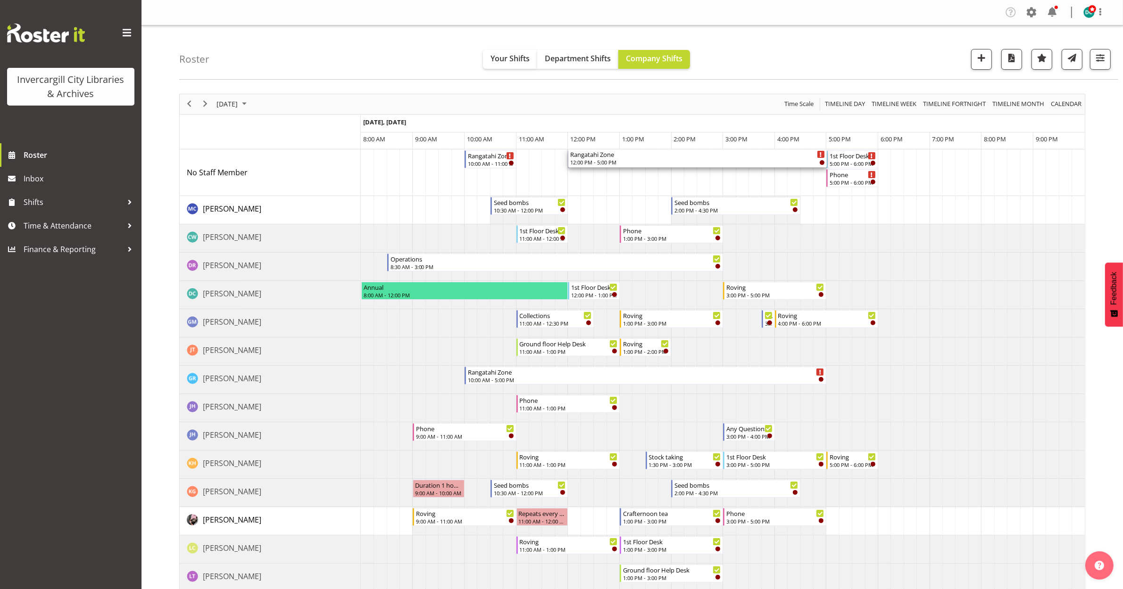
drag, startPoint x: 695, startPoint y: 163, endPoint x: 677, endPoint y: 182, distance: 26.0
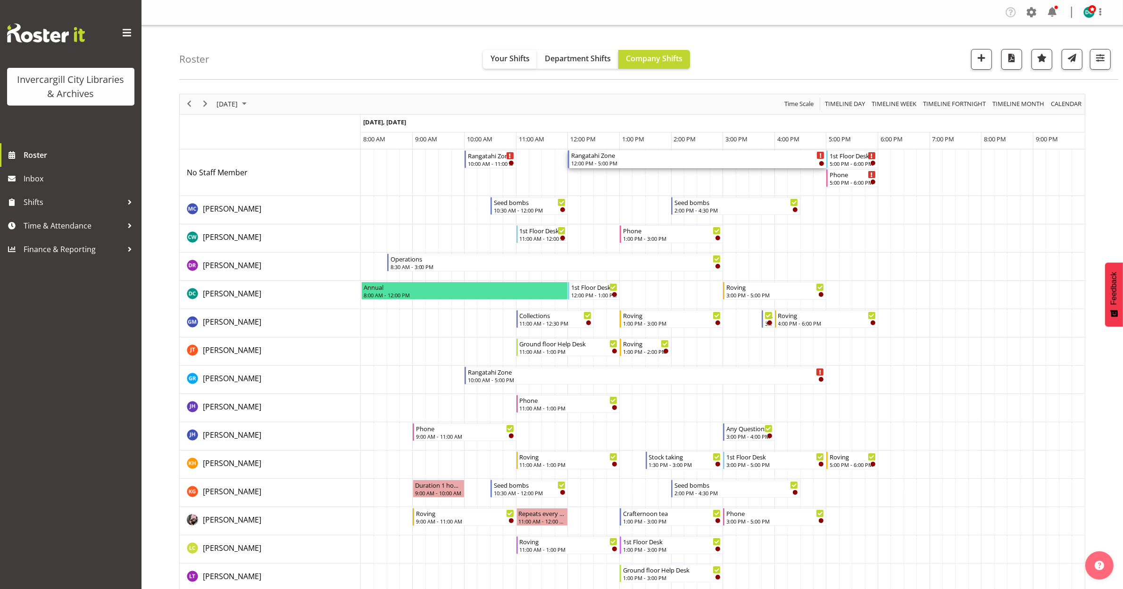
click at [621, 161] on div "12:00 PM - 5:00 PM" at bounding box center [697, 163] width 253 height 8
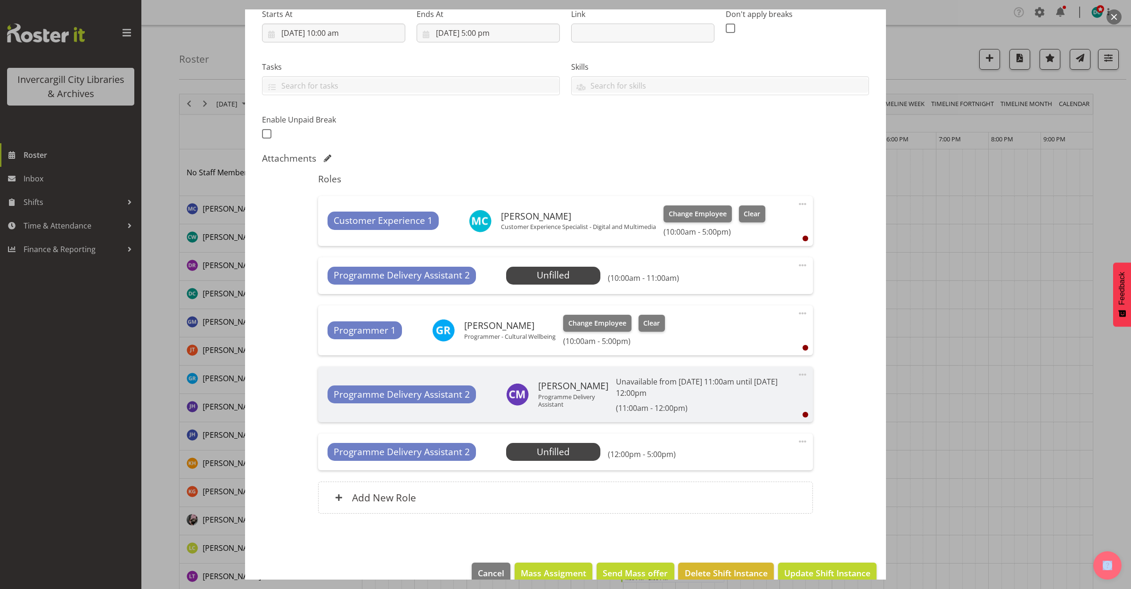
scroll to position [175, 0]
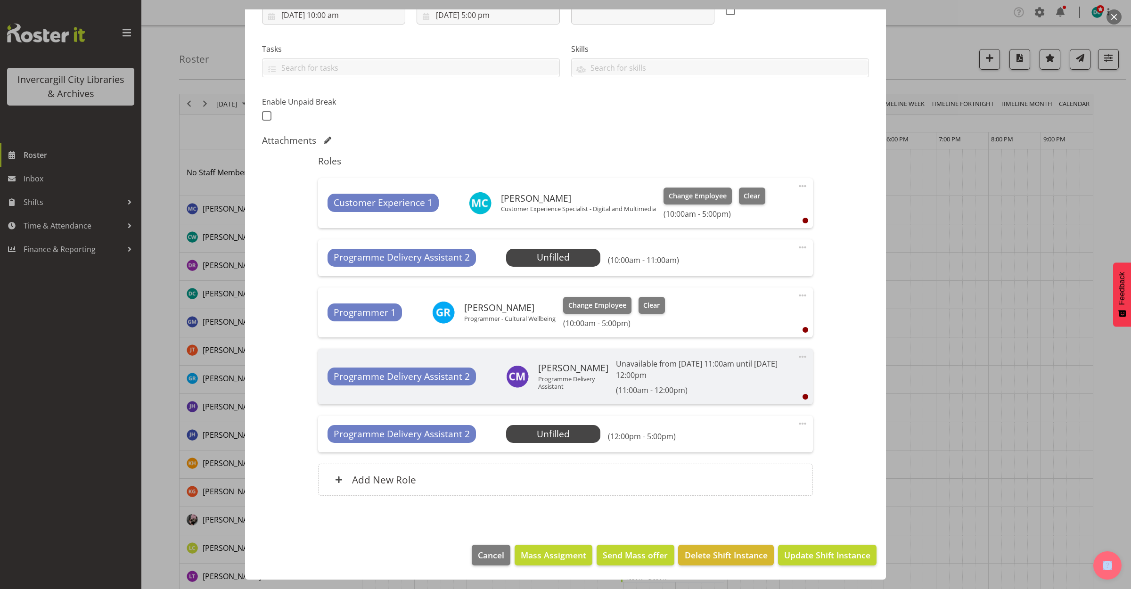
click at [798, 246] on span at bounding box center [802, 247] width 11 height 11
click at [733, 300] on link "Delete" at bounding box center [763, 302] width 91 height 17
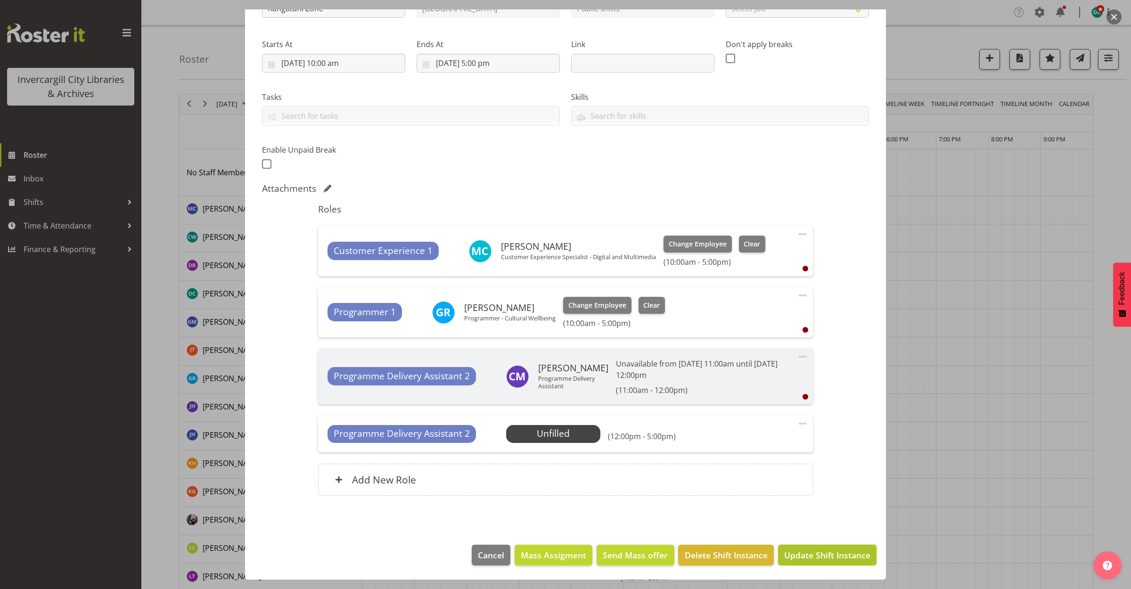
click at [790, 556] on span "Update Shift Instance" at bounding box center [827, 555] width 86 height 12
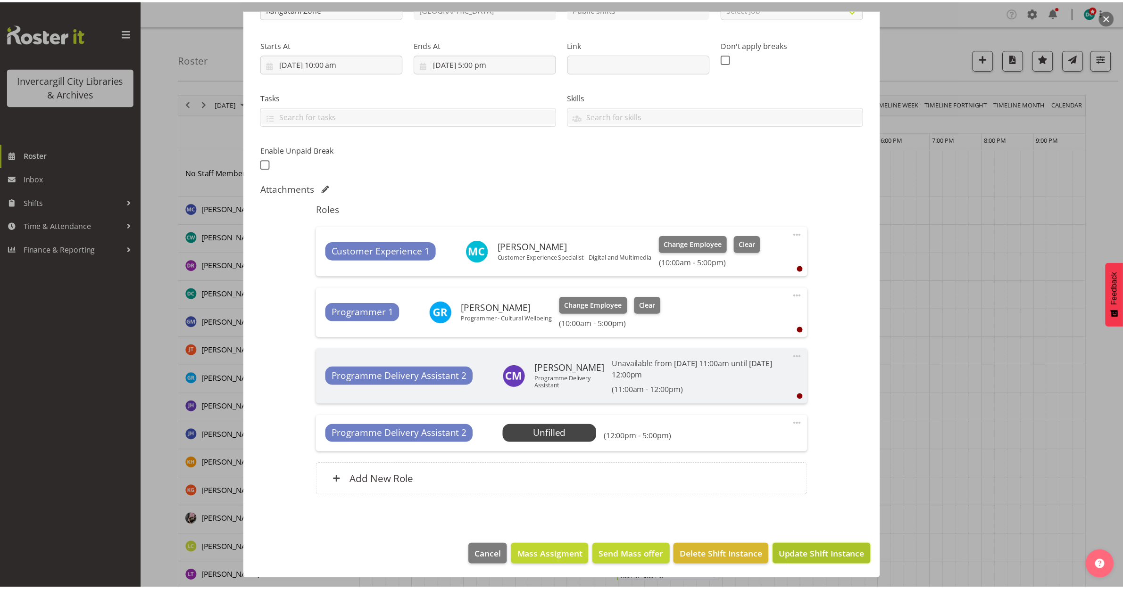
scroll to position [90, 0]
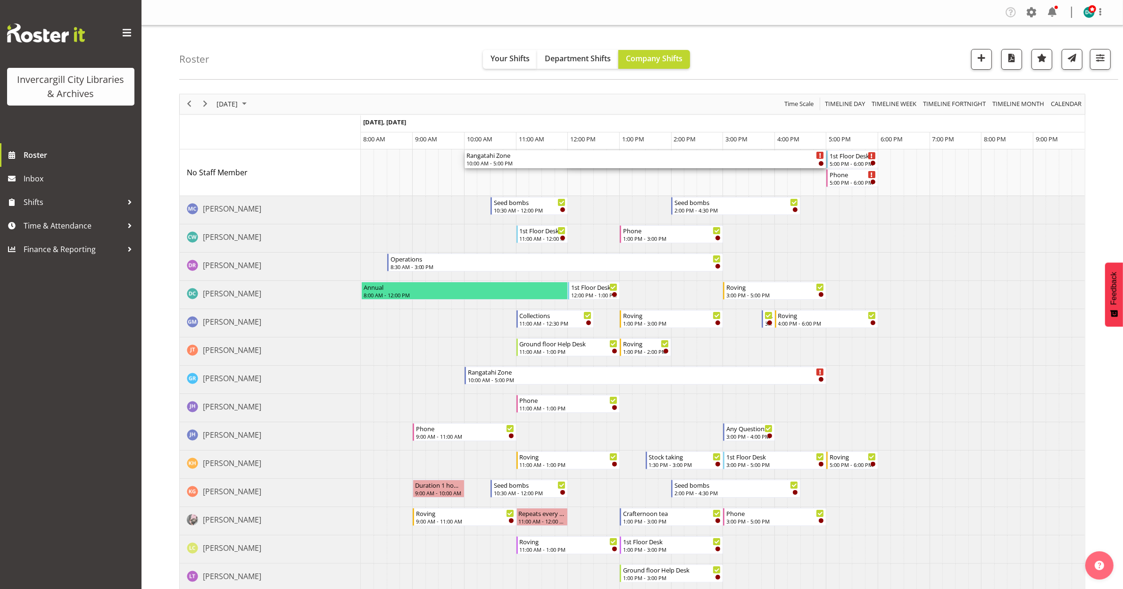
drag, startPoint x: 570, startPoint y: 158, endPoint x: 471, endPoint y: 167, distance: 100.4
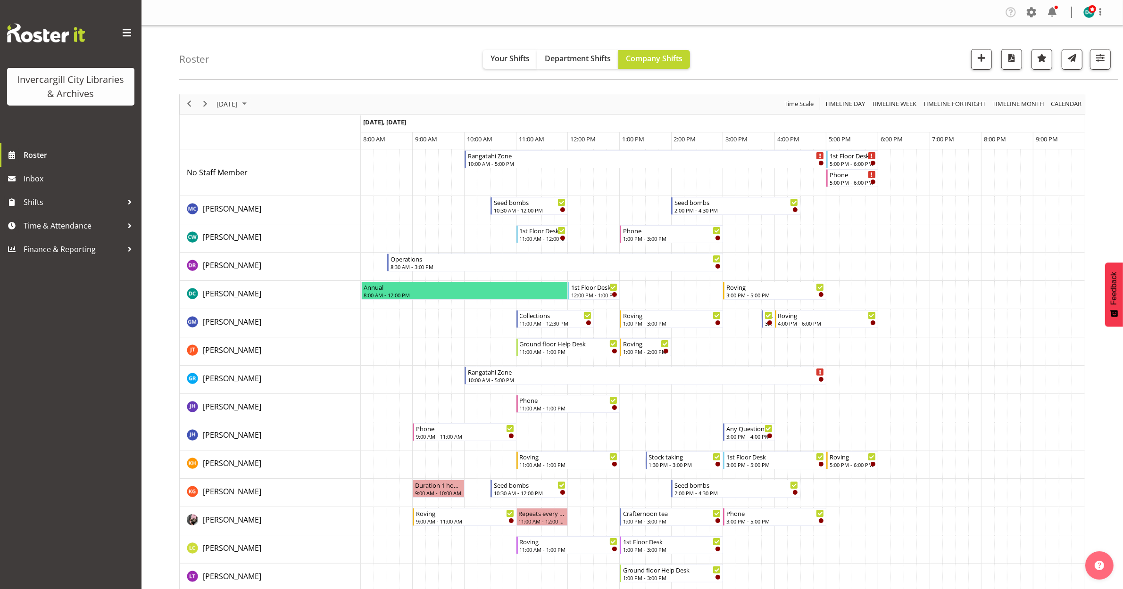
click at [316, 50] on div "Roster Your Shifts Department Shifts Company Shifts All Locations [GEOGRAPHIC_D…" at bounding box center [648, 52] width 939 height 54
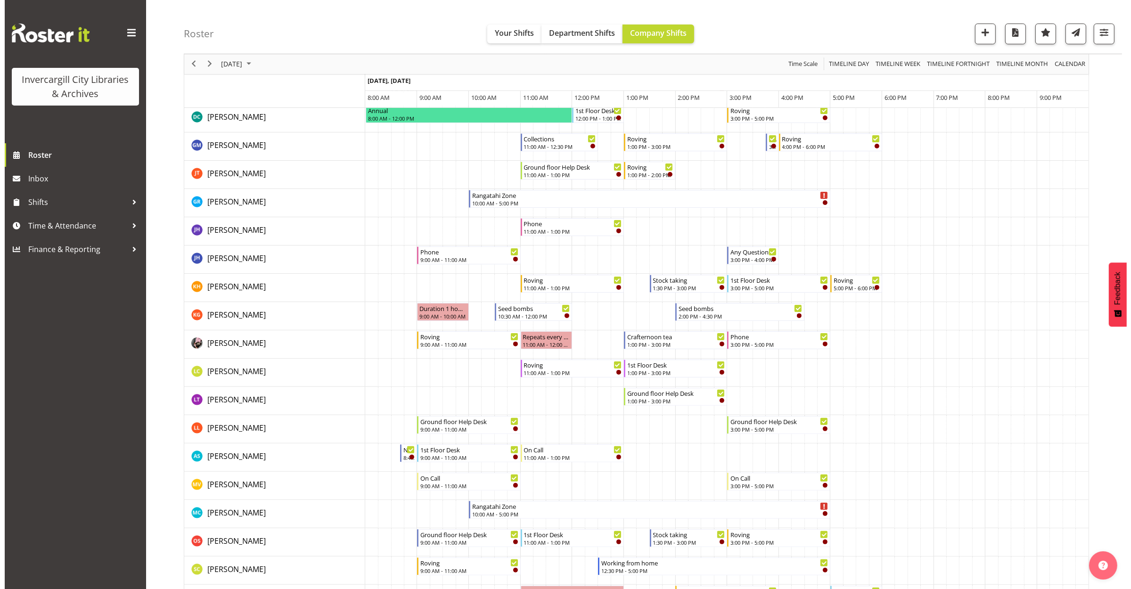
scroll to position [0, 0]
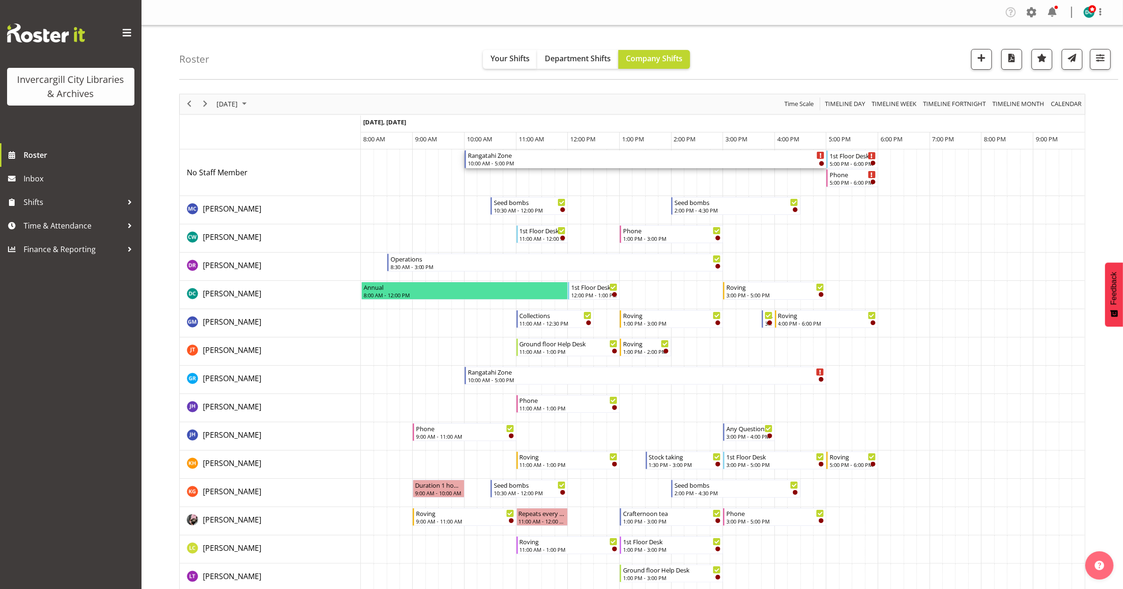
click at [532, 158] on div "Rangatahi Zone" at bounding box center [646, 154] width 356 height 9
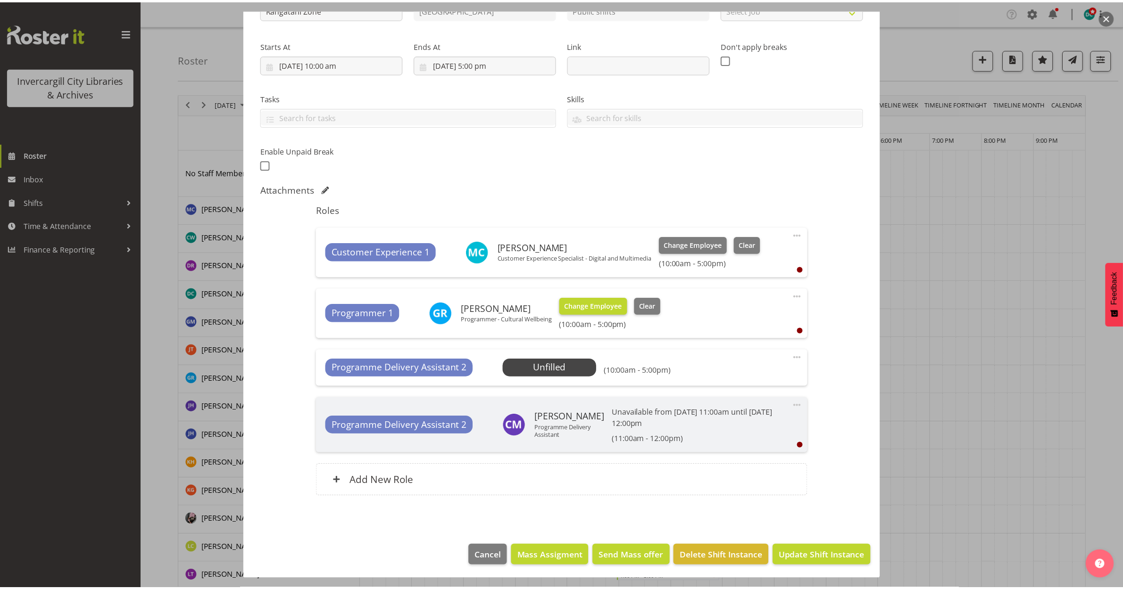
scroll to position [128, 0]
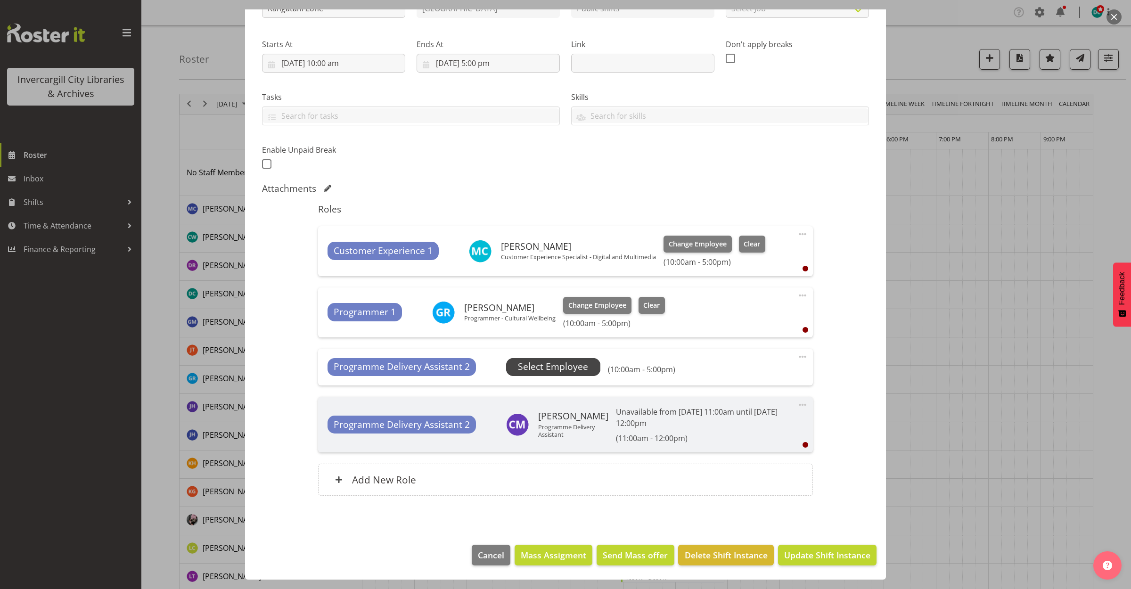
click at [534, 361] on span "Select Employee" at bounding box center [553, 367] width 70 height 14
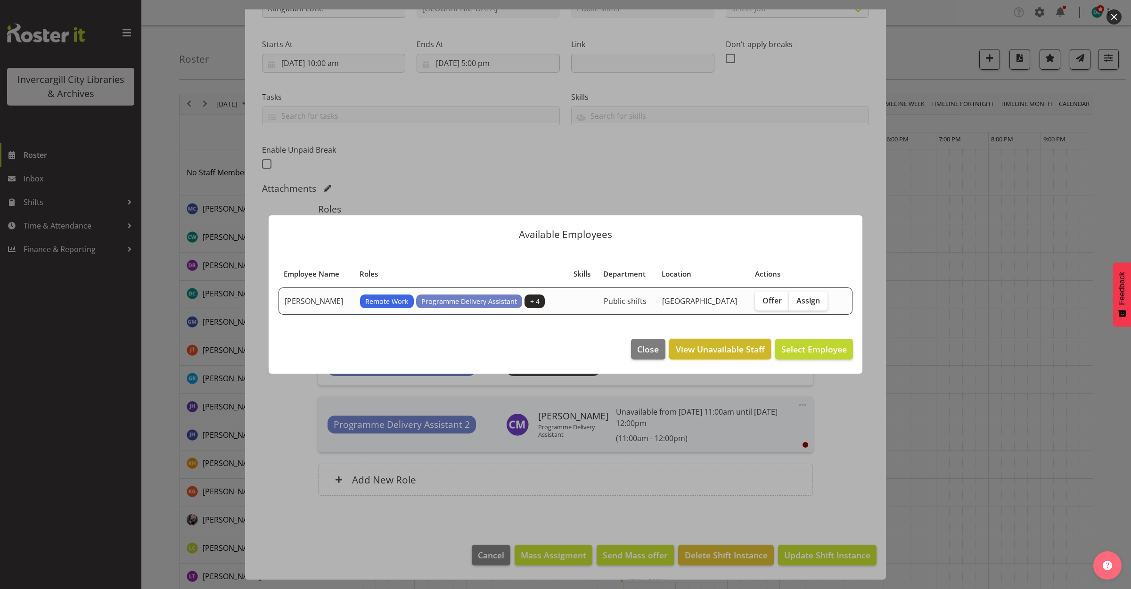
click at [744, 351] on span "View Unavailable Staff" at bounding box center [720, 349] width 89 height 12
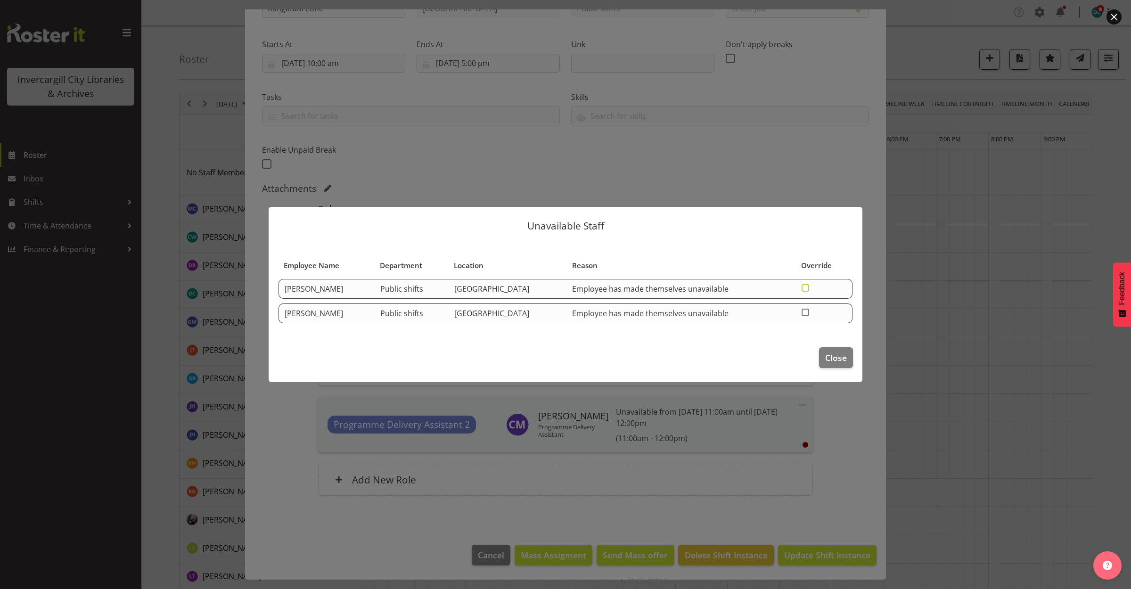
click at [806, 288] on span at bounding box center [806, 288] width 8 height 8
click at [806, 288] on input "checkbox" at bounding box center [805, 288] width 6 height 6
checkbox input "true"
click at [839, 355] on span "Close" at bounding box center [837, 358] width 22 height 12
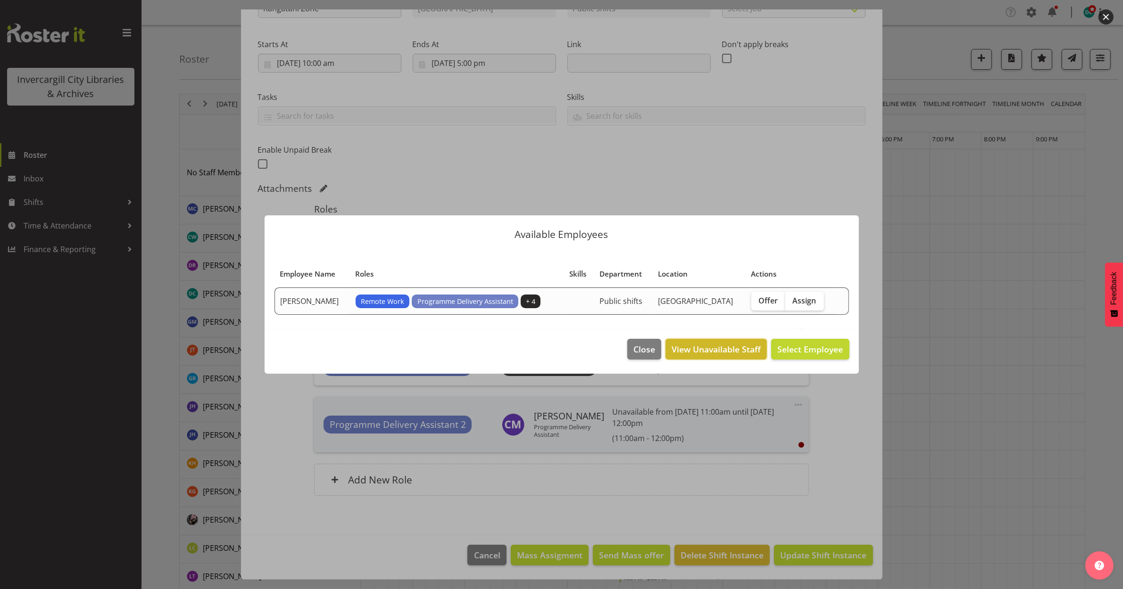
click at [715, 347] on span "View Unavailable Staff" at bounding box center [715, 349] width 89 height 12
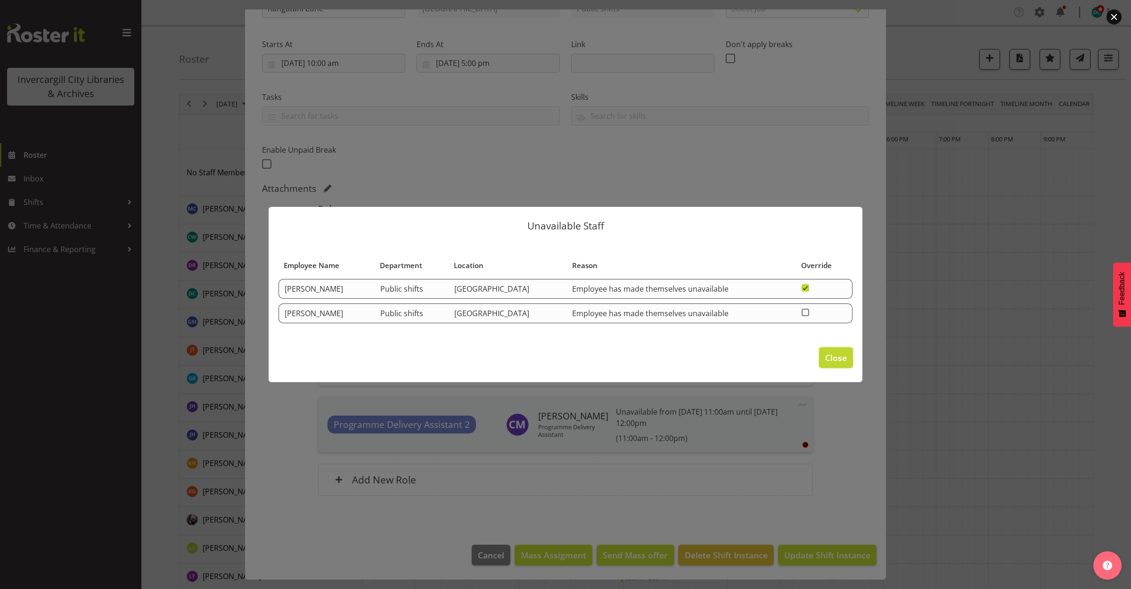
click at [833, 359] on span "Close" at bounding box center [837, 358] width 22 height 12
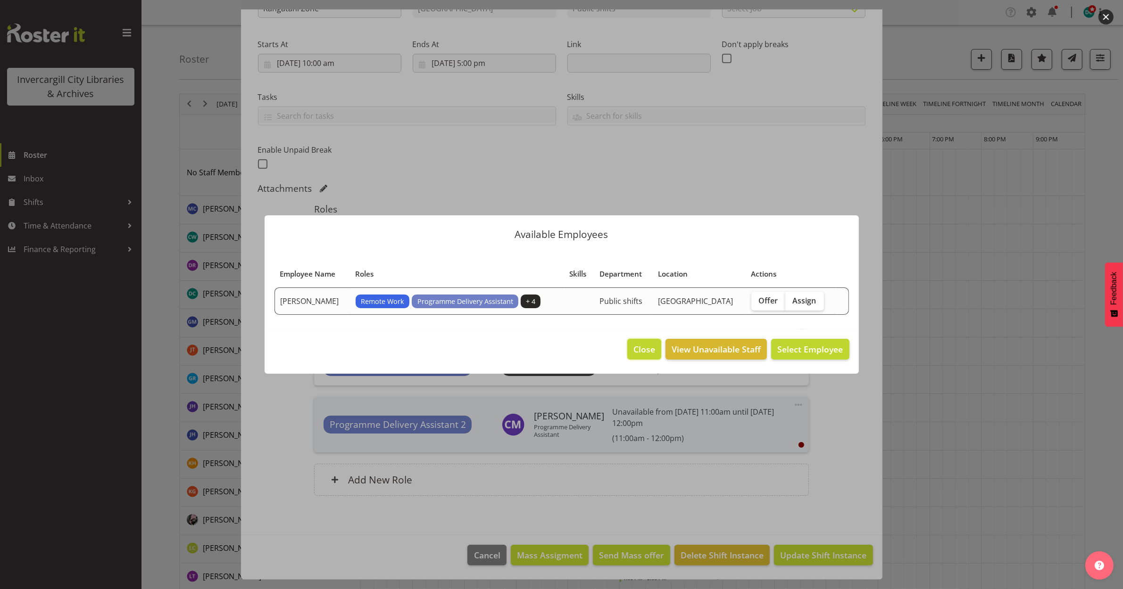
click at [637, 352] on span "Close" at bounding box center [644, 349] width 22 height 12
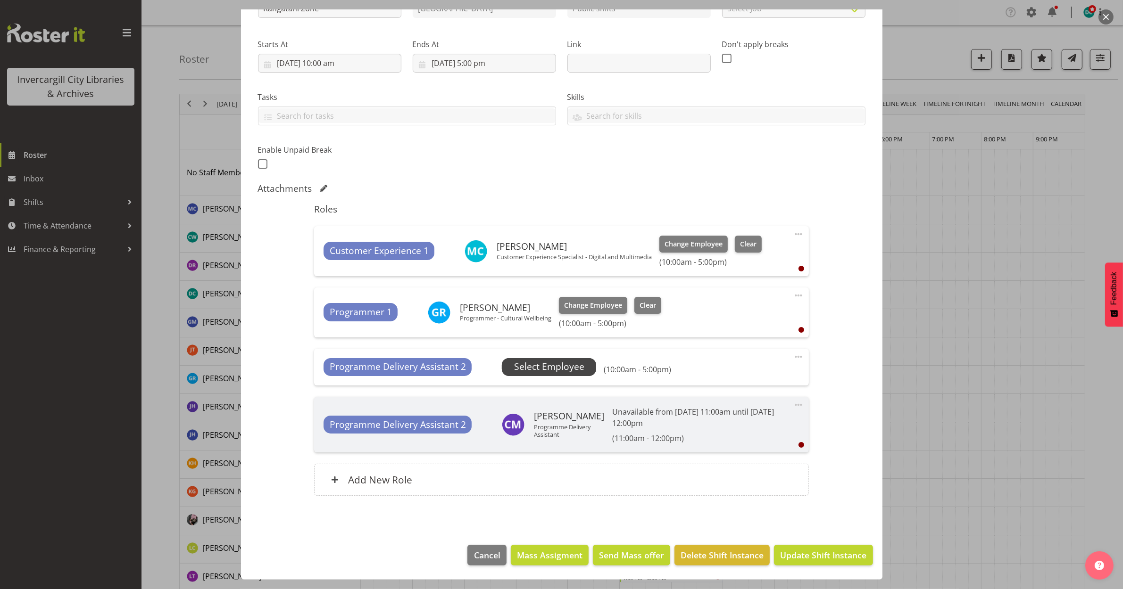
click at [571, 369] on span "Select Employee" at bounding box center [549, 367] width 70 height 14
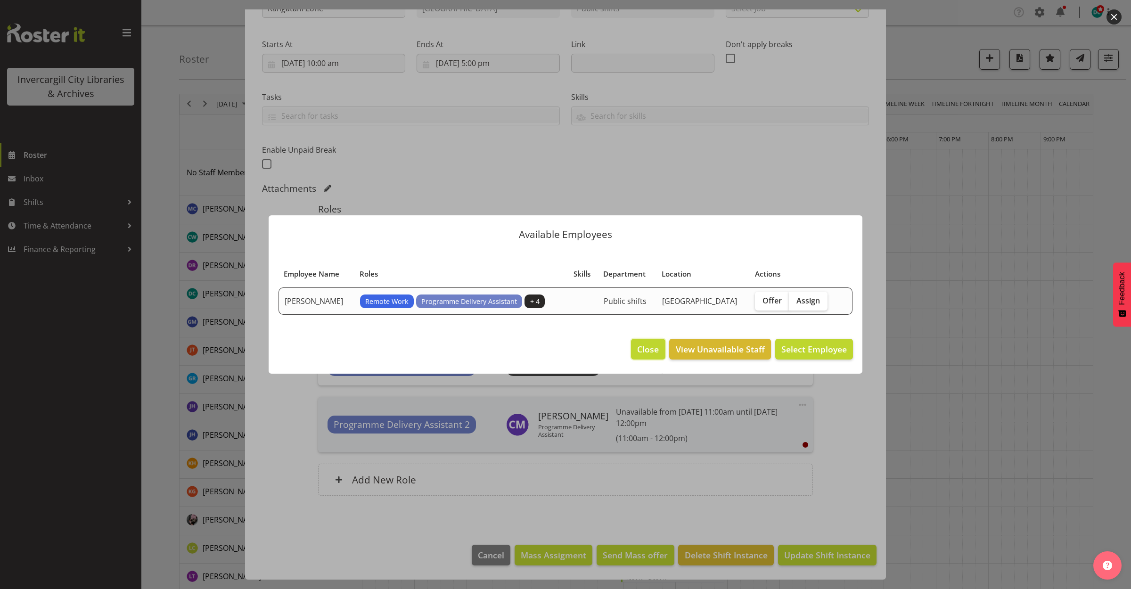
click at [653, 349] on span "Close" at bounding box center [648, 349] width 22 height 12
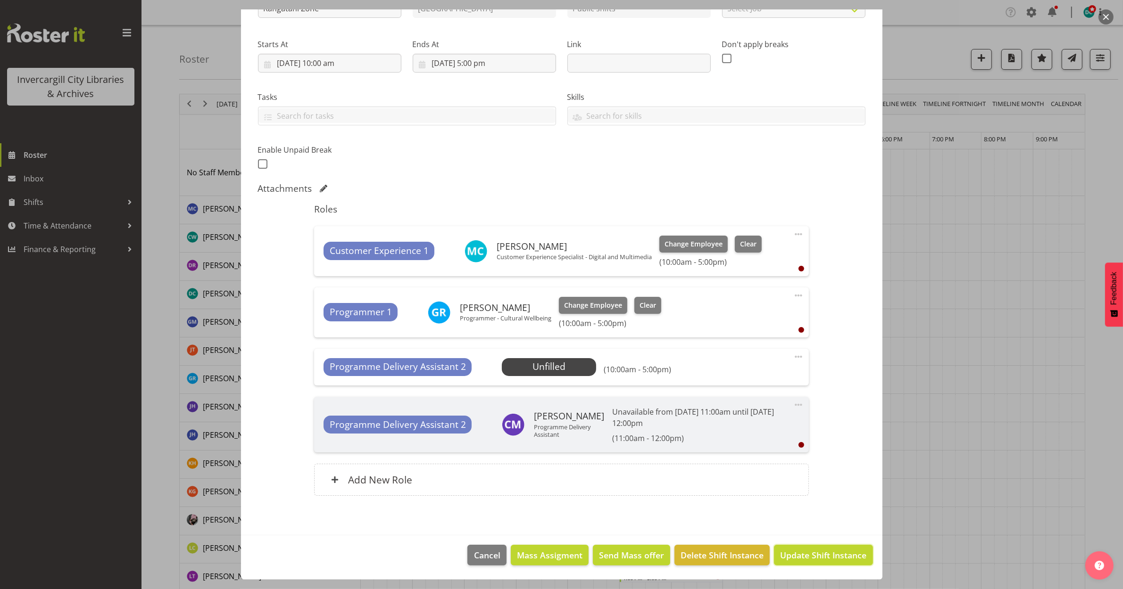
click at [792, 553] on span "Update Shift Instance" at bounding box center [823, 555] width 86 height 12
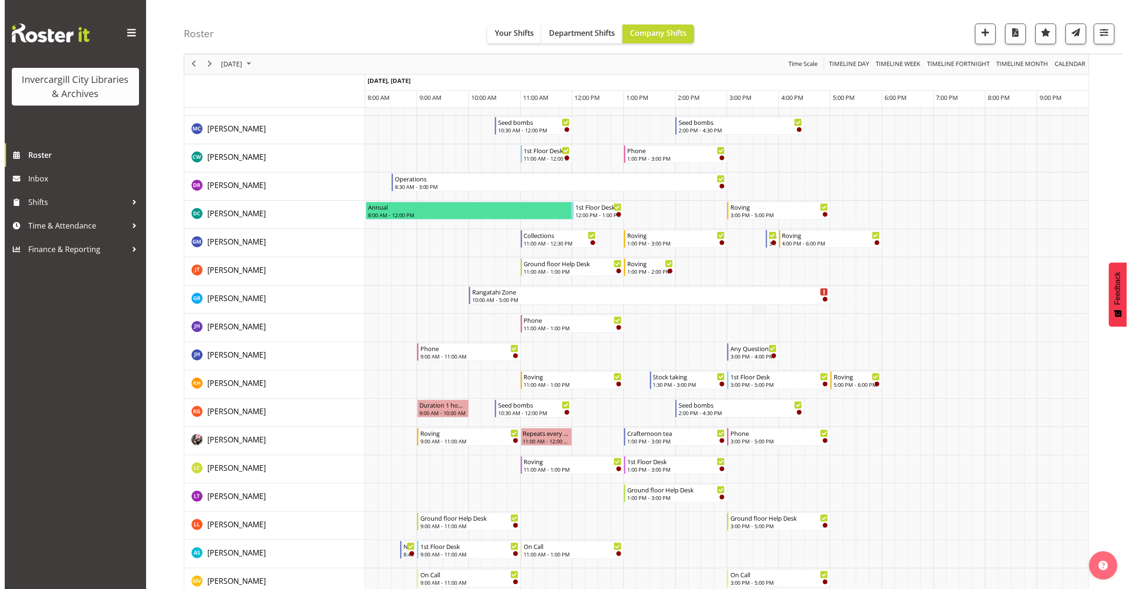
scroll to position [0, 0]
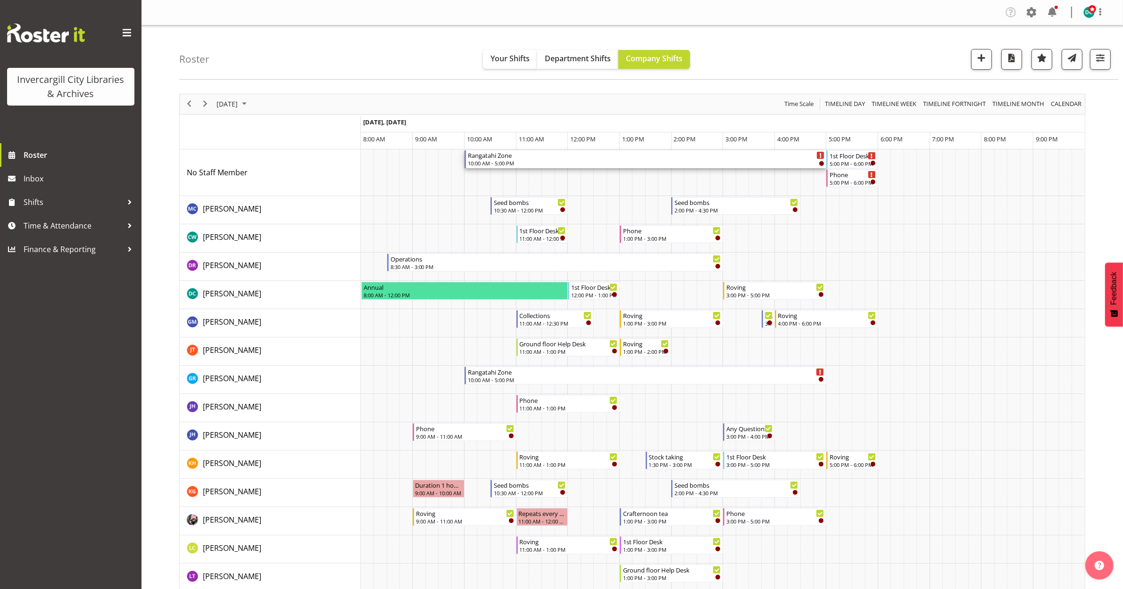
click at [584, 158] on div "Rangatahi Zone" at bounding box center [646, 154] width 356 height 9
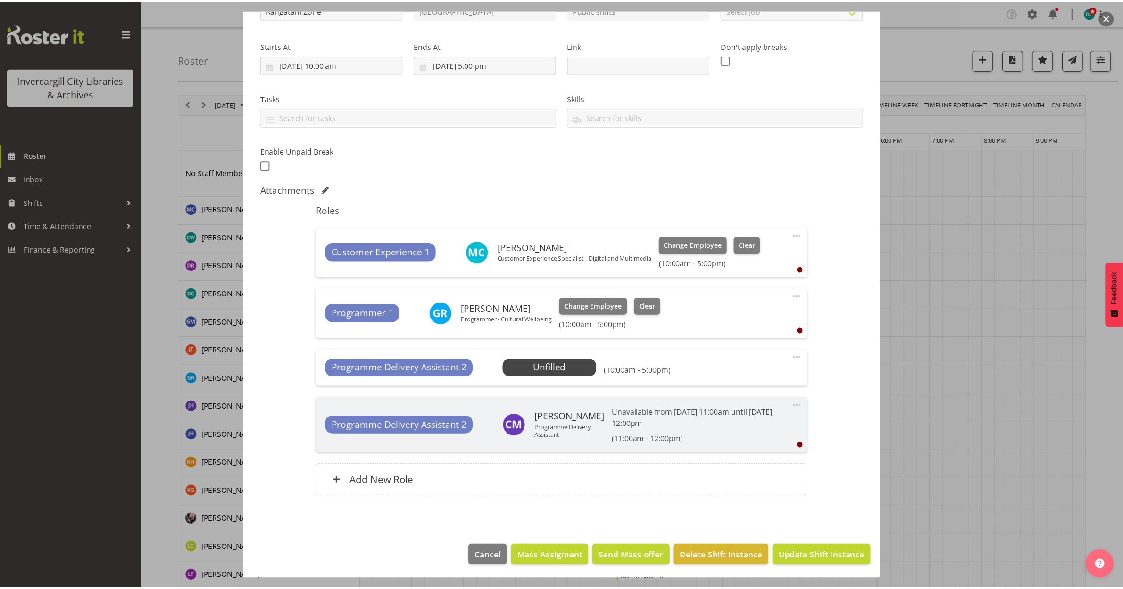
scroll to position [128, 0]
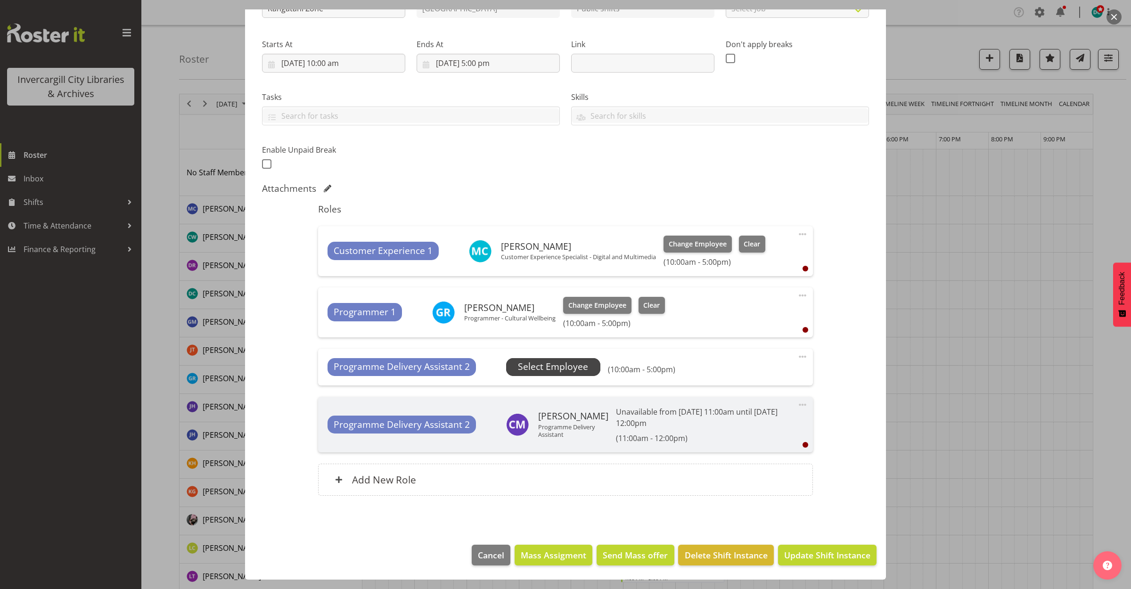
click at [580, 366] on span "Select Employee" at bounding box center [553, 367] width 70 height 14
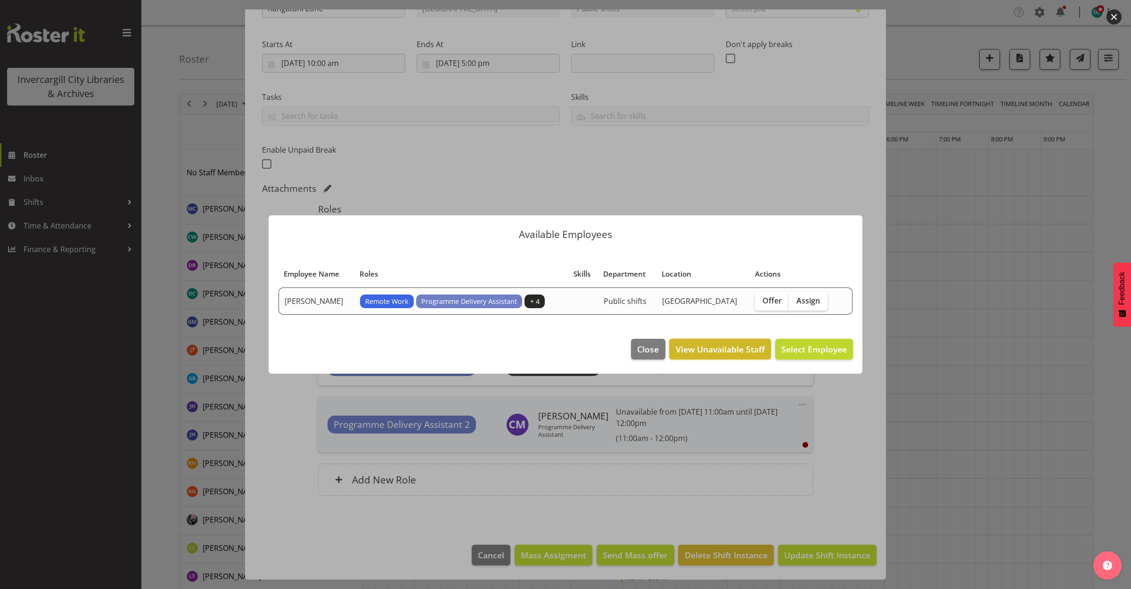
click at [706, 343] on span "View Unavailable Staff" at bounding box center [720, 349] width 89 height 12
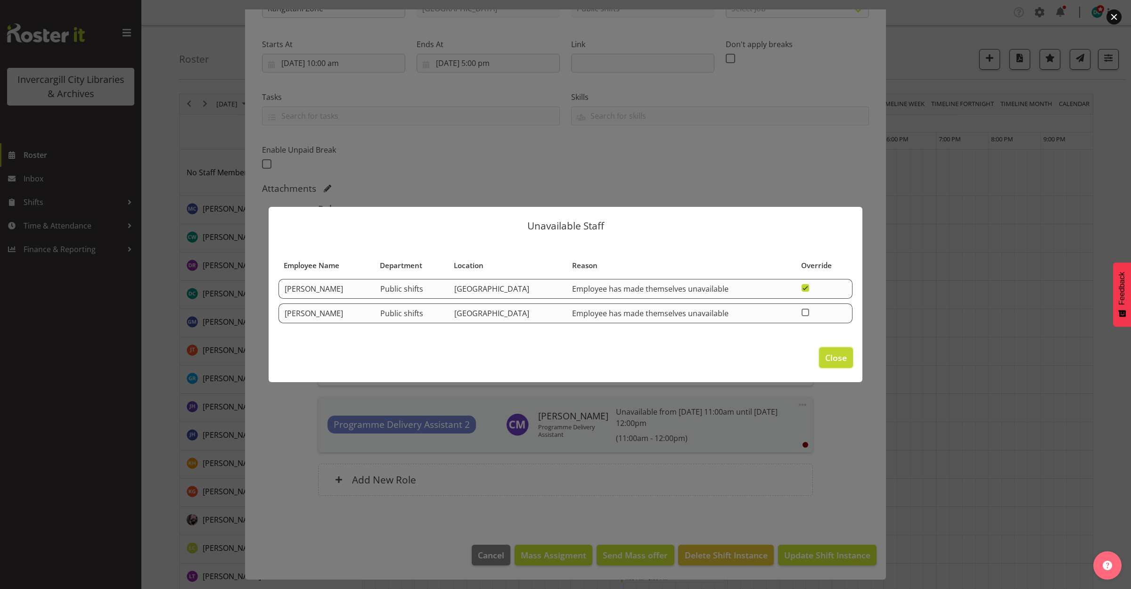
click at [844, 356] on span "Close" at bounding box center [837, 358] width 22 height 12
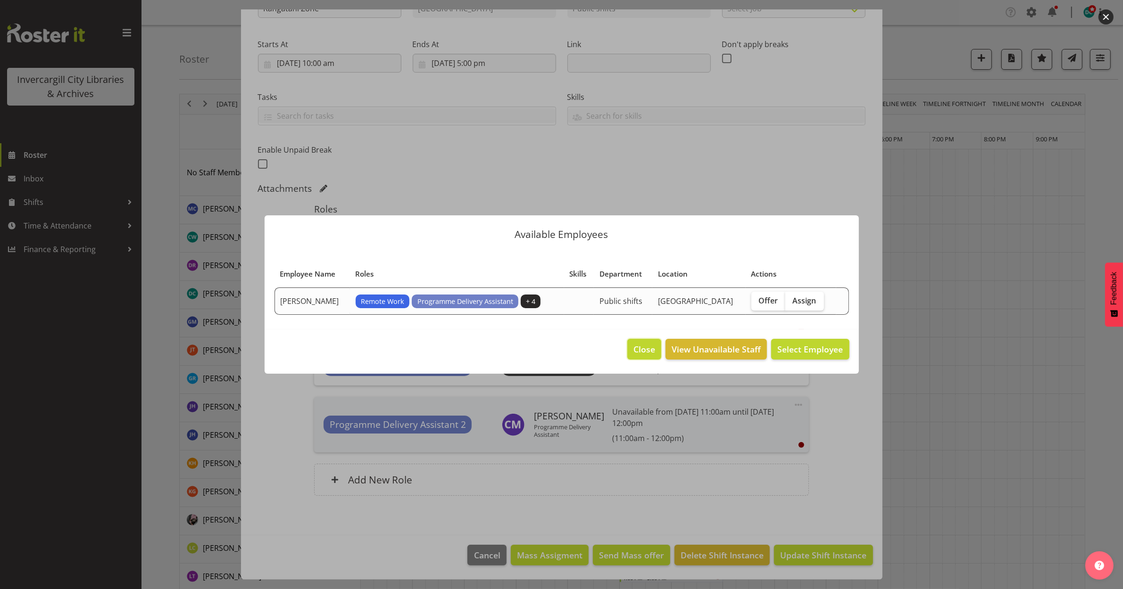
click at [651, 352] on span "Close" at bounding box center [644, 349] width 22 height 12
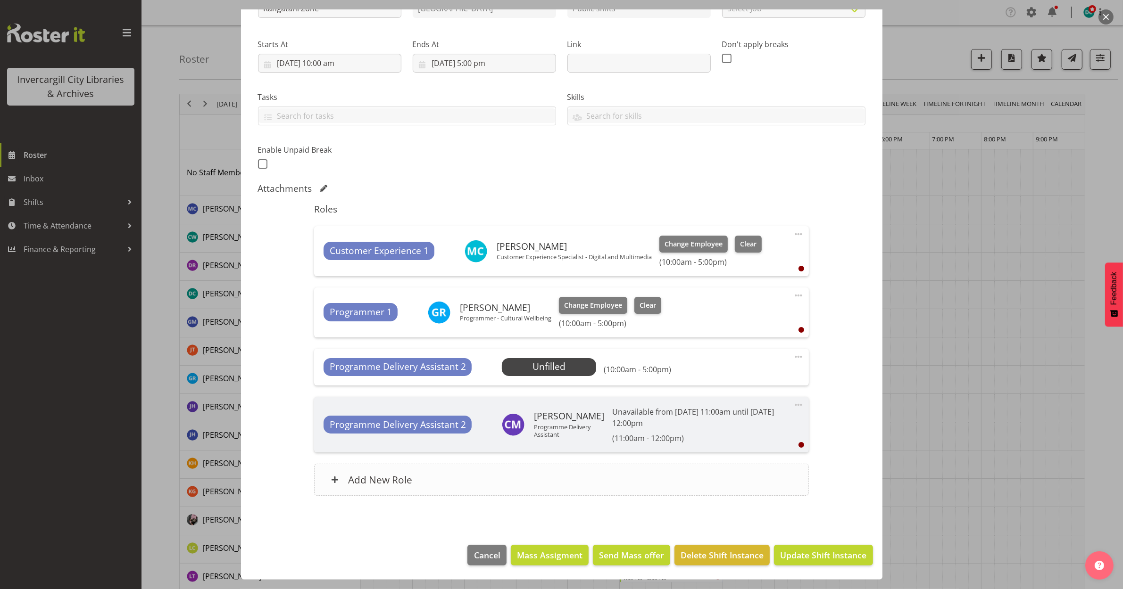
click at [592, 490] on div "Add New Role" at bounding box center [561, 480] width 495 height 32
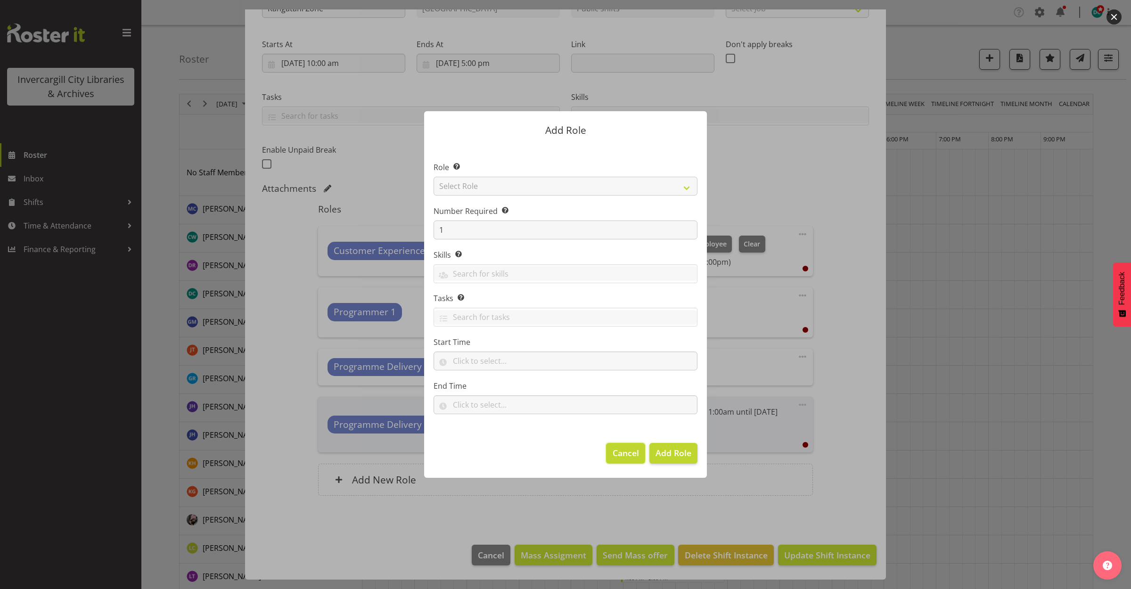
click at [637, 456] on span "Cancel" at bounding box center [626, 453] width 26 height 12
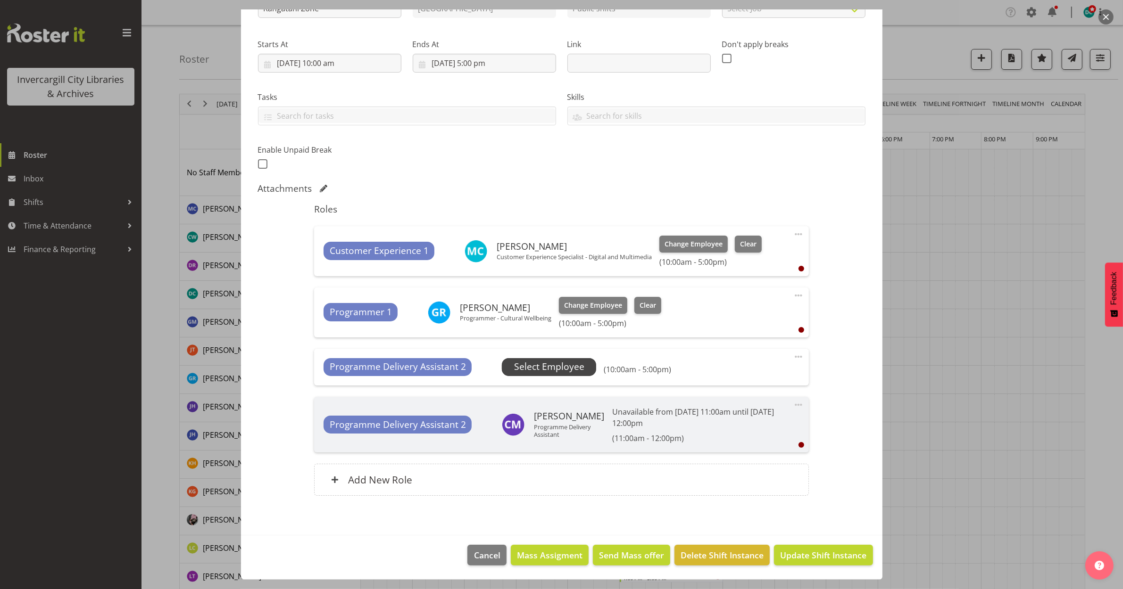
click at [541, 363] on span "Select Employee" at bounding box center [549, 367] width 70 height 14
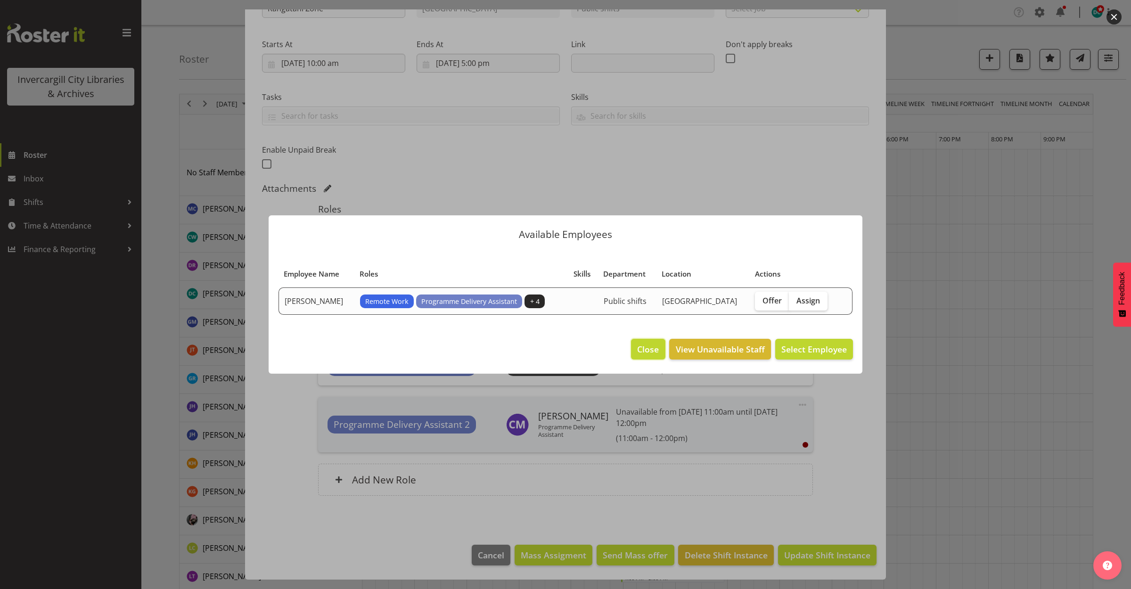
drag, startPoint x: 649, startPoint y: 353, endPoint x: 642, endPoint y: 348, distance: 8.5
click at [647, 352] on span "Close" at bounding box center [648, 349] width 22 height 12
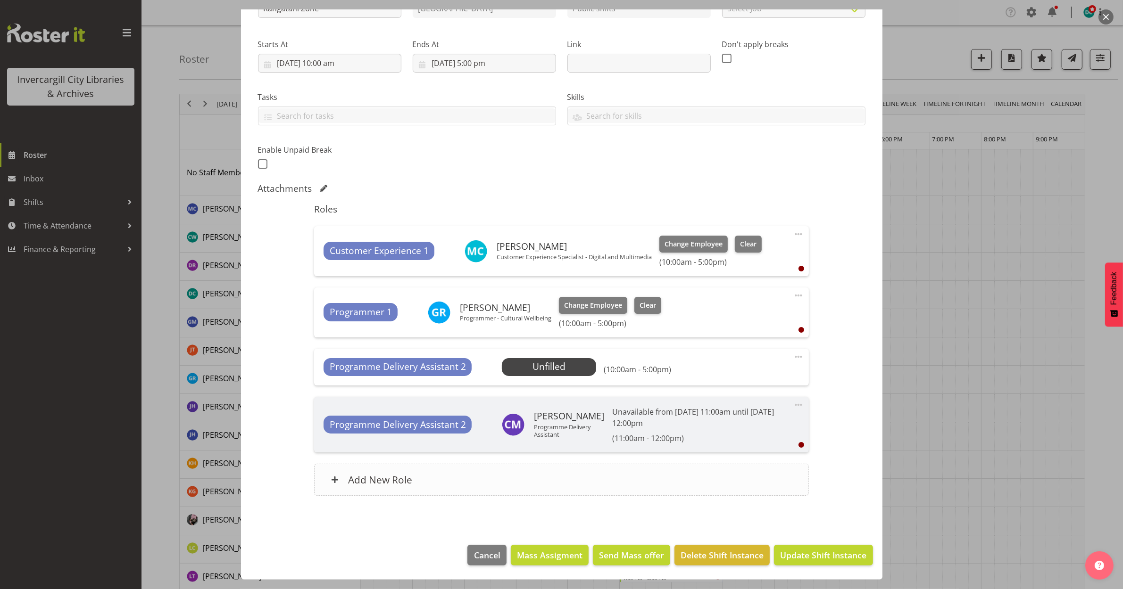
click at [398, 482] on h6 "Add New Role" at bounding box center [380, 480] width 64 height 12
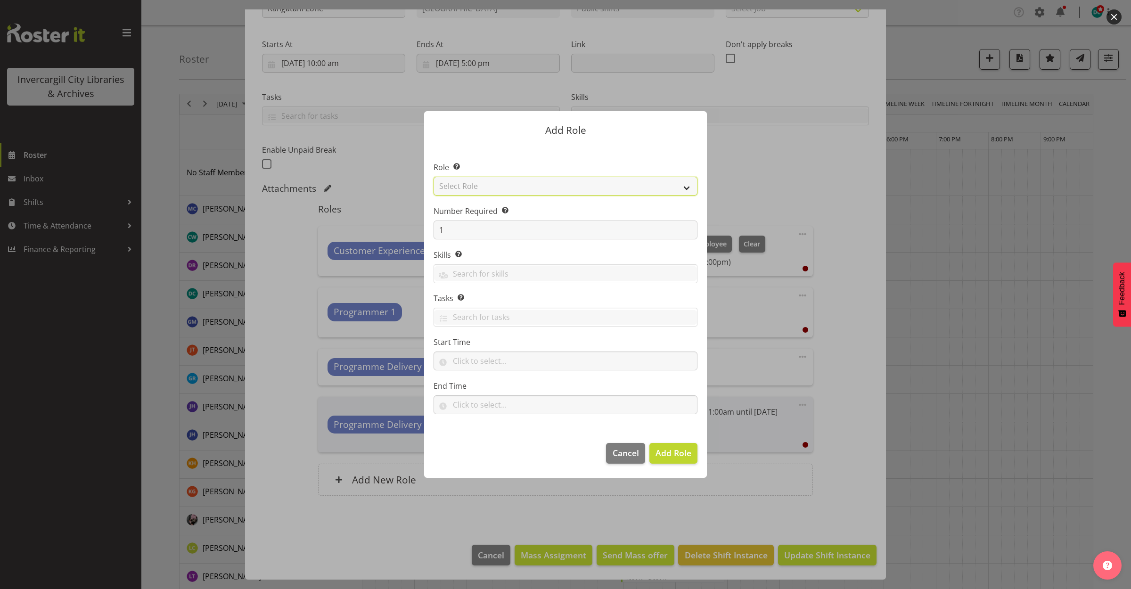
click at [534, 185] on select "Select Role 1st floor desk AQ operator Business Support Team member Casual Cust…" at bounding box center [566, 186] width 264 height 19
select select "1508"
click at [434, 177] on select "Select Role 1st floor desk AQ operator Business Support Team member Casual Cust…" at bounding box center [566, 186] width 264 height 19
click at [680, 459] on span "Add Role" at bounding box center [674, 453] width 36 height 12
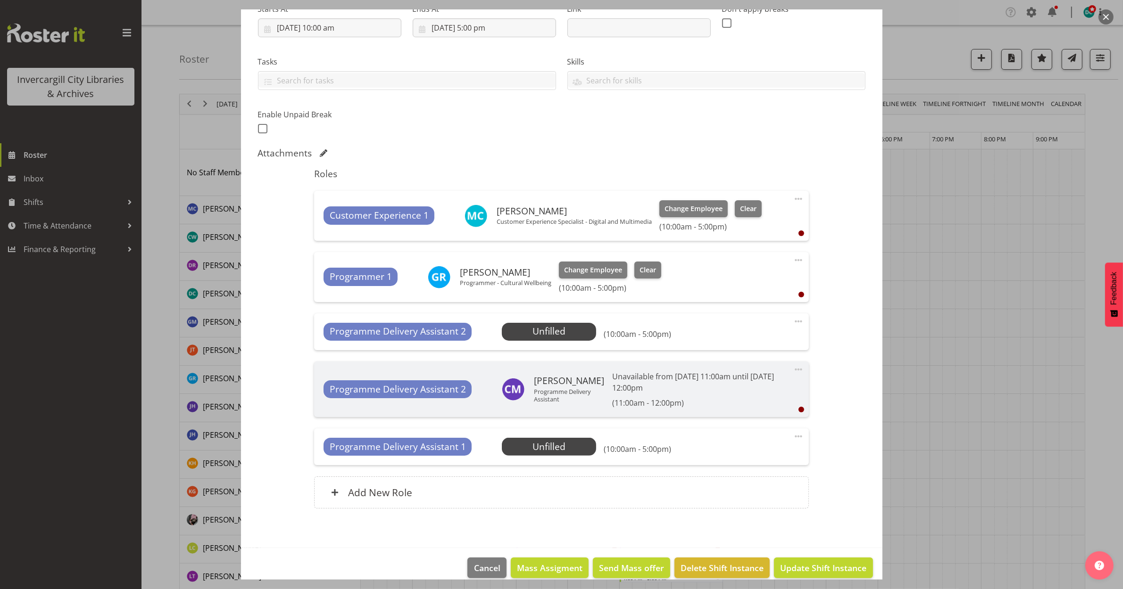
scroll to position [175, 0]
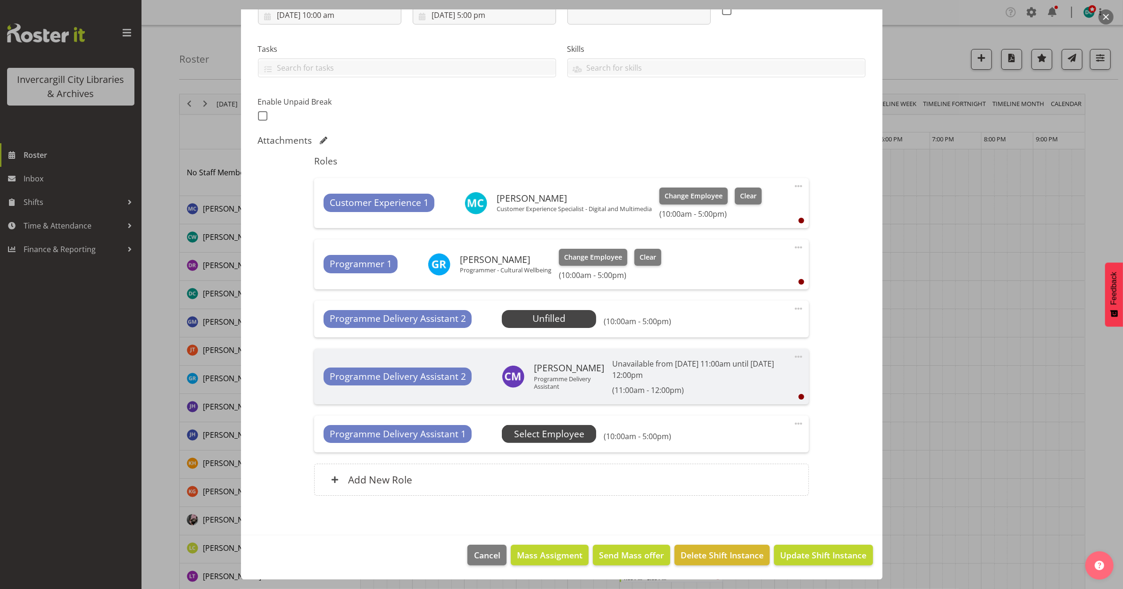
click at [538, 439] on span "Select Employee" at bounding box center [549, 435] width 70 height 14
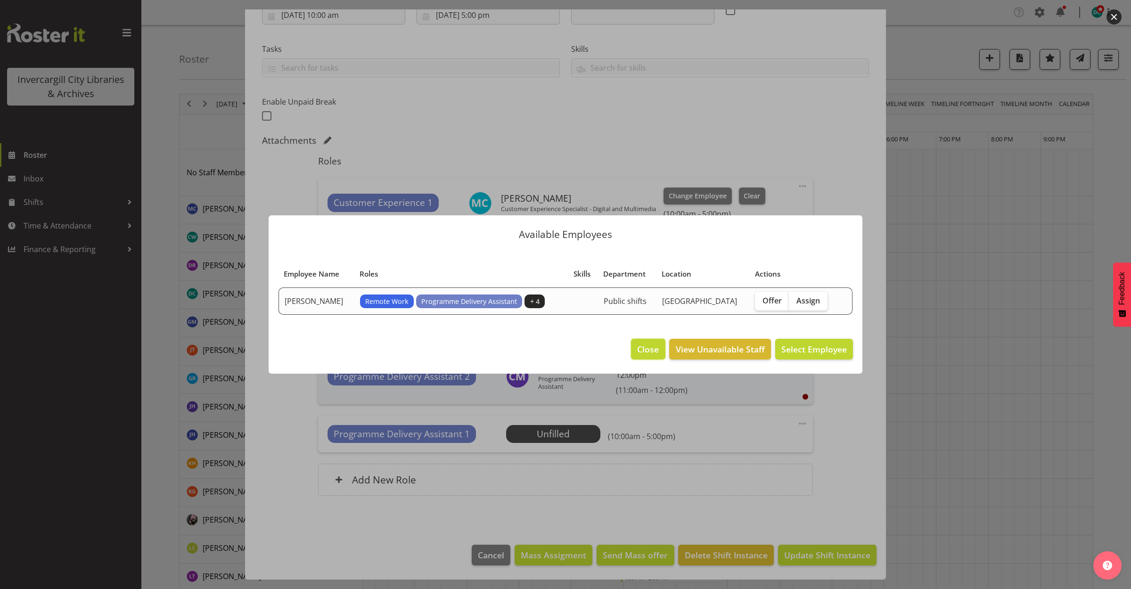
click at [650, 350] on span "Close" at bounding box center [648, 349] width 22 height 12
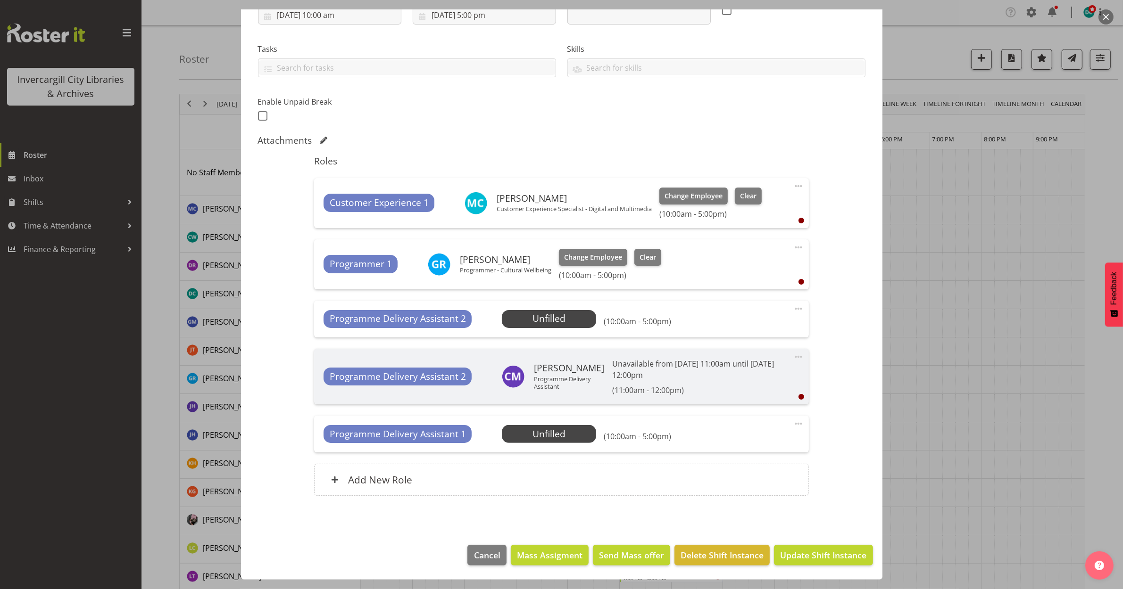
click at [793, 425] on span at bounding box center [798, 423] width 11 height 11
click at [753, 471] on link "Delete" at bounding box center [758, 478] width 91 height 17
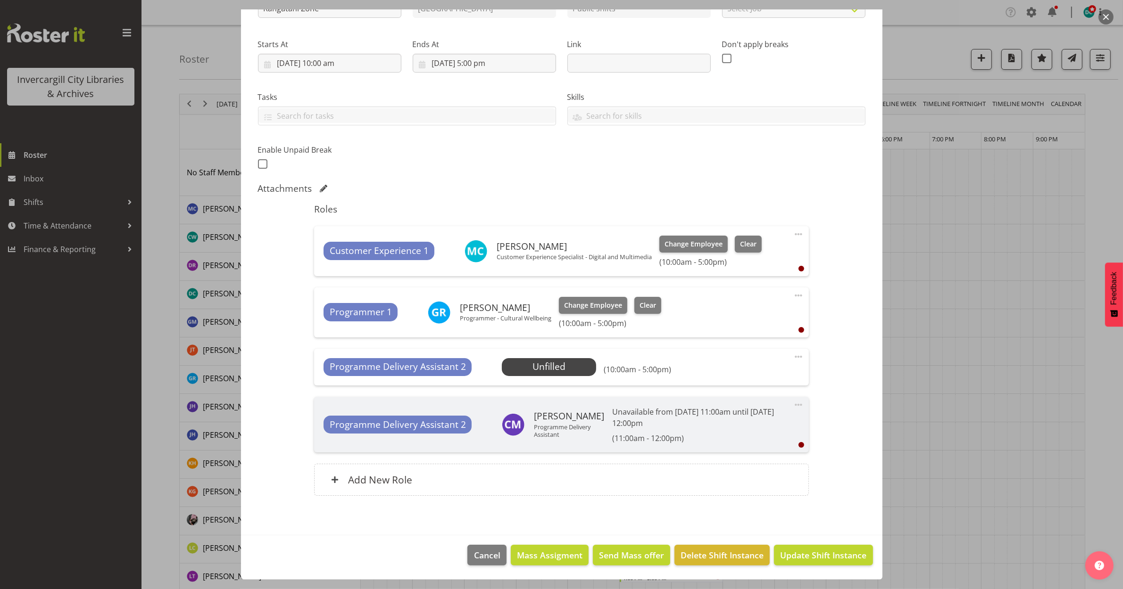
scroll to position [128, 0]
click at [474, 560] on span "Cancel" at bounding box center [487, 555] width 26 height 12
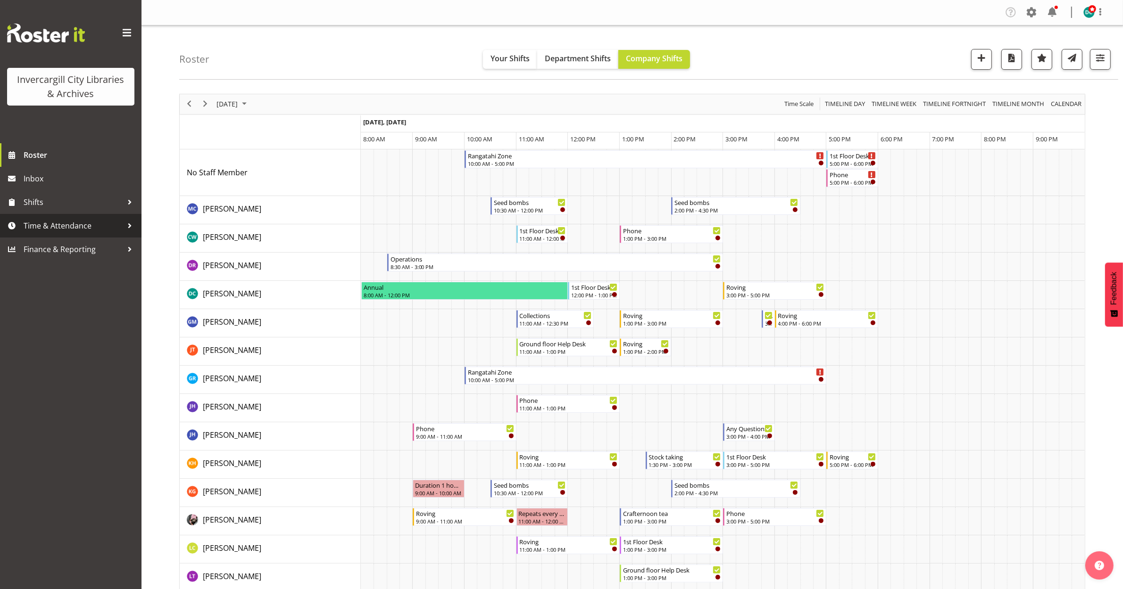
click at [109, 224] on span "Time & Attendance" at bounding box center [73, 226] width 99 height 14
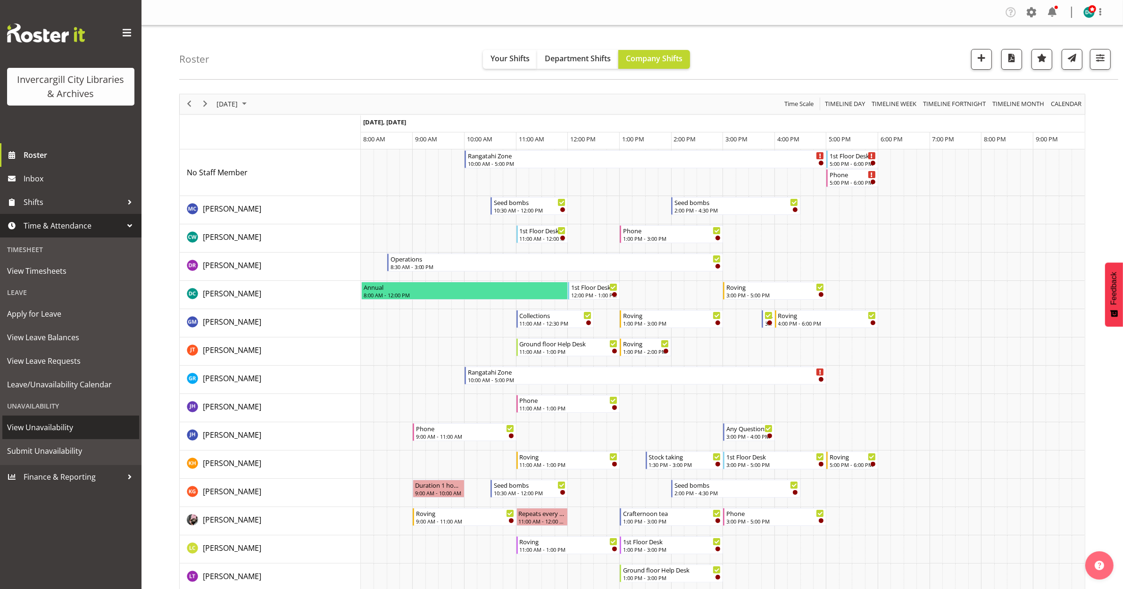
click at [45, 432] on span "View Unavailability" at bounding box center [70, 428] width 127 height 14
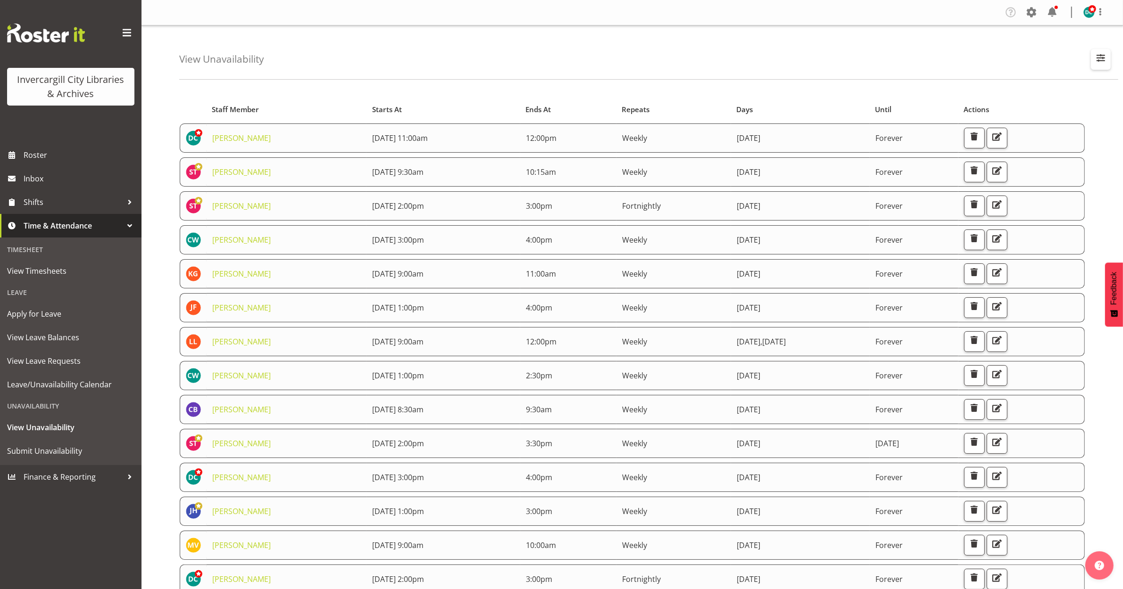
click at [1106, 50] on button "button" at bounding box center [1100, 59] width 20 height 21
click at [1035, 107] on input "text" at bounding box center [1039, 102] width 126 height 19
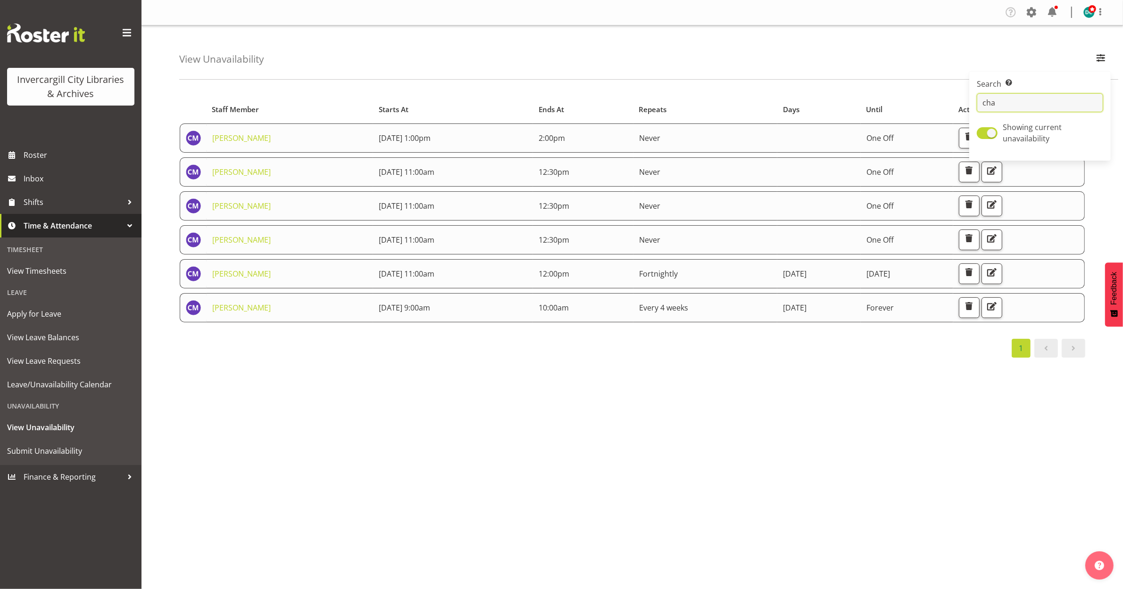
type input "cha"
click at [607, 395] on div "Starts At Staff Member Starts At Ends At Repeats Days Until Actions [PERSON_NAM…" at bounding box center [650, 275] width 943 height 377
click at [998, 274] on span "button" at bounding box center [991, 272] width 12 height 12
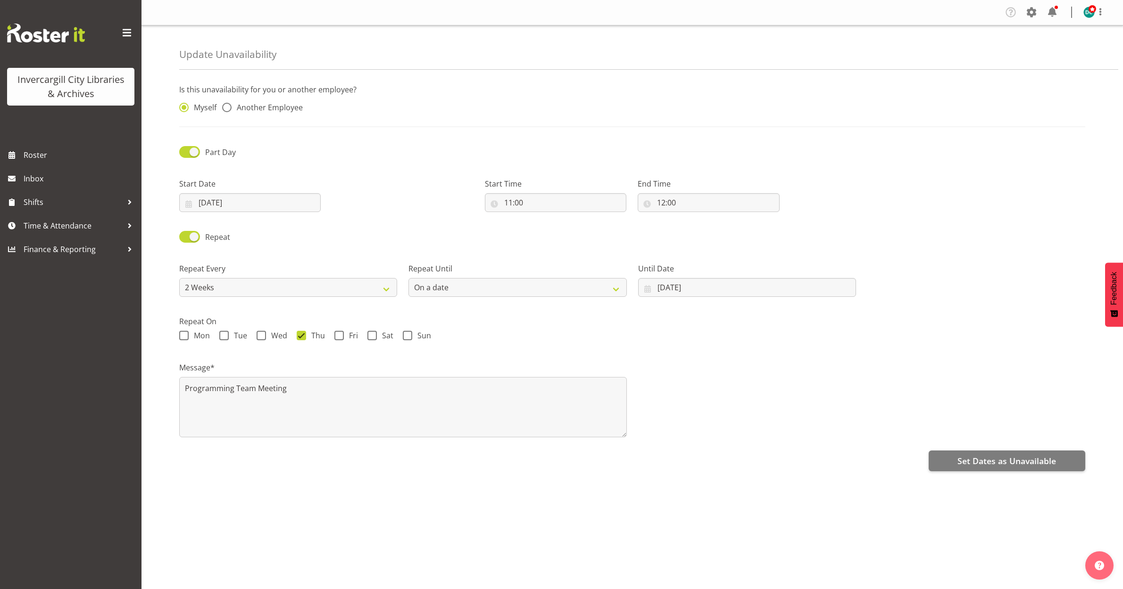
select select "2weeks"
select select "date"
radio input "false"
radio input "true"
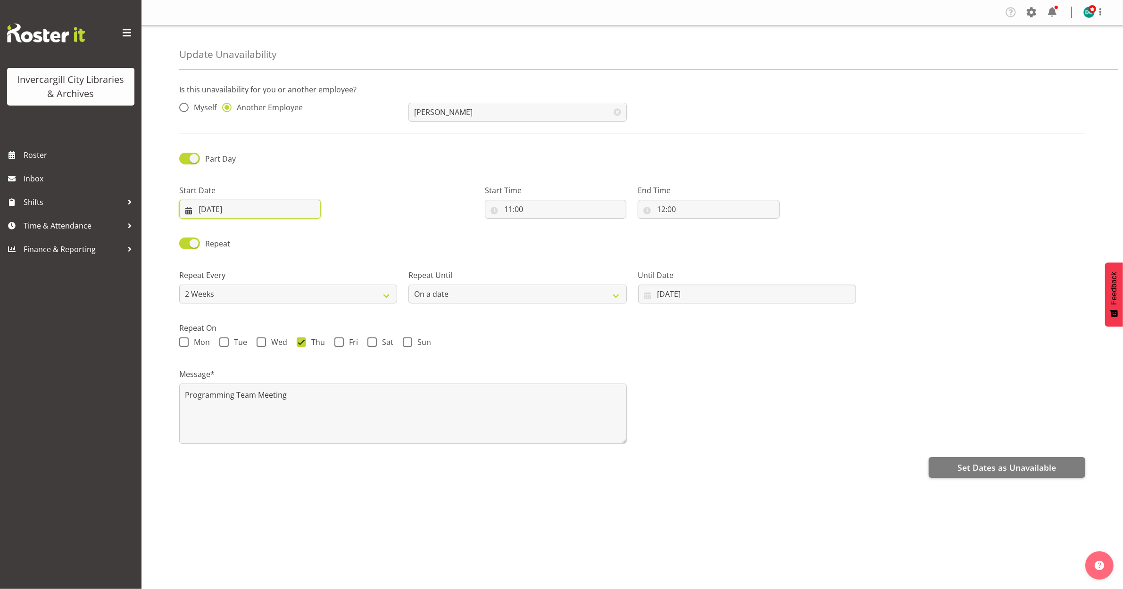
click at [239, 206] on input "[DATE]" at bounding box center [249, 209] width 141 height 19
click at [274, 358] on span "2" at bounding box center [274, 356] width 4 height 9
click at [315, 233] on span at bounding box center [311, 236] width 9 height 11
select select "9"
click at [278, 307] on link "9" at bounding box center [273, 303] width 19 height 17
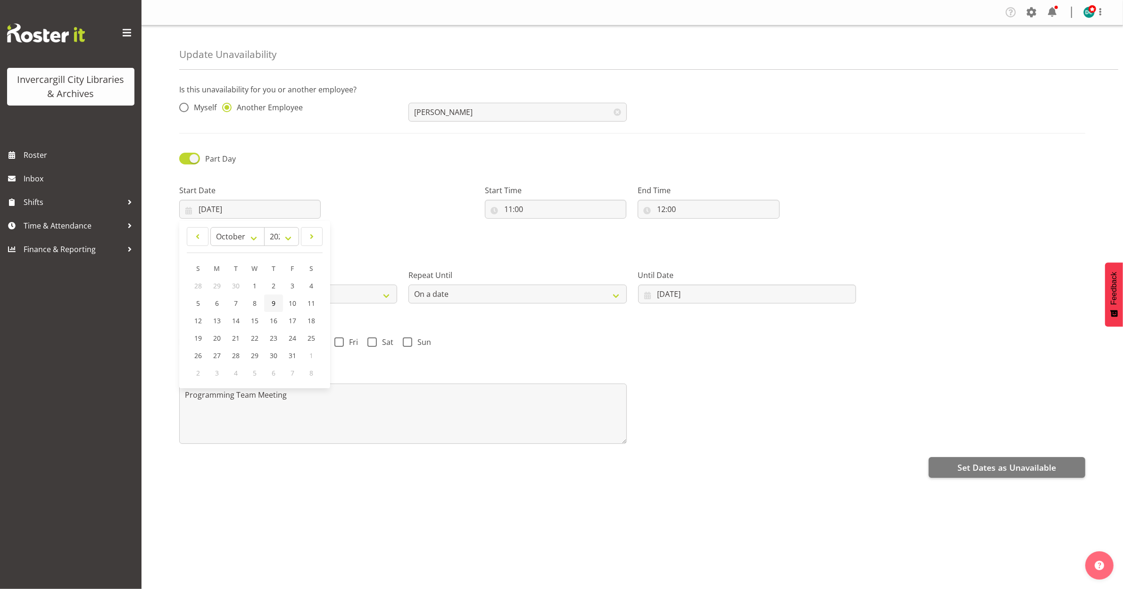
type input "[DATE]"
click at [742, 458] on div "Set Dates as Unavailable" at bounding box center [632, 466] width 906 height 23
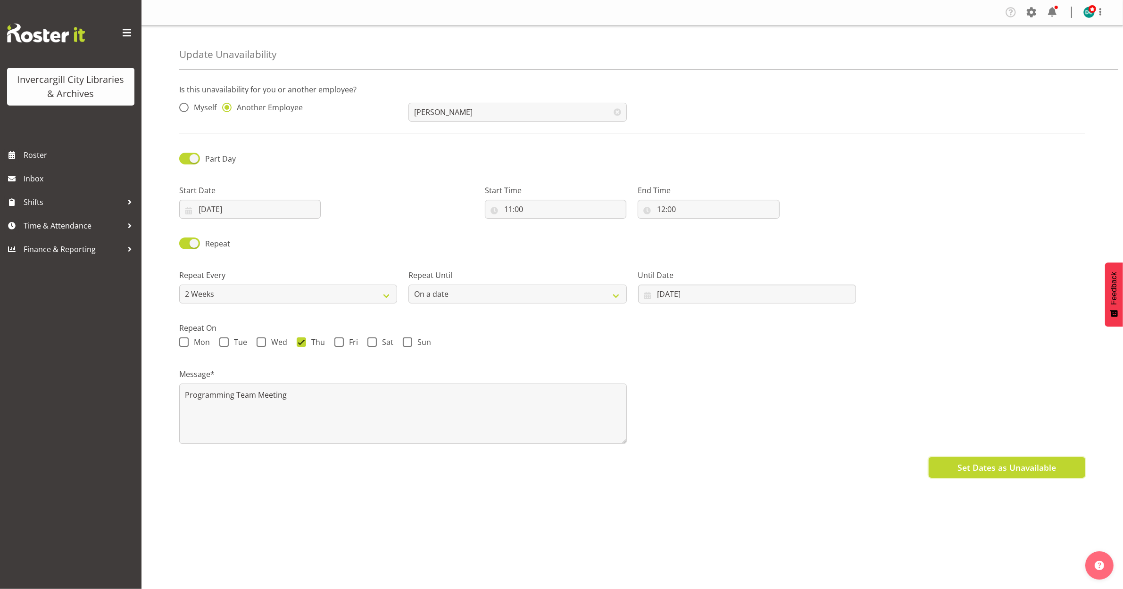
click at [1006, 474] on span "Set Dates as Unavailable" at bounding box center [1006, 468] width 99 height 12
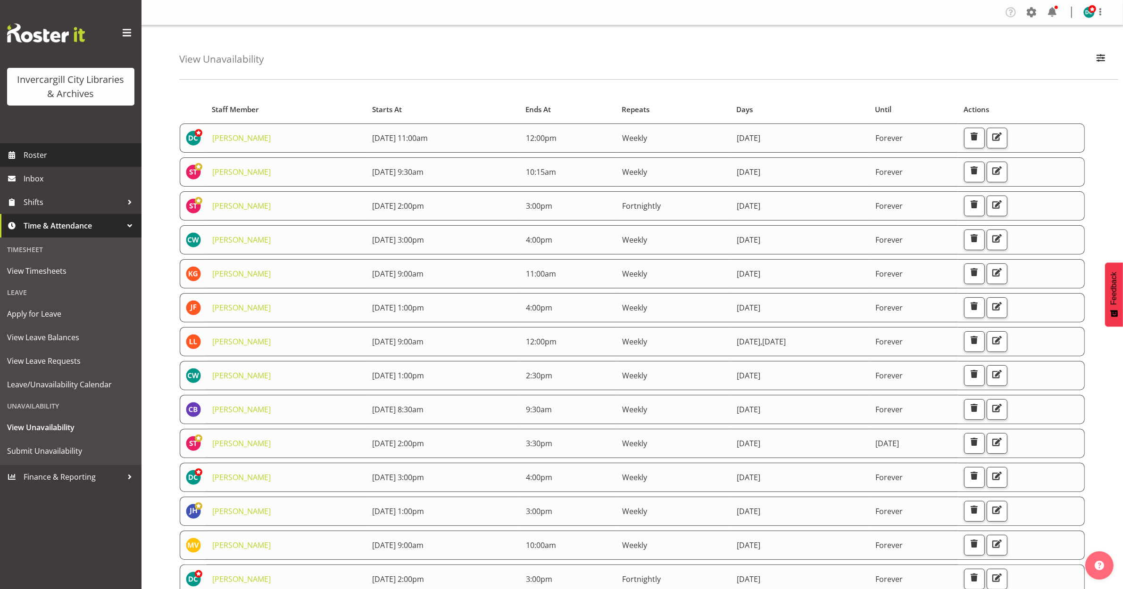
click at [36, 158] on span "Roster" at bounding box center [80, 155] width 113 height 14
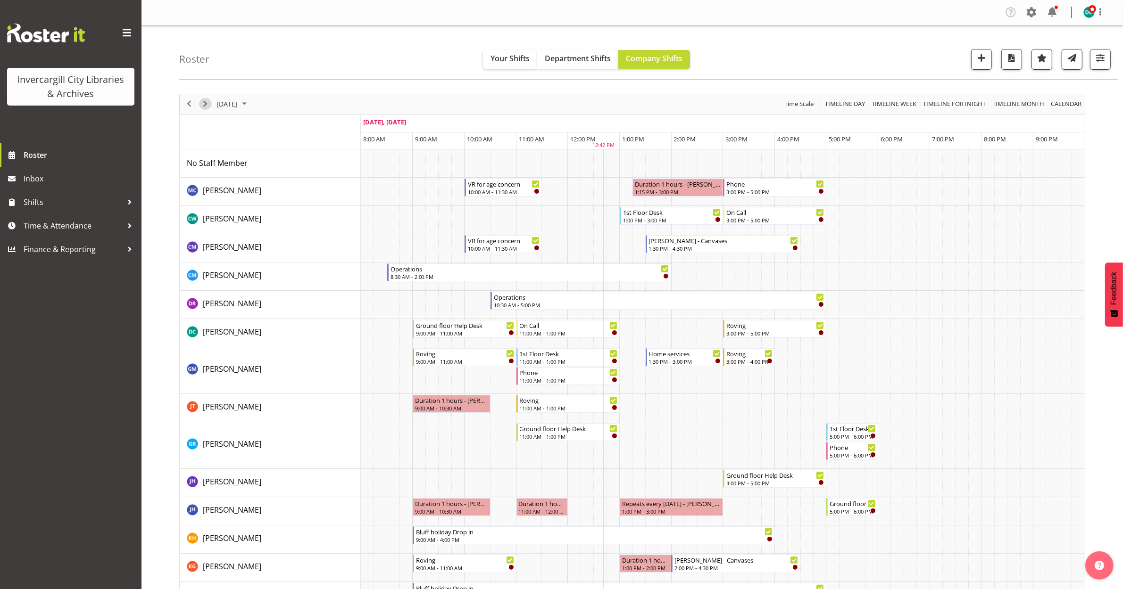
click at [206, 100] on span "Next" at bounding box center [204, 104] width 11 height 12
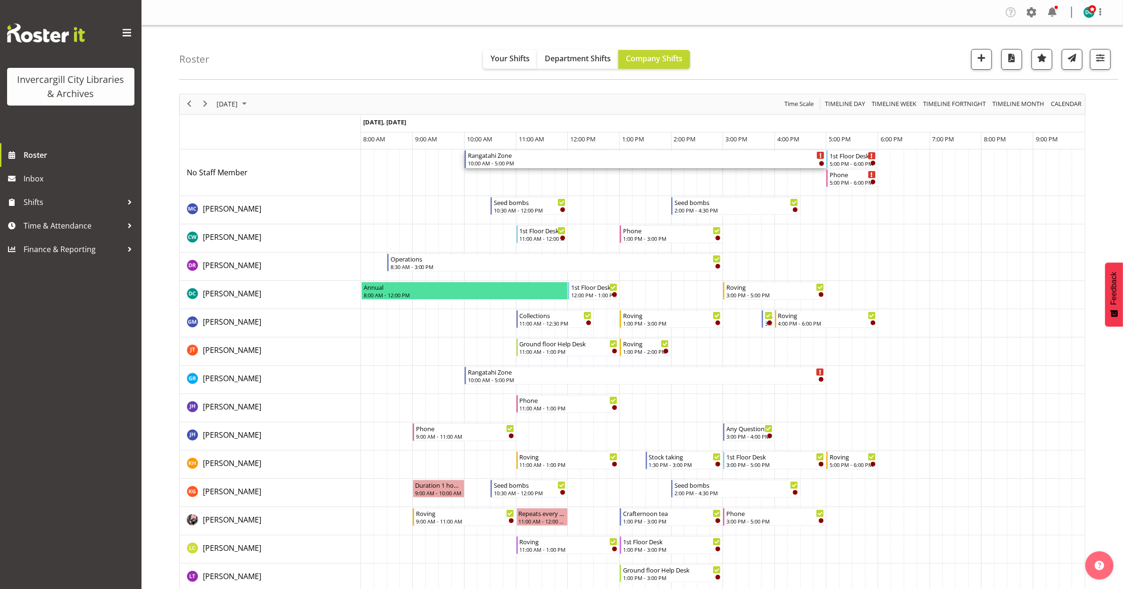
click at [603, 163] on div "10:00 AM - 5:00 PM" at bounding box center [646, 163] width 356 height 8
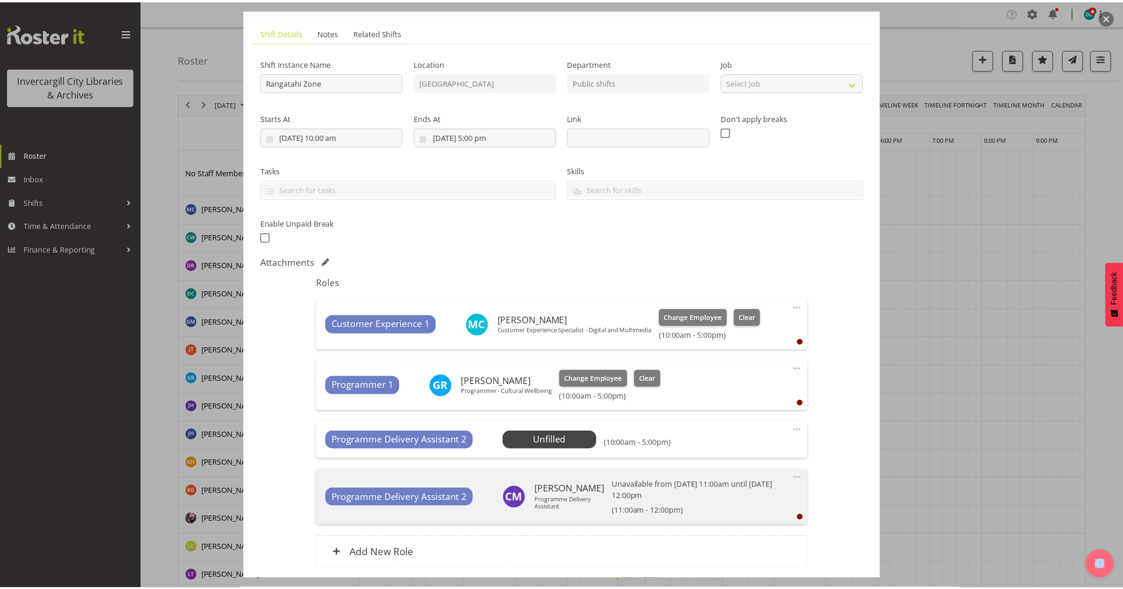
scroll to position [118, 0]
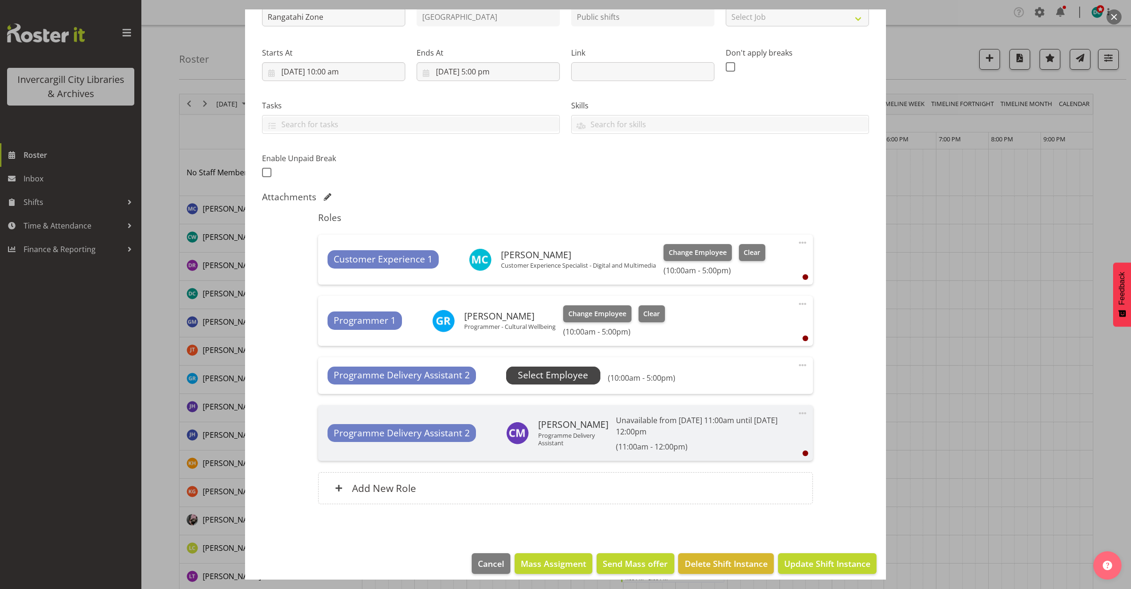
click at [559, 371] on span "Select Employee" at bounding box center [553, 376] width 70 height 14
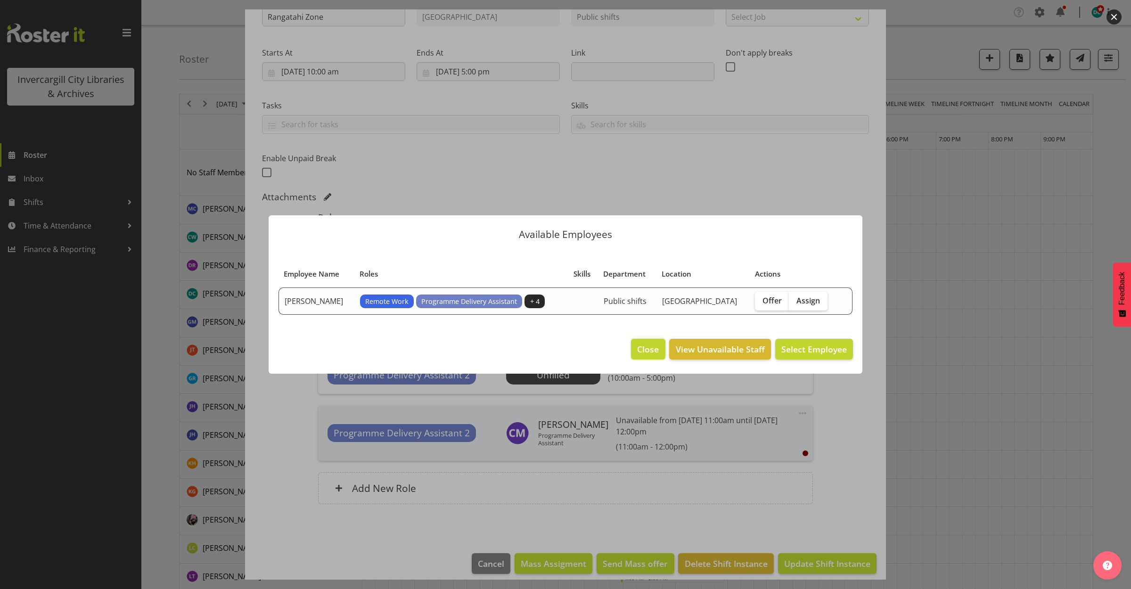
click at [646, 345] on span "Close" at bounding box center [648, 349] width 22 height 12
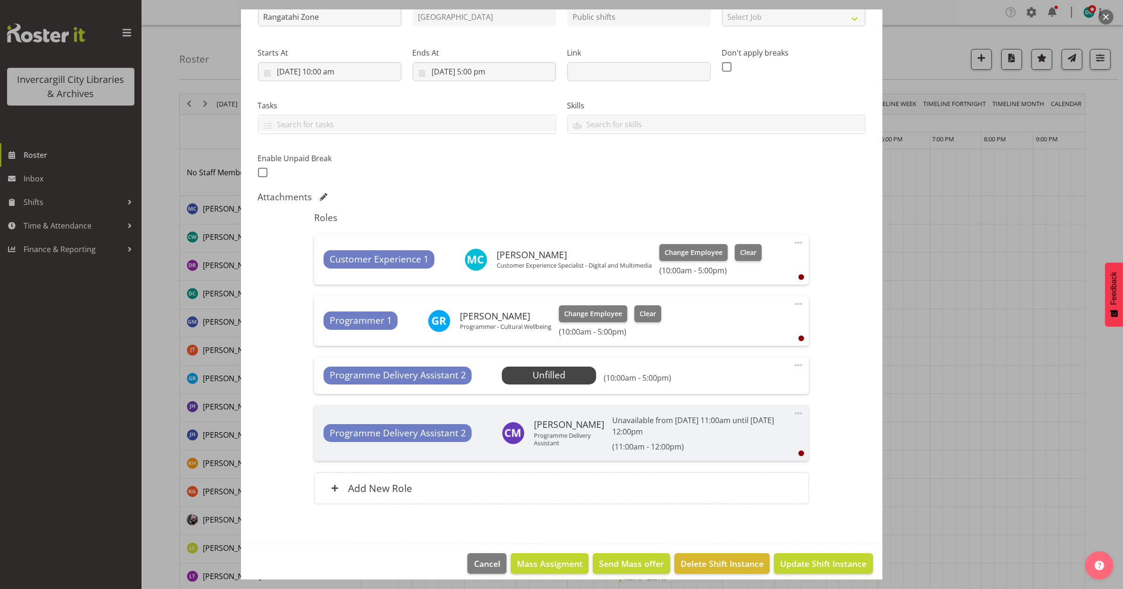
click at [1111, 17] on button "button" at bounding box center [1105, 16] width 15 height 15
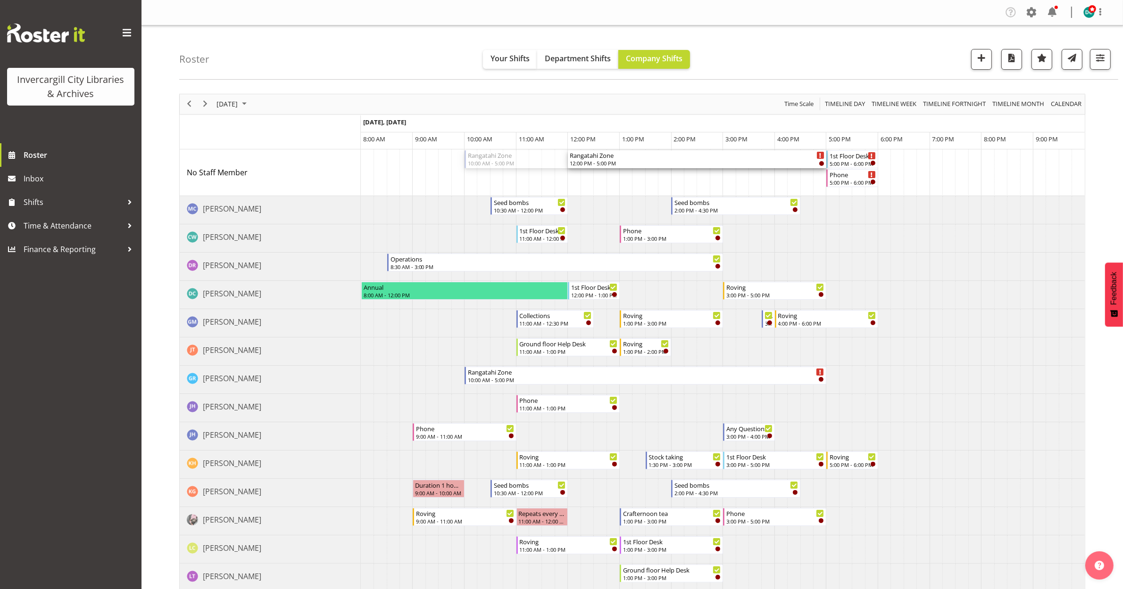
drag, startPoint x: 465, startPoint y: 158, endPoint x: 578, endPoint y: 175, distance: 114.3
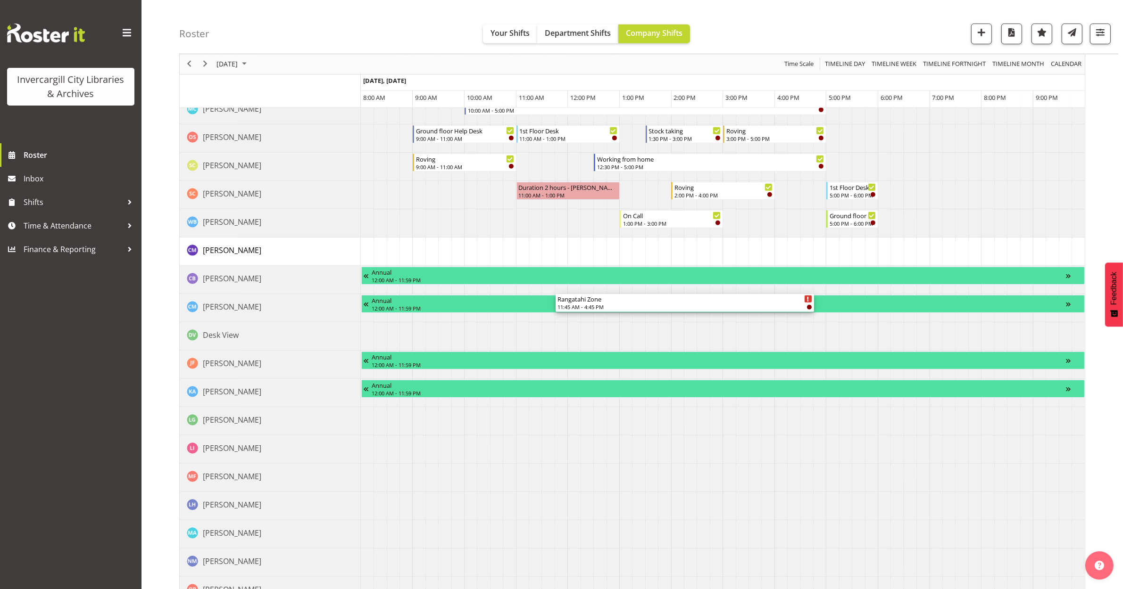
scroll to position [589, 0]
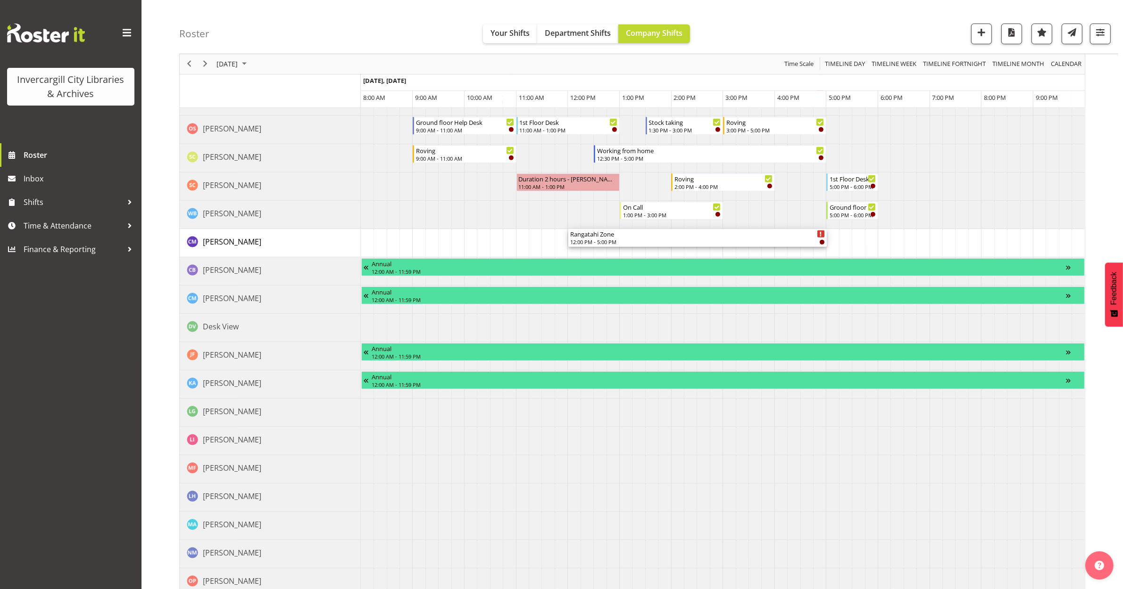
drag, startPoint x: 676, startPoint y: 154, endPoint x: 669, endPoint y: 251, distance: 96.8
click at [669, 251] on div "[GEOGRAPHIC_DATA] 12:00 PM - 5:00 PM 1st Floor Desk 5:00 PM - 6:00 PM Phone 5:0…" at bounding box center [723, 135] width 724 height 1150
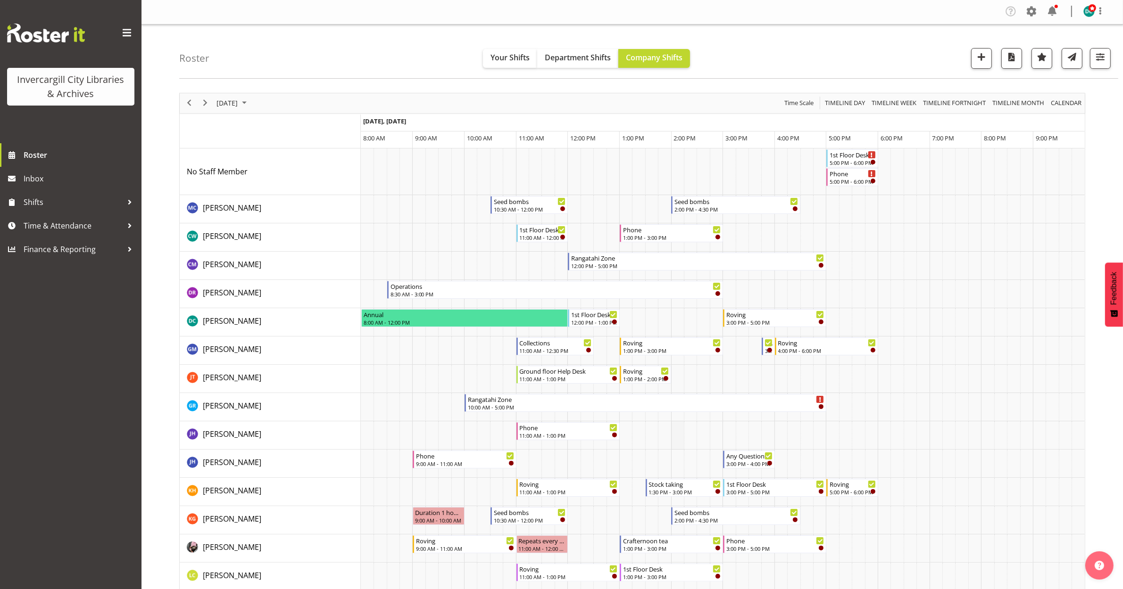
scroll to position [0, 0]
click at [469, 269] on td "Timeline Day of September 25, 2025" at bounding box center [470, 267] width 13 height 28
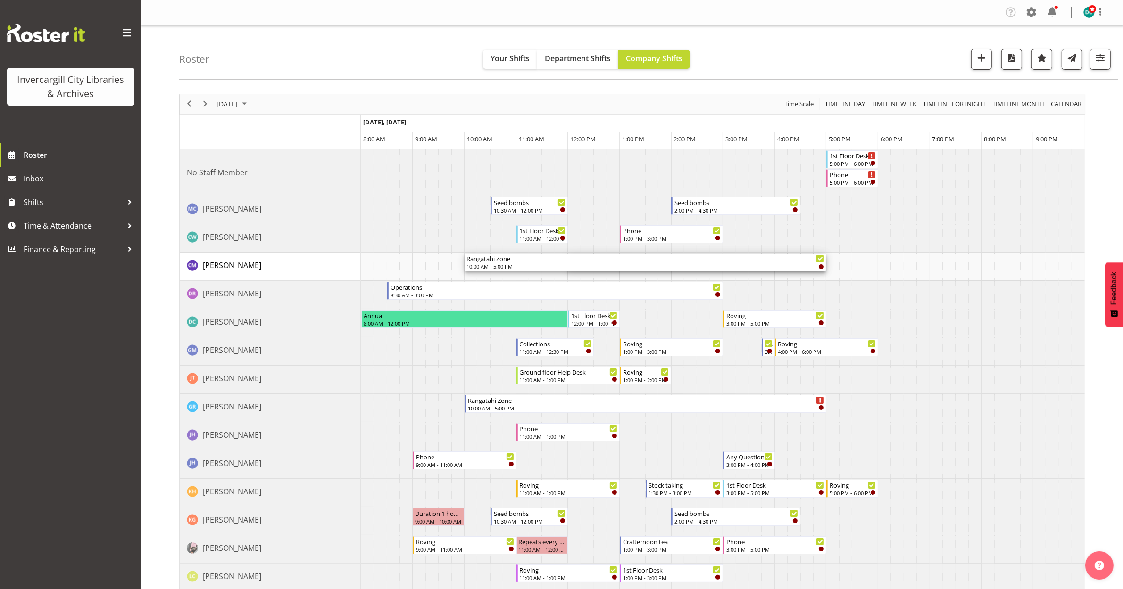
drag, startPoint x: 569, startPoint y: 262, endPoint x: 471, endPoint y: 267, distance: 97.3
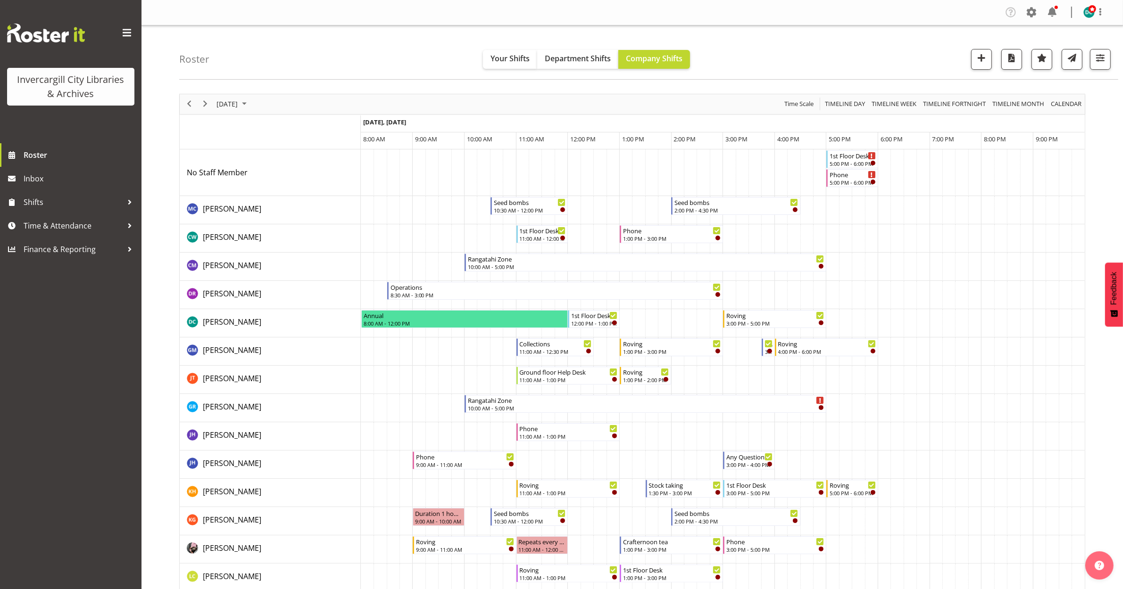
click at [284, 46] on div "Roster Your Shifts Department Shifts Company Shifts All Locations [GEOGRAPHIC_D…" at bounding box center [648, 52] width 939 height 54
